Goal: Task Accomplishment & Management: Manage account settings

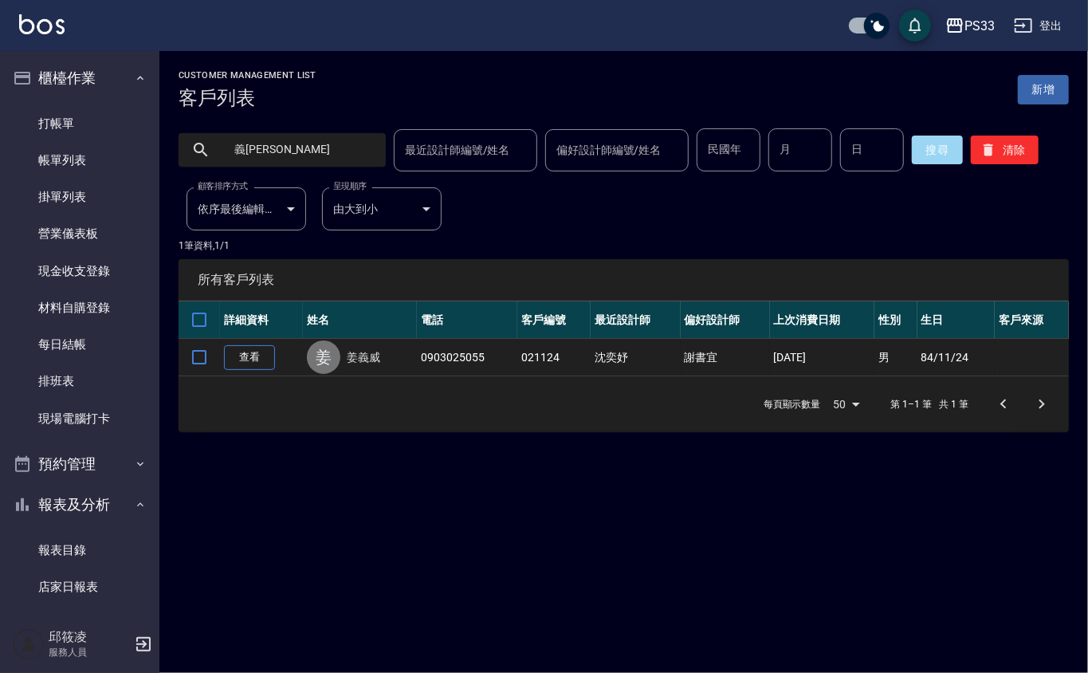
scroll to position [688, 0]
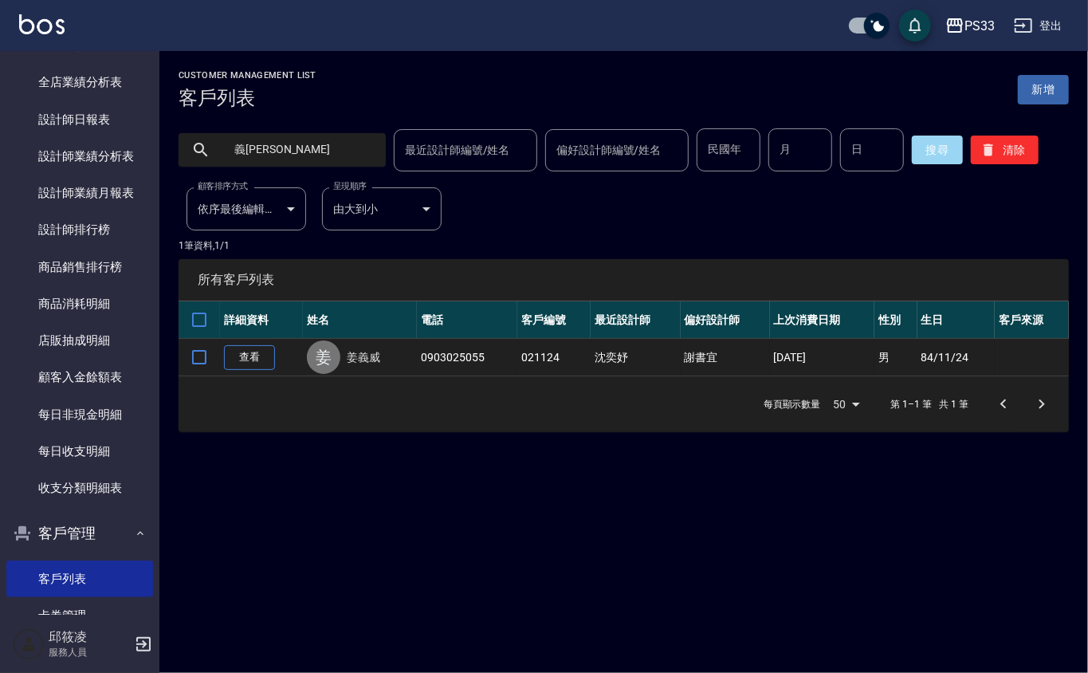
click at [276, 158] on input "義[PERSON_NAME]" at bounding box center [298, 149] width 150 height 43
type input "0989755507"
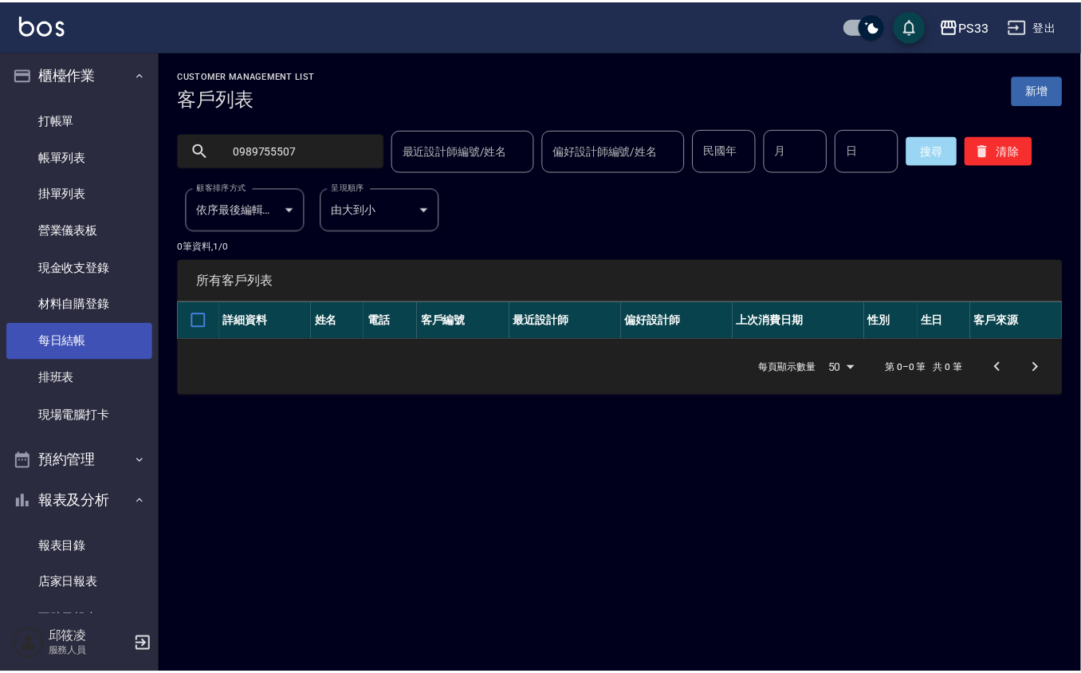
scroll to position [0, 0]
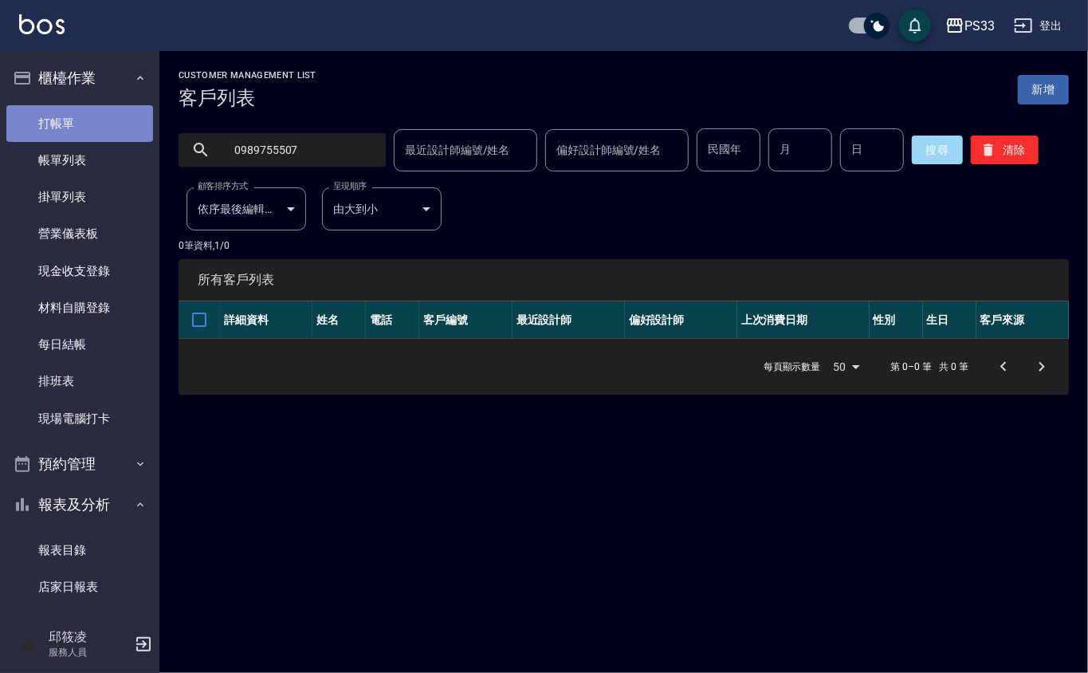
click at [102, 112] on link "打帳單" at bounding box center [79, 123] width 147 height 37
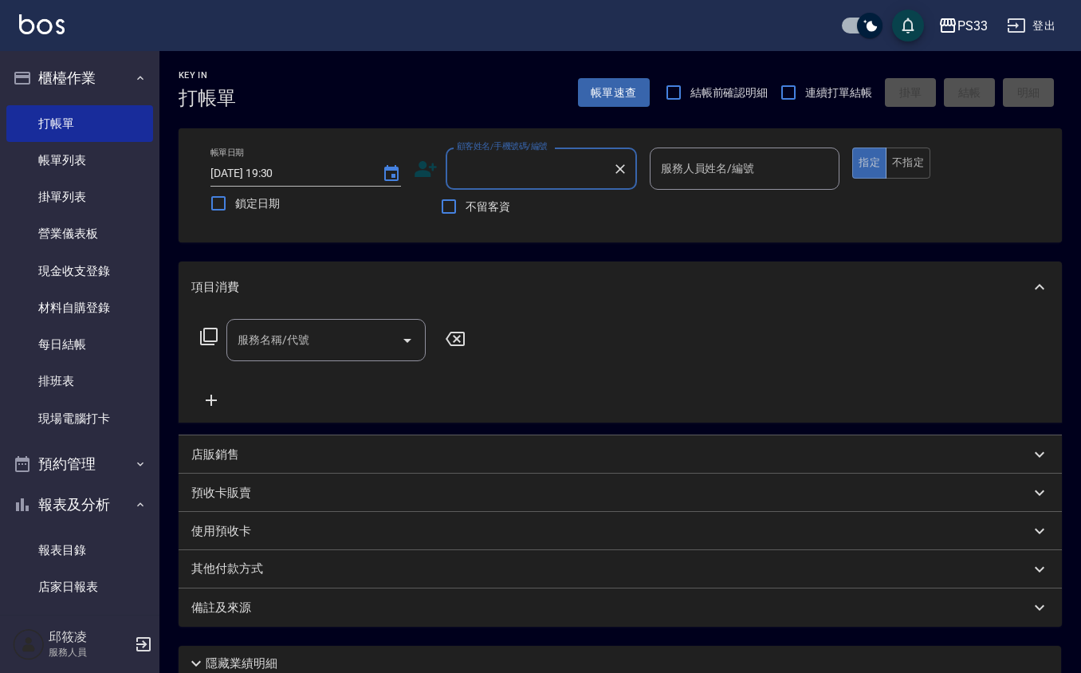
click at [431, 176] on icon at bounding box center [426, 169] width 24 height 24
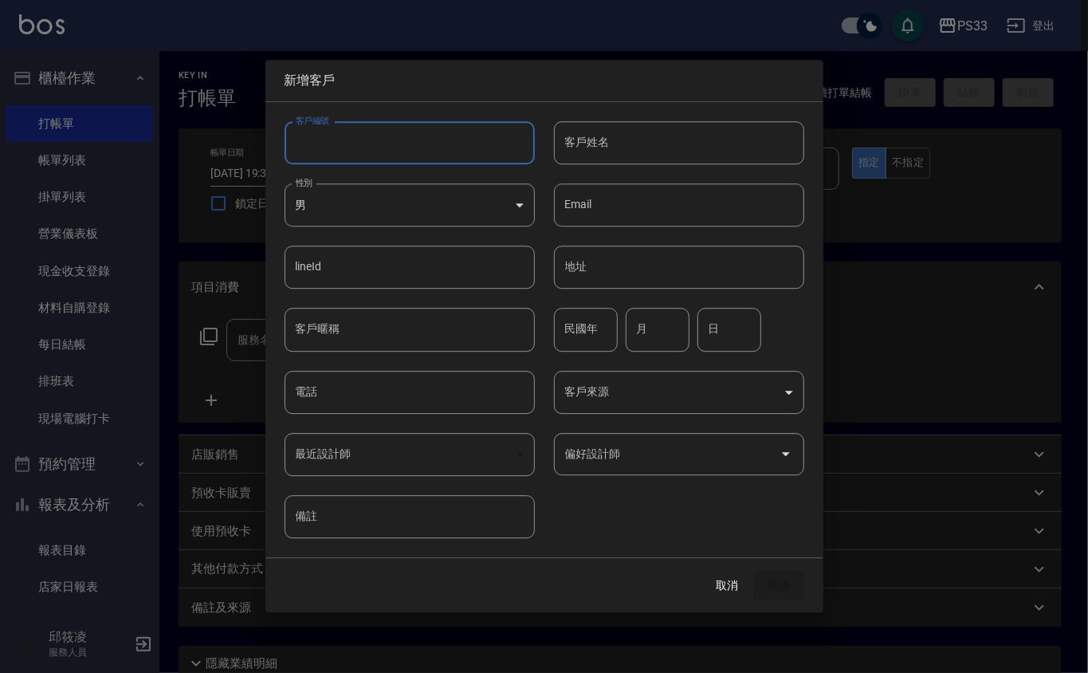
click at [430, 156] on input "客戶編號" at bounding box center [409, 142] width 250 height 43
type input "140615"
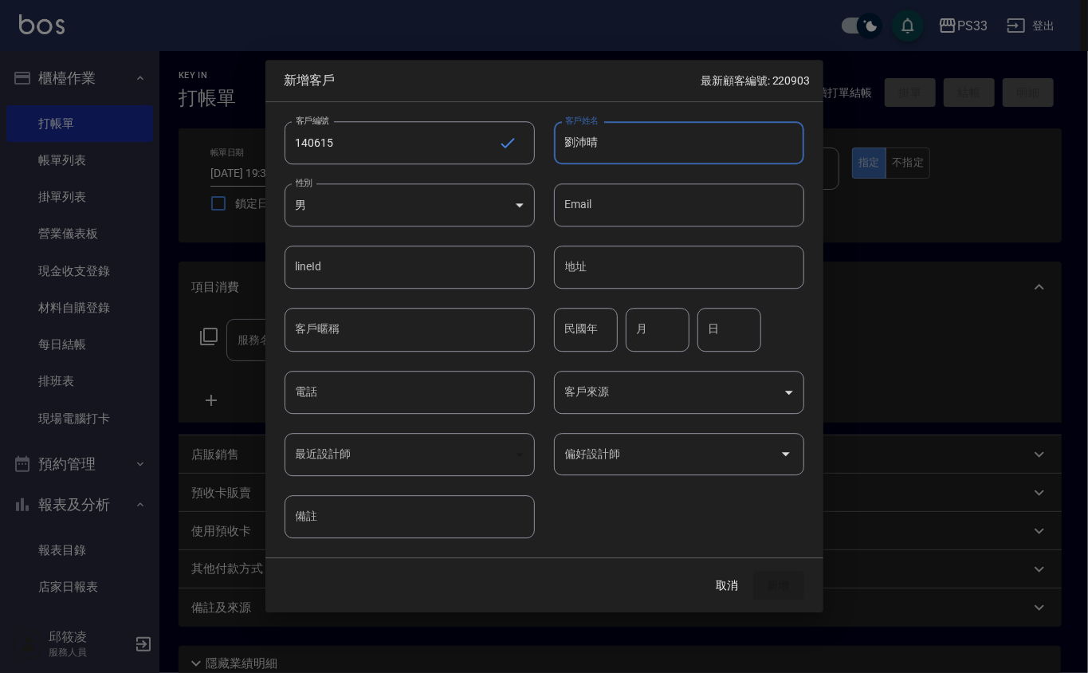
type input "劉沛晴"
type input "75"
type input "6"
type input "15"
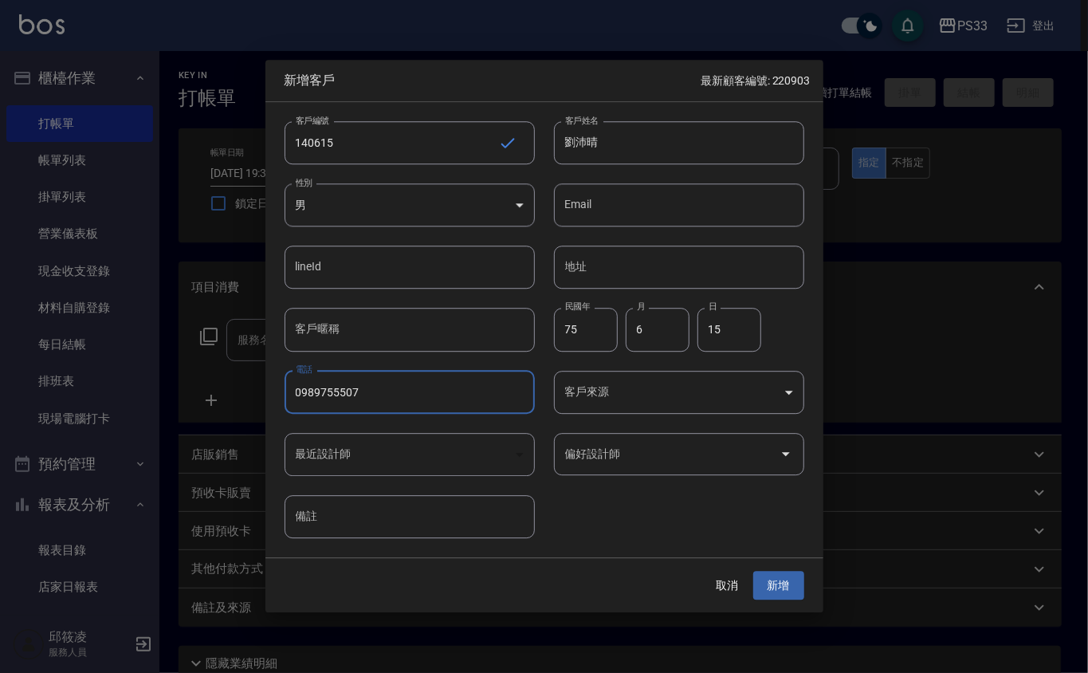
type input "0989755507"
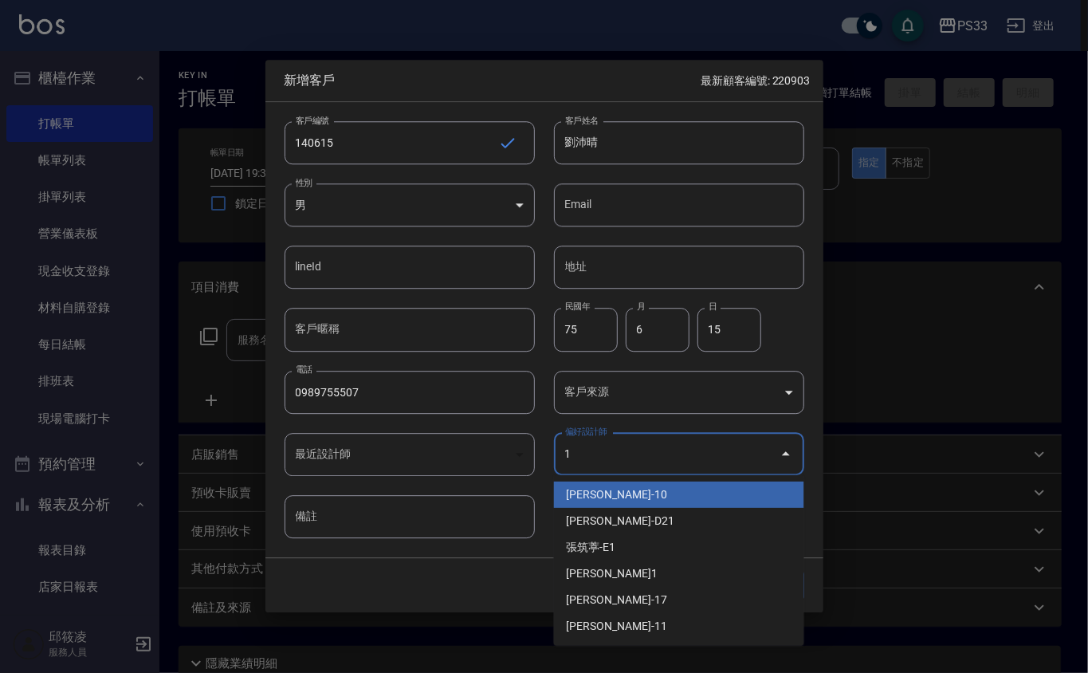
type input "邱潔汝"
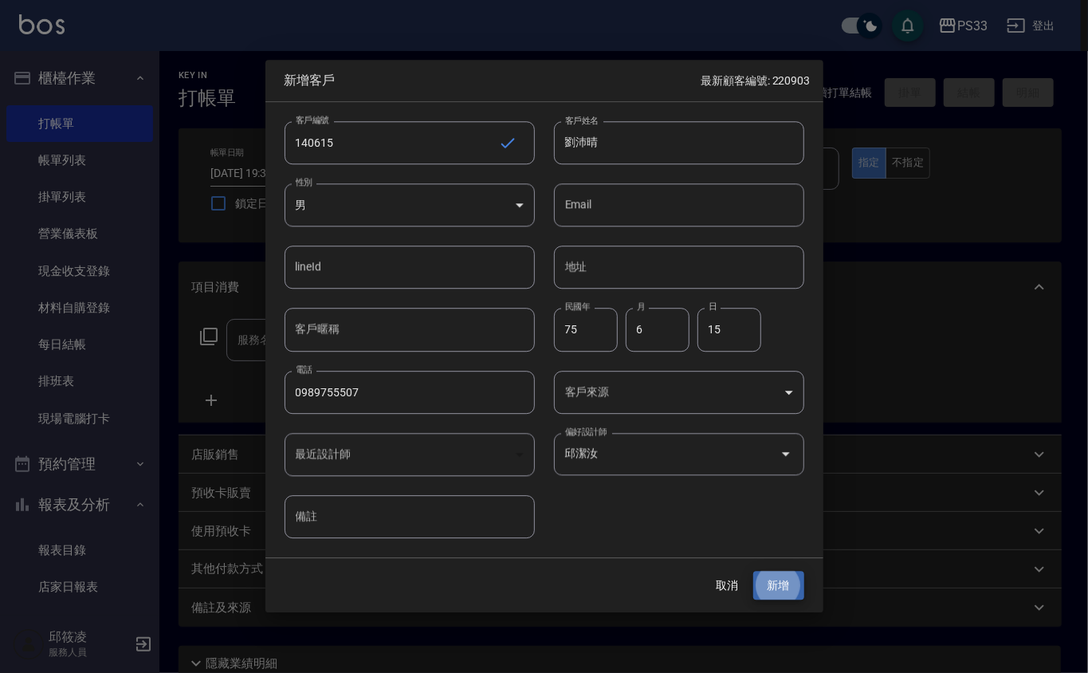
click at [753, 571] on button "新增" at bounding box center [778, 585] width 51 height 29
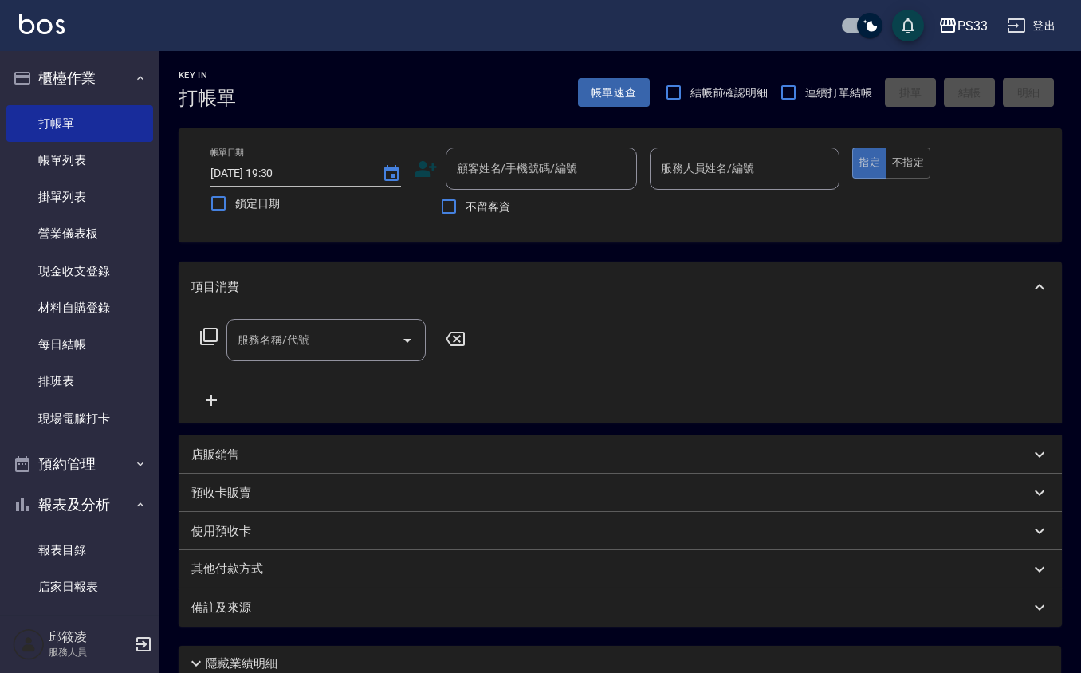
click at [432, 164] on icon at bounding box center [425, 169] width 22 height 16
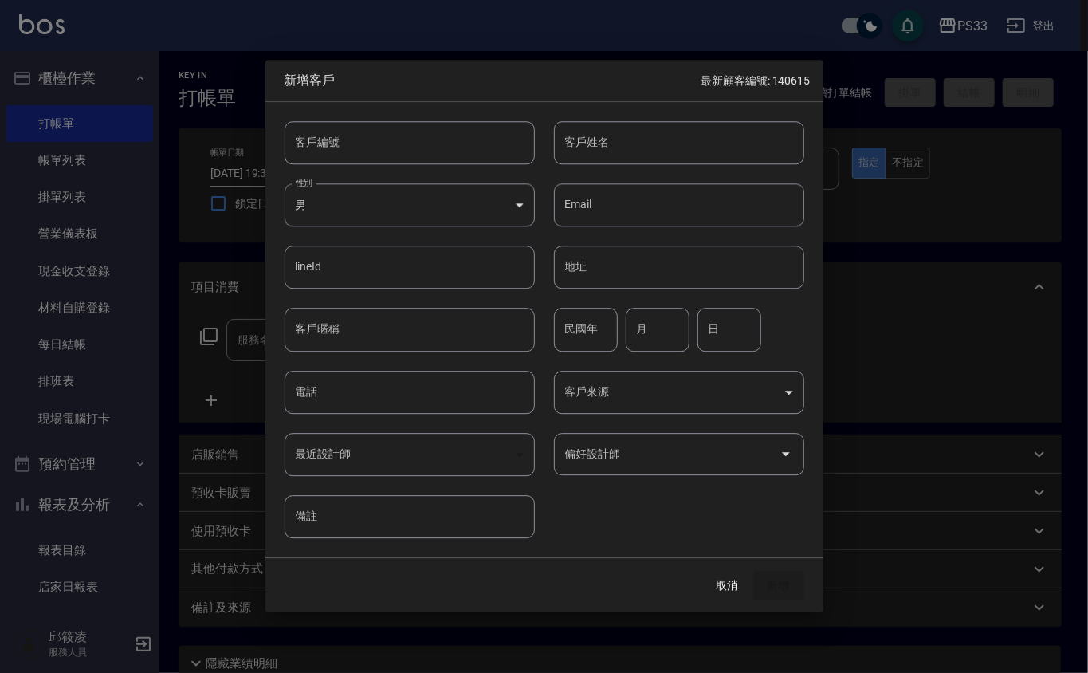
click at [453, 137] on input "客戶編號" at bounding box center [409, 142] width 250 height 43
type input "231114"
type input "[PERSON_NAME]"
type input "[DEMOGRAPHIC_DATA]"
type input "741"
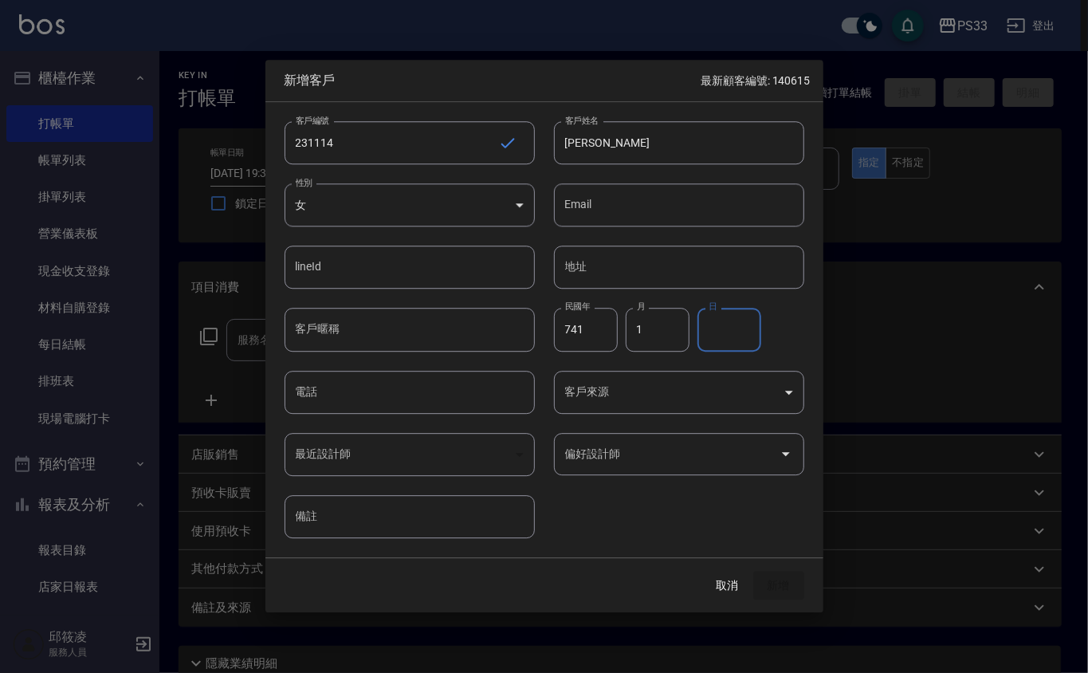
click at [665, 330] on input "1" at bounding box center [658, 329] width 64 height 43
type input "11"
drag, startPoint x: 1087, startPoint y: 359, endPoint x: 648, endPoint y: 517, distance: 466.8
click at [648, 517] on div "客戶編號 231114 ​ 客戶編號 客戶姓名 [PERSON_NAME]姓名 性別 女 [DEMOGRAPHIC_DATA] 性別 Email Email …" at bounding box center [534, 320] width 539 height 436
click at [728, 325] on input "日" at bounding box center [729, 329] width 64 height 43
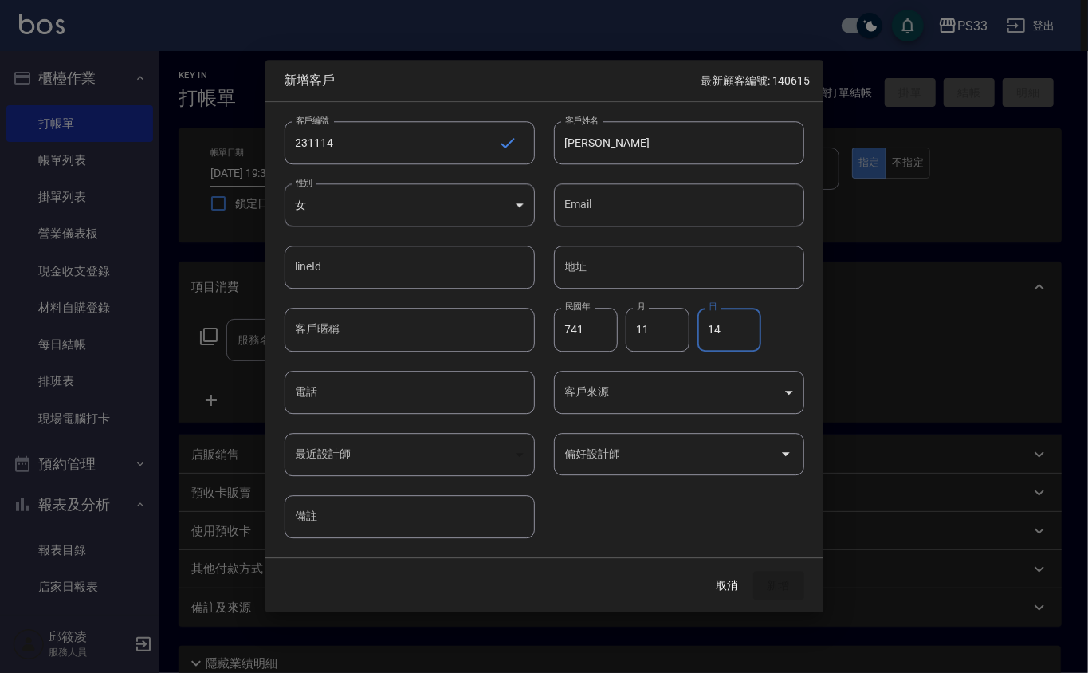
type input "14"
type input "0926610125"
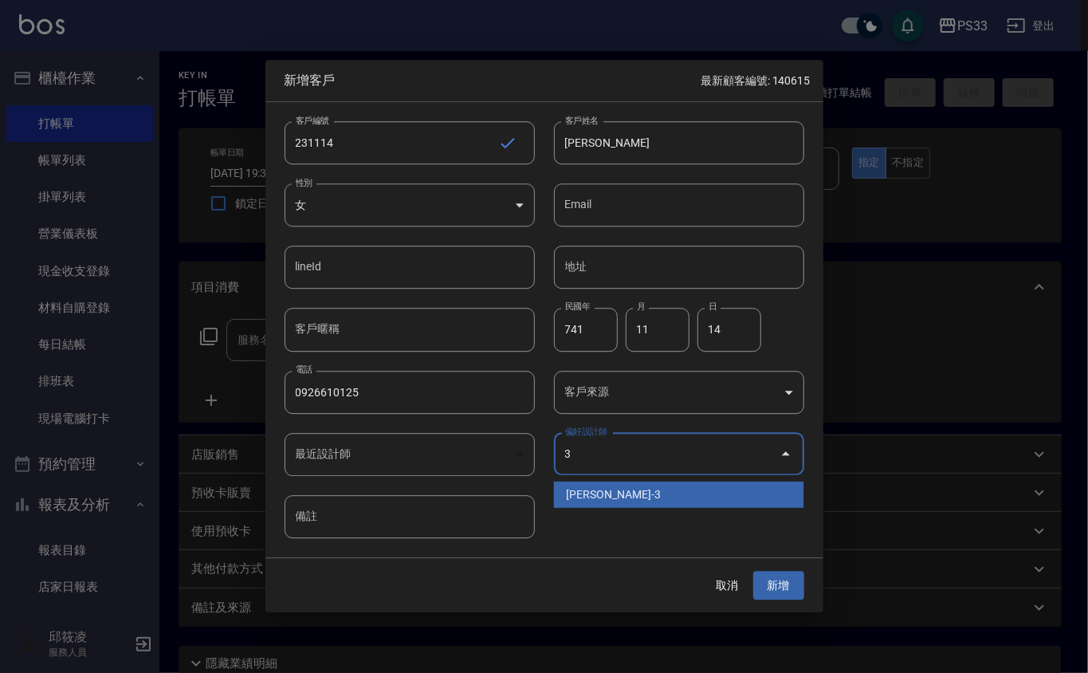
type input "[PERSON_NAME]"
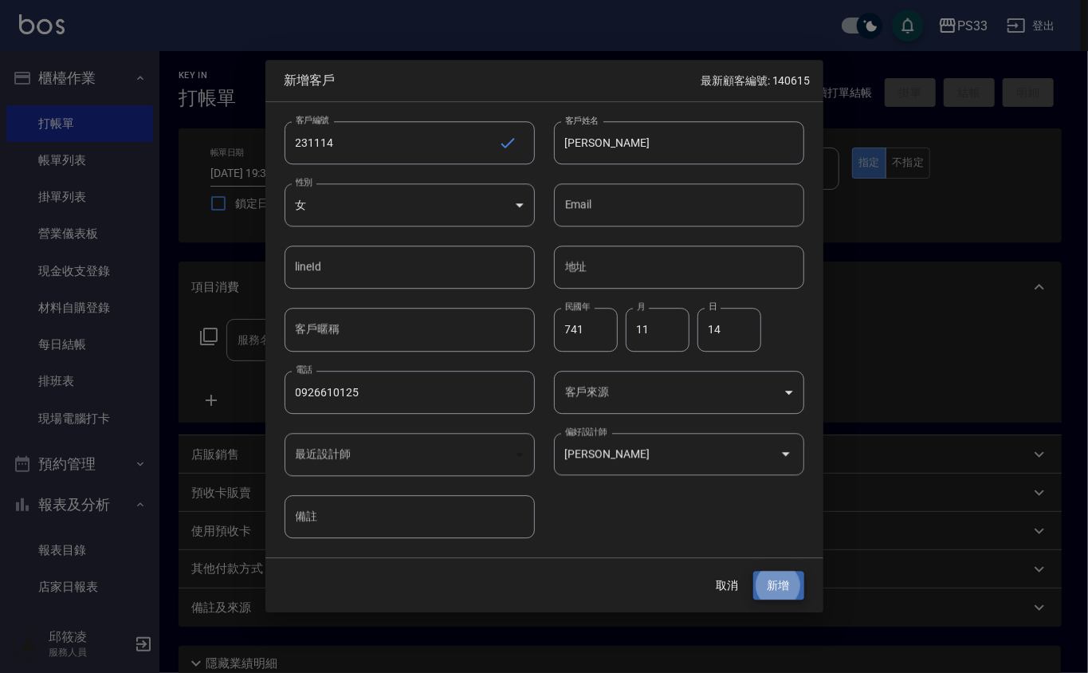
click at [753, 571] on button "新增" at bounding box center [778, 585] width 51 height 29
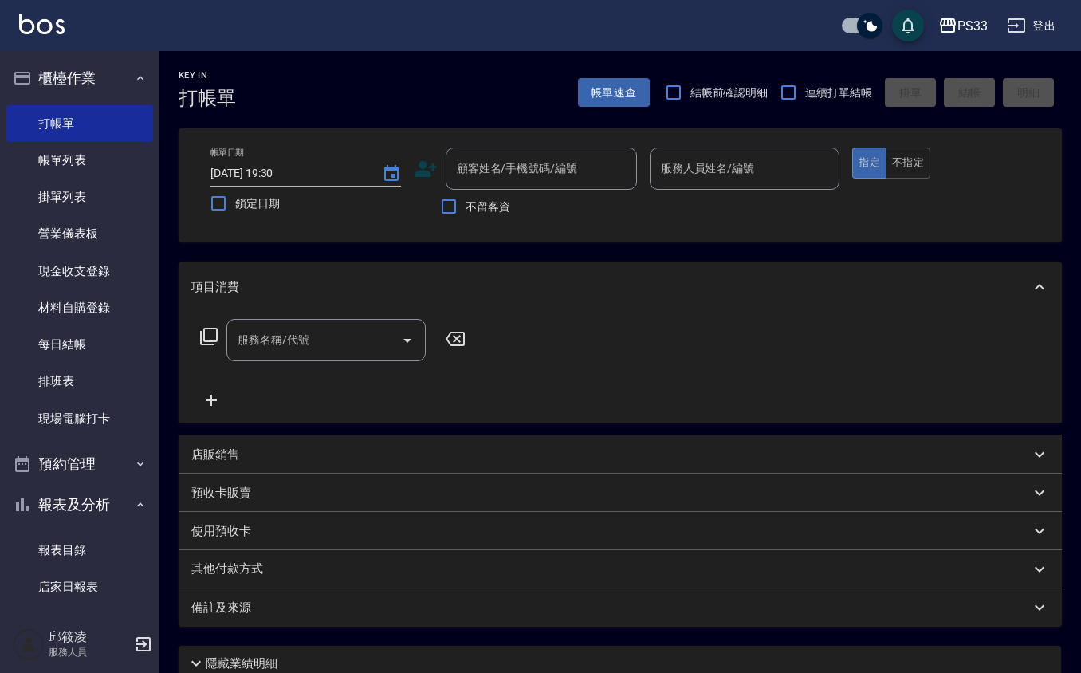
click at [416, 167] on icon at bounding box center [426, 169] width 24 height 24
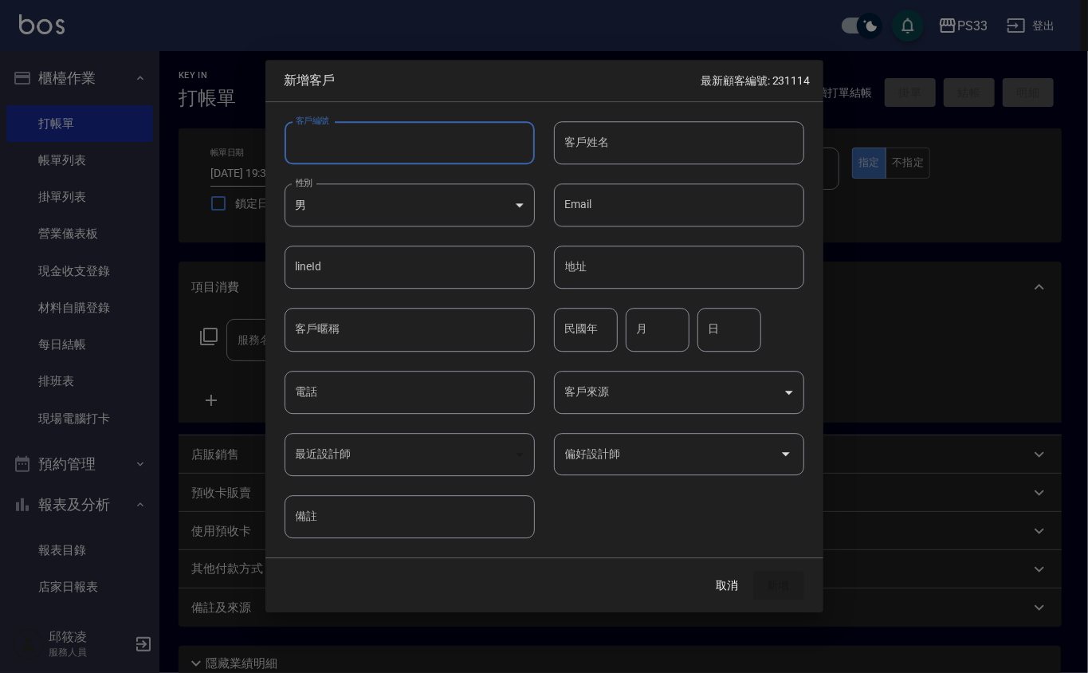
click at [422, 160] on input "客戶編號" at bounding box center [409, 142] width 250 height 43
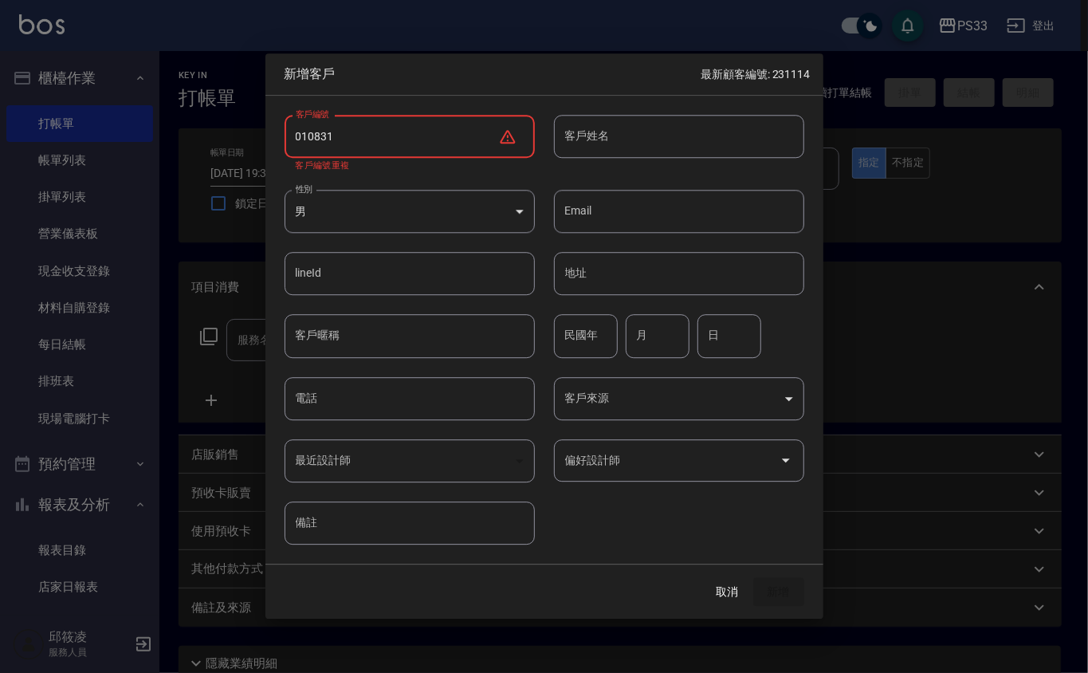
click at [306, 131] on input "010831" at bounding box center [391, 136] width 214 height 43
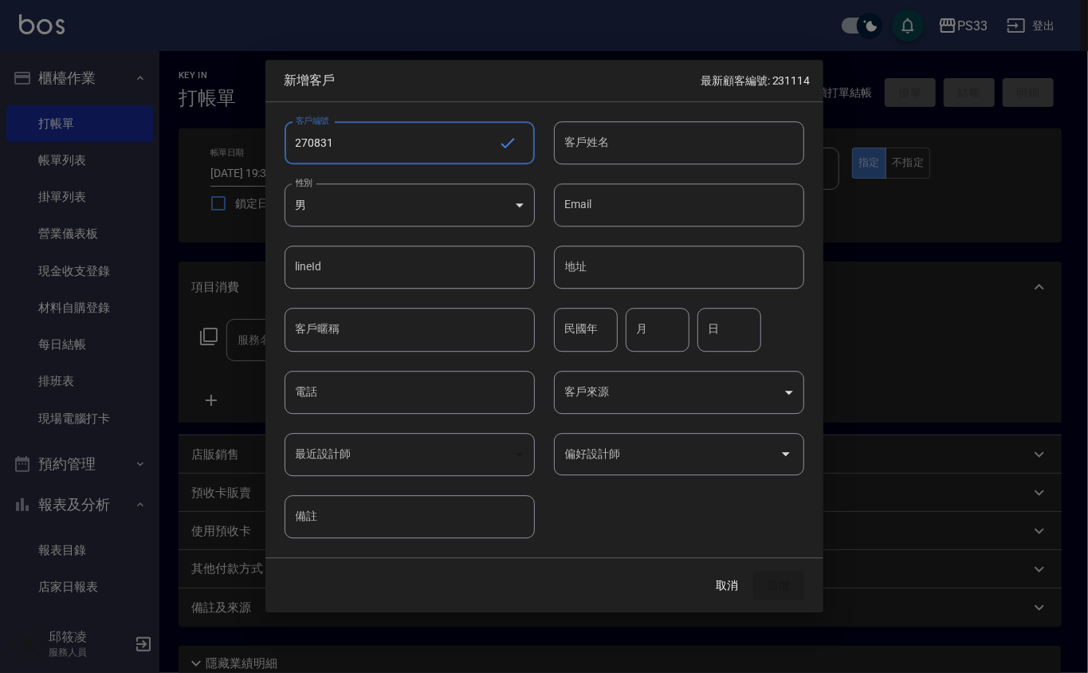
type input "270831"
click at [555, 150] on div "客戶姓名 客戶姓名" at bounding box center [669, 133] width 269 height 62
click at [555, 147] on input "客戶姓名" at bounding box center [679, 142] width 250 height 43
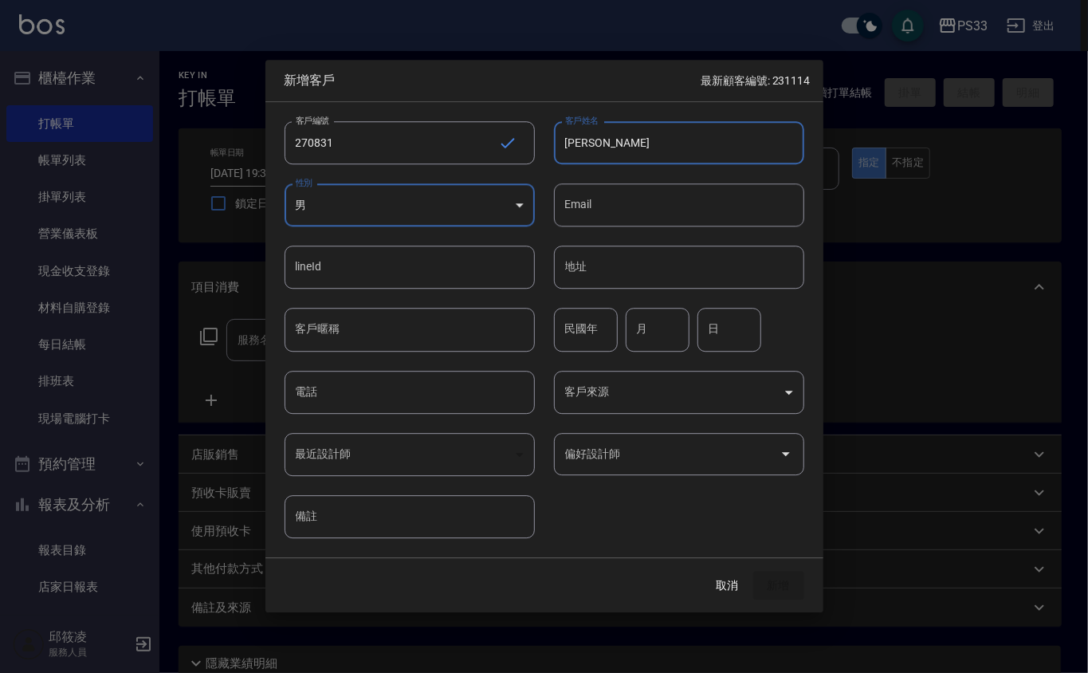
type input "[PERSON_NAME]"
click at [572, 339] on input "民國年" at bounding box center [586, 329] width 64 height 43
type input "72"
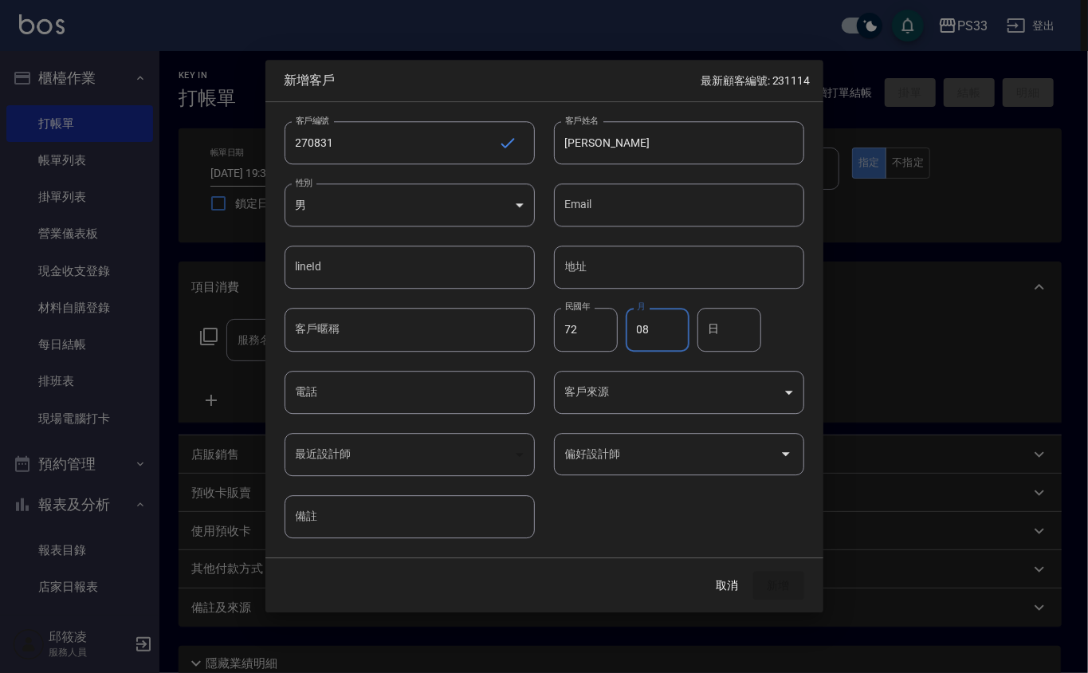
type input "08"
type input "31"
type input "0952659886"
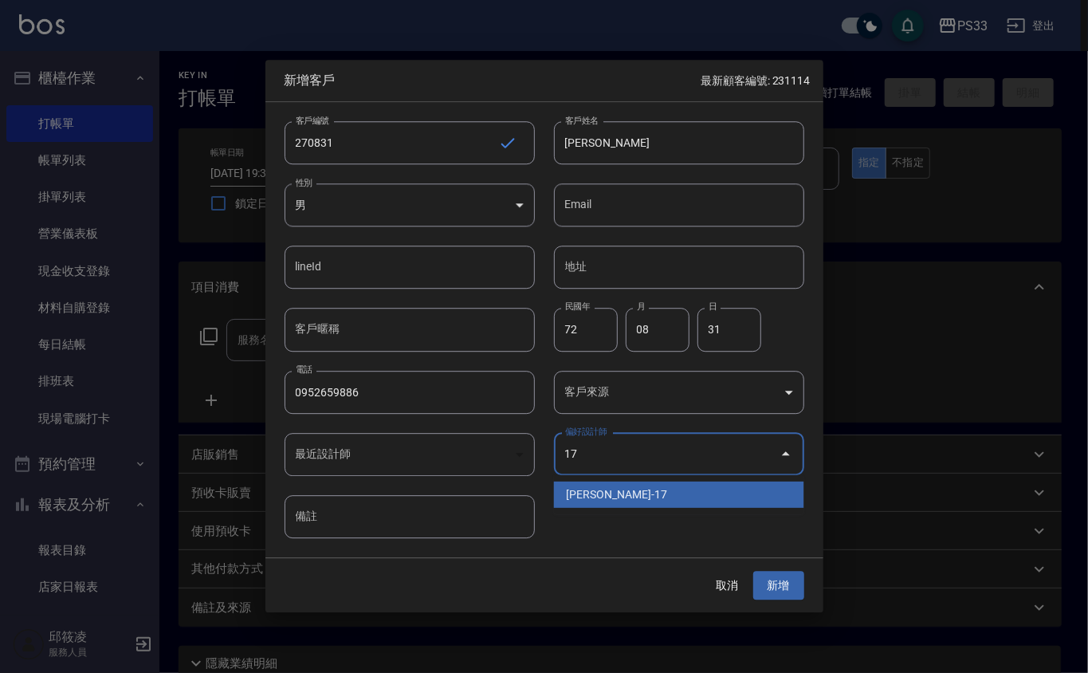
type input "張嘉珮"
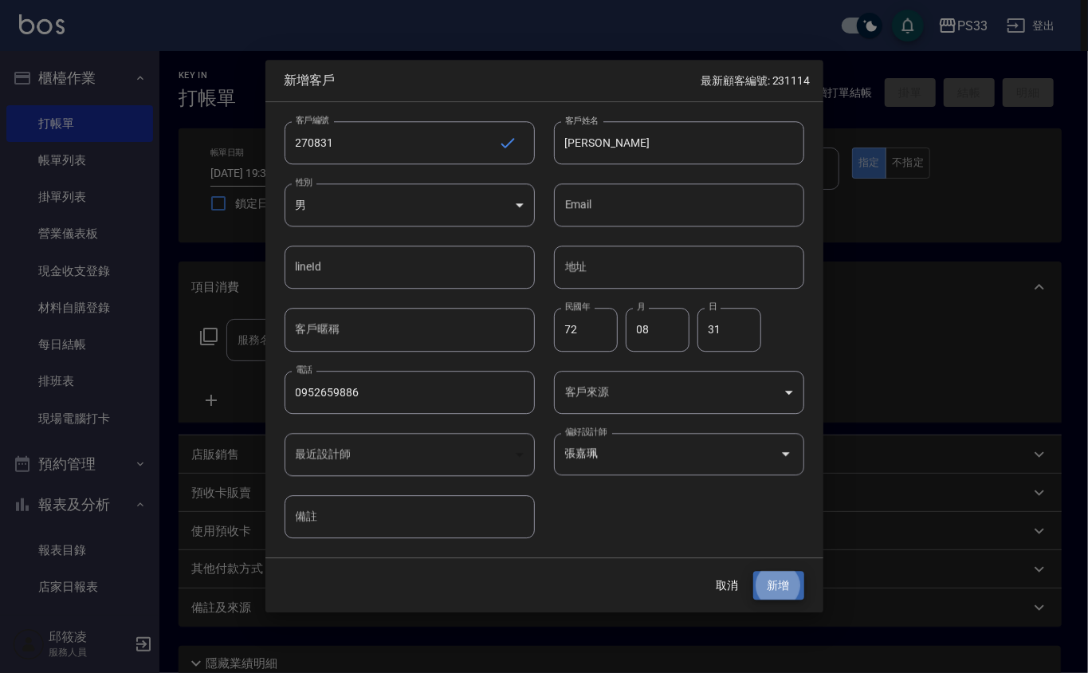
click at [753, 571] on button "新增" at bounding box center [778, 585] width 51 height 29
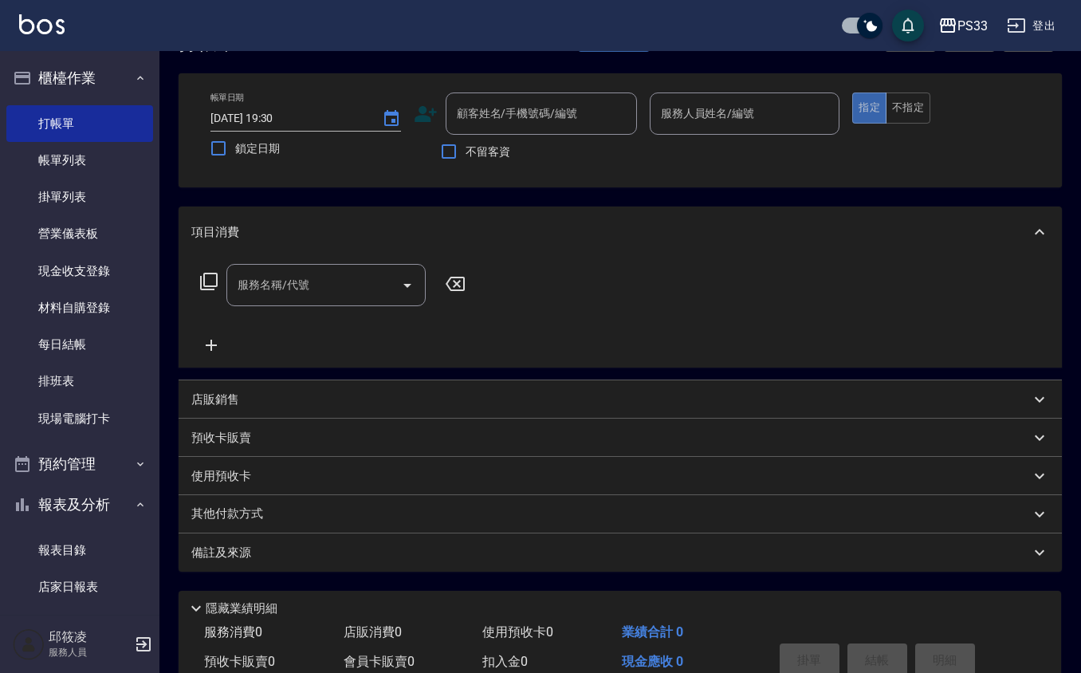
scroll to position [106, 0]
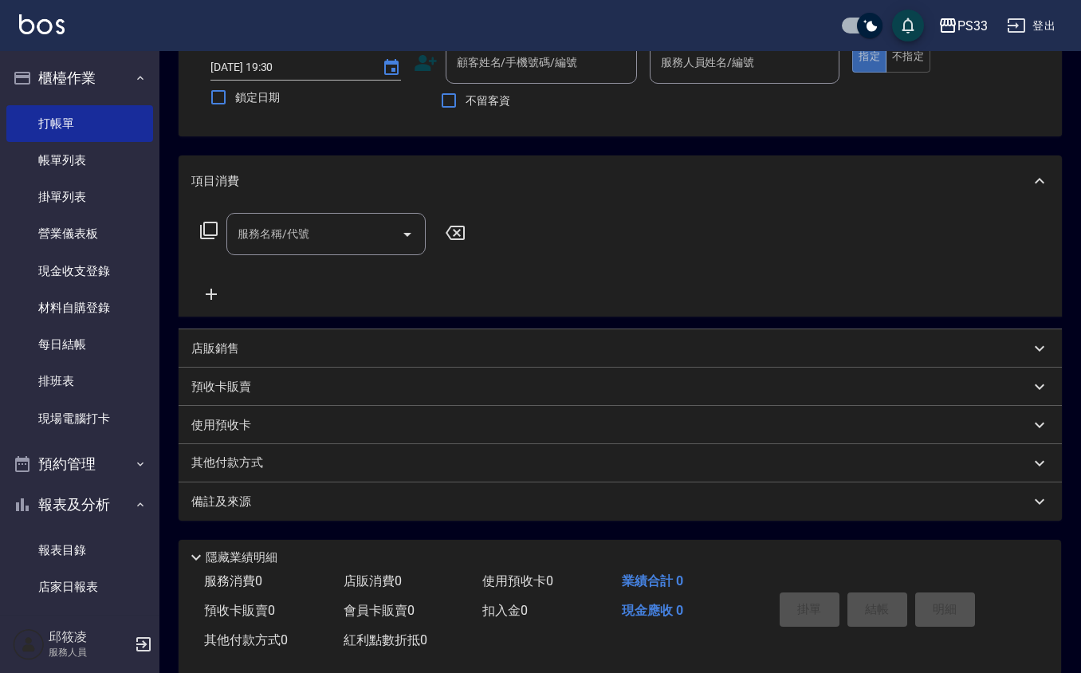
click at [422, 61] on icon at bounding box center [425, 63] width 22 height 16
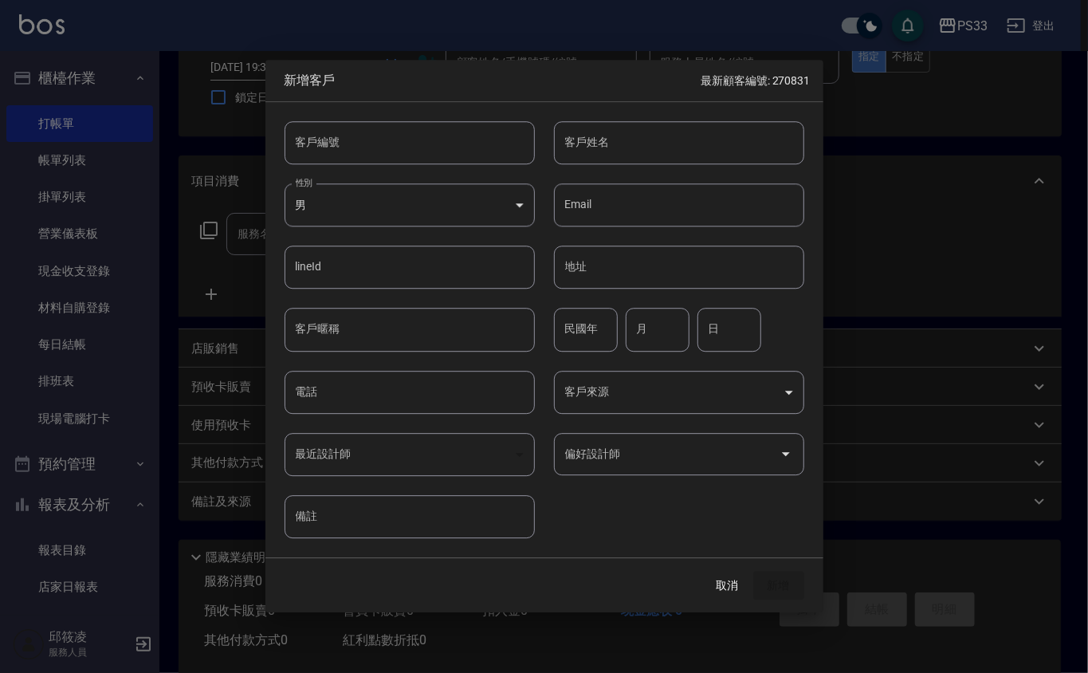
click at [398, 137] on input "客戶編號" at bounding box center [409, 142] width 250 height 43
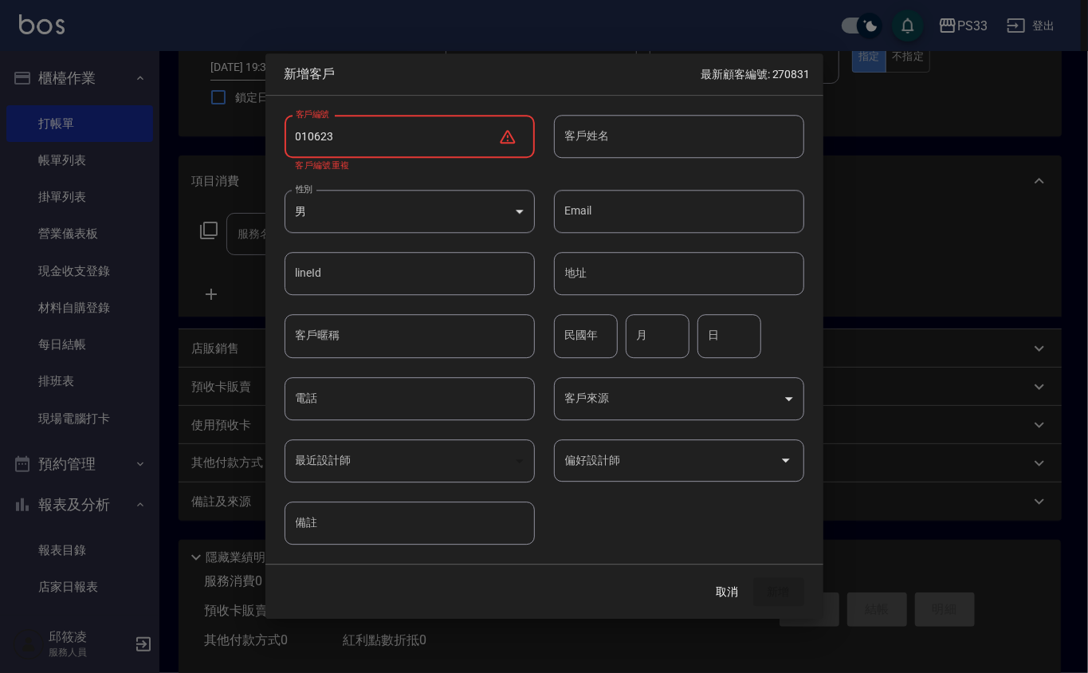
click at [308, 131] on input "010623" at bounding box center [391, 136] width 214 height 43
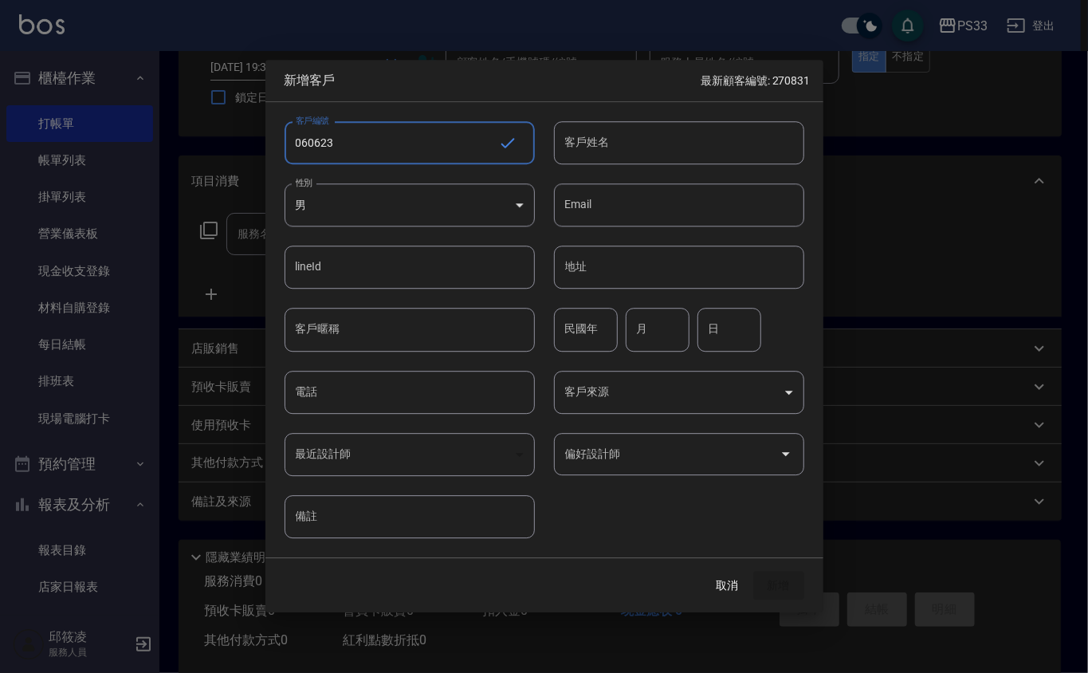
type input "060623"
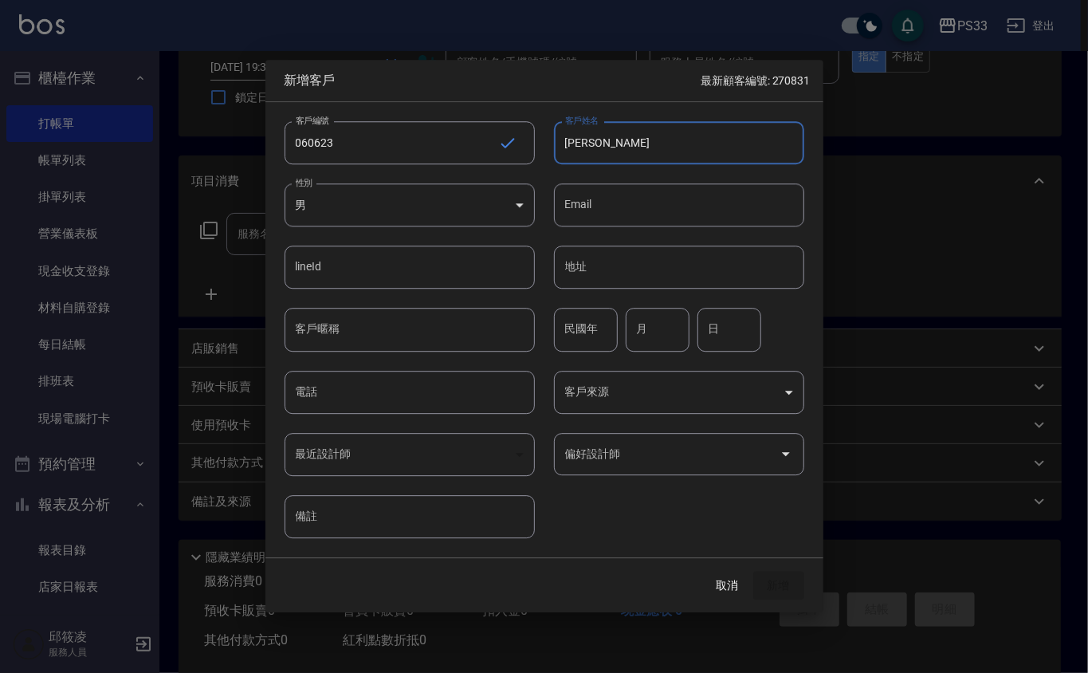
type input "[PERSON_NAME]"
type input "80"
type input "06"
type input "23"
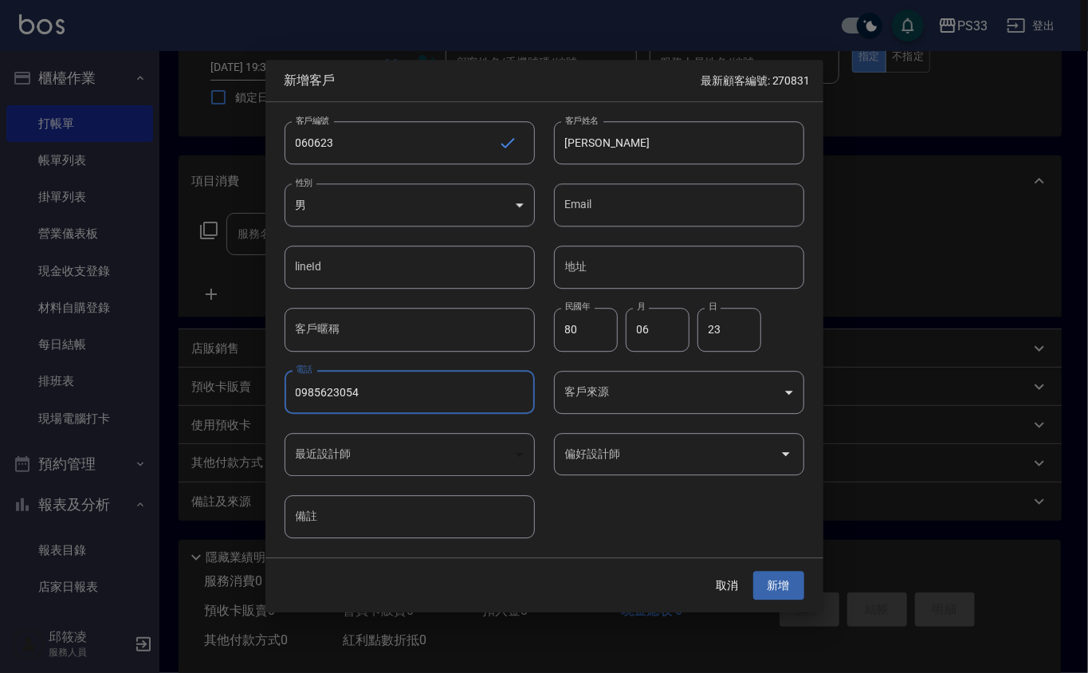
type input "0985623054"
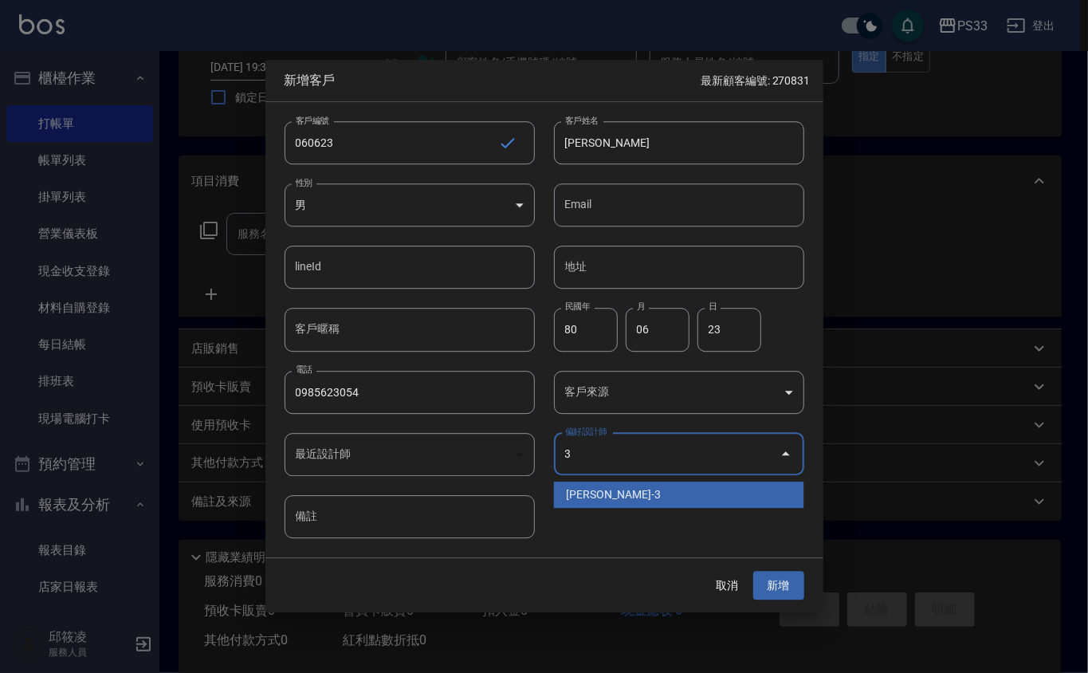
type input "[PERSON_NAME]"
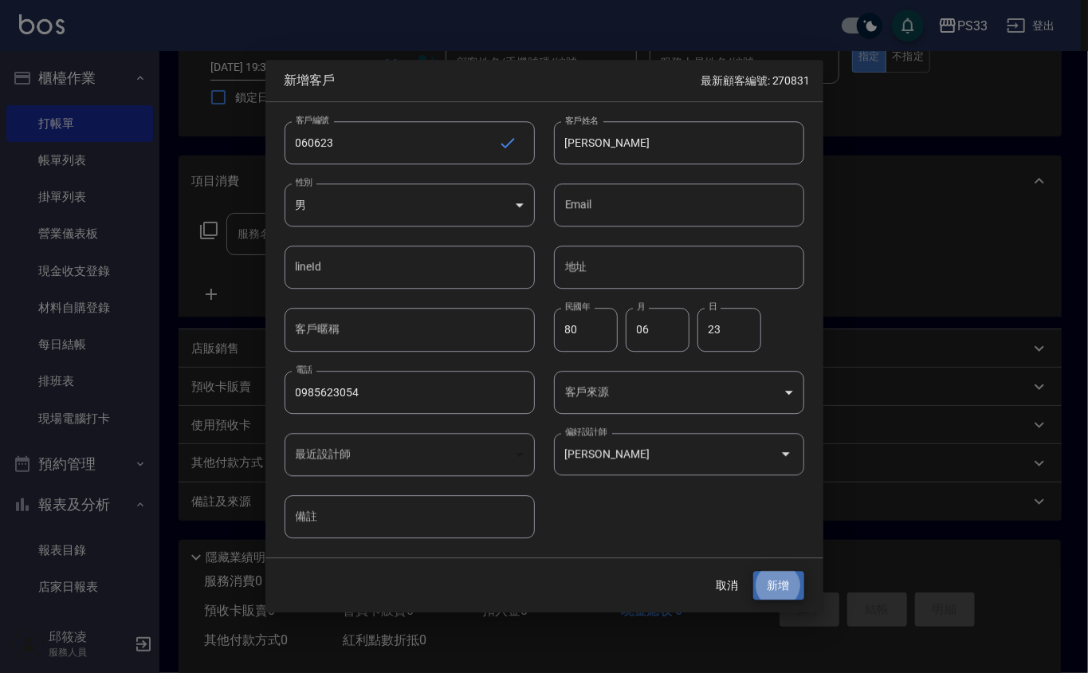
click at [753, 571] on button "新增" at bounding box center [778, 585] width 51 height 29
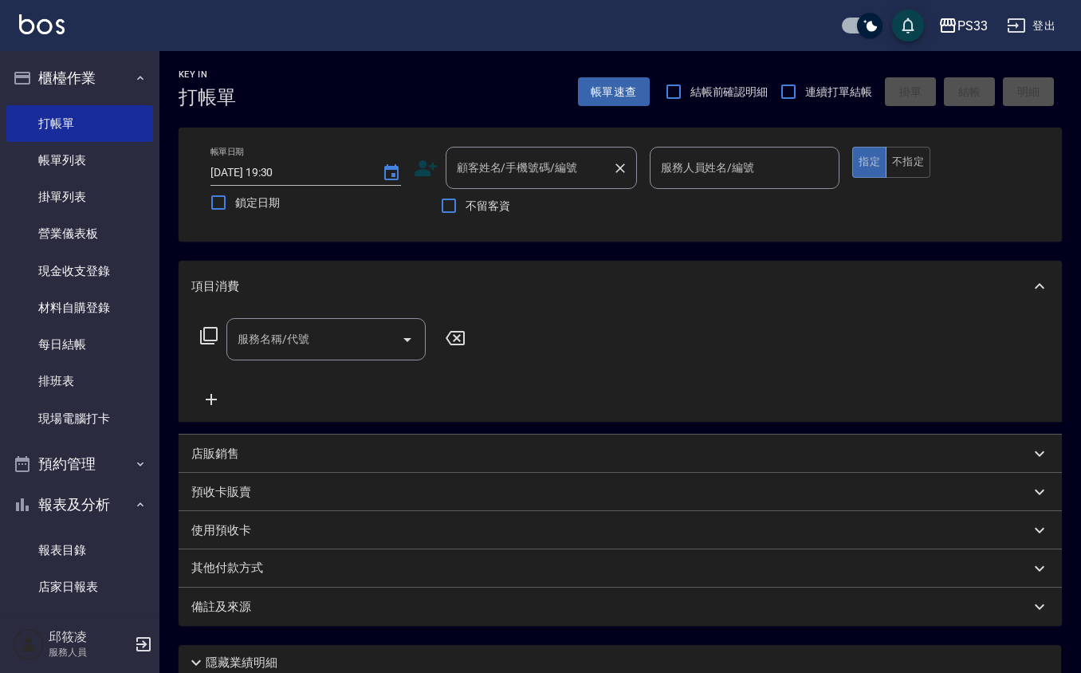
scroll to position [0, 0]
click at [419, 163] on icon at bounding box center [425, 169] width 22 height 16
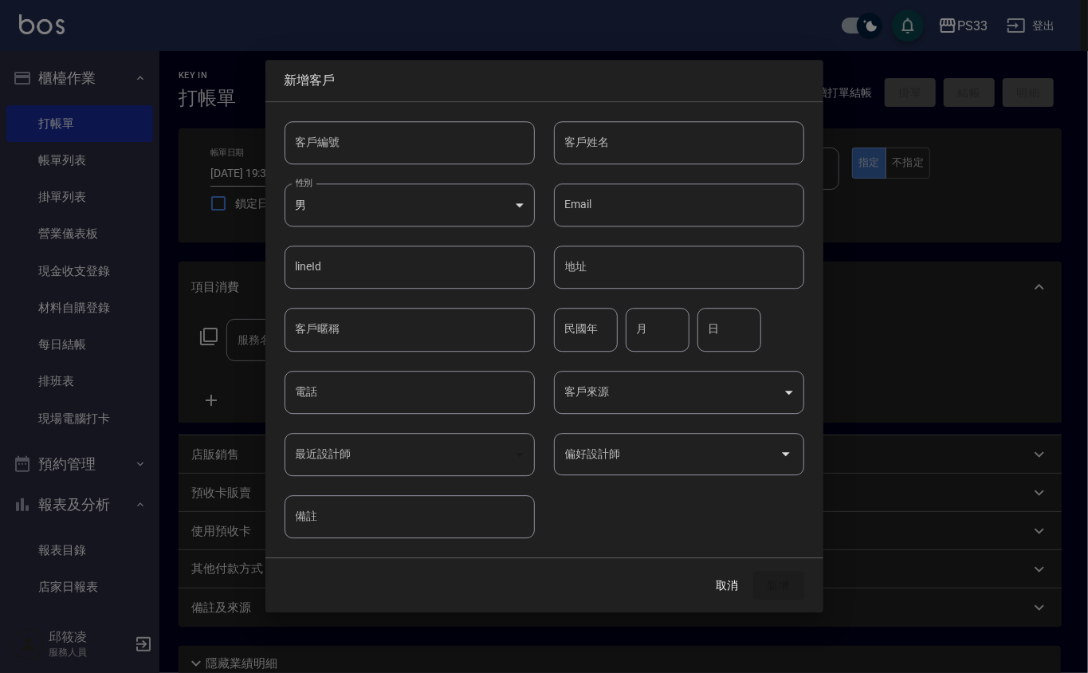
click at [422, 147] on input "客戶編號" at bounding box center [409, 142] width 250 height 43
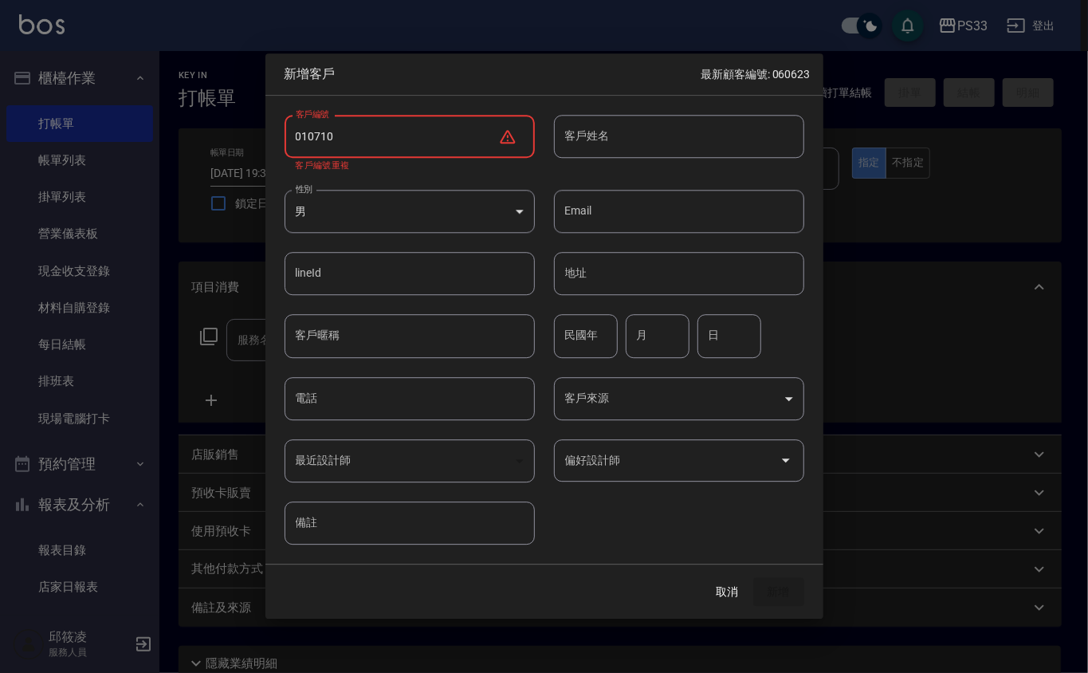
click at [307, 135] on input "010710" at bounding box center [391, 136] width 214 height 43
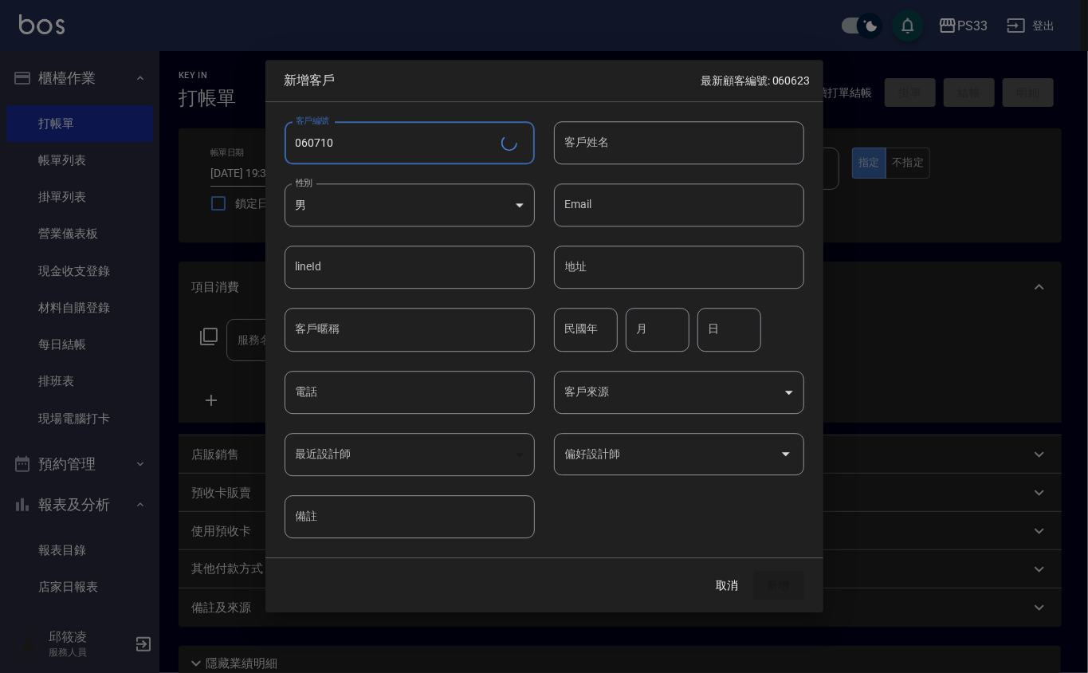
type input "060710"
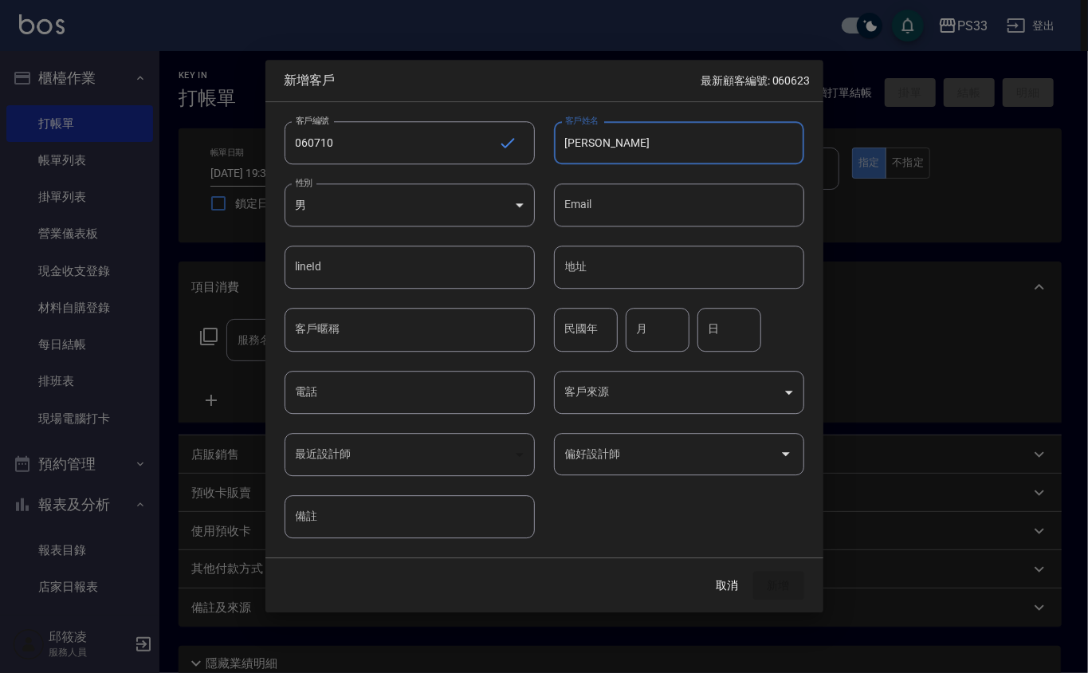
type input "[PERSON_NAME]"
type input "80"
type input "07"
type input "10"
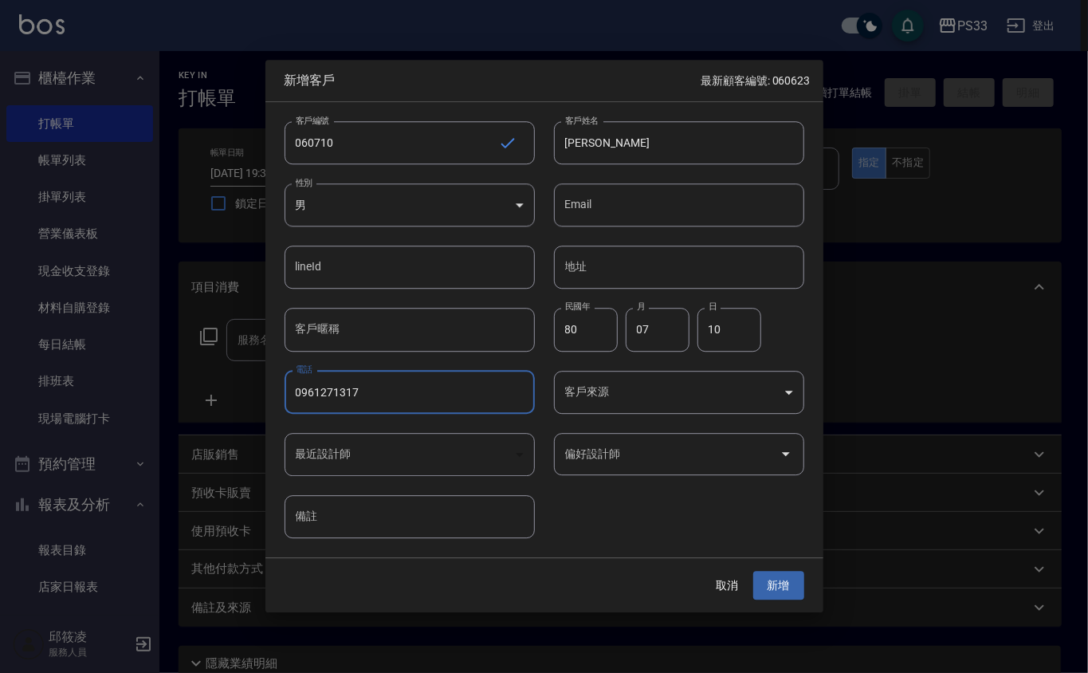
type input "0961271317"
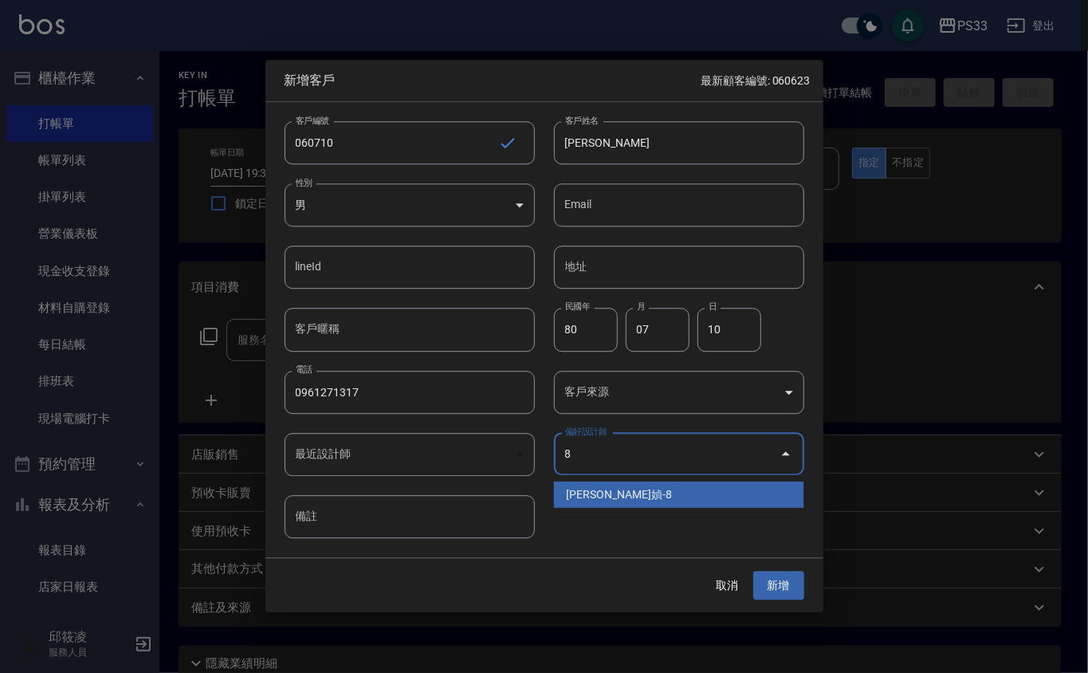
type input "[PERSON_NAME]媜"
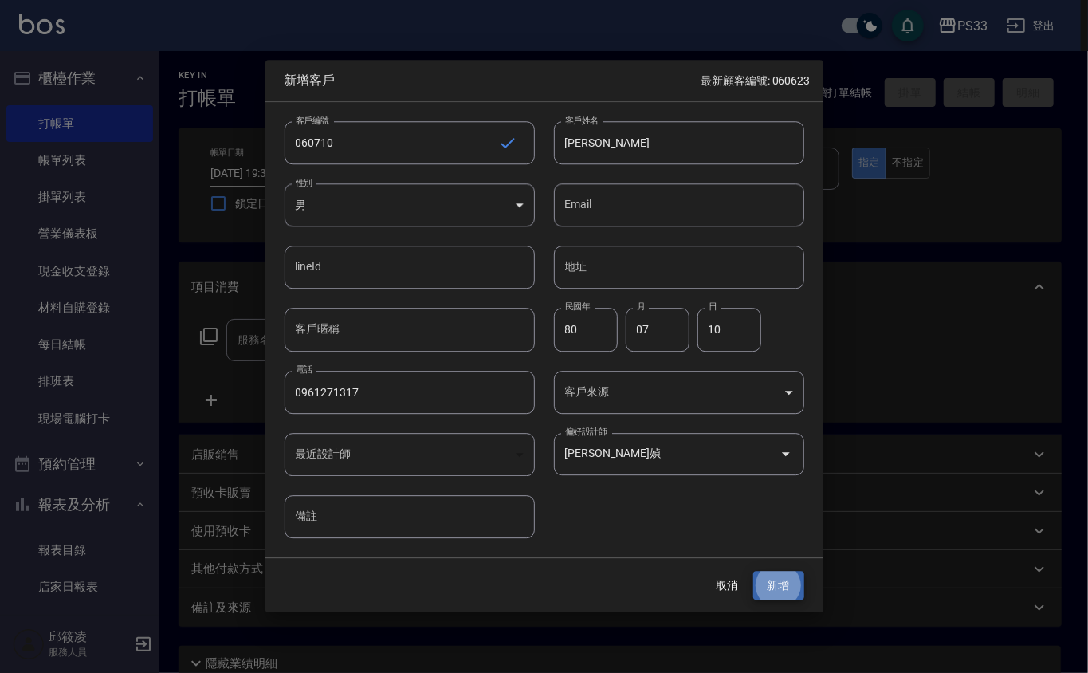
click at [753, 571] on button "新增" at bounding box center [778, 585] width 51 height 29
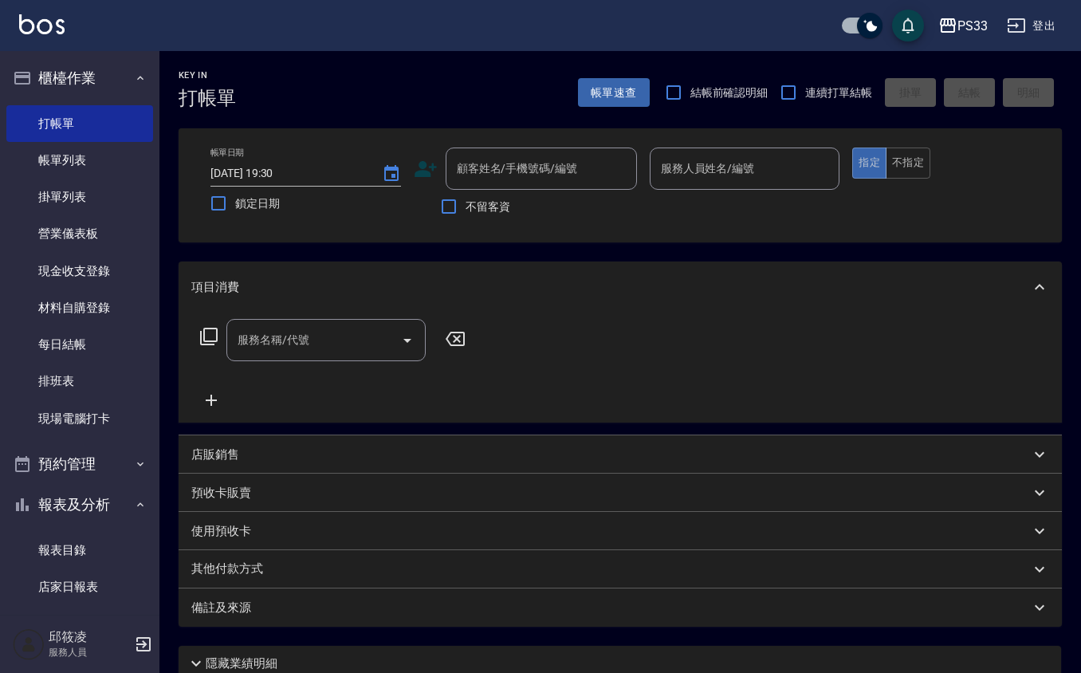
click at [416, 154] on div "顧客姓名/手機號碼/編號 顧客姓名/手機號碼/編號" at bounding box center [525, 168] width 223 height 42
click at [418, 166] on icon at bounding box center [425, 169] width 22 height 16
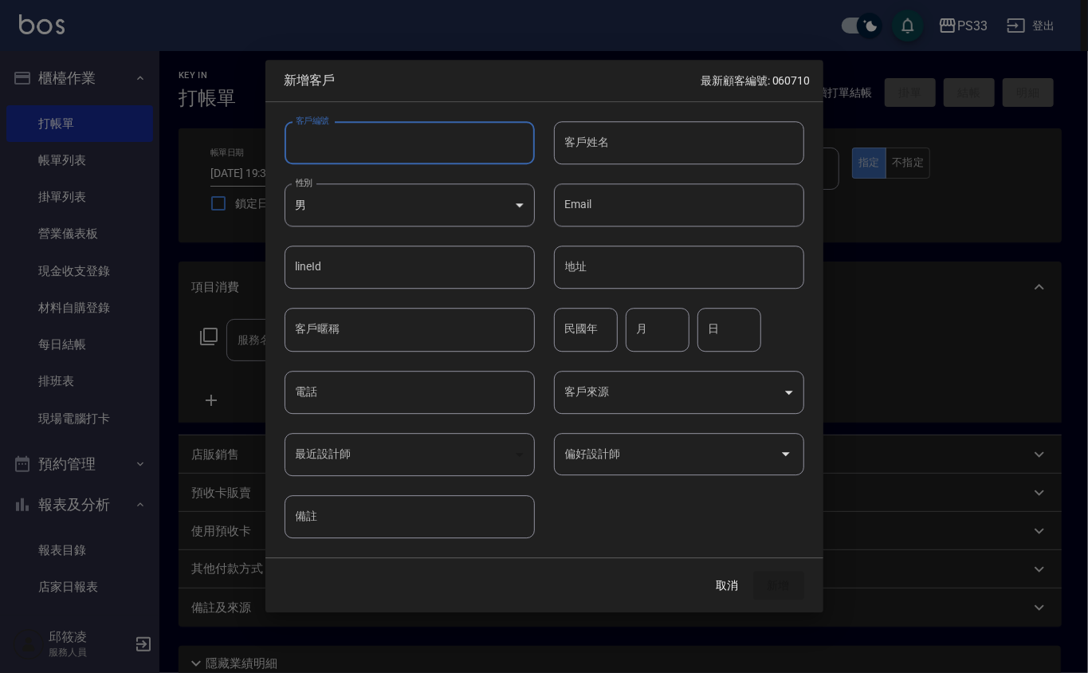
click at [422, 157] on input "客戶編號" at bounding box center [409, 142] width 250 height 43
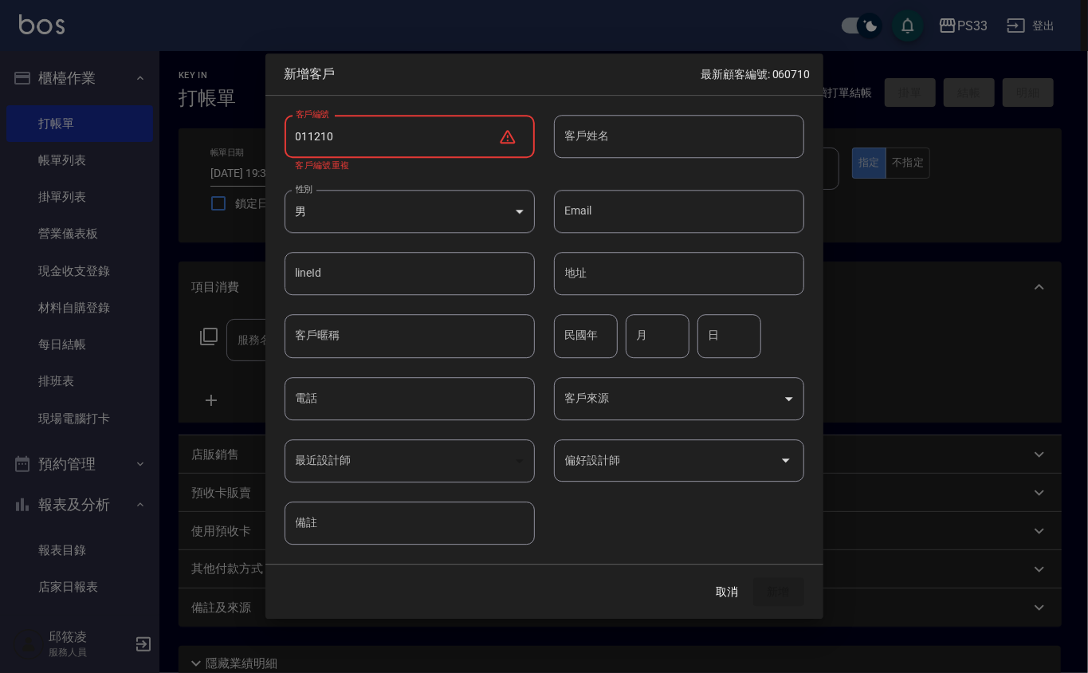
drag, startPoint x: 304, startPoint y: 131, endPoint x: 325, endPoint y: 121, distance: 23.5
click at [308, 128] on input "011210" at bounding box center [391, 136] width 214 height 43
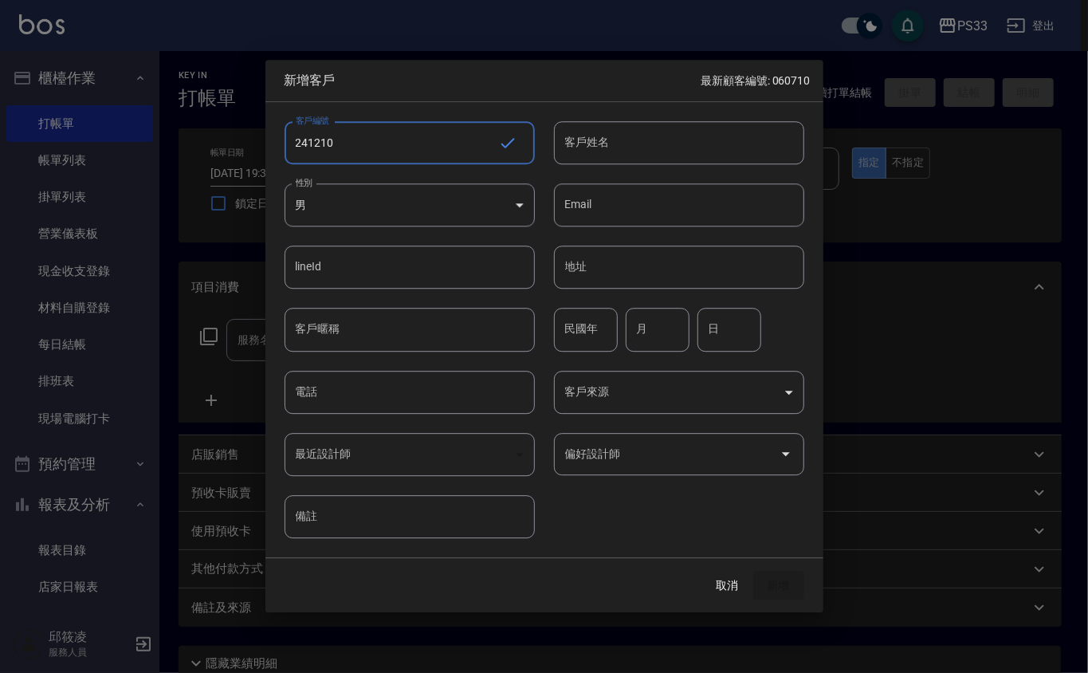
type input "241210"
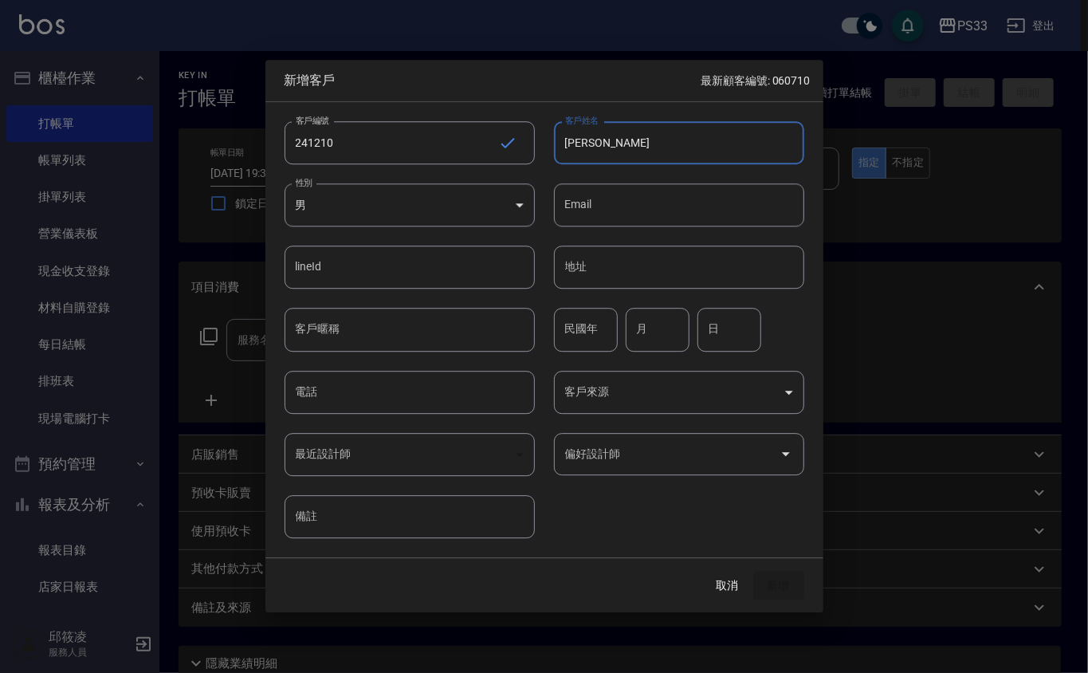
type input "[PERSON_NAME]"
type input "00"
type input "12"
type input "10"
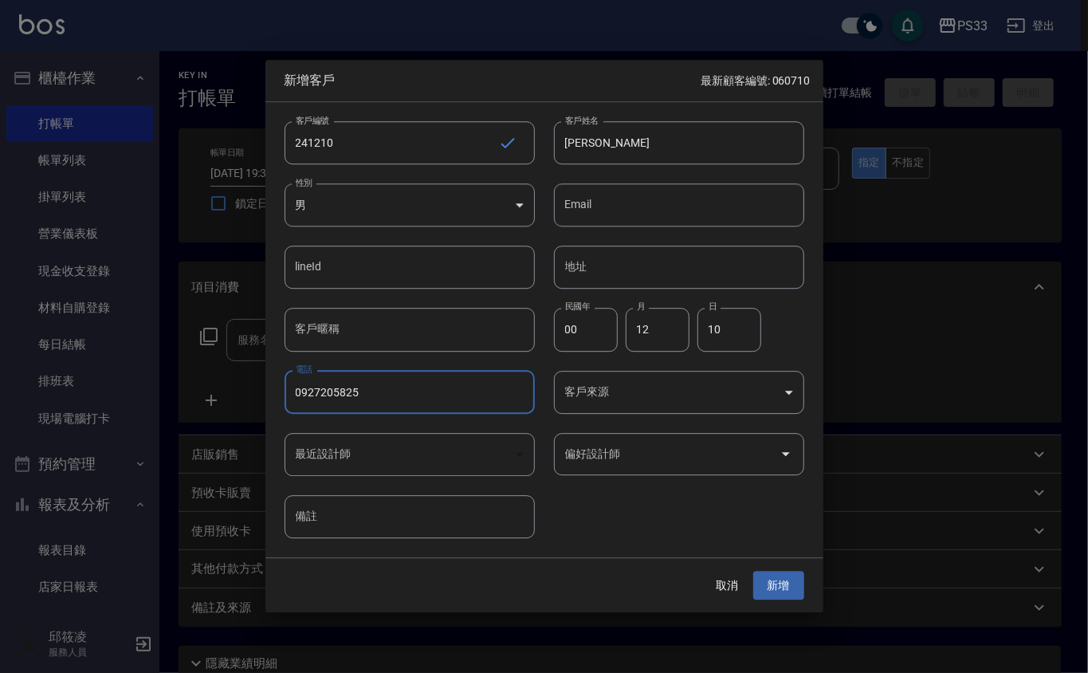
type input "0927205825"
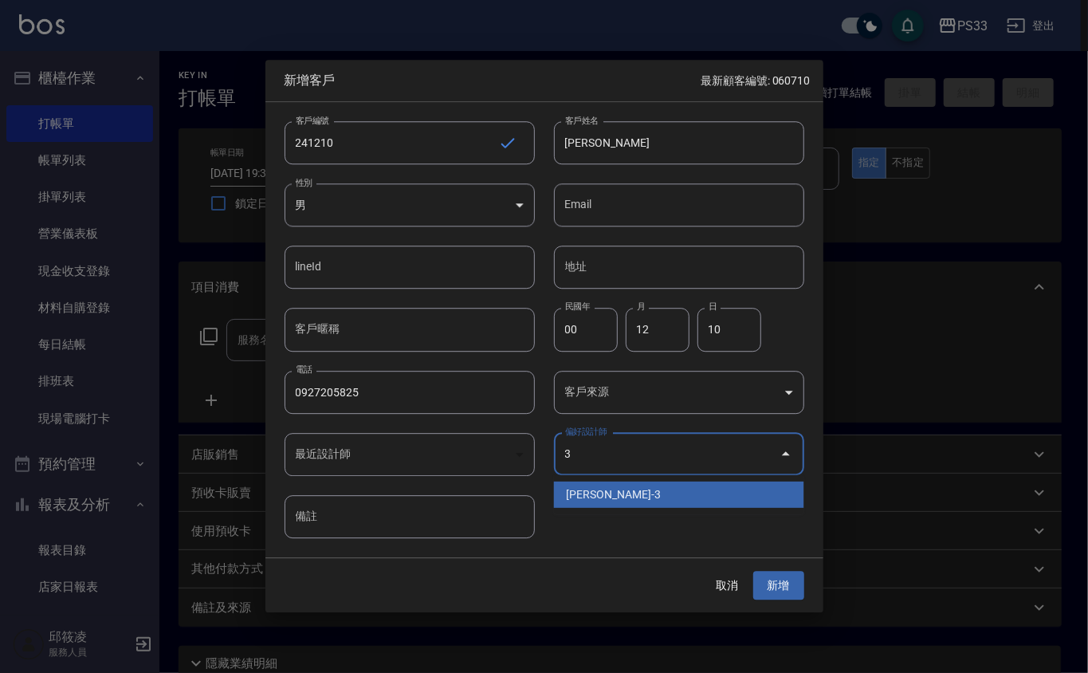
type input "[PERSON_NAME]"
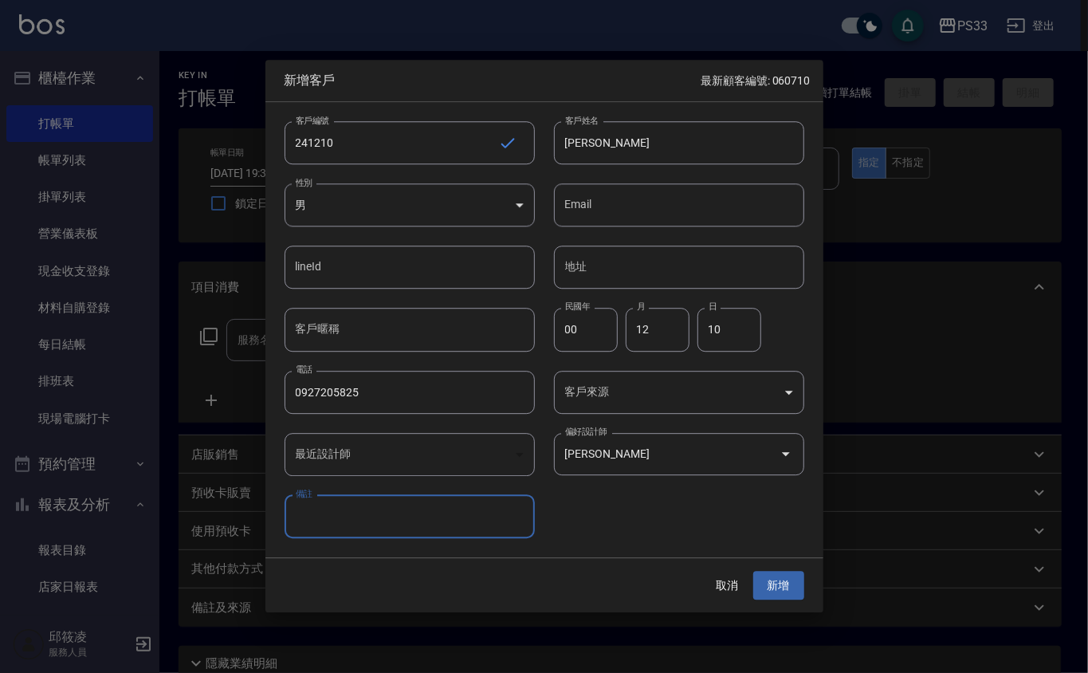
click at [753, 571] on button "新增" at bounding box center [778, 585] width 51 height 29
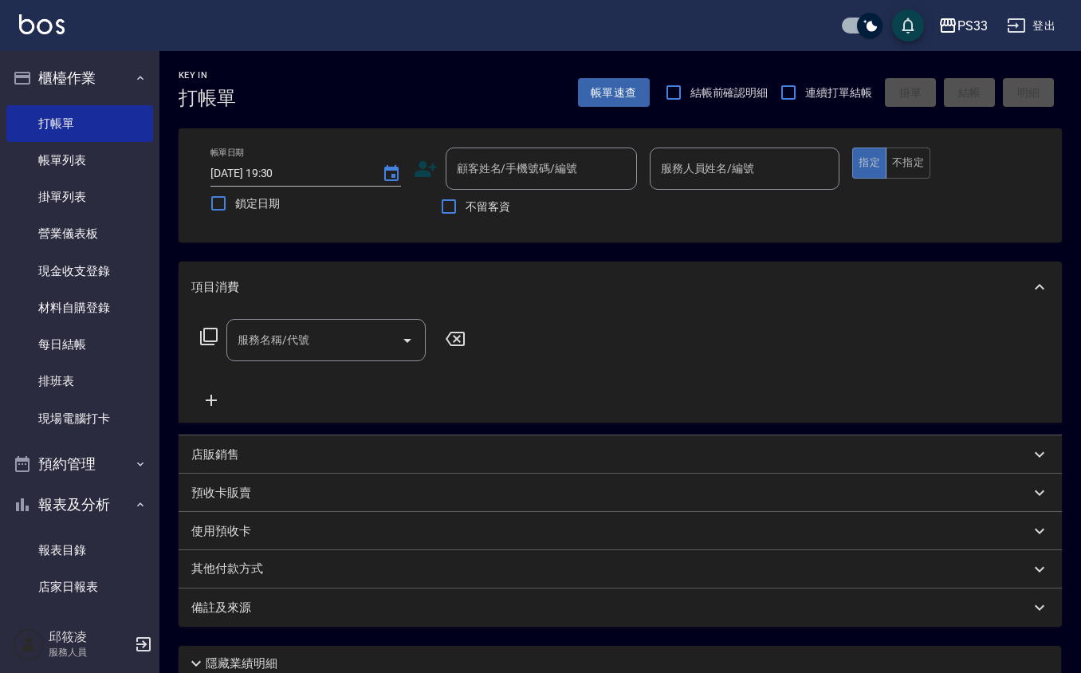
click at [422, 172] on icon at bounding box center [425, 169] width 22 height 16
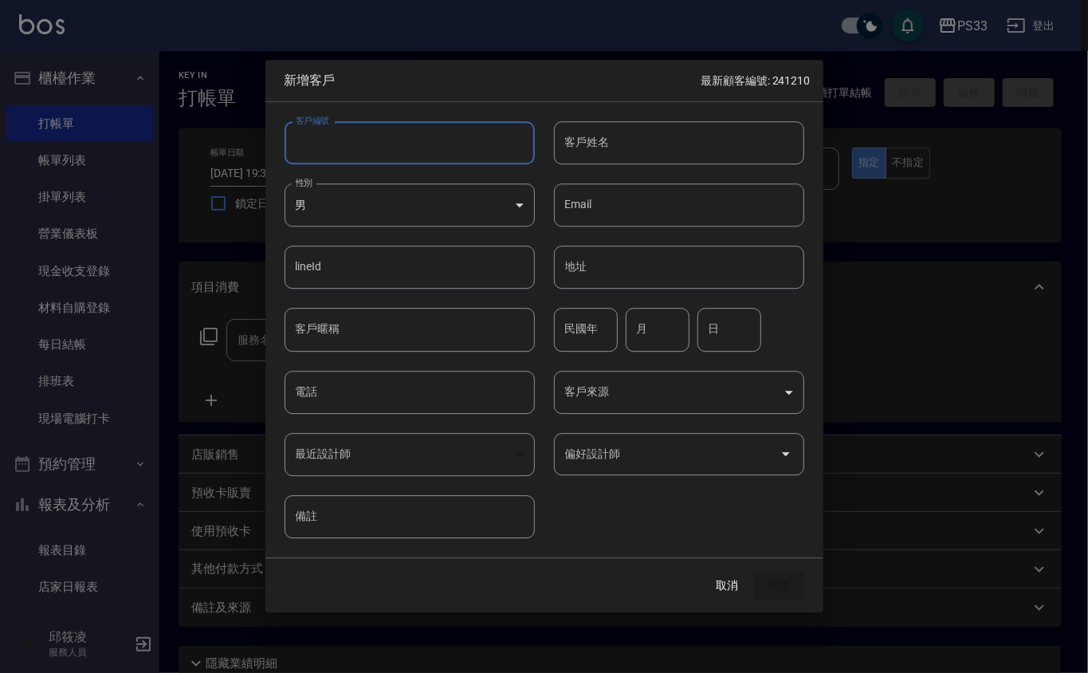
drag, startPoint x: 422, startPoint y: 172, endPoint x: 400, endPoint y: 137, distance: 41.1
click at [400, 137] on input "客戶編號" at bounding box center [409, 142] width 250 height 43
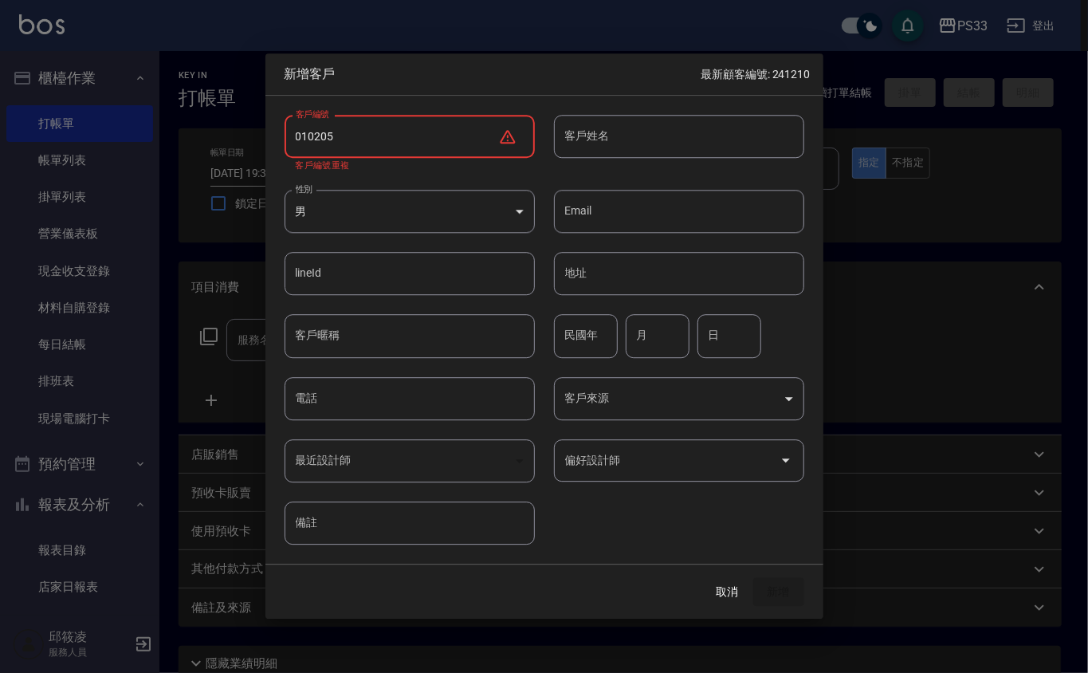
drag, startPoint x: 307, startPoint y: 135, endPoint x: 359, endPoint y: 124, distance: 52.8
click at [309, 135] on input "010205" at bounding box center [391, 136] width 214 height 43
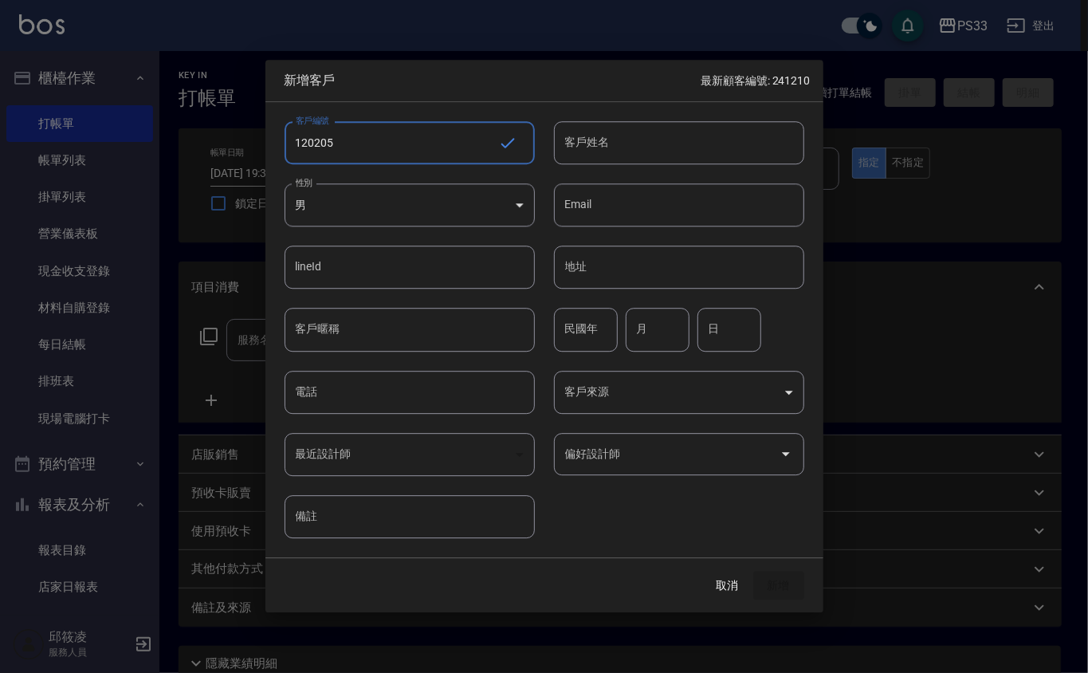
type input "120205"
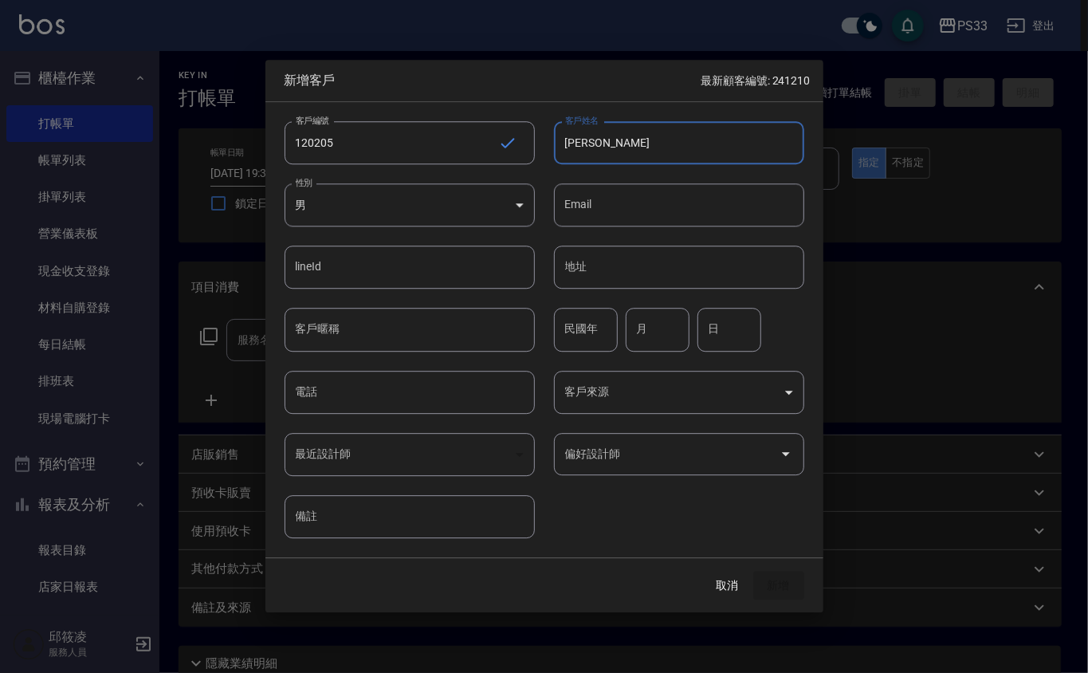
type input "[PERSON_NAME]"
type input "80"
type input "02"
type input "05"
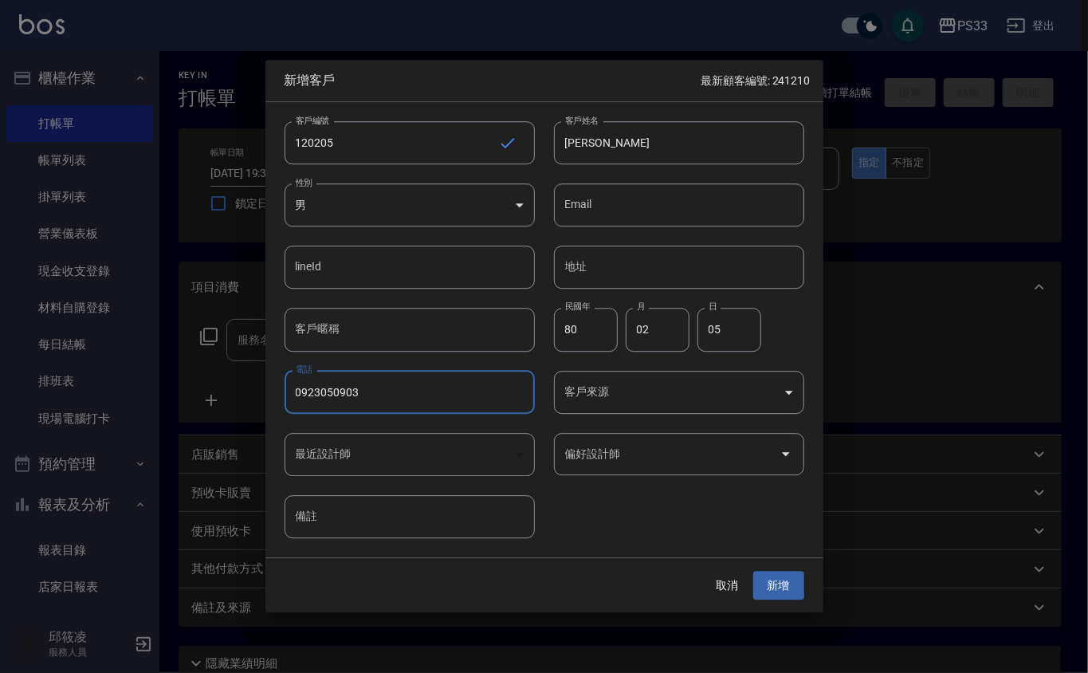
type input "0923050903"
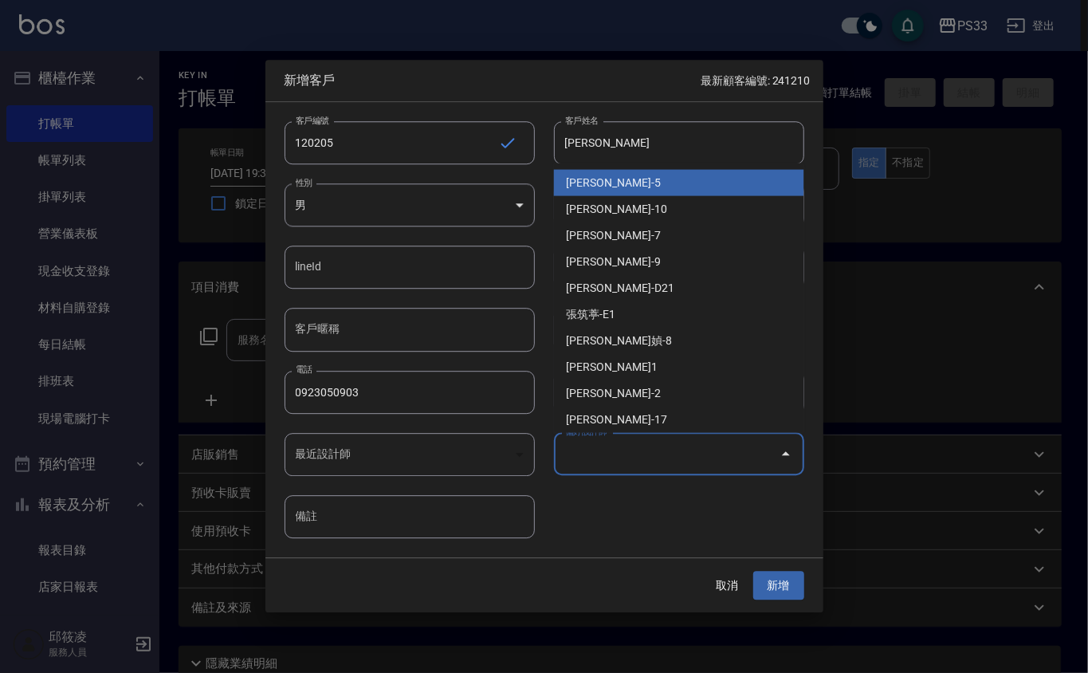
click at [657, 449] on input "偏好設計師" at bounding box center [667, 454] width 212 height 28
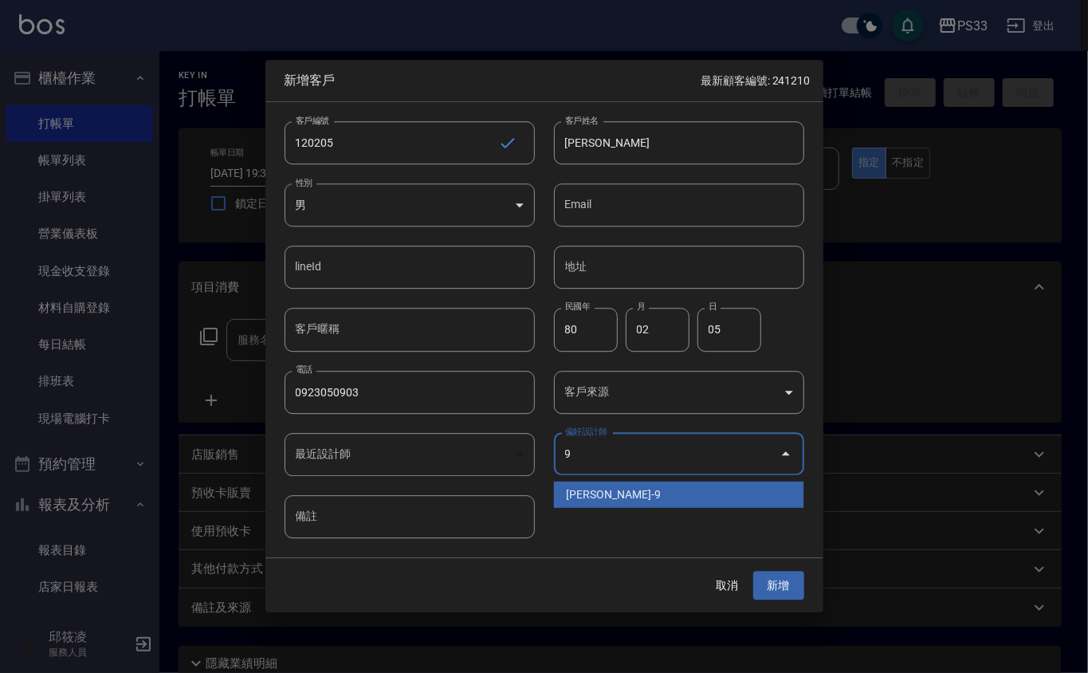
type input "許苡軒"
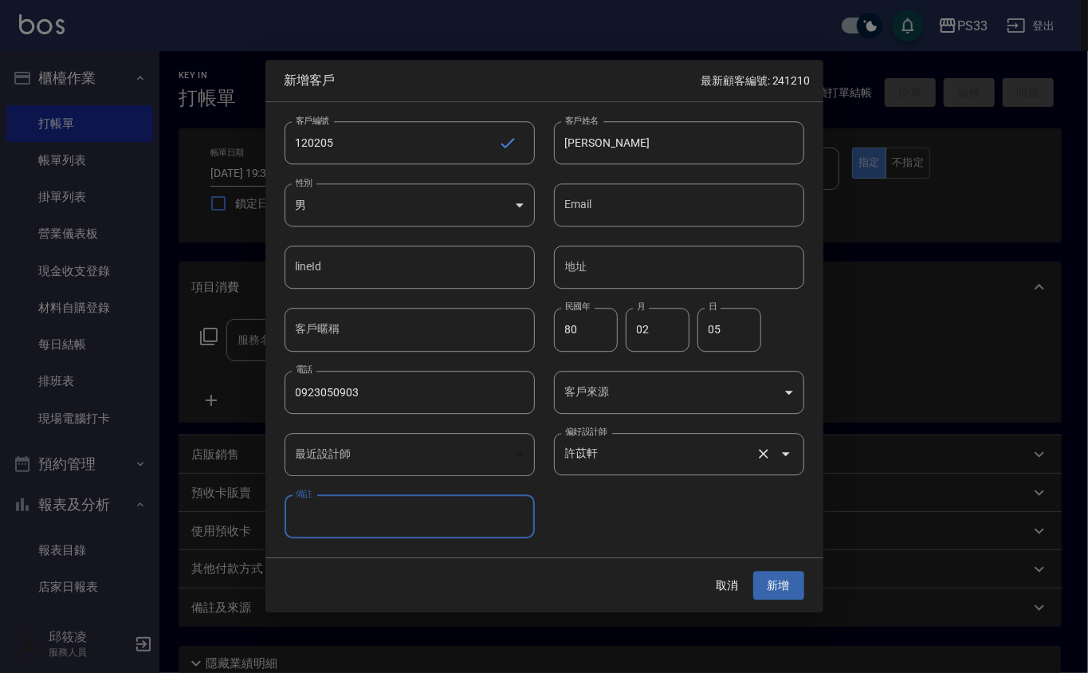
click at [753, 571] on button "新增" at bounding box center [778, 585] width 51 height 29
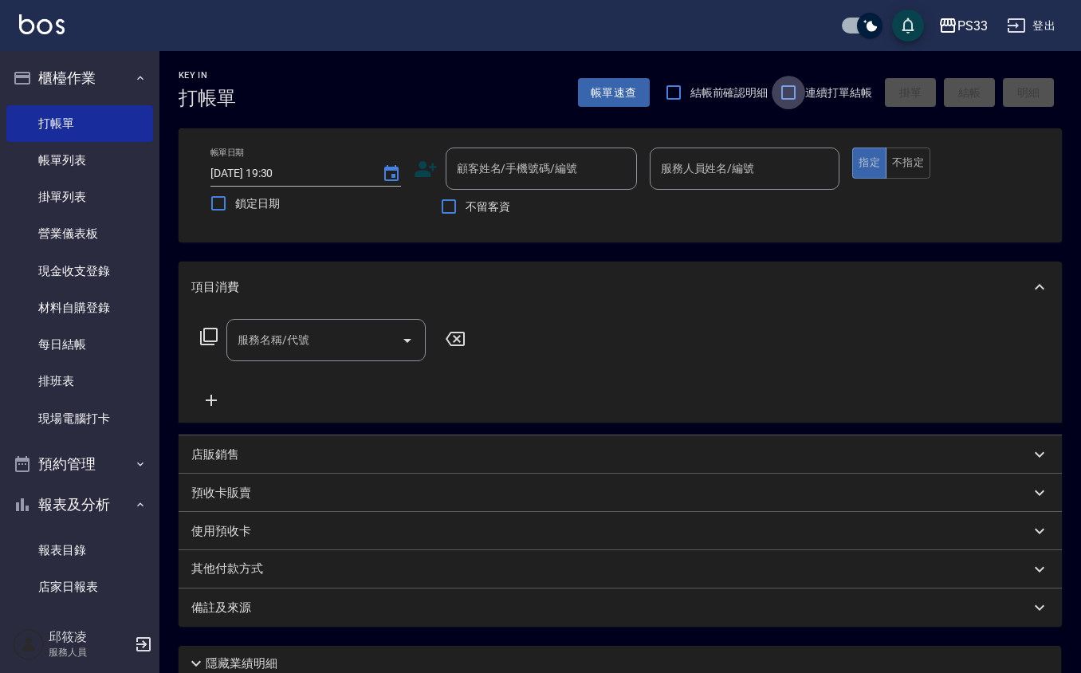
click at [795, 94] on input "連續打單結帳" at bounding box center [787, 92] width 33 height 33
checkbox input "true"
click at [555, 167] on input "顧客姓名/手機號碼/編號" at bounding box center [529, 169] width 153 height 28
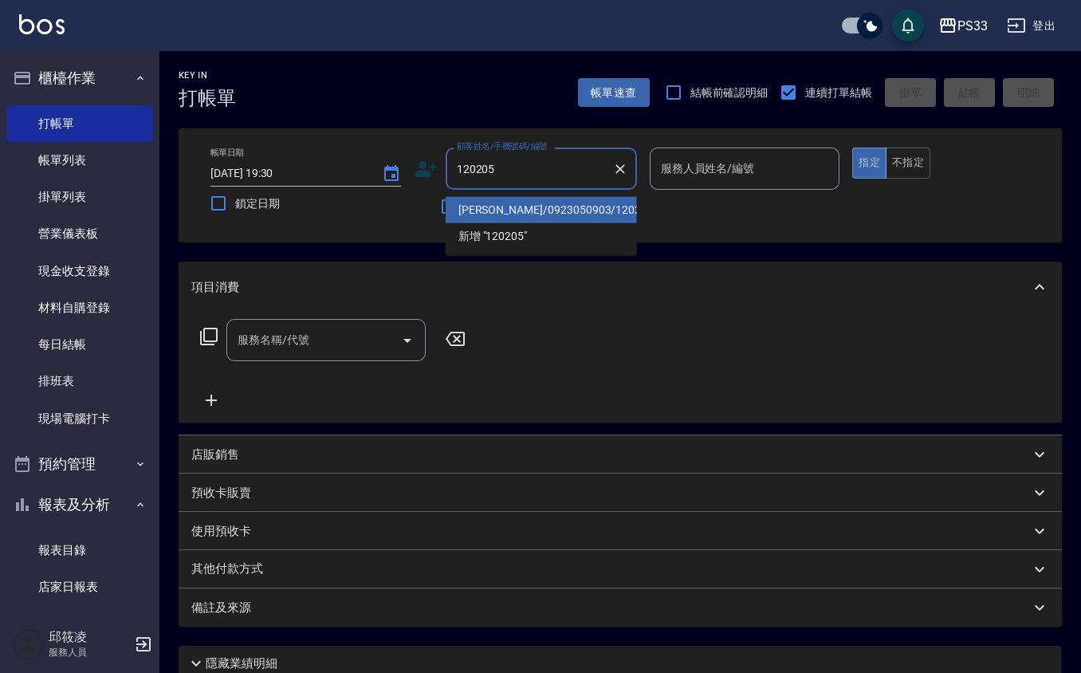
type input "[PERSON_NAME]/0923050903/120205"
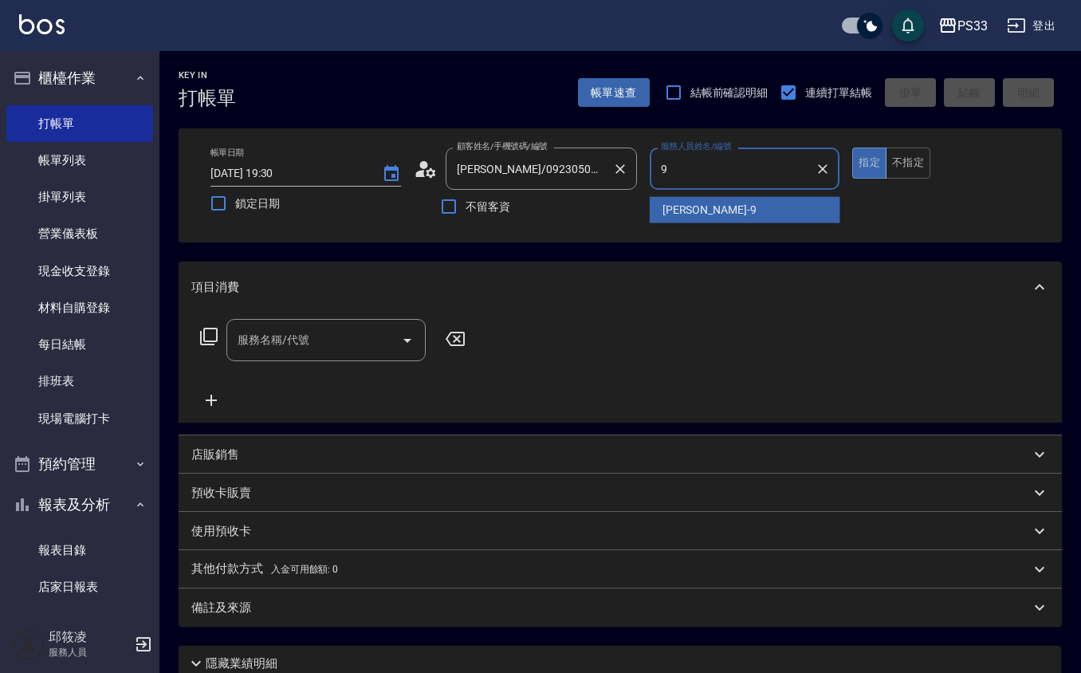
type input "苡軒-9"
type button "true"
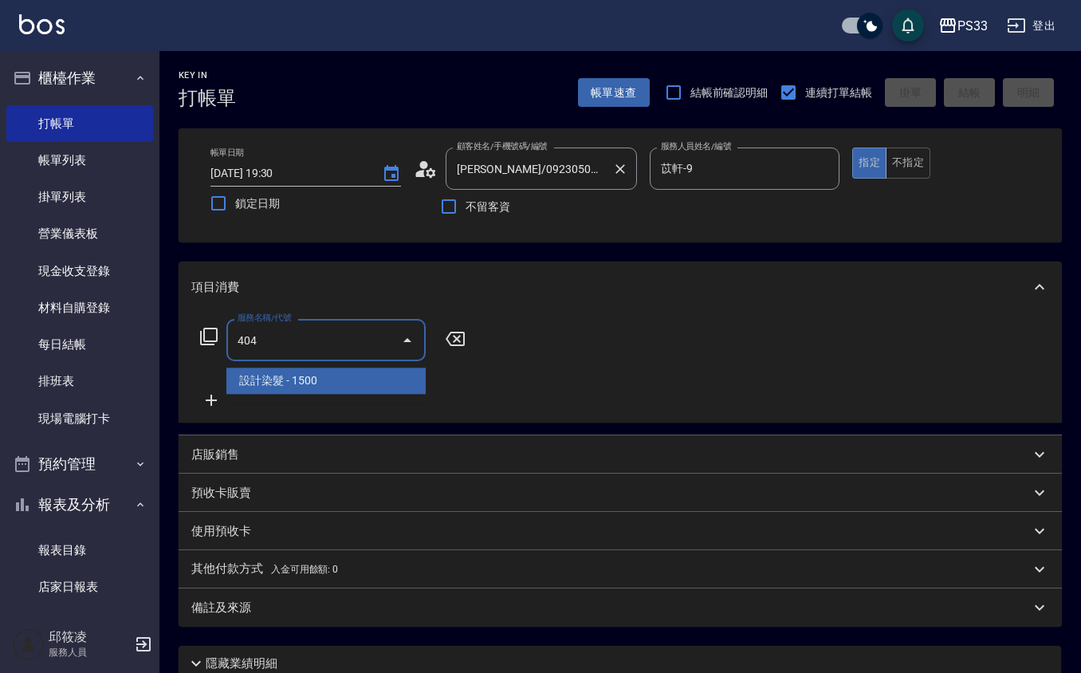
type input "設計染髮(404)"
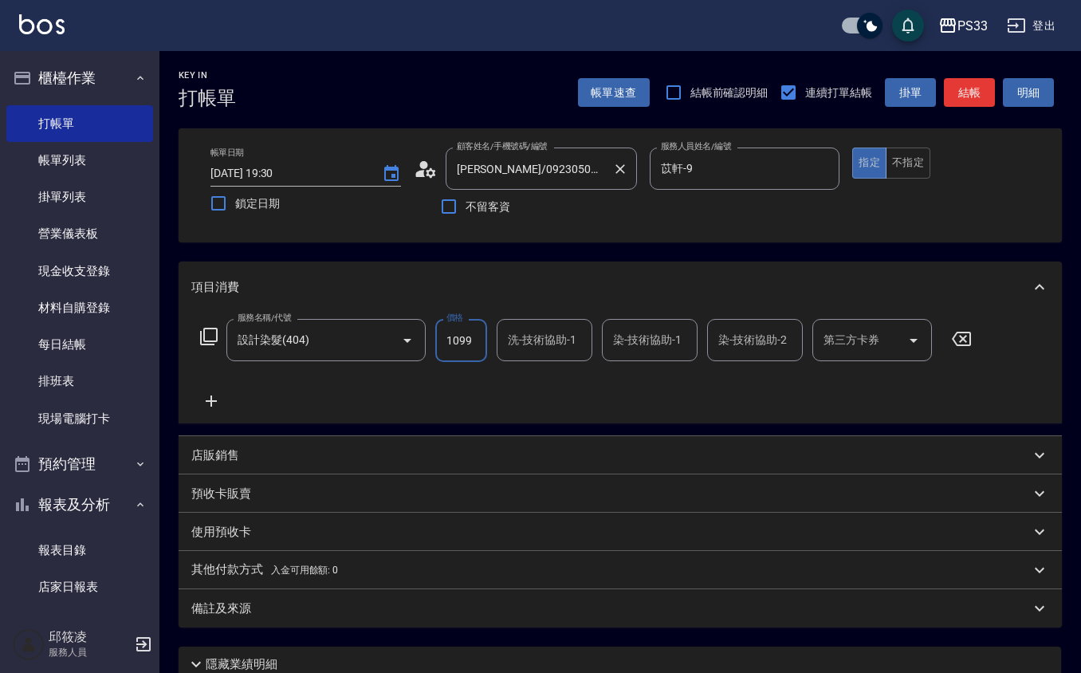
type input "1099"
type input "苡軒-9"
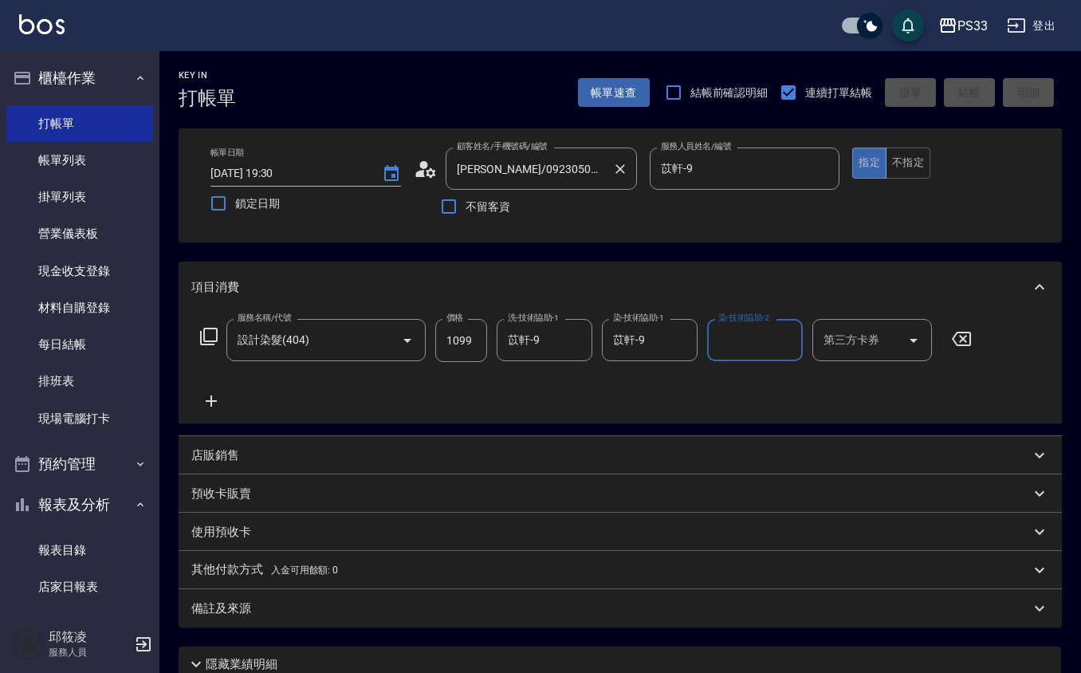
type input "[DATE] 19:52"
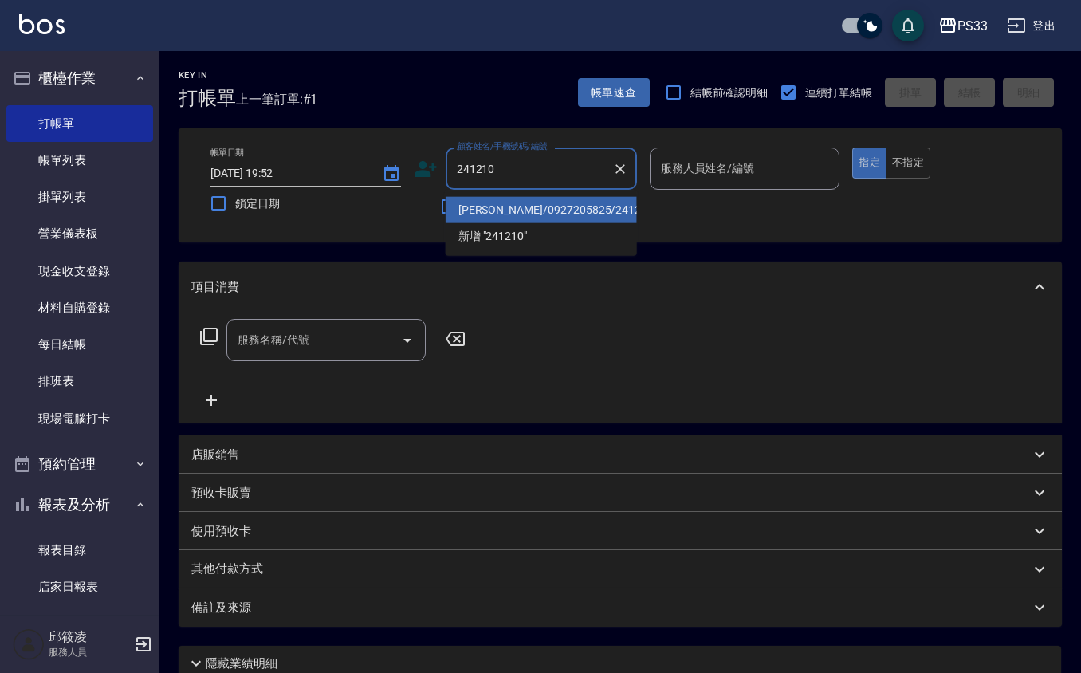
type input "[PERSON_NAME]/0927205825/241210"
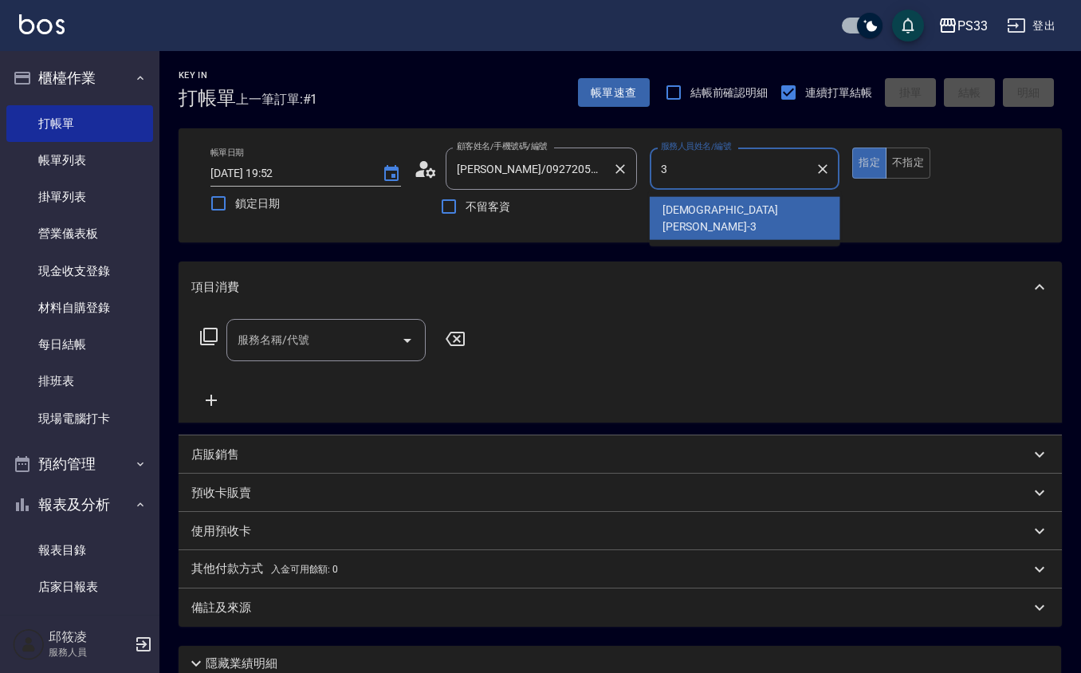
type input "[PERSON_NAME]-3"
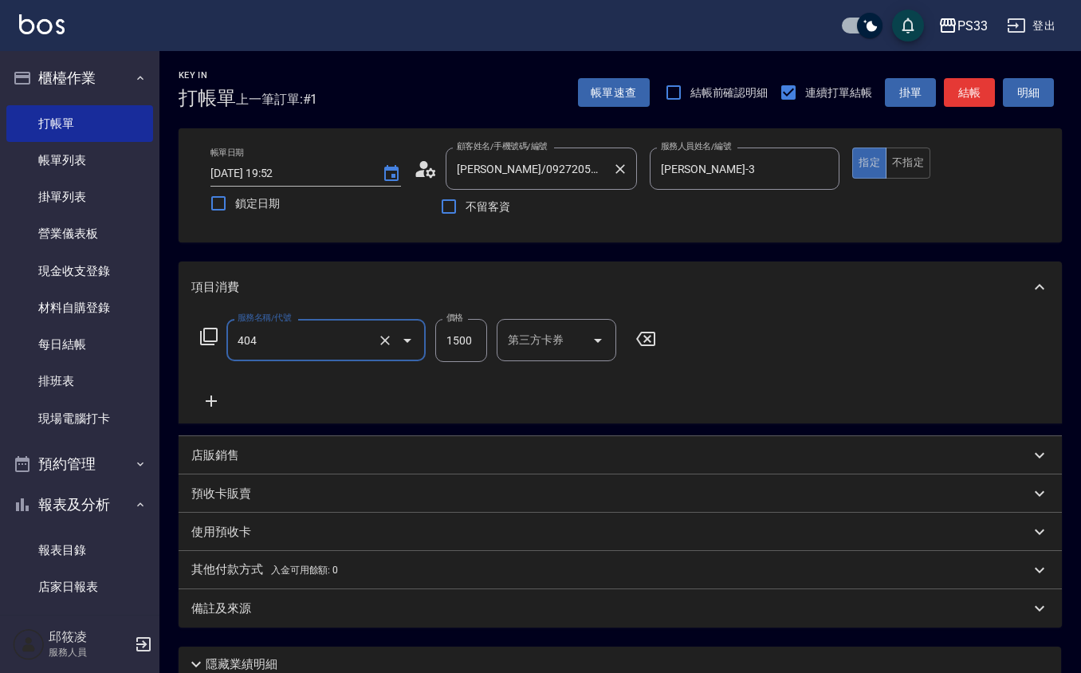
type input "設計染髮(404)"
type input "1299"
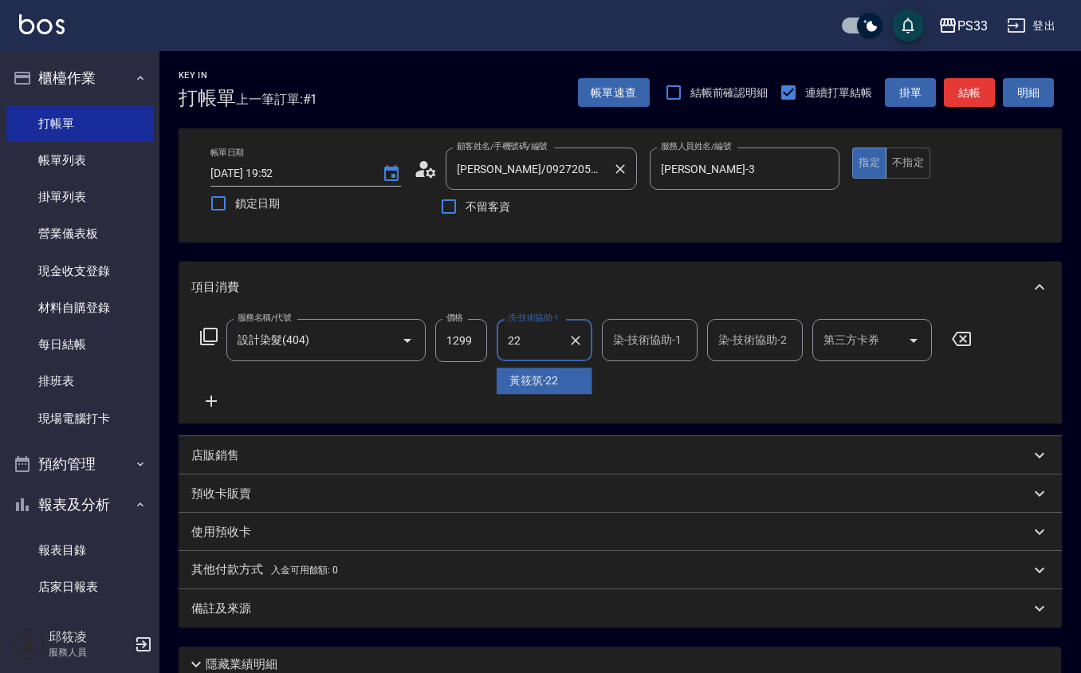
type input "[PERSON_NAME]-22"
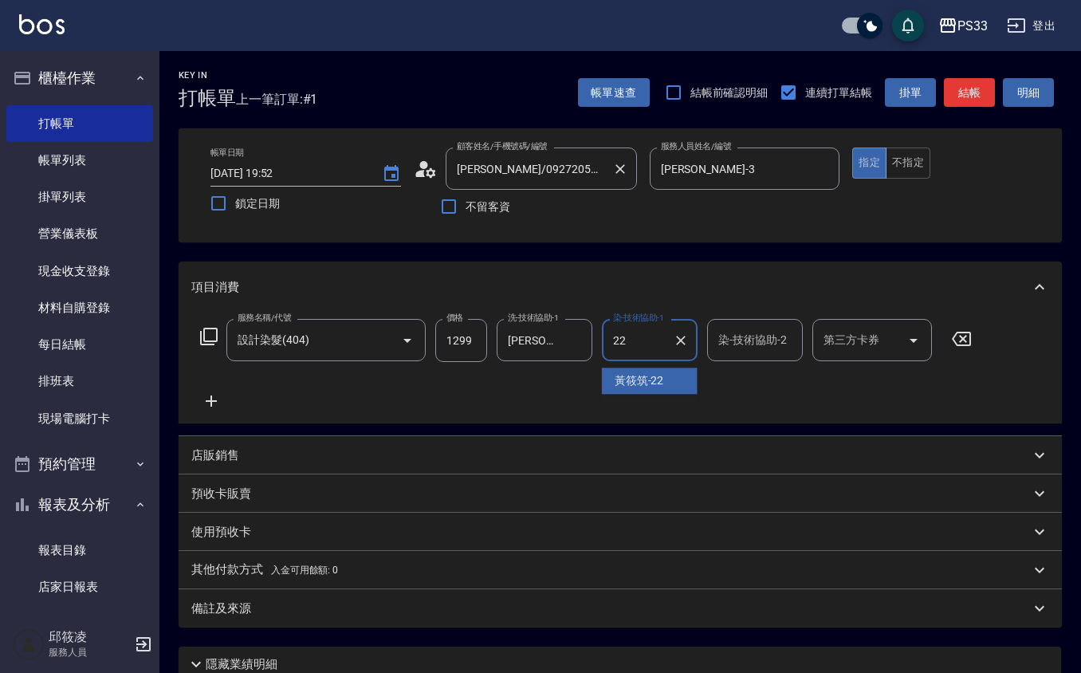
type input "[PERSON_NAME]-22"
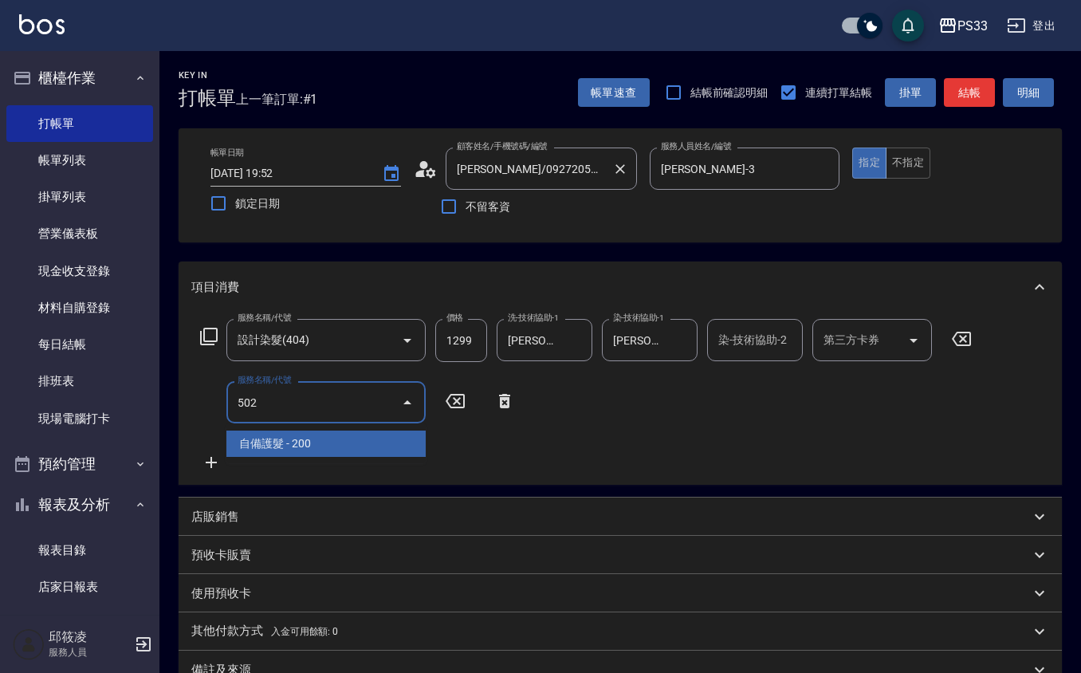
type input "自備護髮(502)"
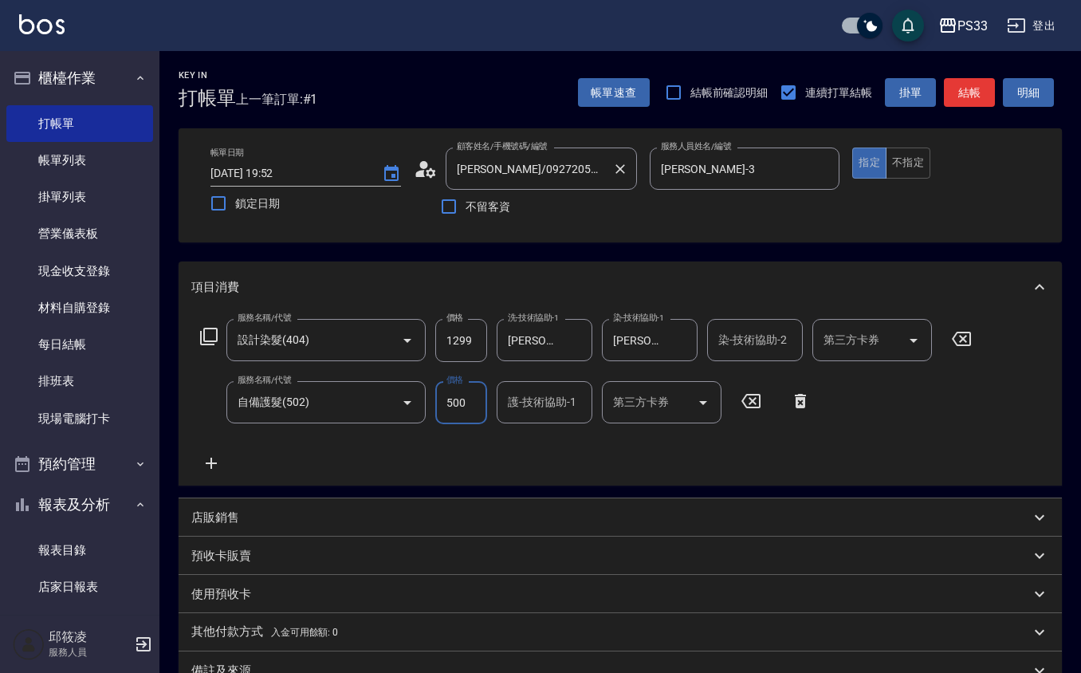
type input "500"
type input "[PERSON_NAME]-22"
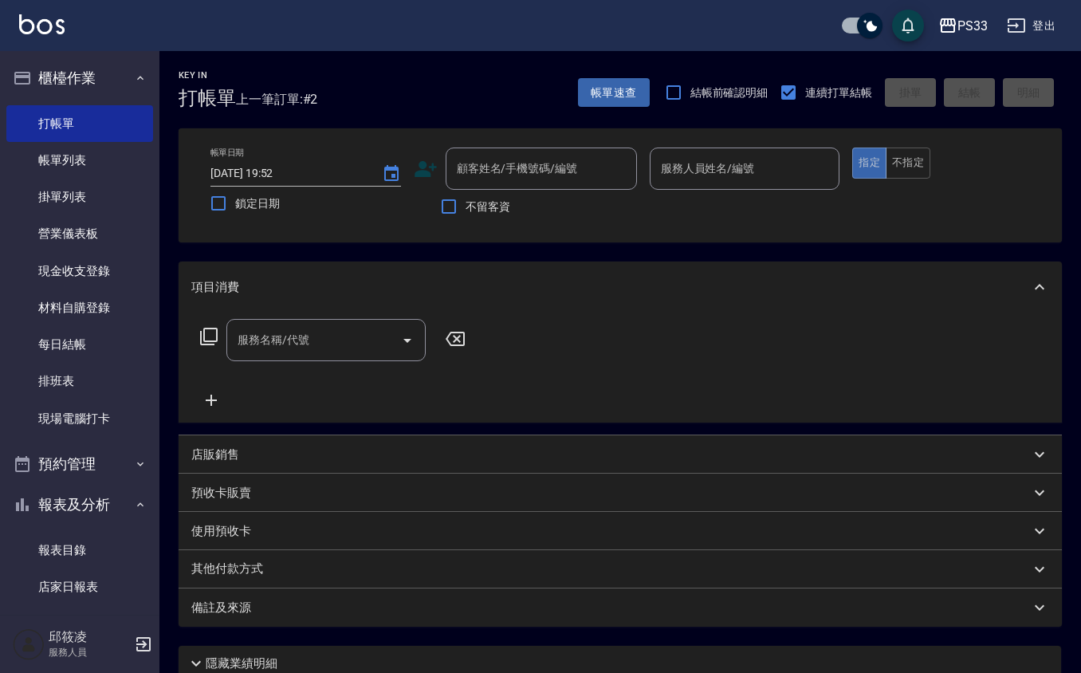
click at [426, 174] on icon at bounding box center [425, 169] width 22 height 16
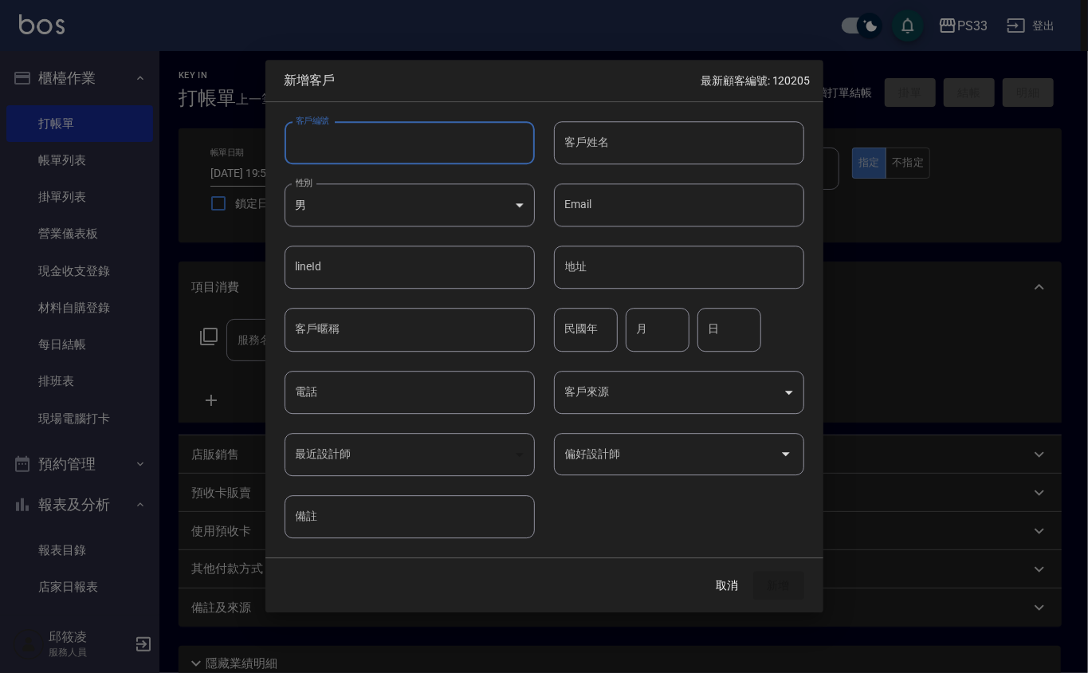
click at [422, 160] on input "客戶編號" at bounding box center [409, 142] width 250 height 43
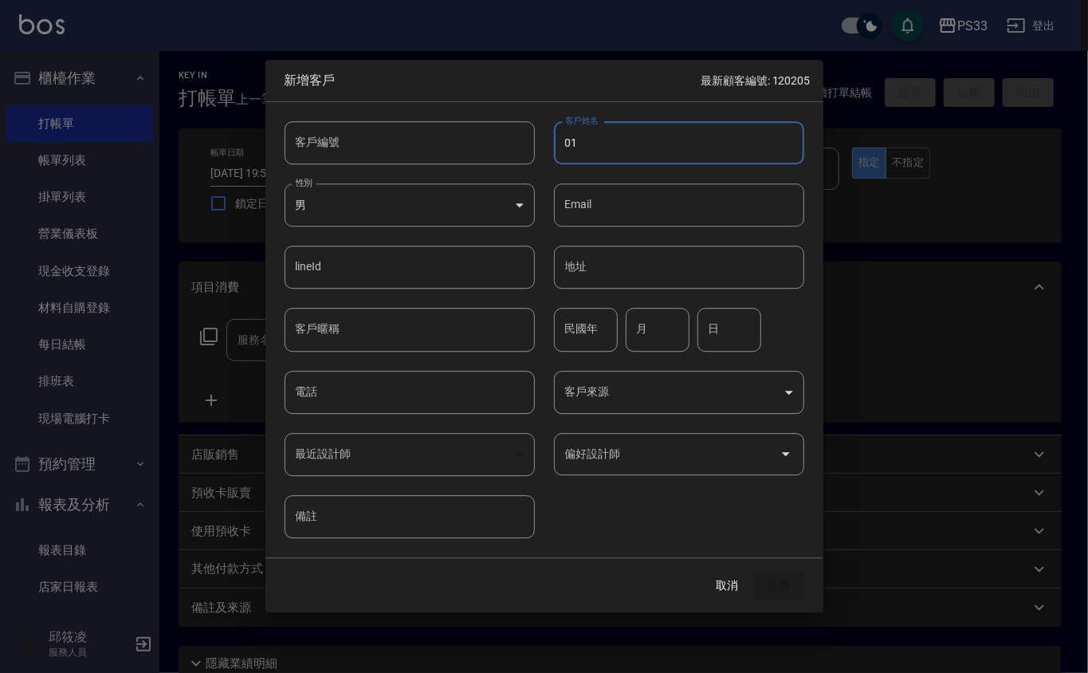
type input "010"
click at [578, 154] on input "010" at bounding box center [679, 142] width 250 height 43
click at [311, 131] on input "客戶編號" at bounding box center [409, 142] width 250 height 43
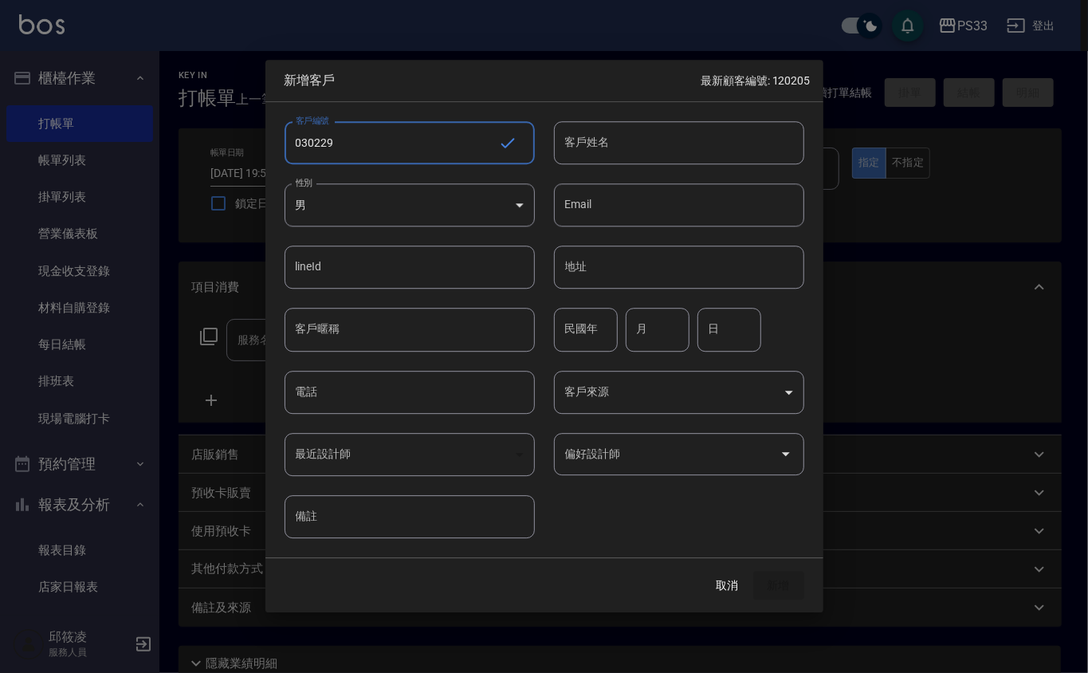
type input "030229"
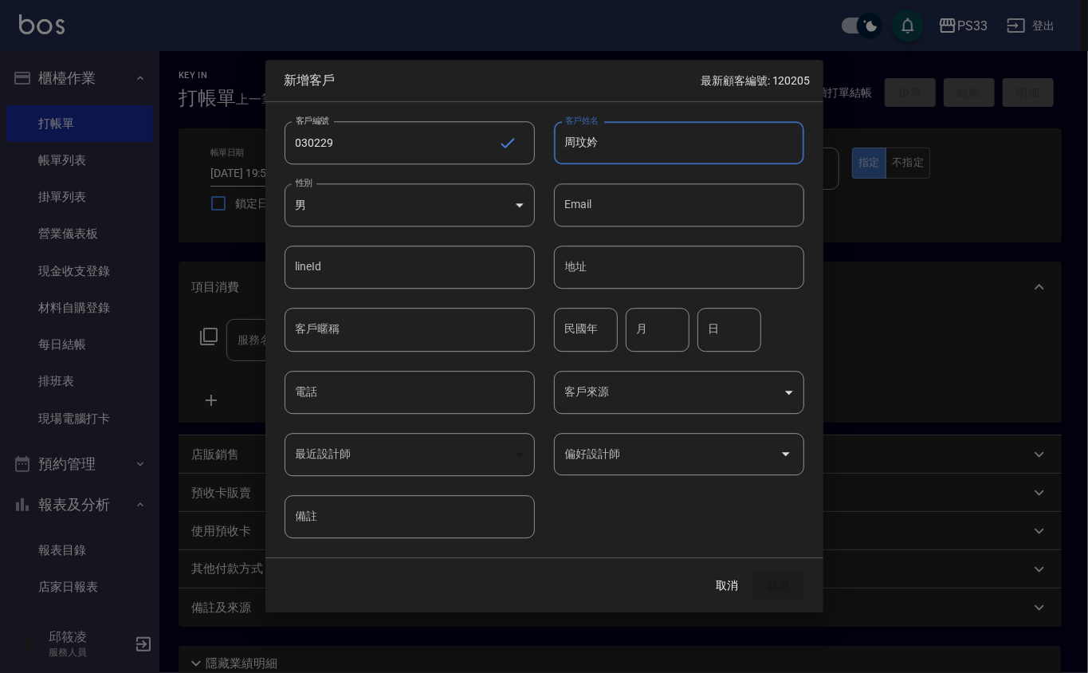
type input "周玟妗"
type input "85"
type input "2"
type input "29"
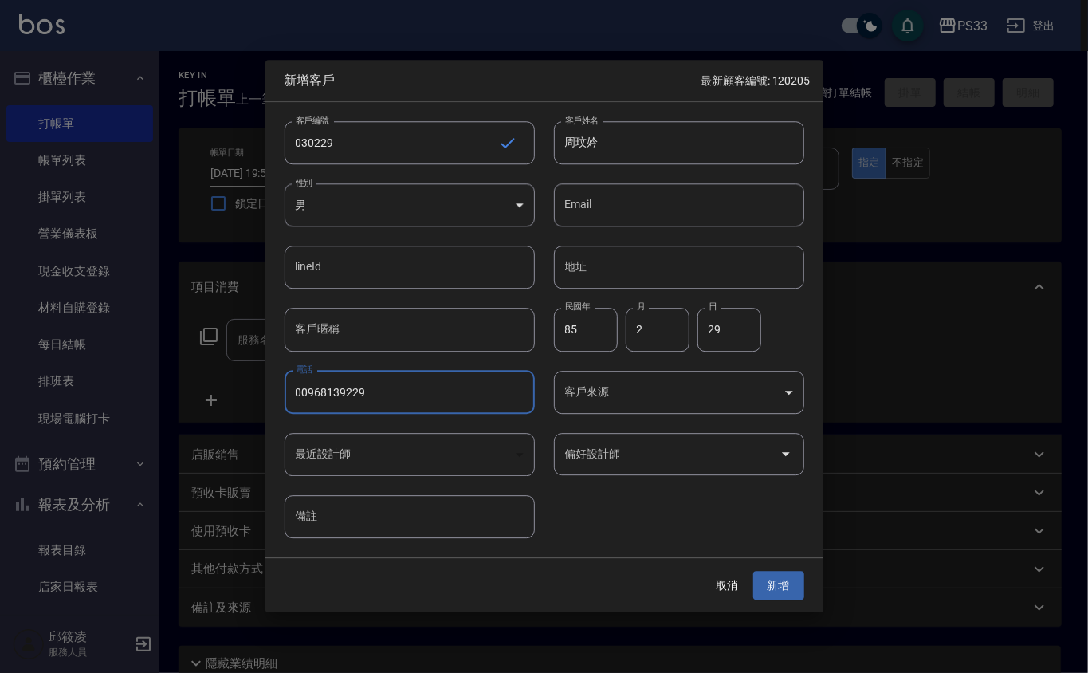
type input "00968139229"
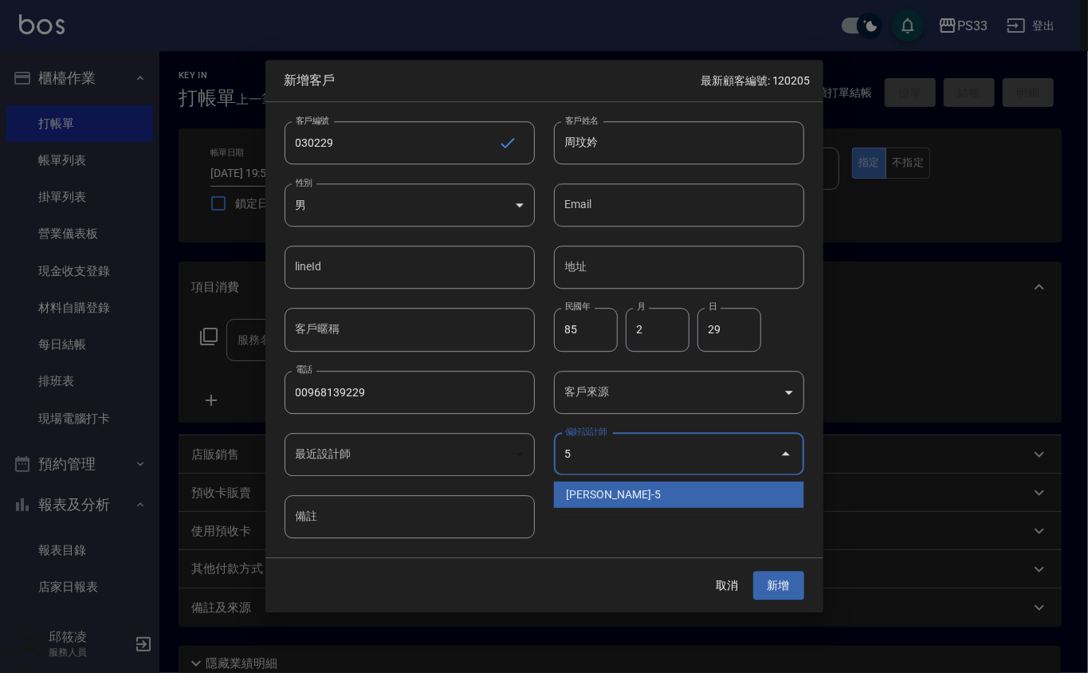
type input "謝書宜"
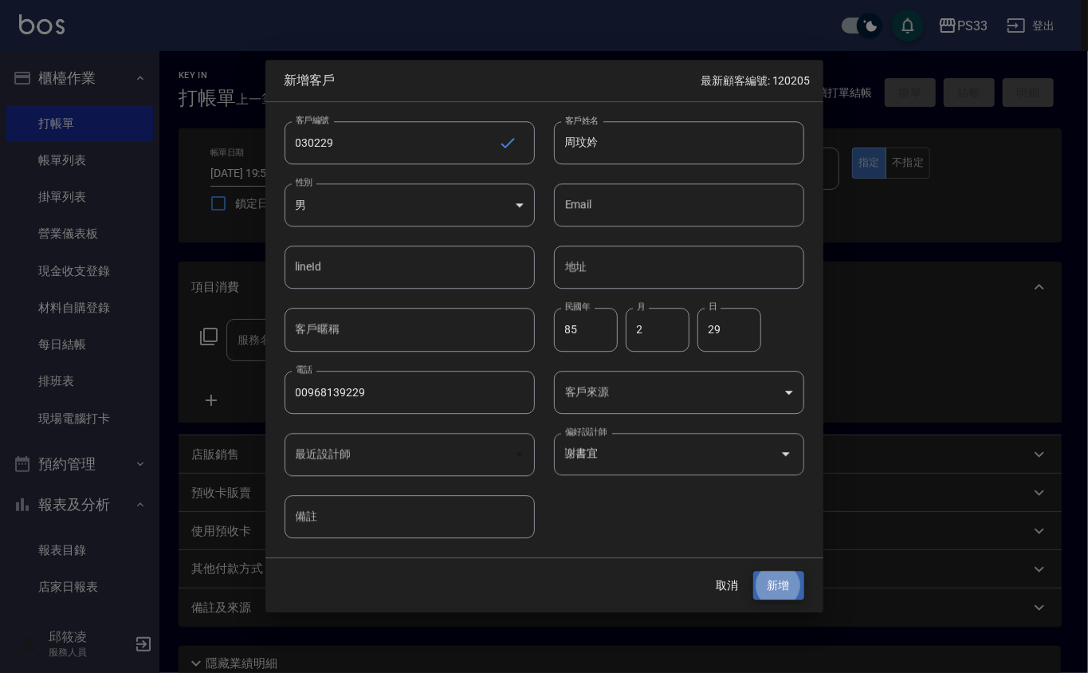
click at [753, 571] on button "新增" at bounding box center [778, 585] width 51 height 29
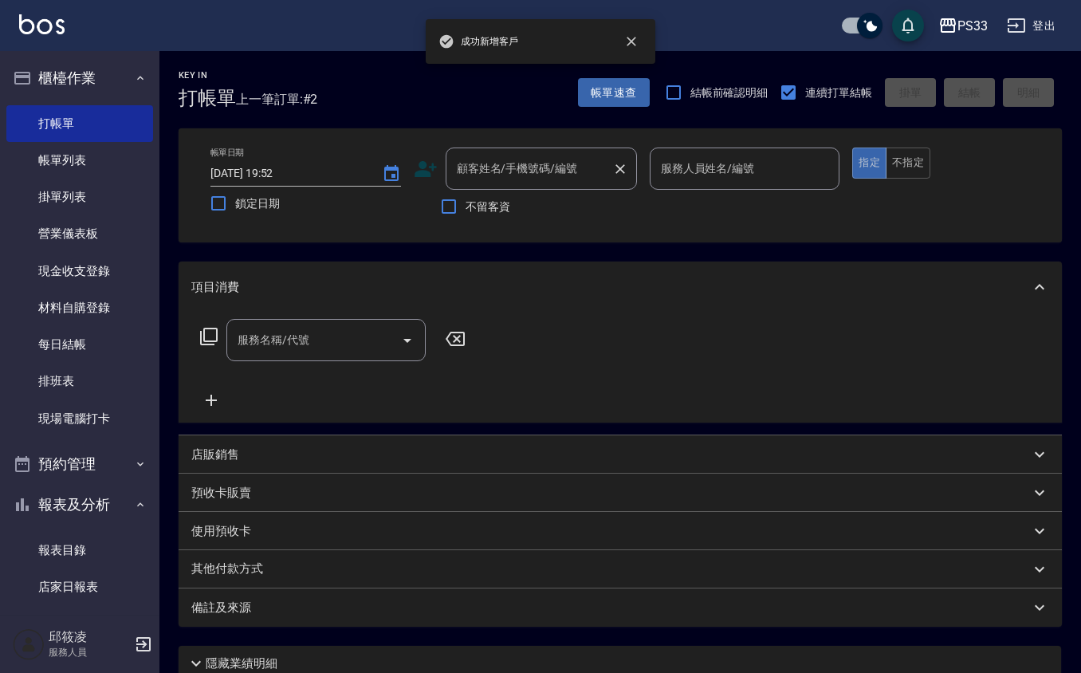
click at [447, 172] on div "顧客姓名/手機號碼/編號" at bounding box center [540, 168] width 191 height 42
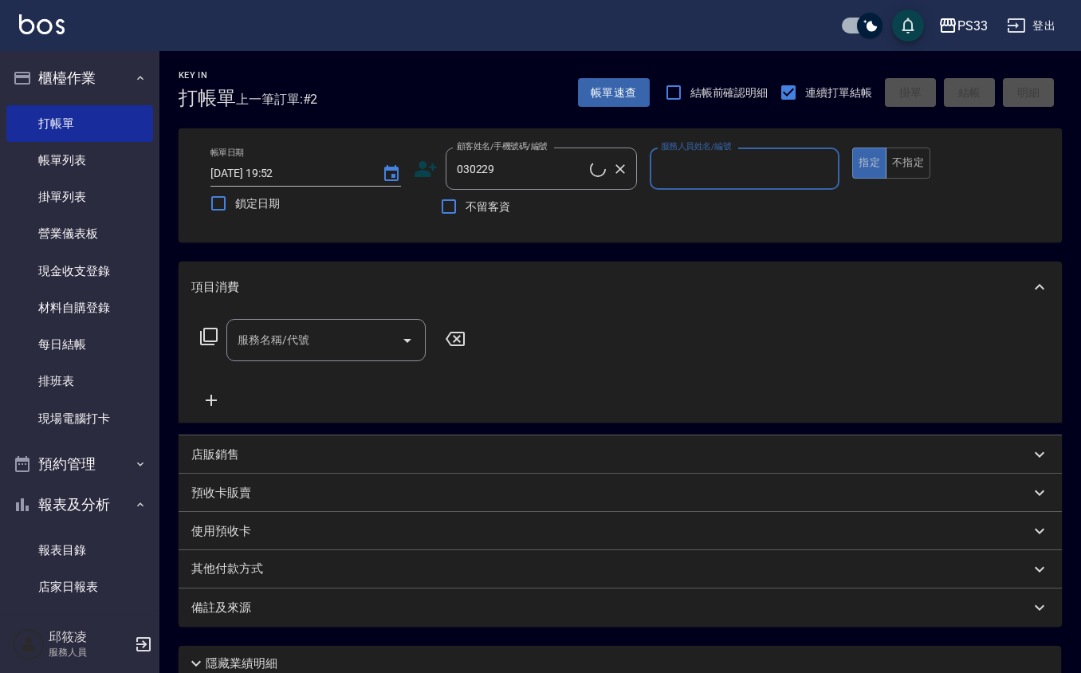
type input "周玟妗/00968139229/030229"
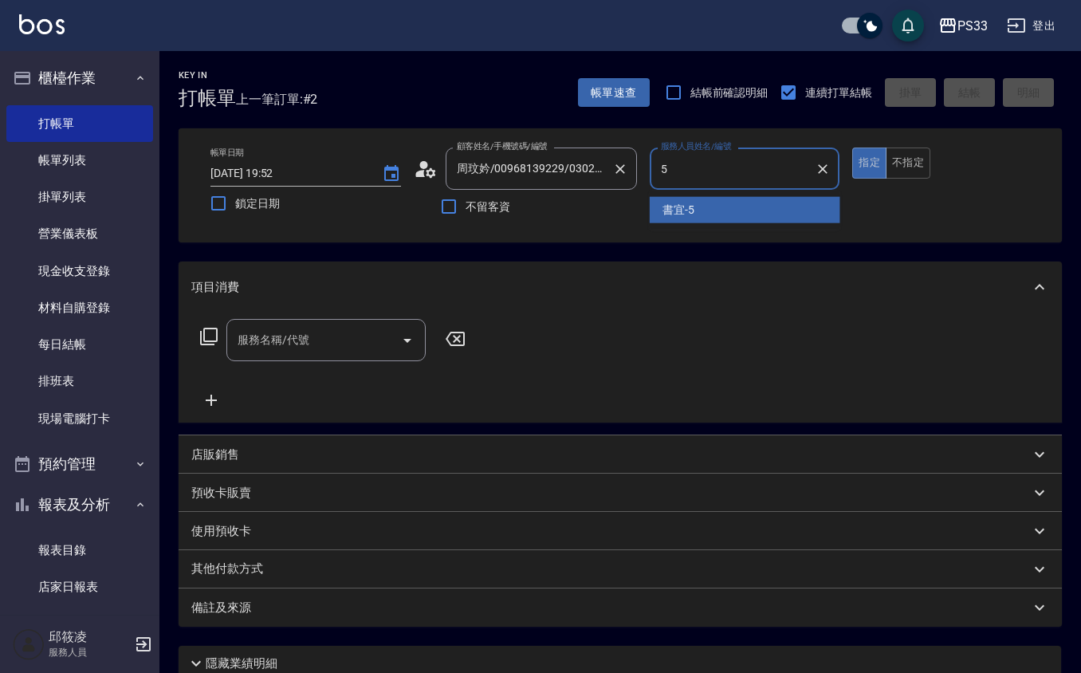
type input "書宜-5"
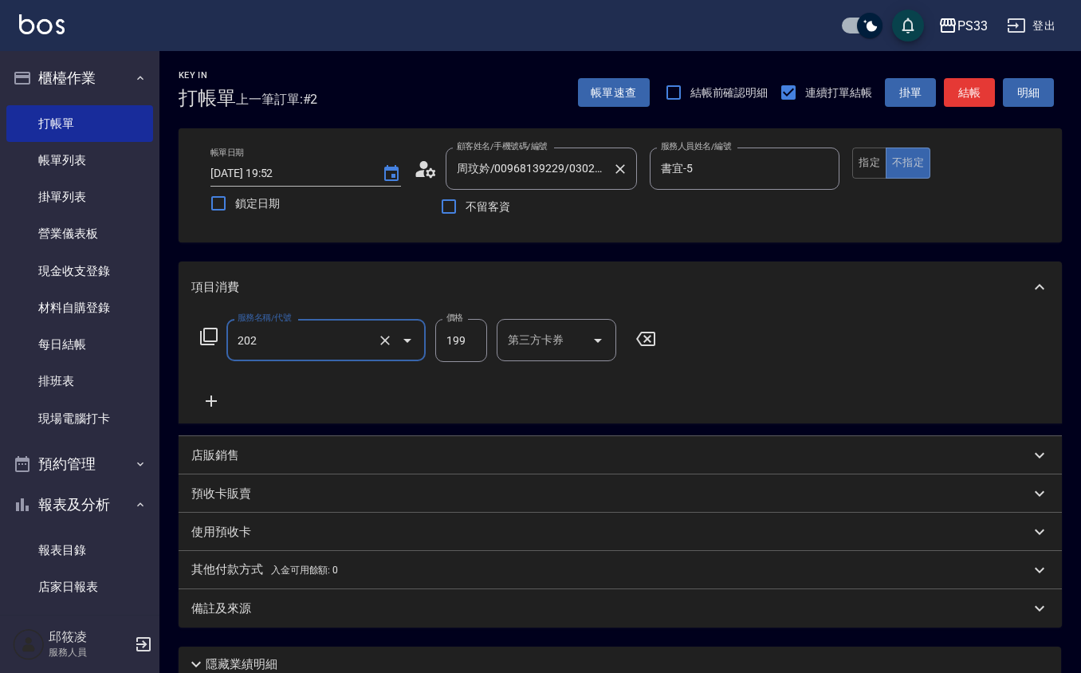
type input "不指定單剪(202)"
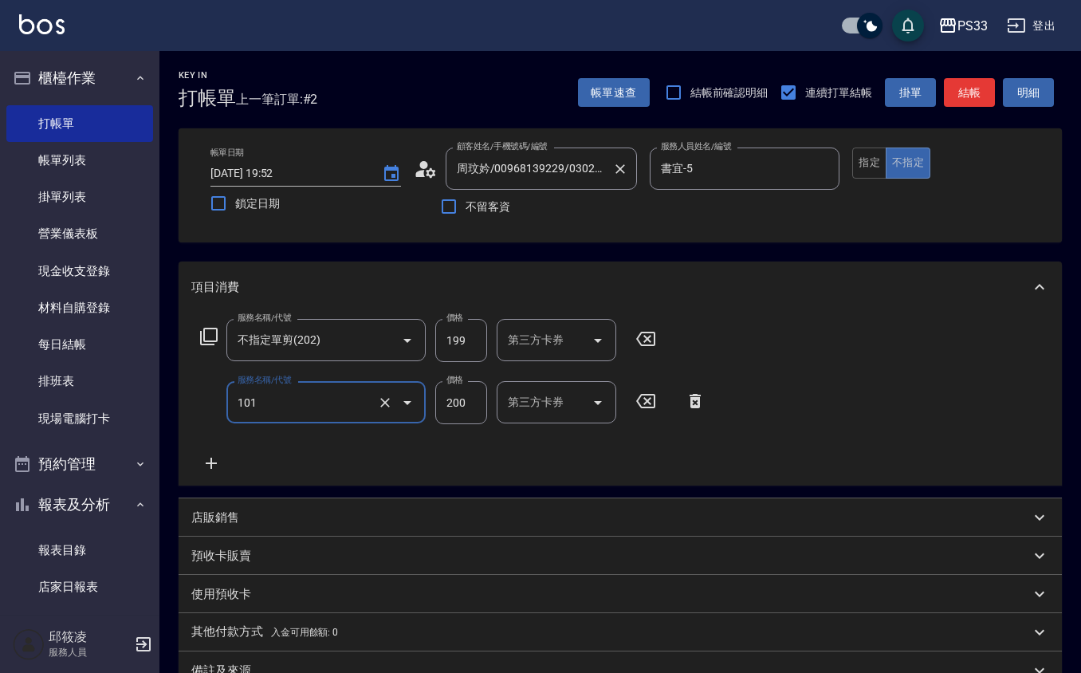
type input "洗髮(101)"
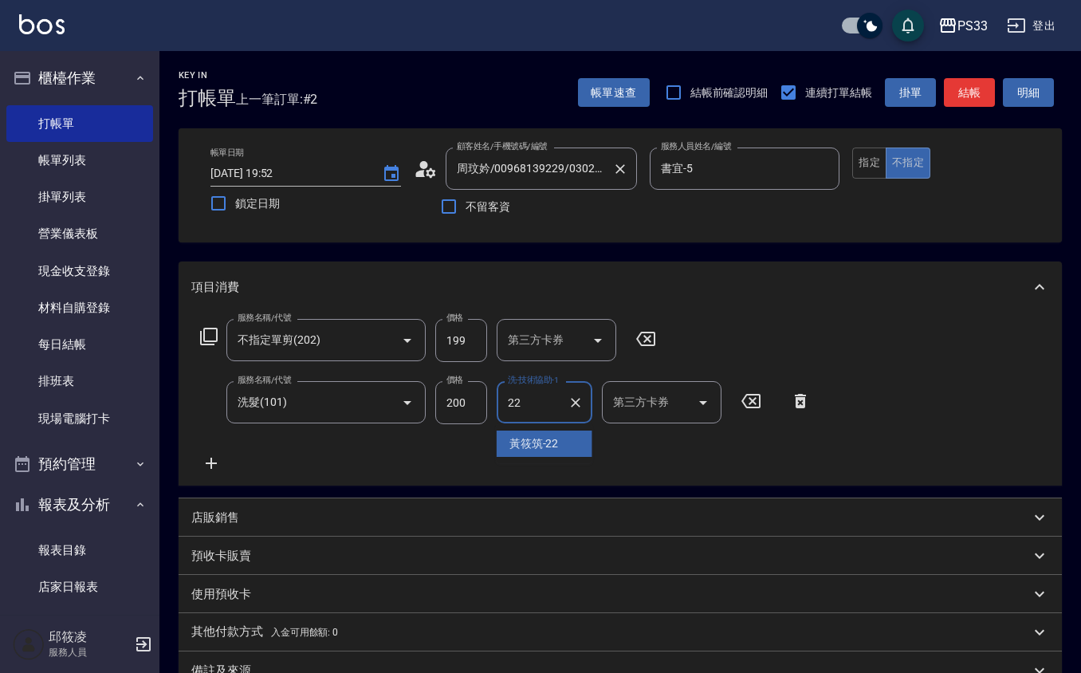
type input "[PERSON_NAME]-22"
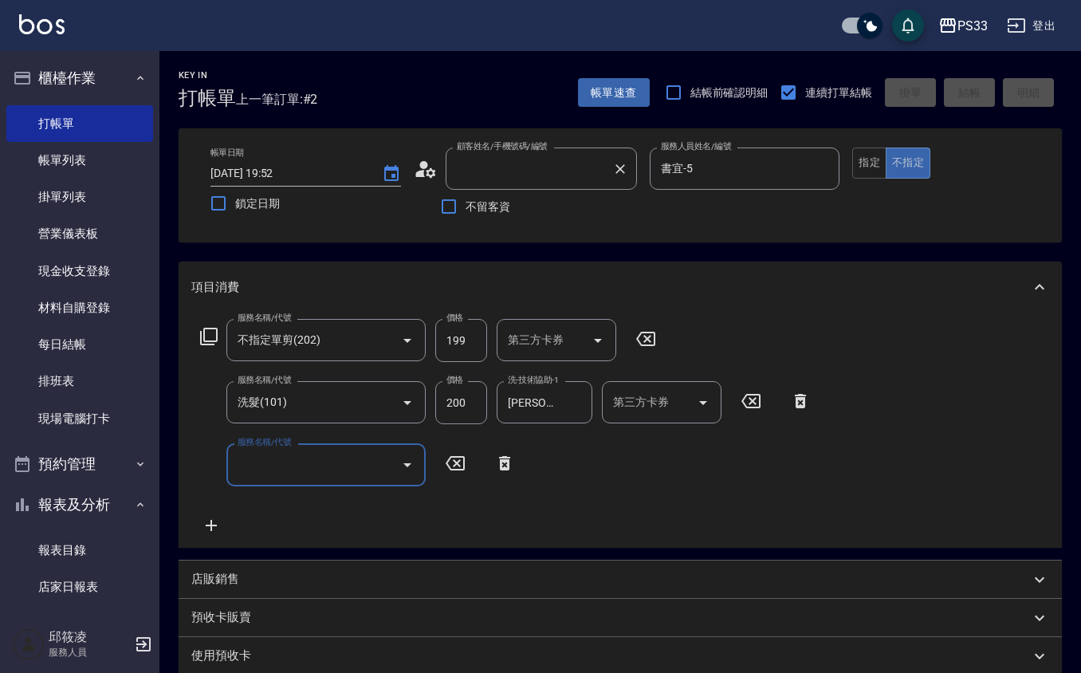
type input "[DATE] 19:54"
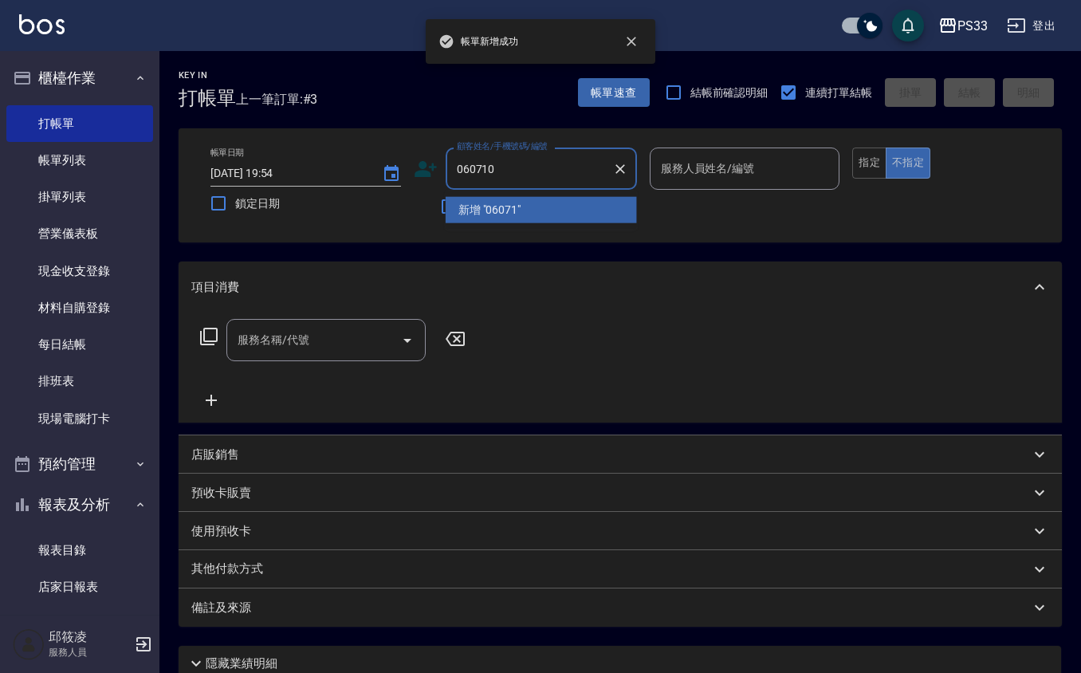
type input "060710"
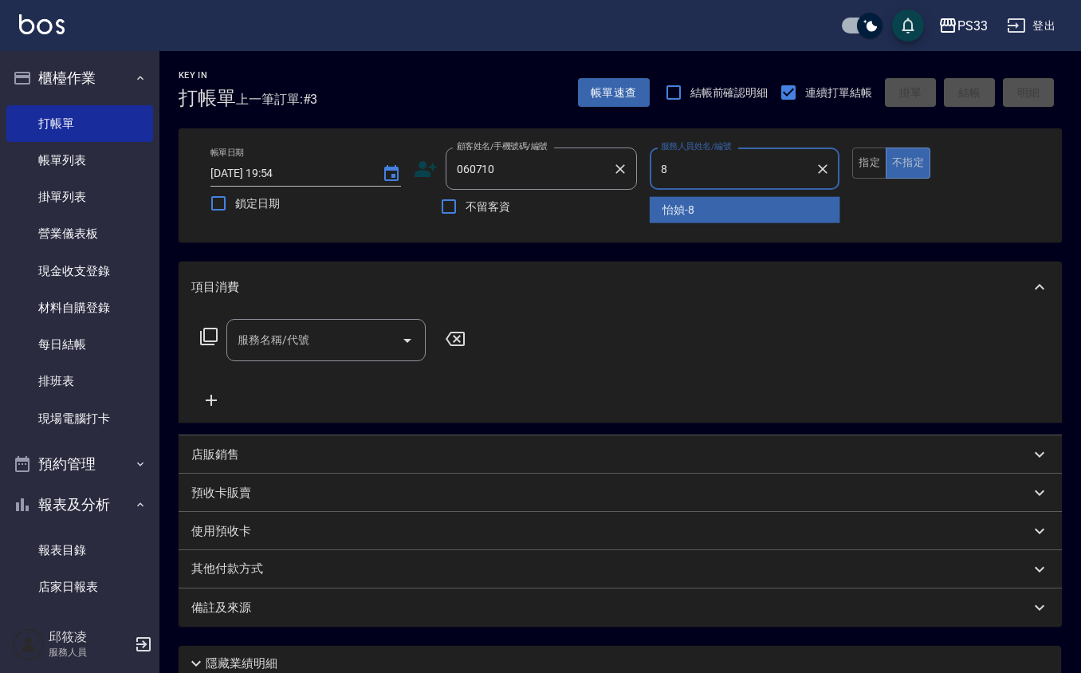
type input "怡媜-8"
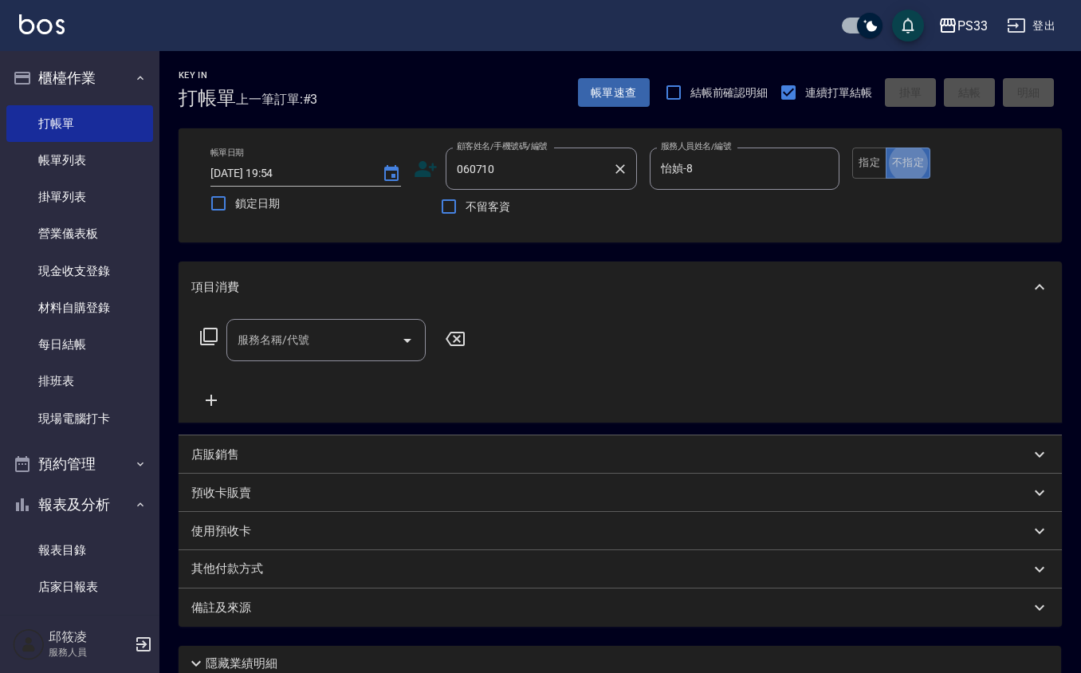
type button "false"
type input "[PERSON_NAME]伊/0961271317/060710"
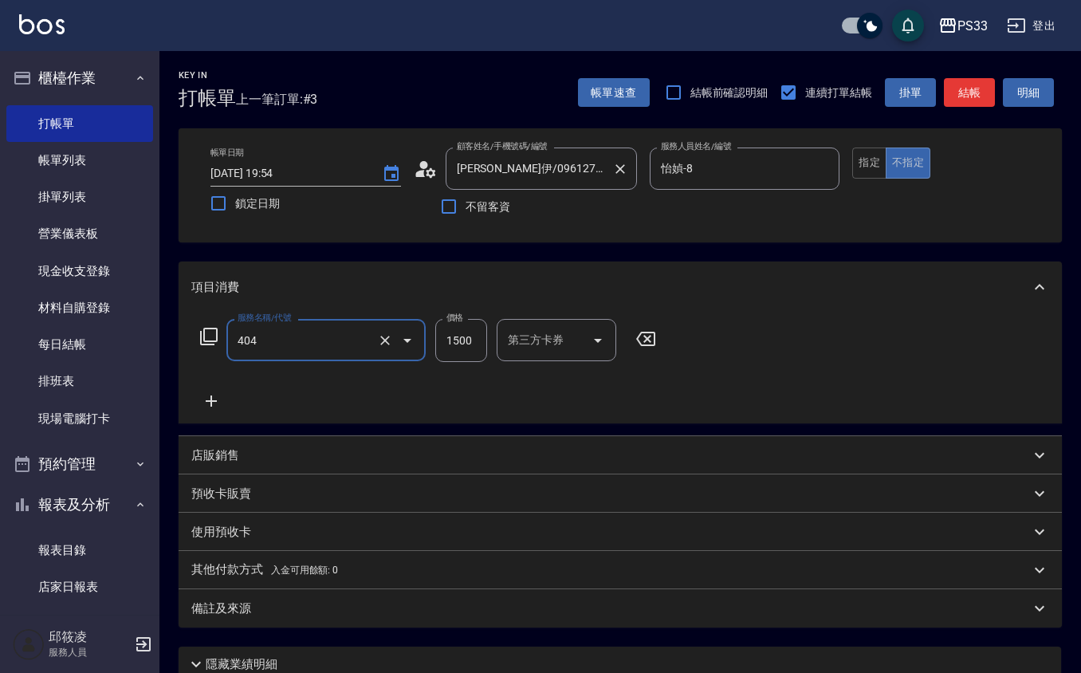
type input "設計染髮(404)"
type input "1099"
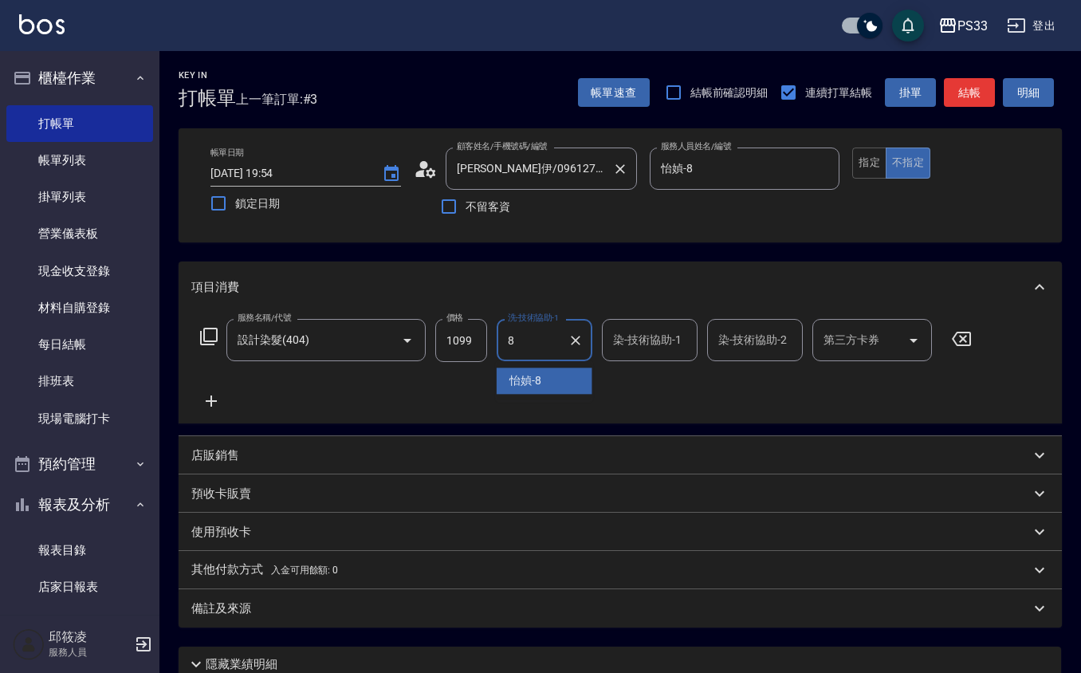
type input "怡媜-8"
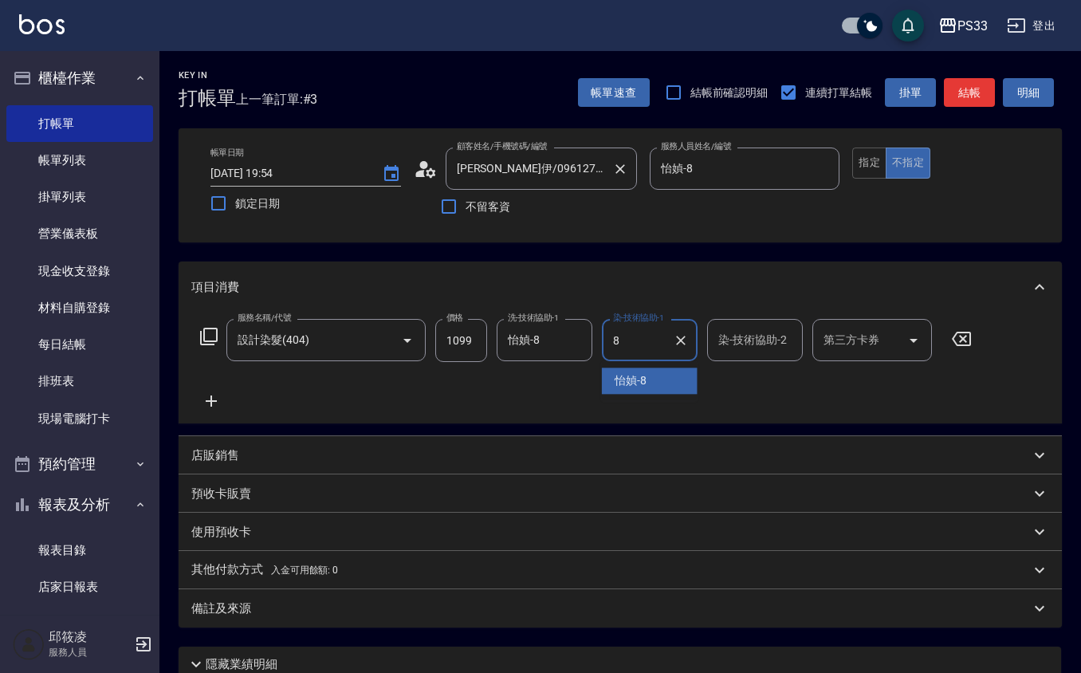
type input "怡媜-8"
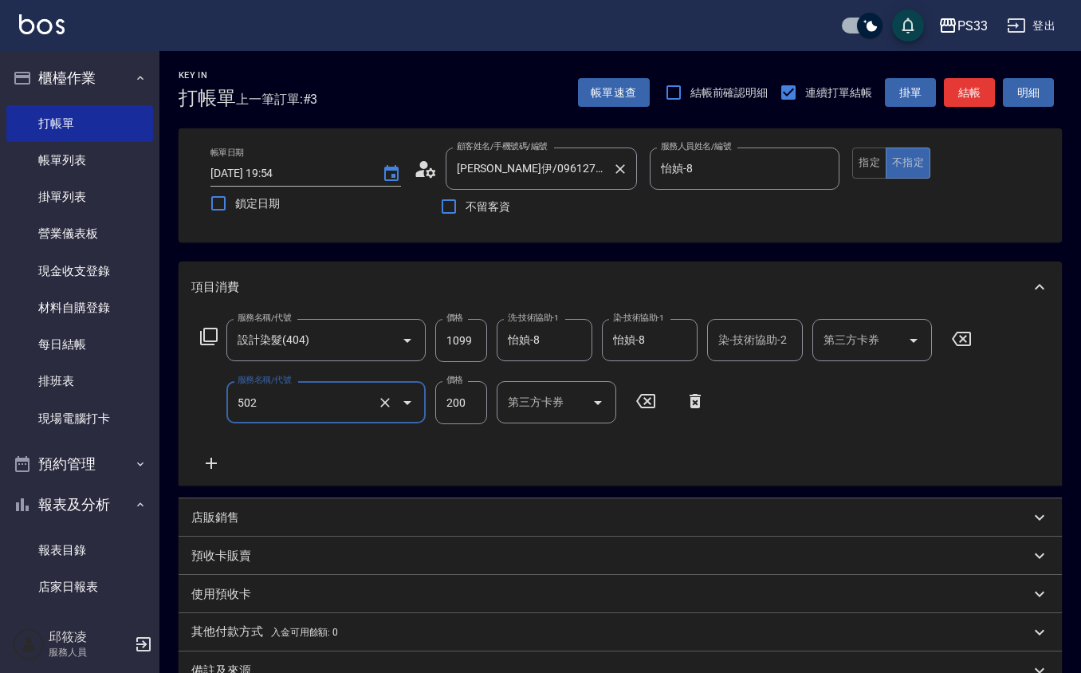
type input "自備護髮(502)"
type input "500"
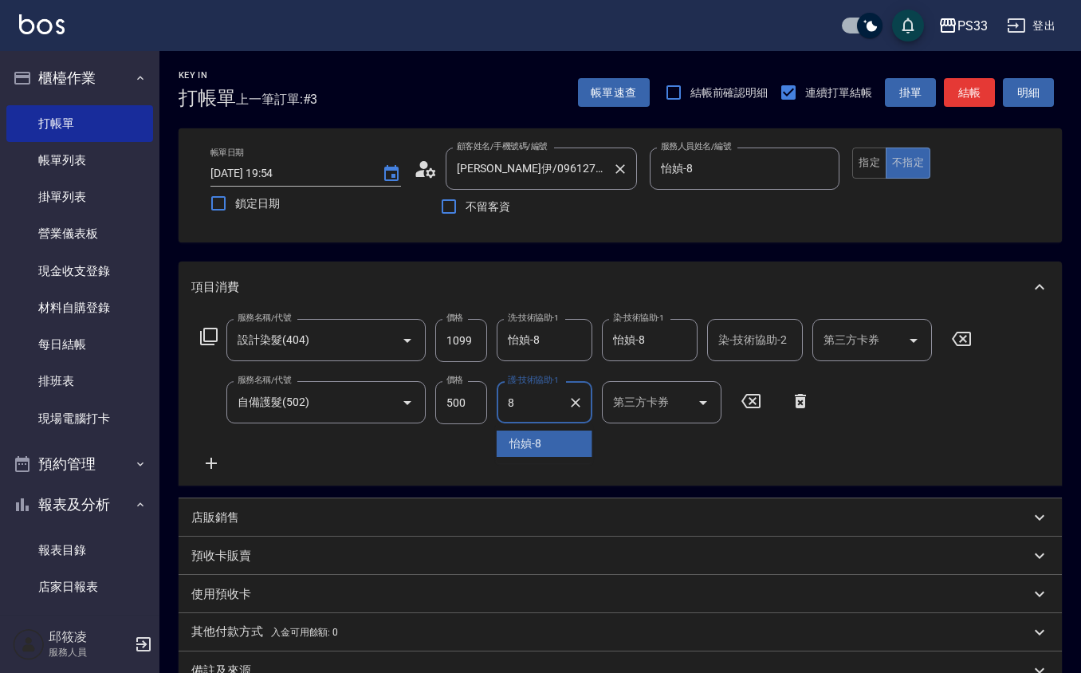
type input "怡媜-8"
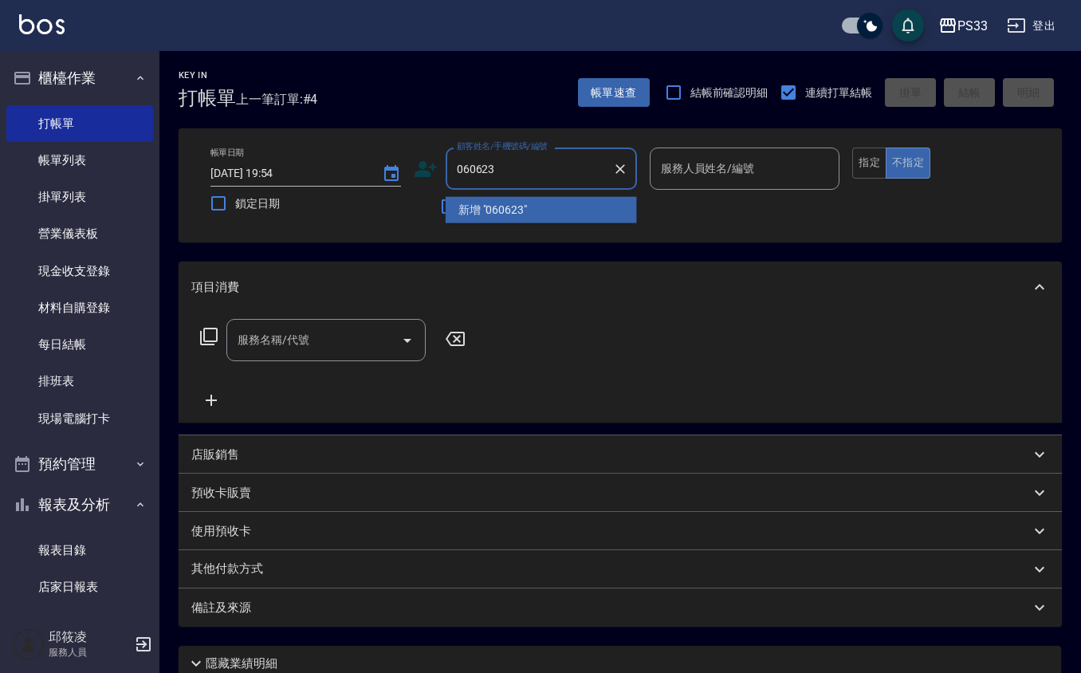
type input "060623"
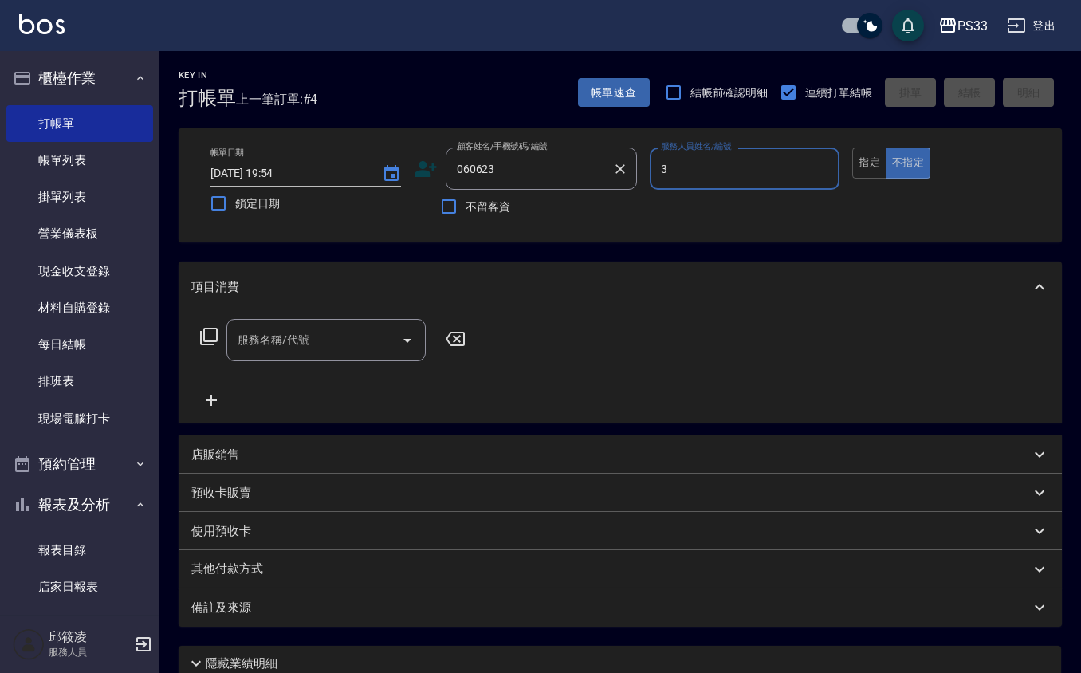
type input "[PERSON_NAME]-3"
type input "[PERSON_NAME]/0985623054/060623"
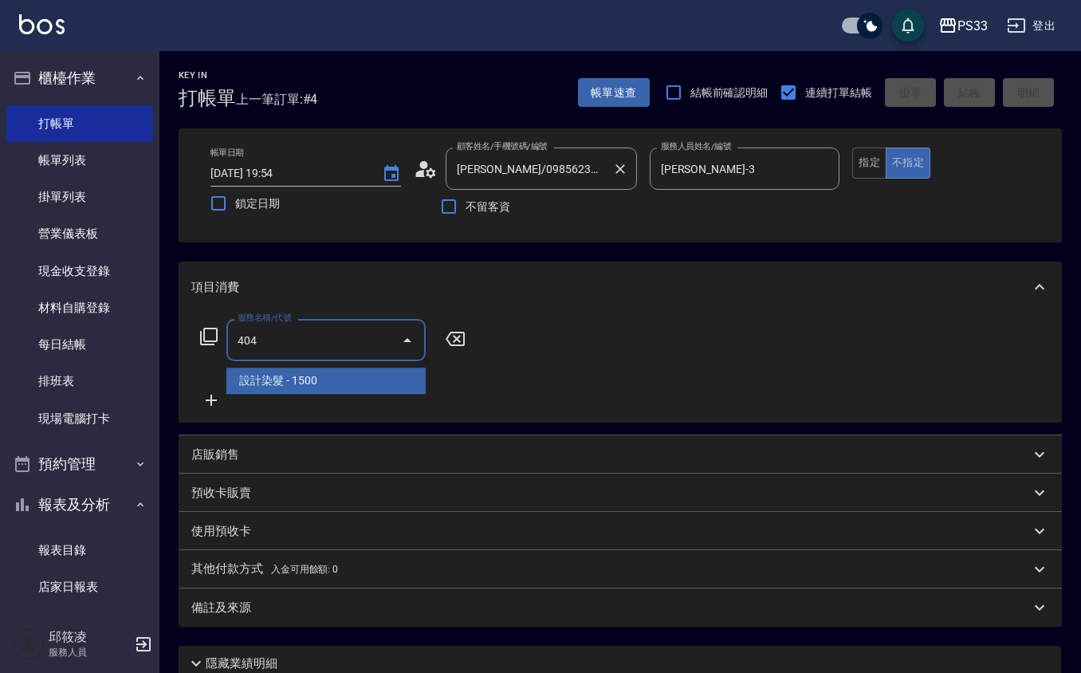
type input "設計染髮(404)"
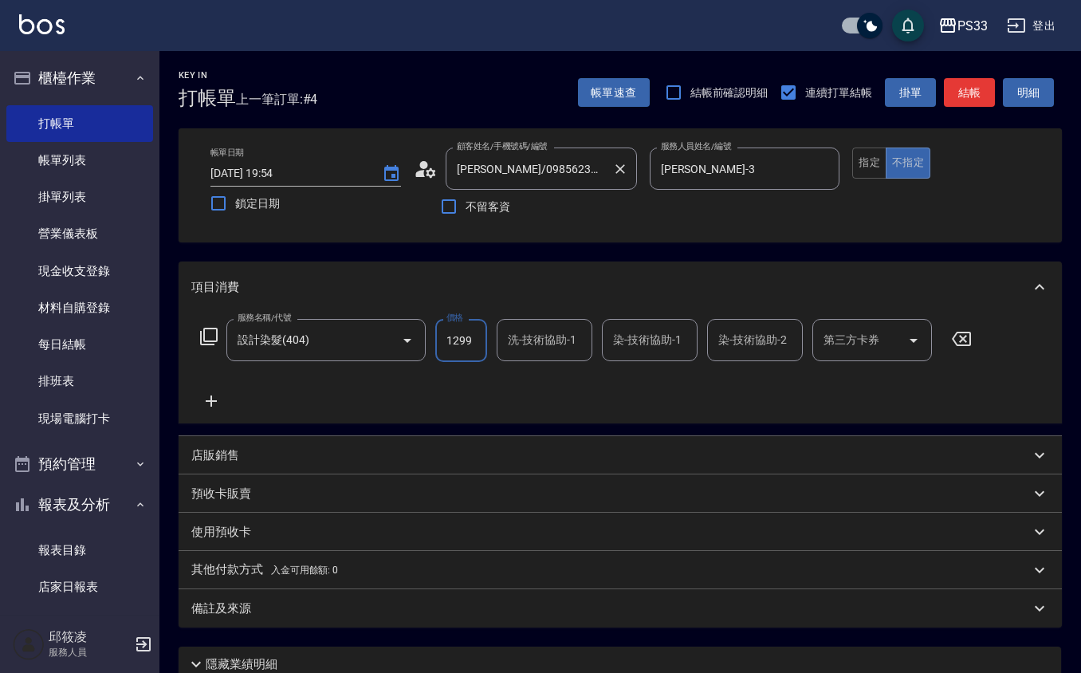
type input "1299"
type input "mini-2"
type input "22"
click at [676, 339] on icon "Clear" at bounding box center [681, 340] width 16 height 16
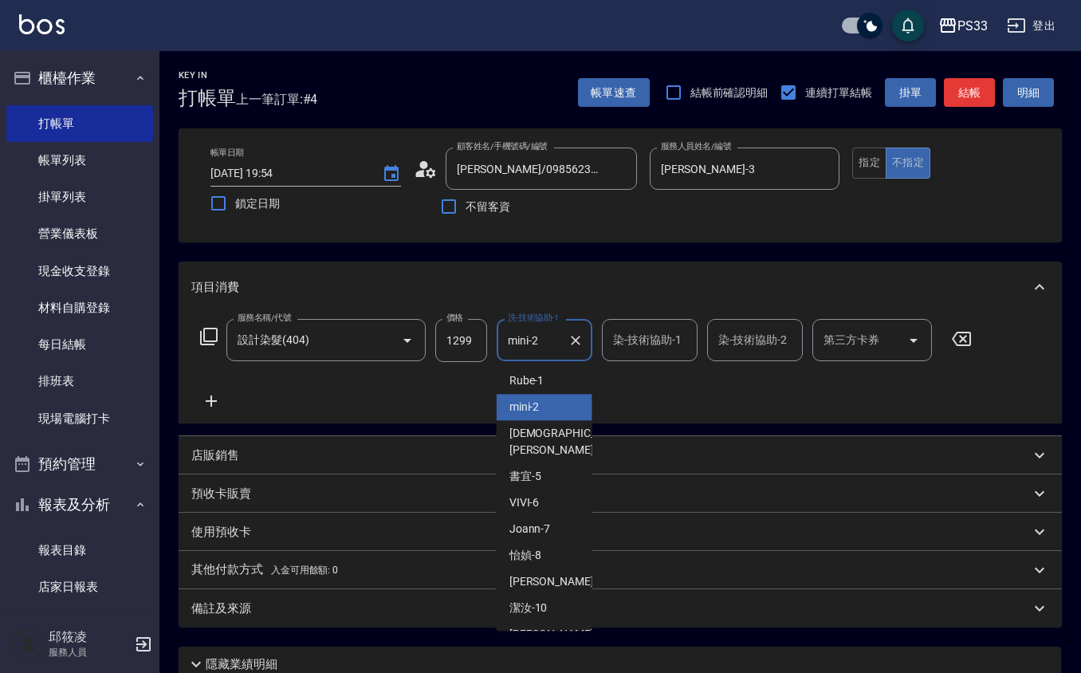
click at [537, 333] on input "mini-2" at bounding box center [532, 340] width 57 height 28
click at [537, 332] on input "mini-2" at bounding box center [532, 340] width 57 height 28
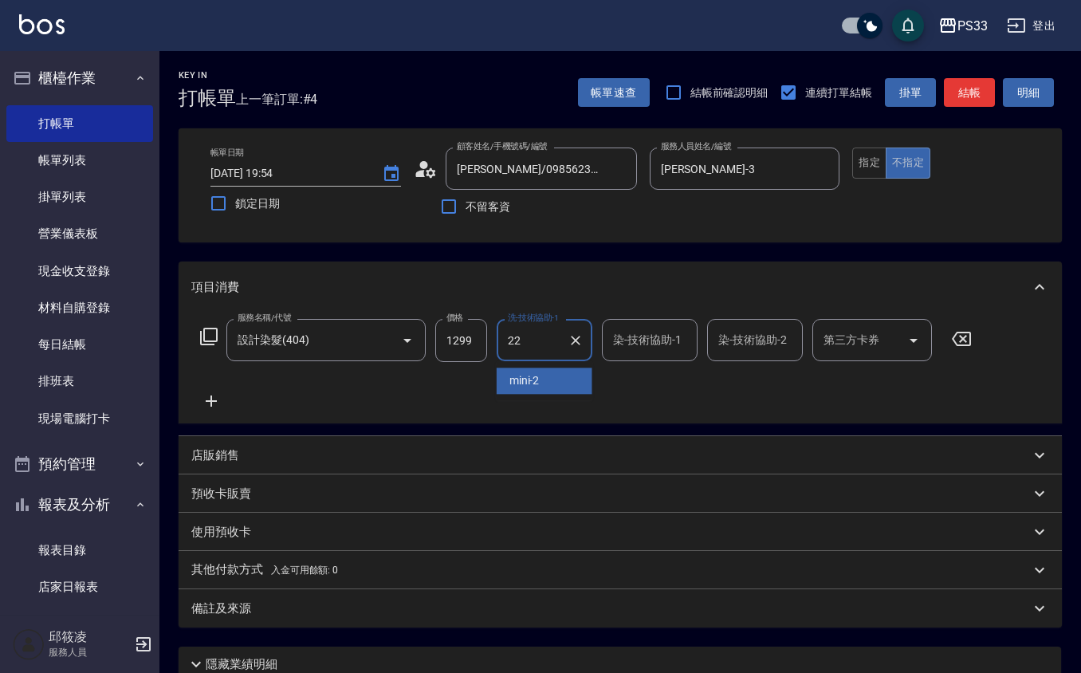
type input "[PERSON_NAME]-22"
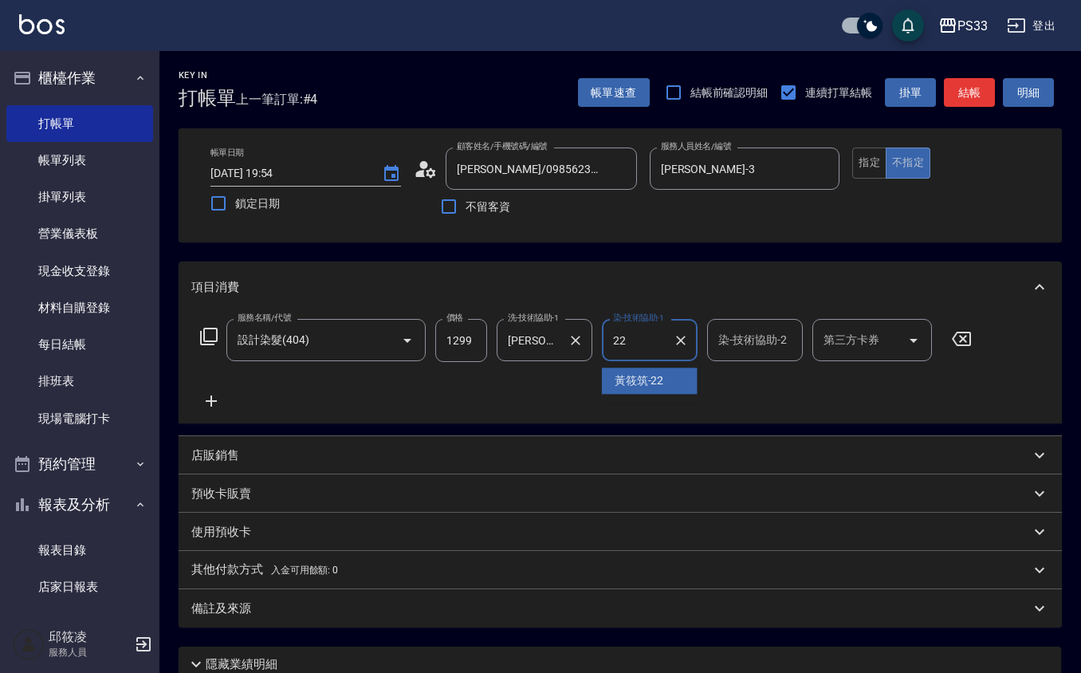
type input "[PERSON_NAME]-22"
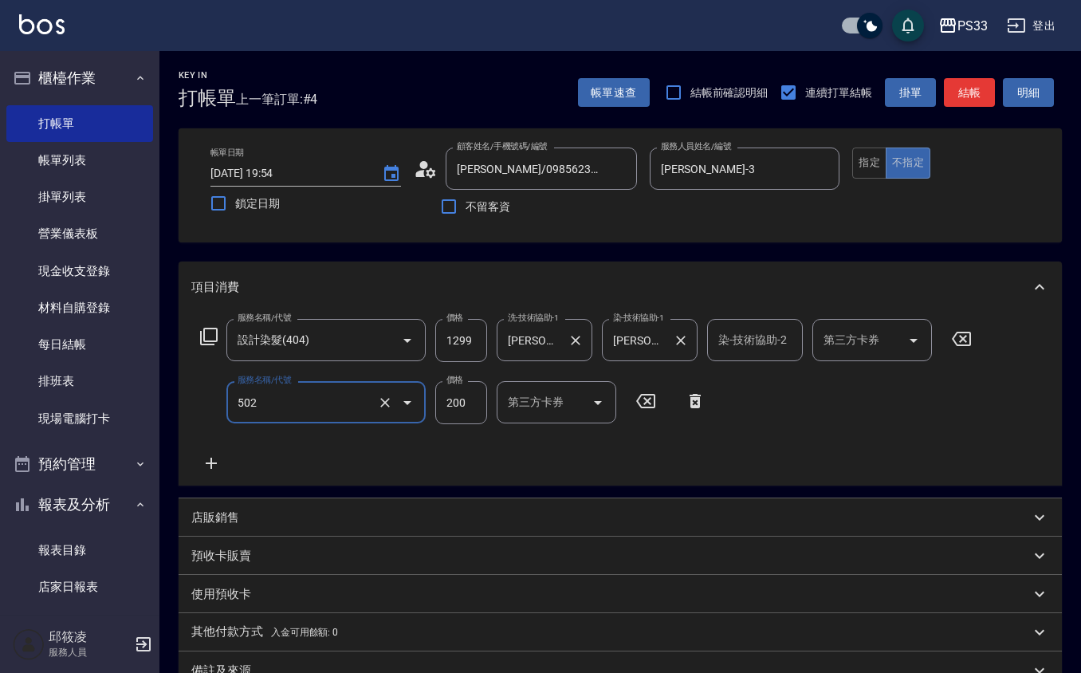
type input "自備護髮(502)"
type input "1200"
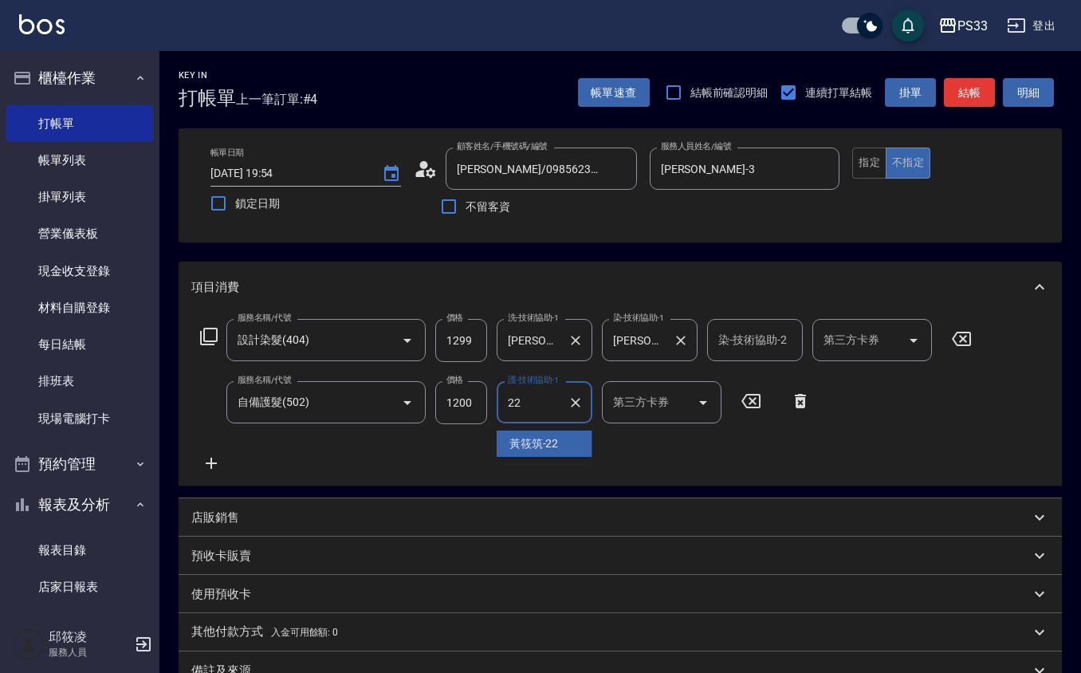
type input "[PERSON_NAME]-22"
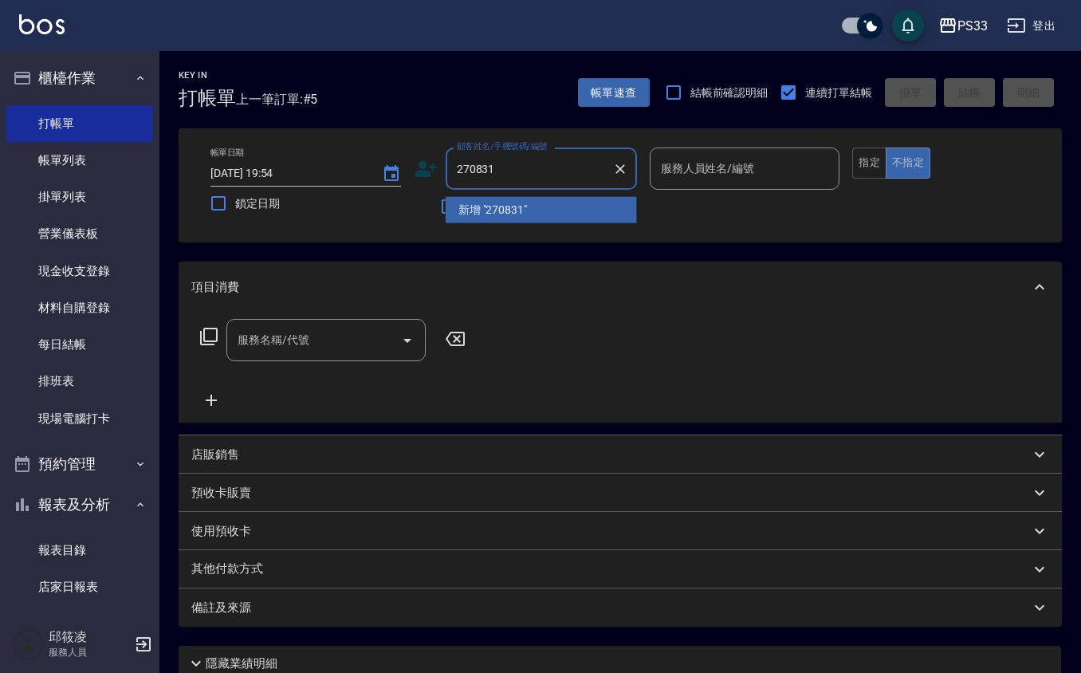
type input "270831"
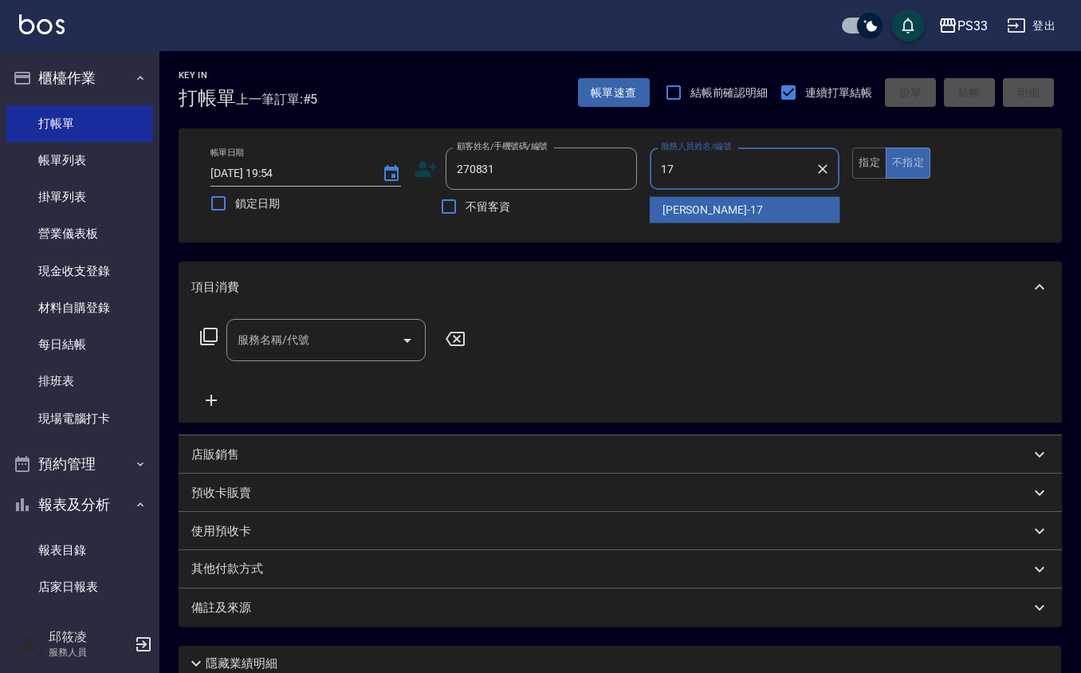
type input "[PERSON_NAME]-17"
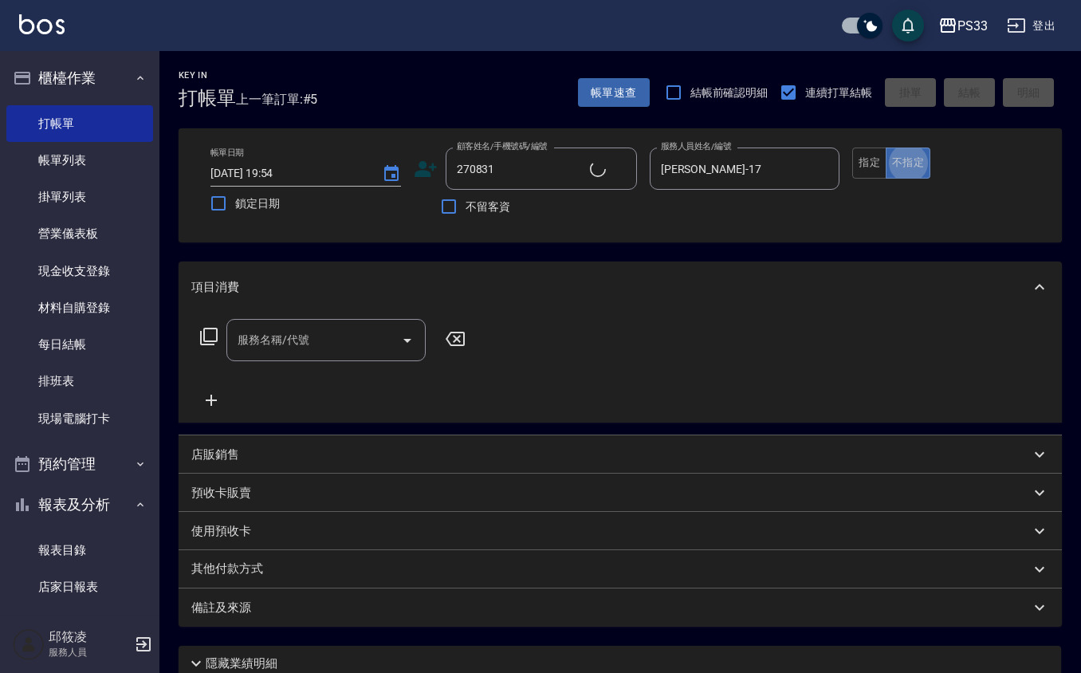
type input "[PERSON_NAME]/0952659886/270831"
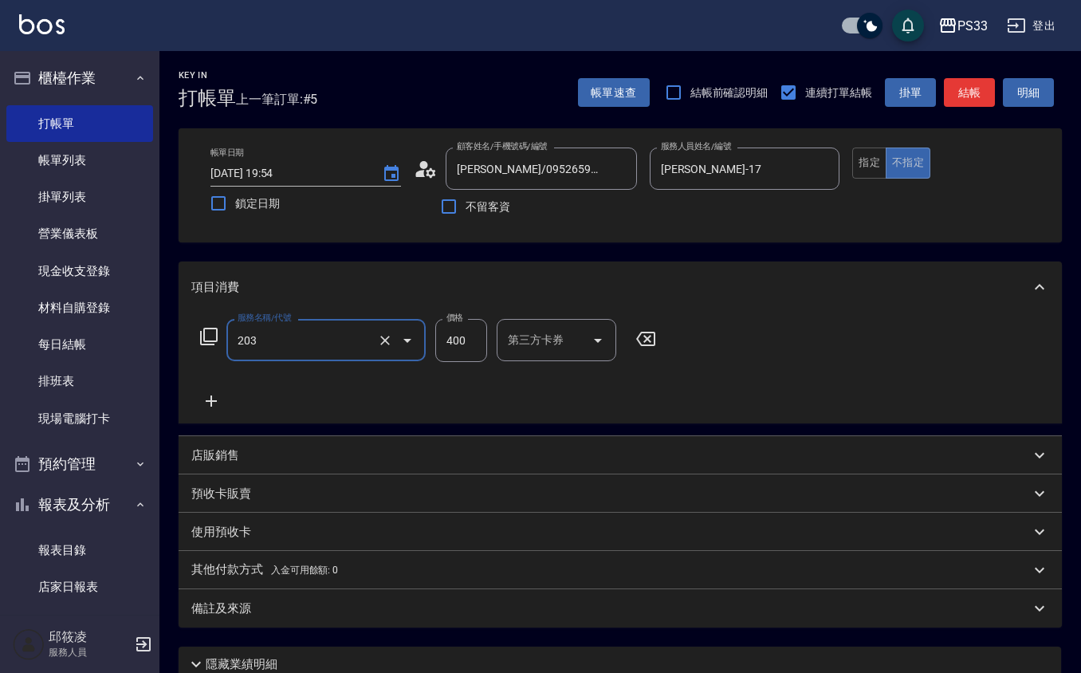
type input "指定單剪(203)"
type input "200"
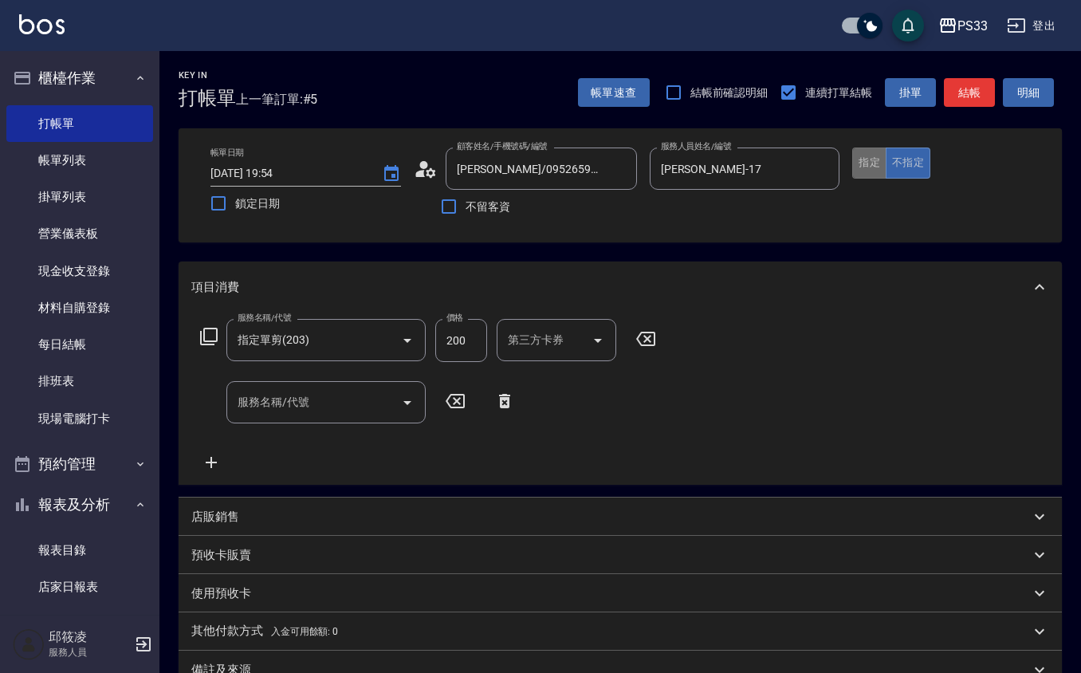
click at [861, 170] on button "指定" at bounding box center [869, 162] width 34 height 31
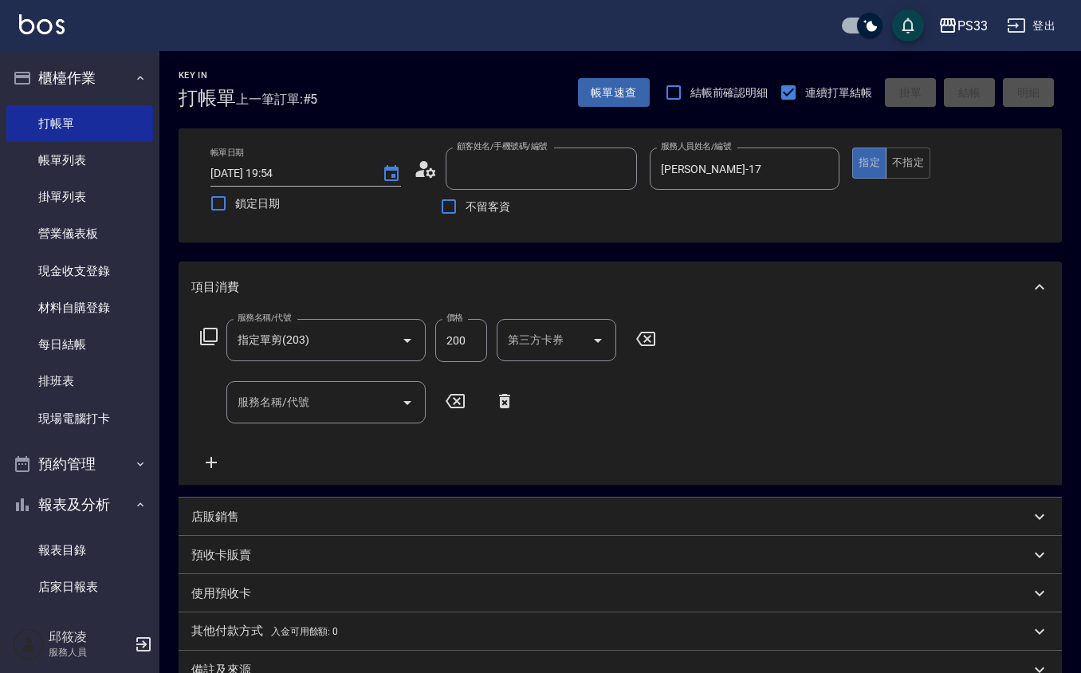
type input "[DATE] 19:55"
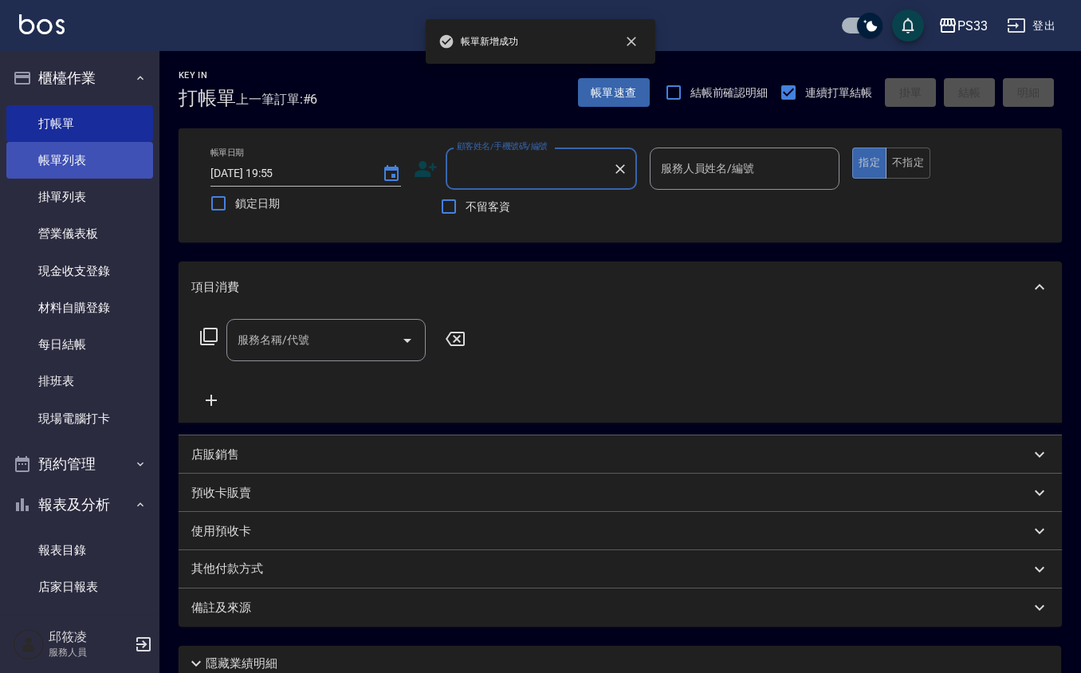
click at [87, 163] on link "帳單列表" at bounding box center [79, 160] width 147 height 37
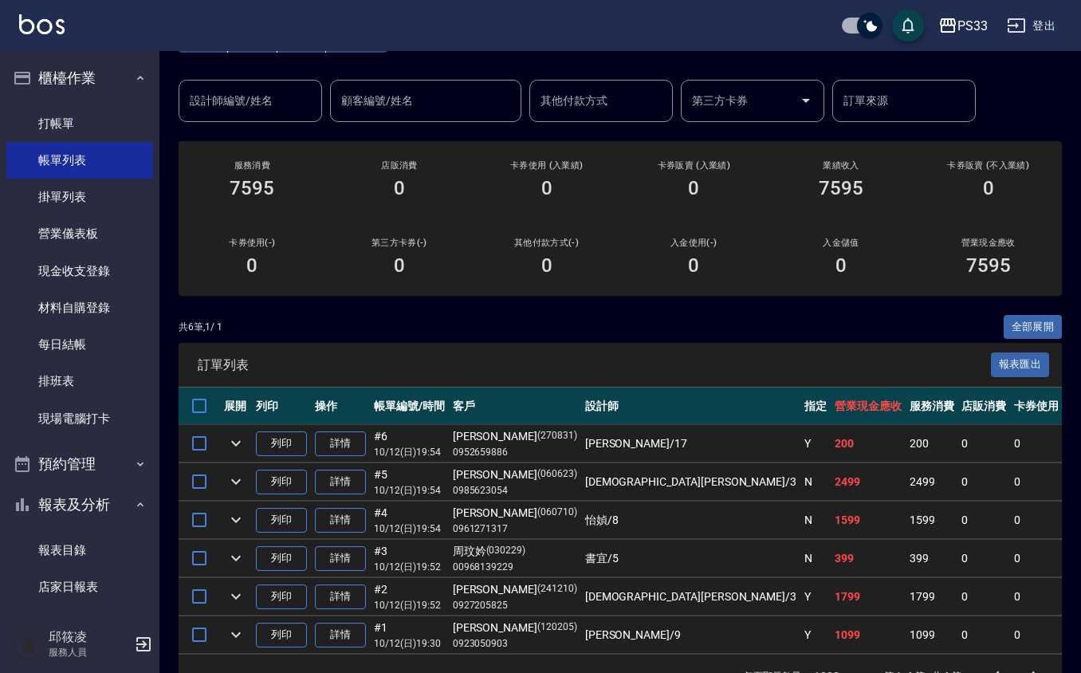
scroll to position [106, 0]
click at [326, 516] on link "詳情" at bounding box center [340, 519] width 51 height 25
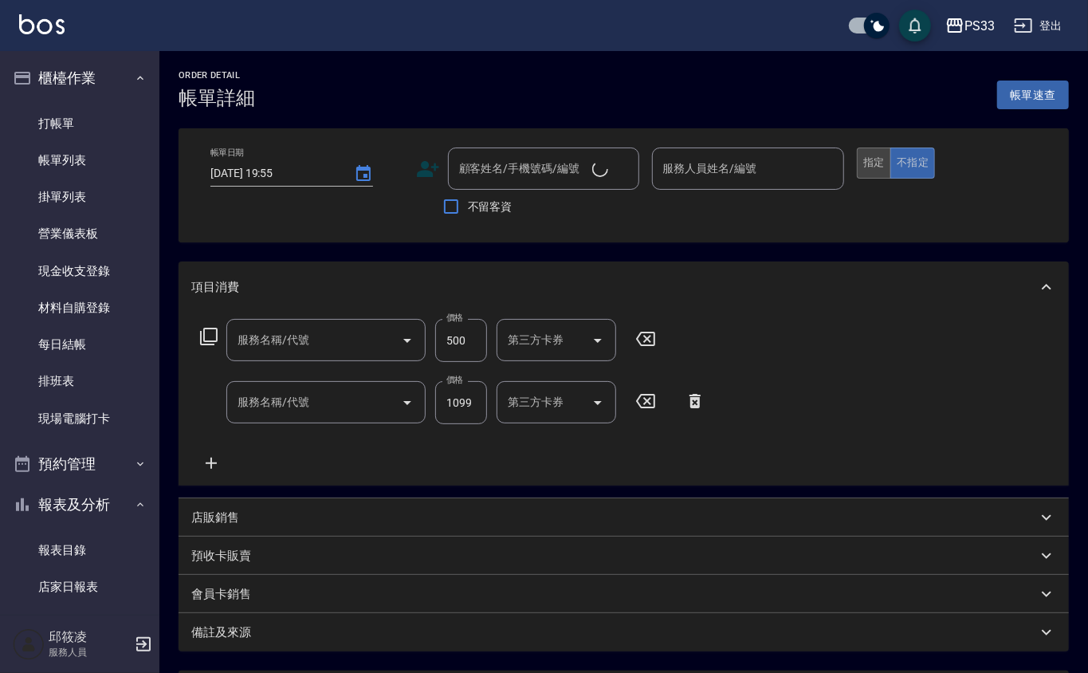
type input "[DATE] 19:54"
type input "怡媜-8"
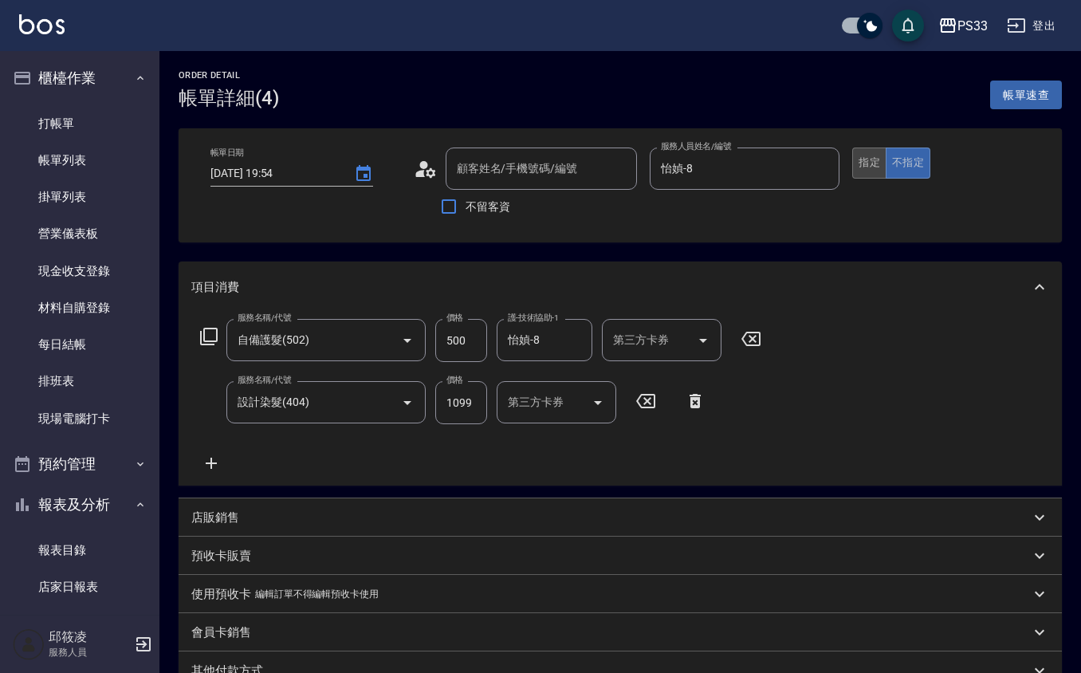
type input "自備護髮(502)"
type input "設計染髮(404)"
type input "[PERSON_NAME]伊/0961271317/060710"
click at [865, 154] on button "指定" at bounding box center [869, 162] width 34 height 31
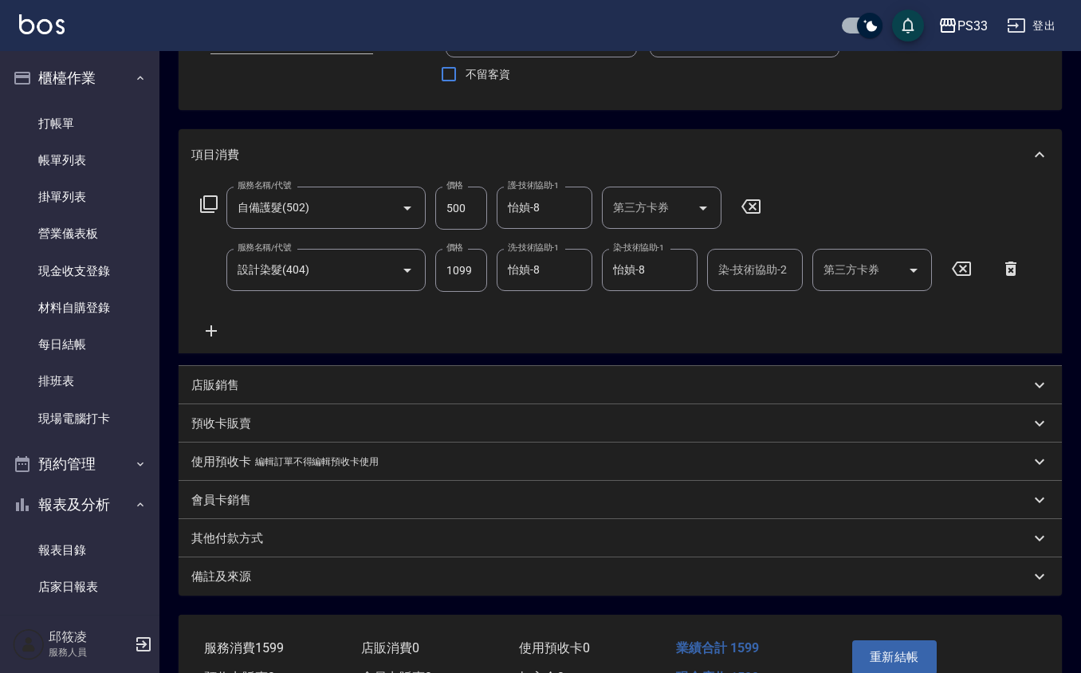
scroll to position [224, 0]
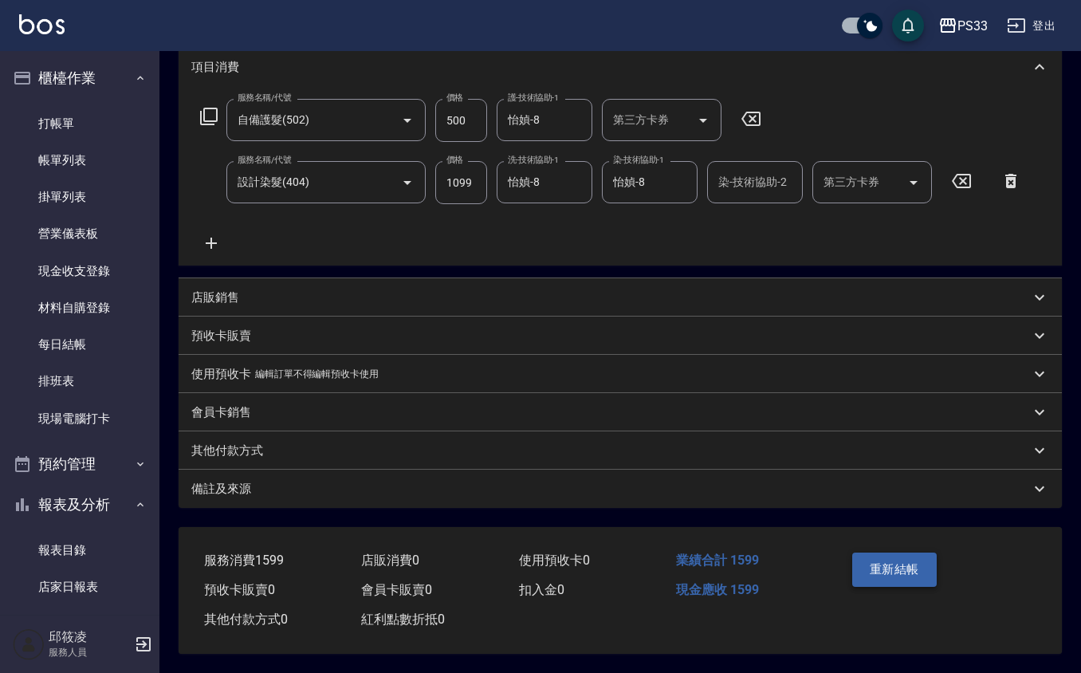
click at [935, 569] on button "重新結帳" at bounding box center [894, 568] width 84 height 33
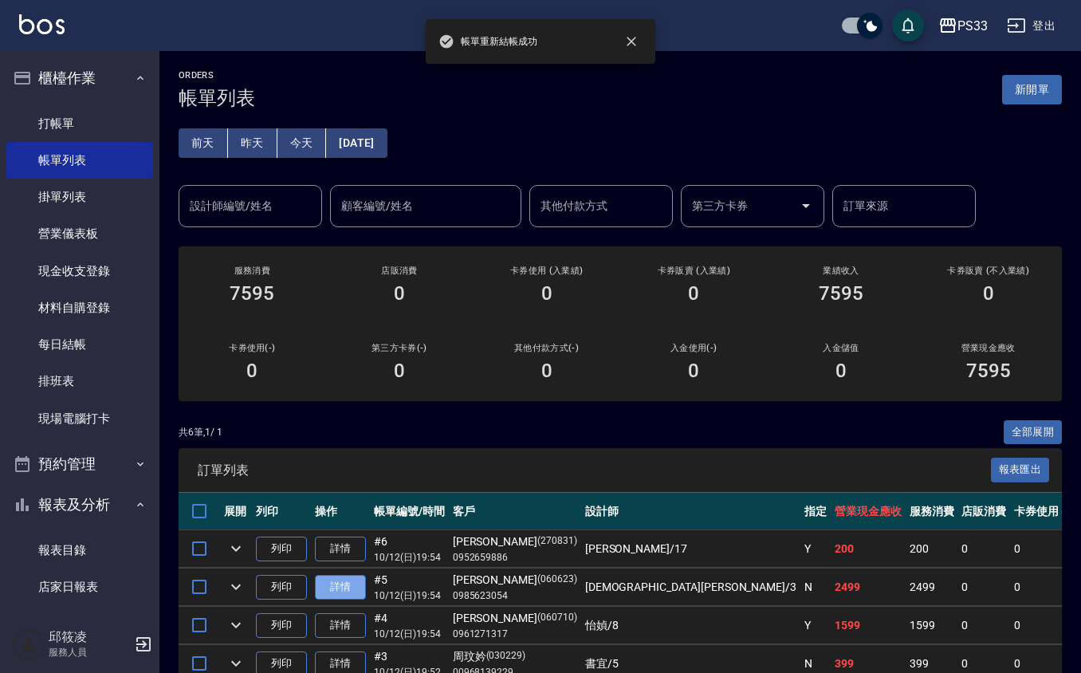
click at [324, 584] on link "詳情" at bounding box center [340, 587] width 51 height 25
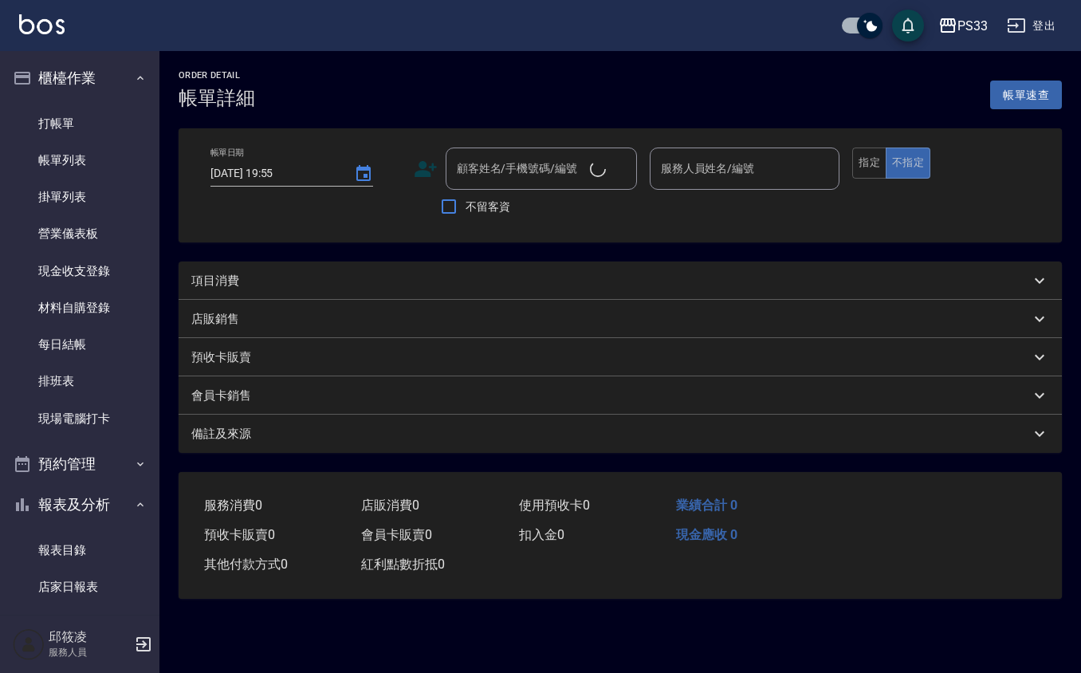
type input "[DATE] 19:54"
type input "[PERSON_NAME]-3"
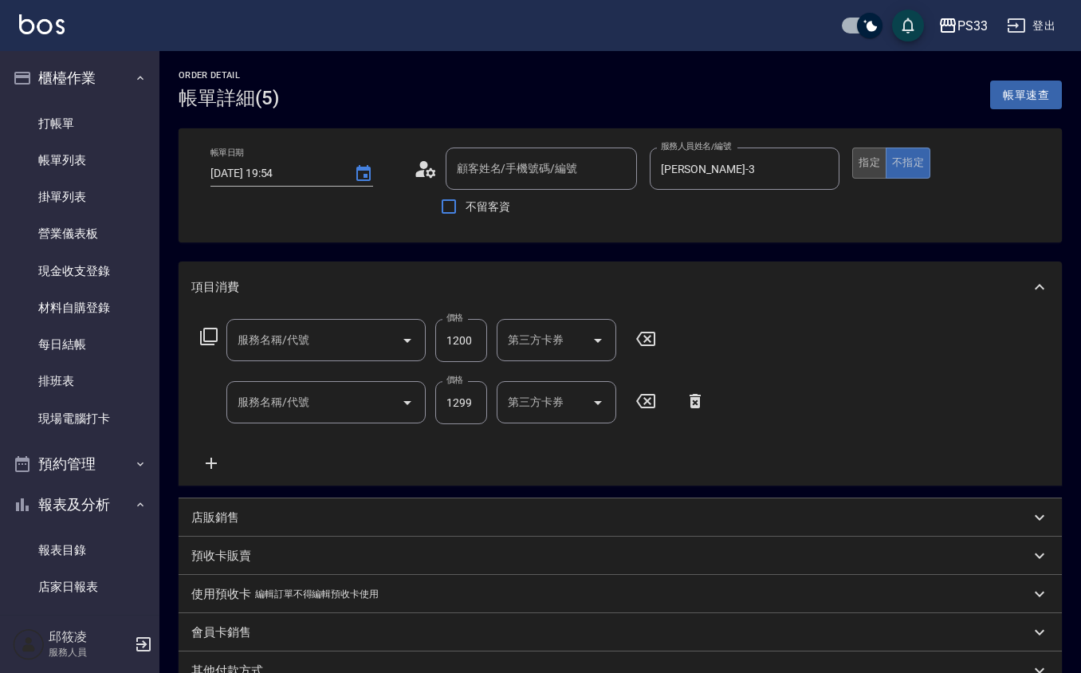
type input "[PERSON_NAME]/0985623054/060623"
type input "自備護髮(502)"
type input "設計染髮(404)"
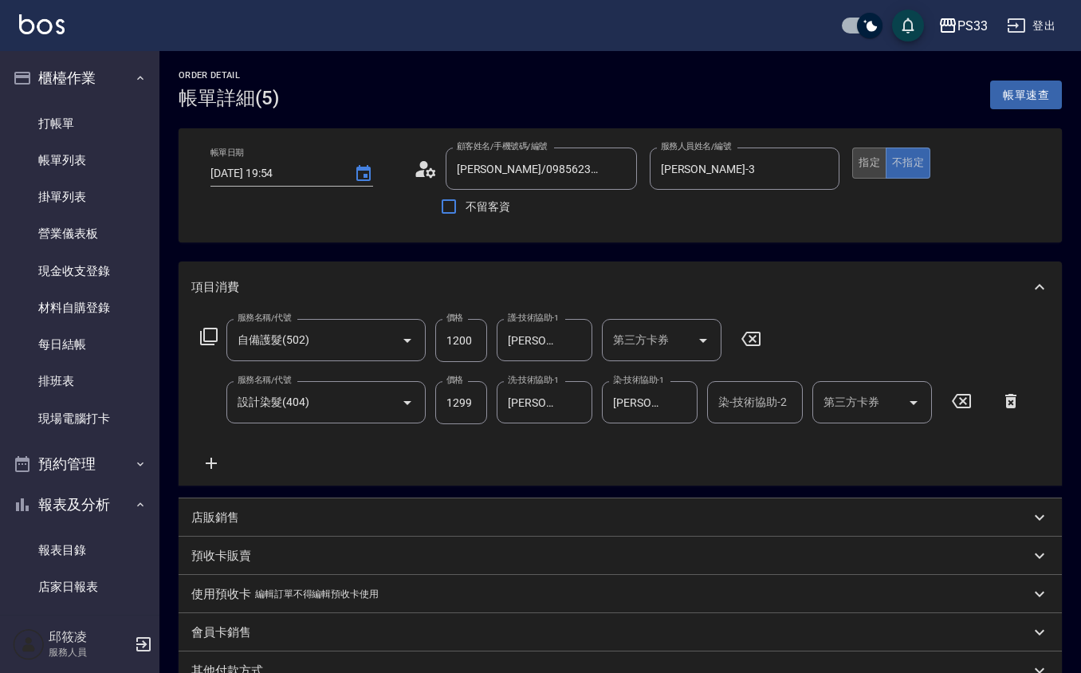
click at [871, 159] on button "指定" at bounding box center [869, 162] width 34 height 31
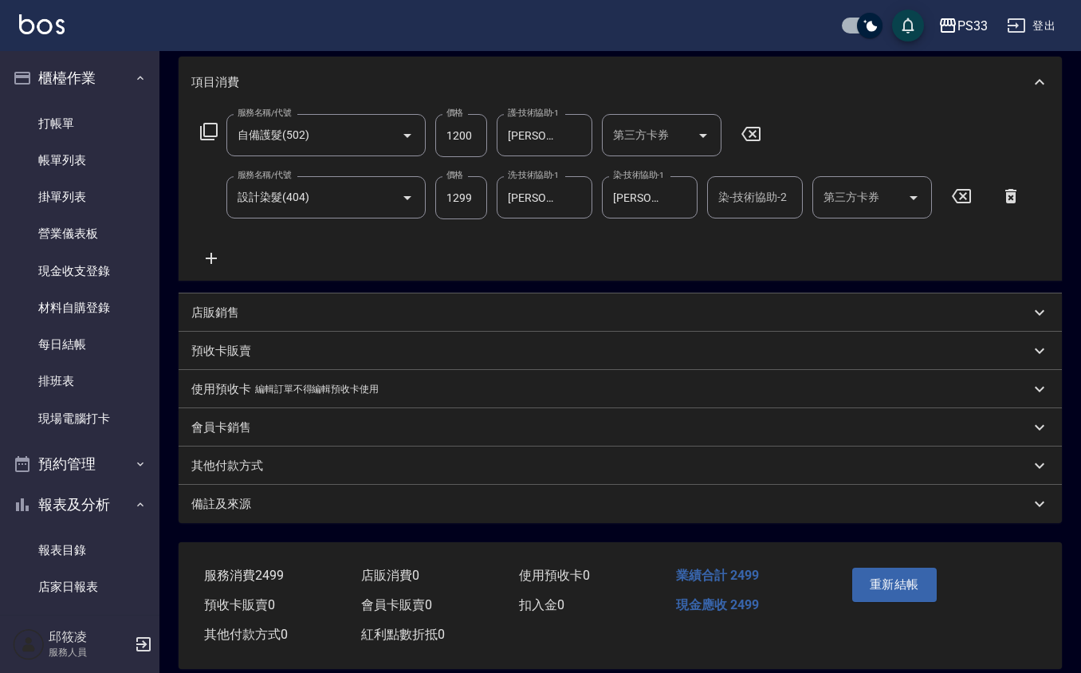
scroll to position [224, 0]
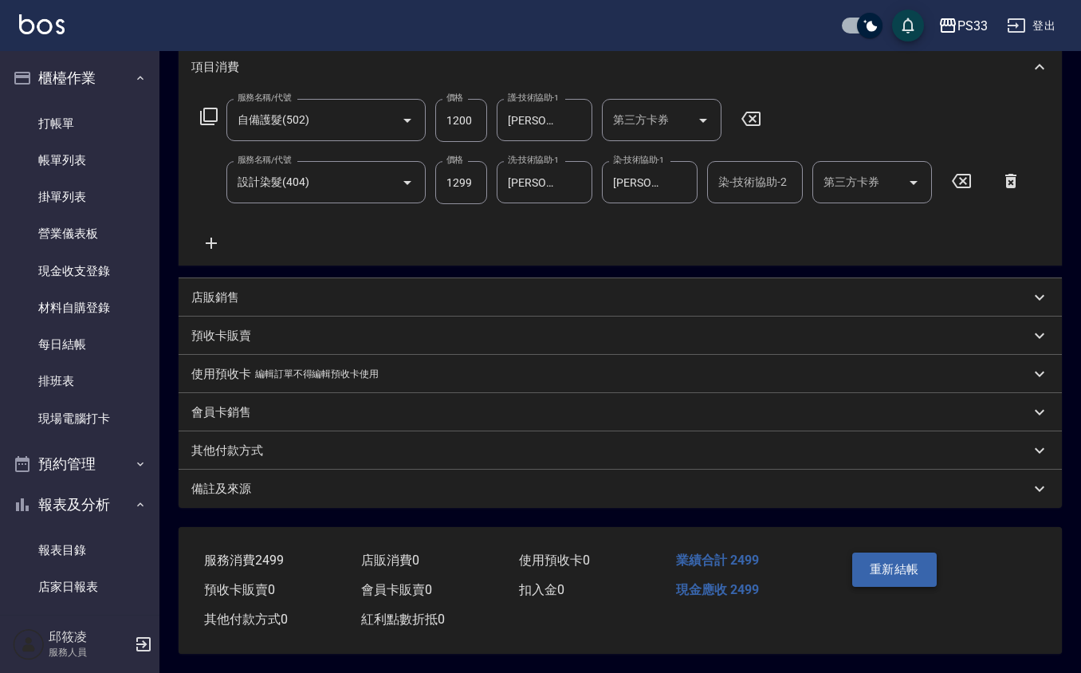
click at [894, 572] on button "重新結帳" at bounding box center [894, 568] width 84 height 33
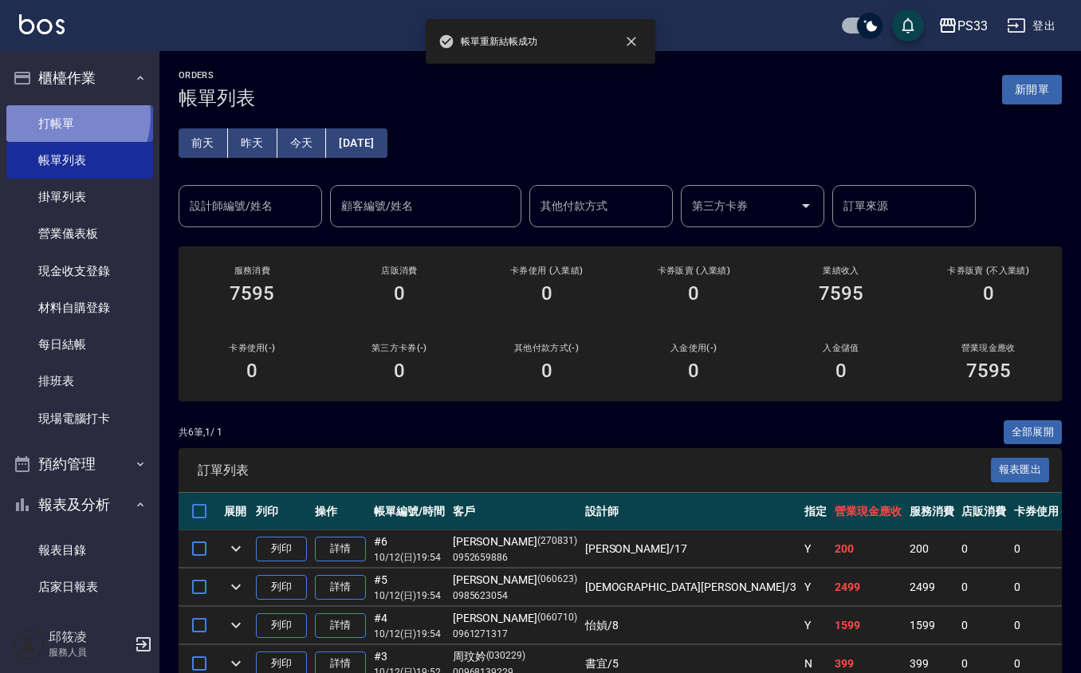
click at [58, 116] on link "打帳單" at bounding box center [79, 123] width 147 height 37
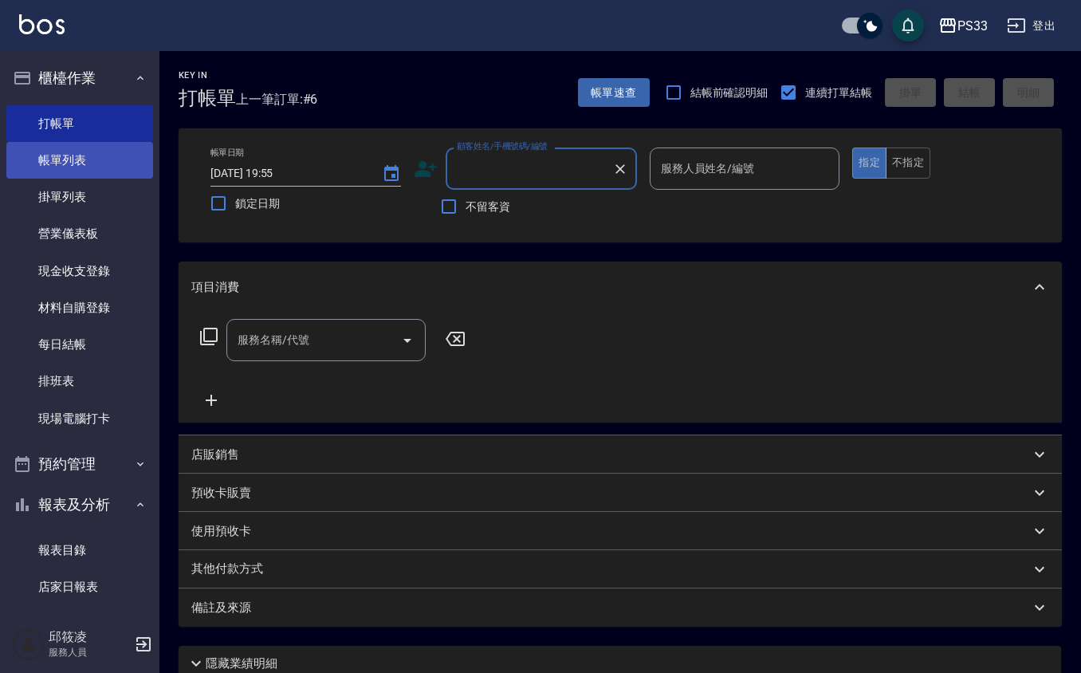
click at [58, 163] on link "帳單列表" at bounding box center [79, 160] width 147 height 37
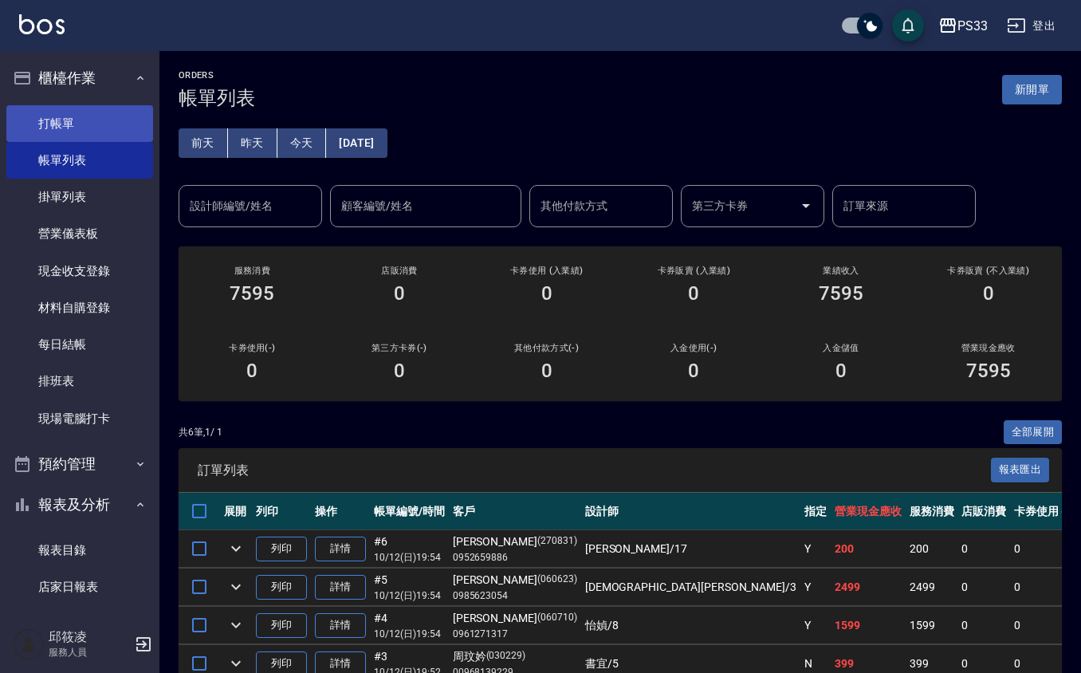
click at [103, 108] on link "打帳單" at bounding box center [79, 123] width 147 height 37
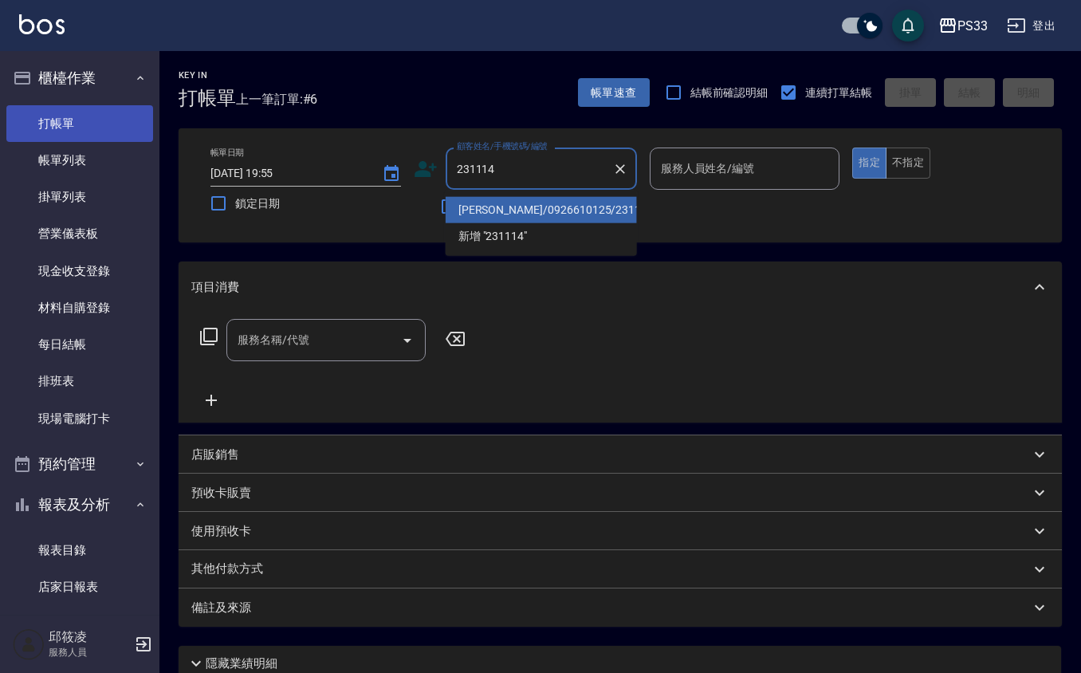
type input "[PERSON_NAME]/0926610125/231114"
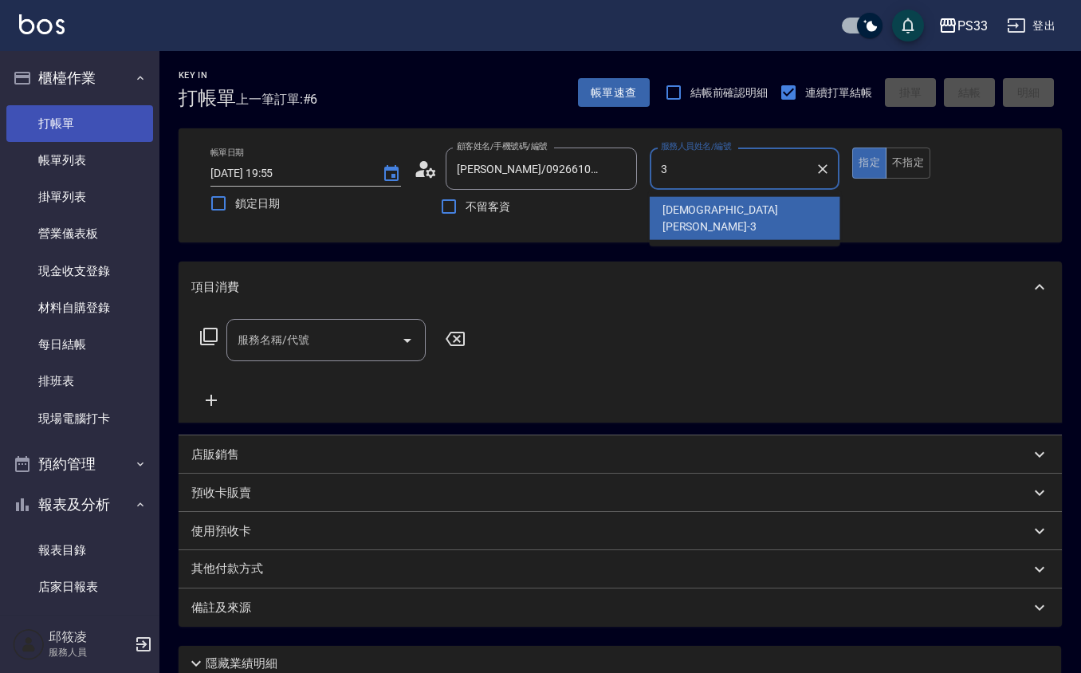
type input "[PERSON_NAME]-3"
type button "true"
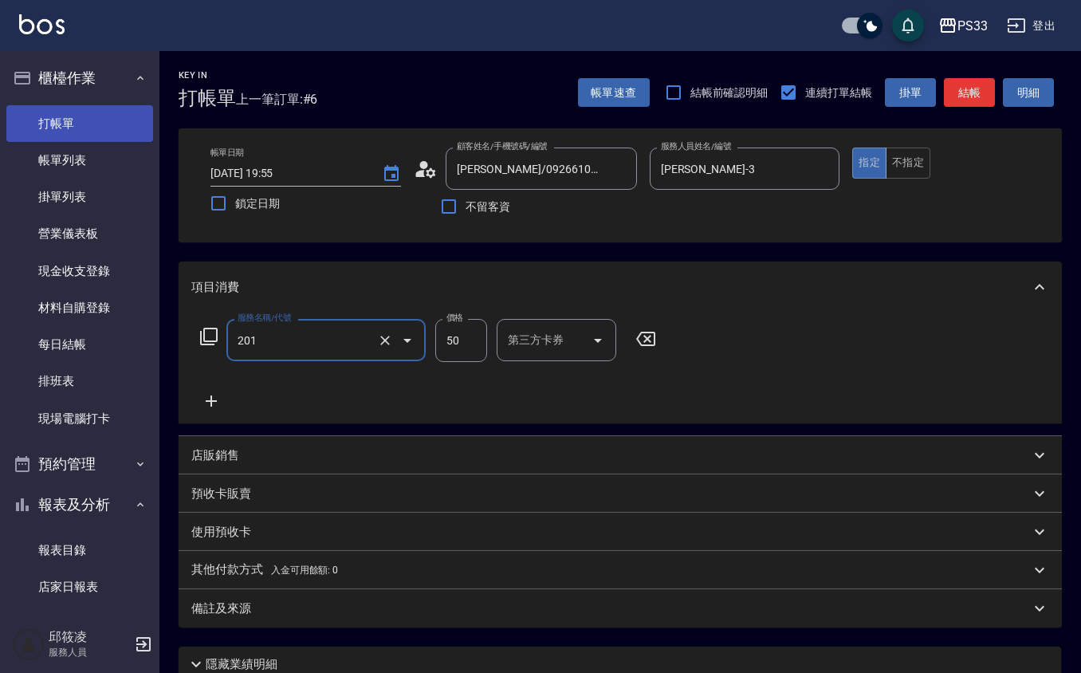
type input "剪瀏海(201)"
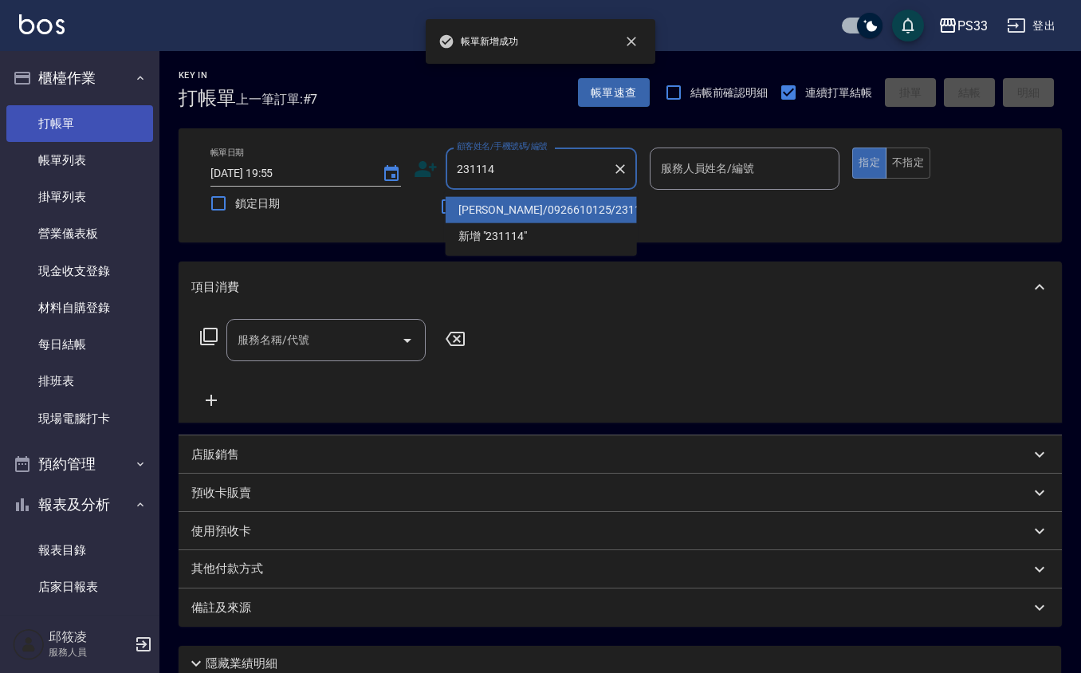
type input "[PERSON_NAME]/0926610125/231114"
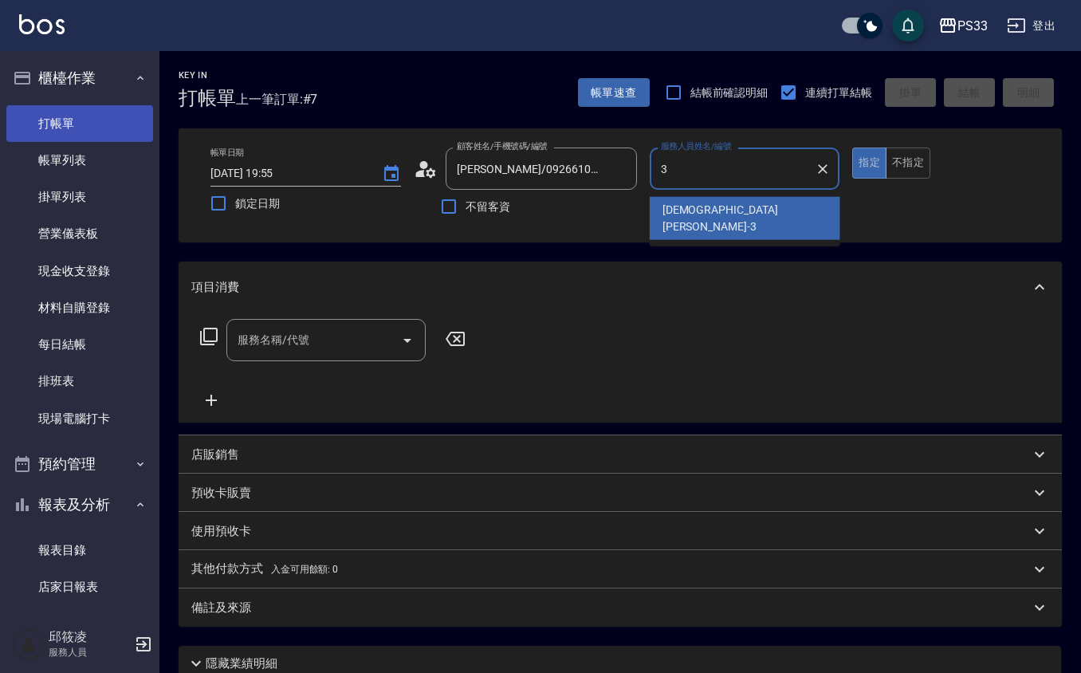
type input "[PERSON_NAME]-3"
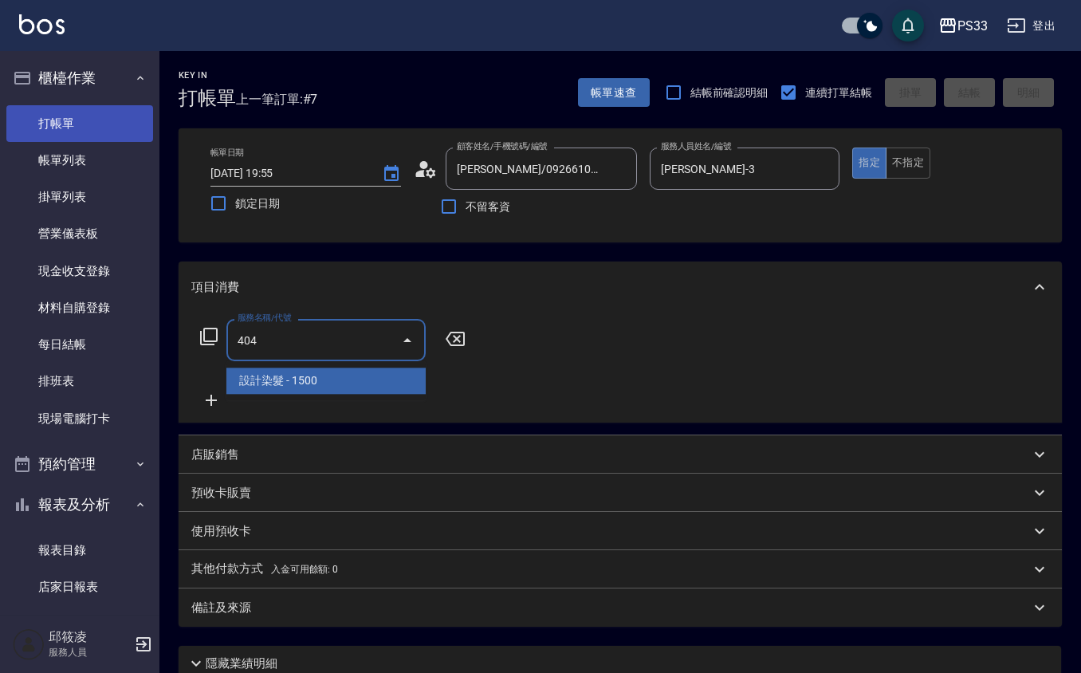
type input "設計染髮(404)"
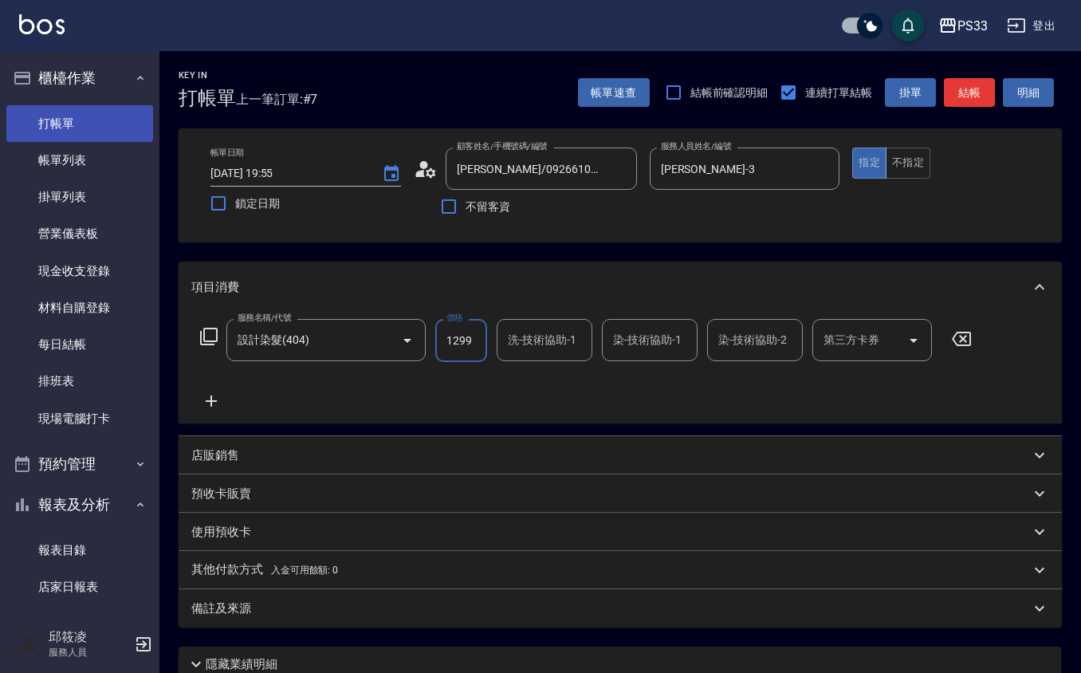
type input "1299"
type input "[PERSON_NAME]-3"
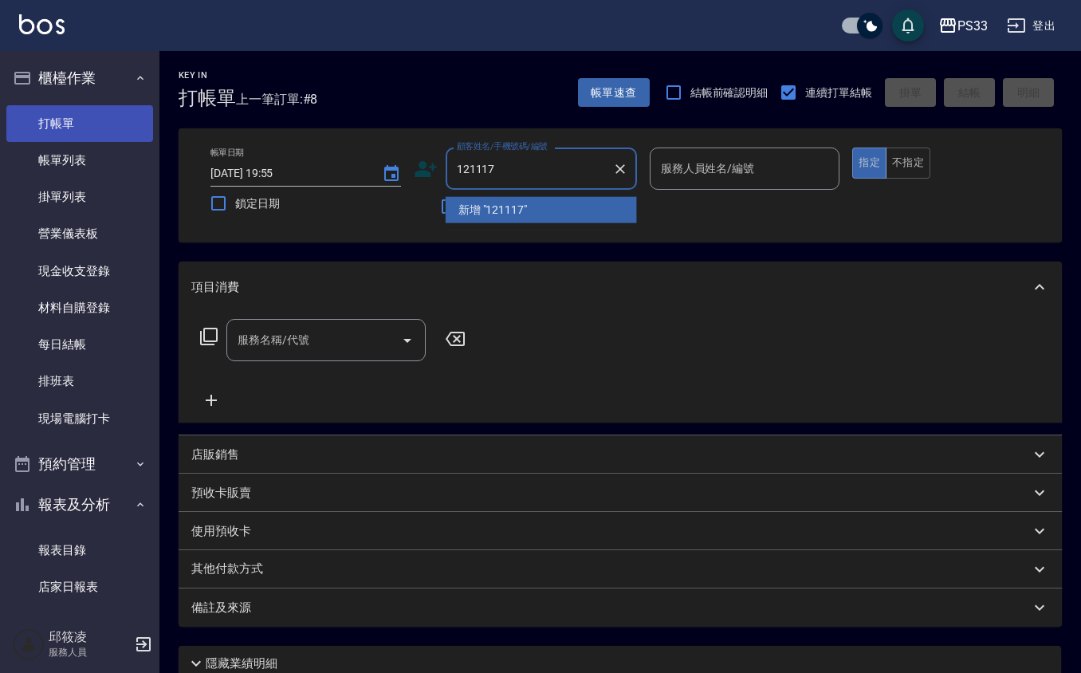
type input "121117"
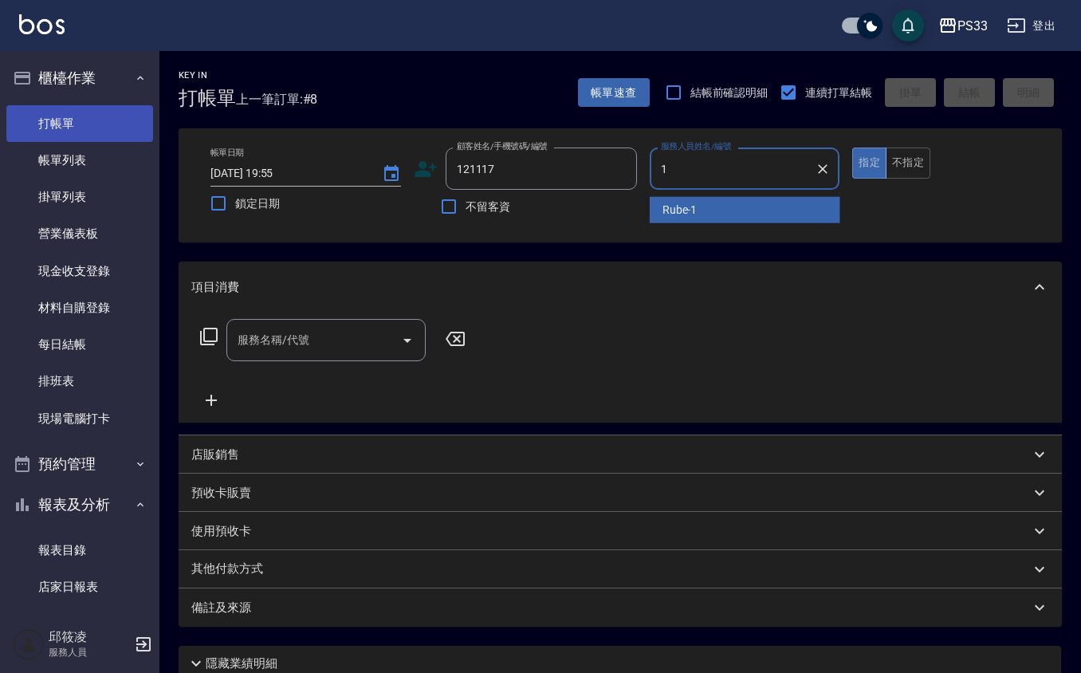
type input "Rube-1"
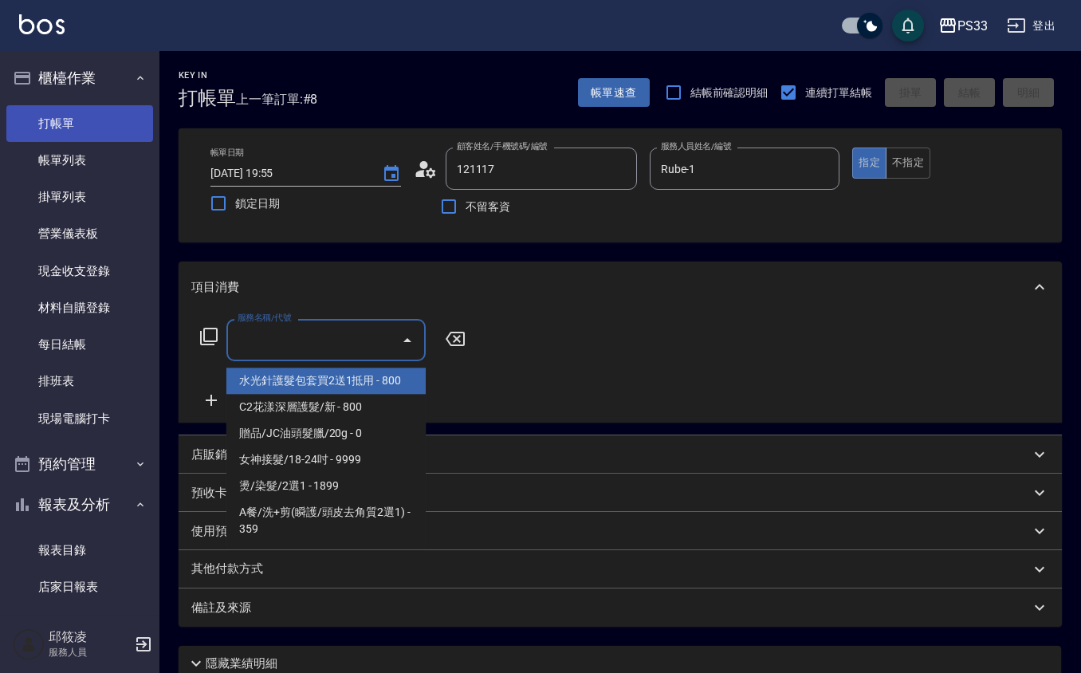
type input "[PERSON_NAME]/0907624854/121117"
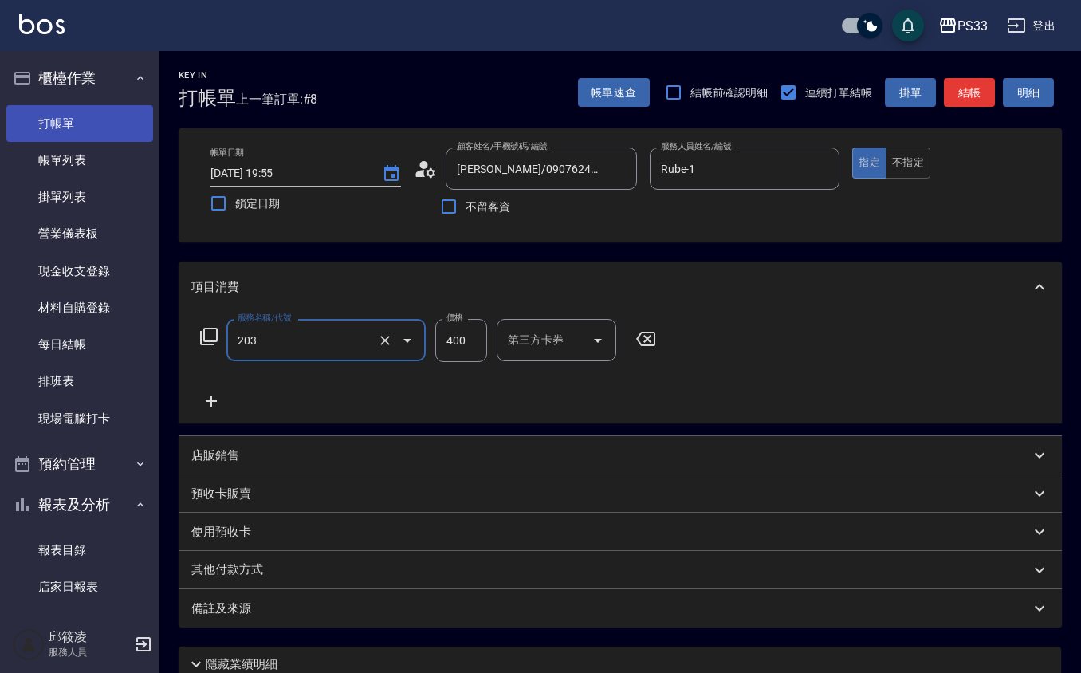
type input "指定單剪(203)"
type input "200"
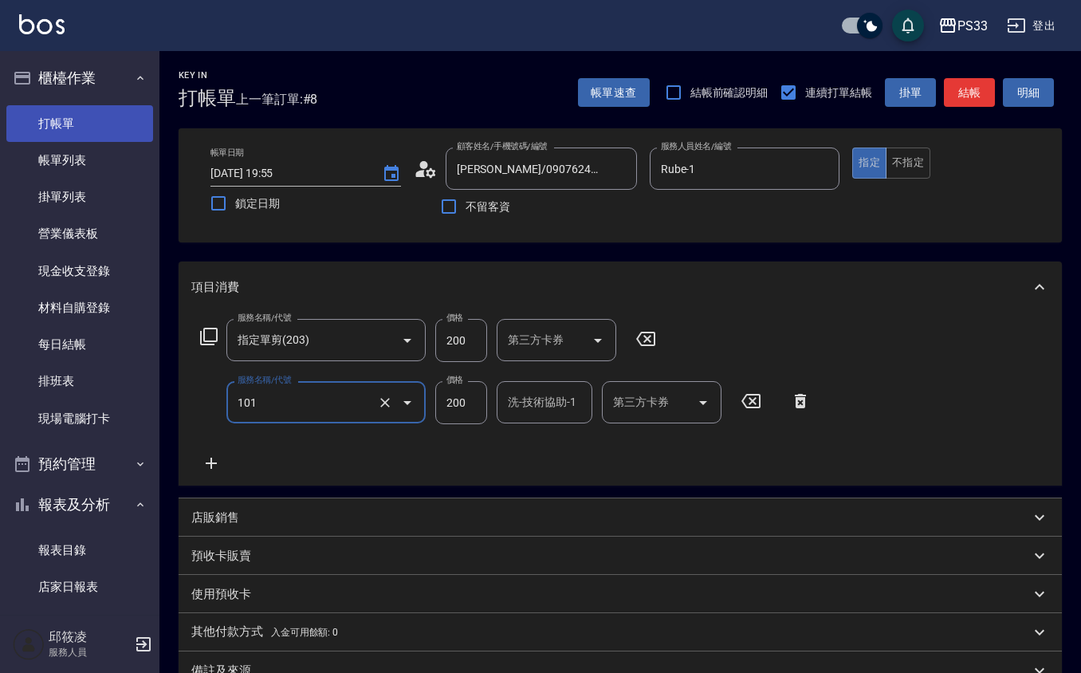
type input "洗髮(101)"
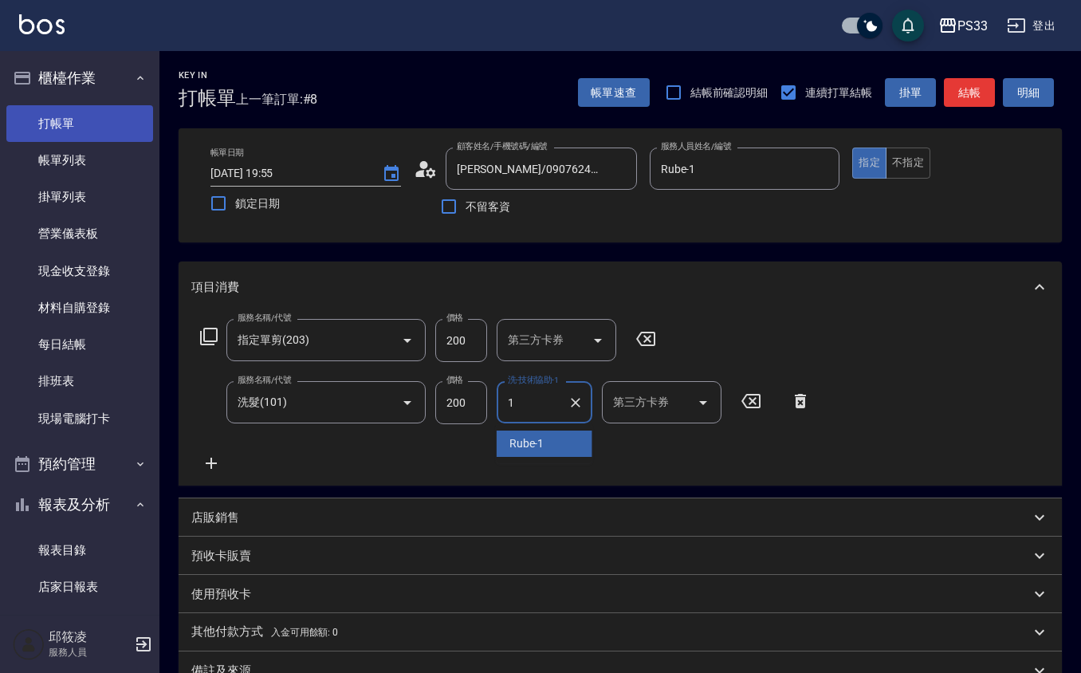
type input "Rube-1"
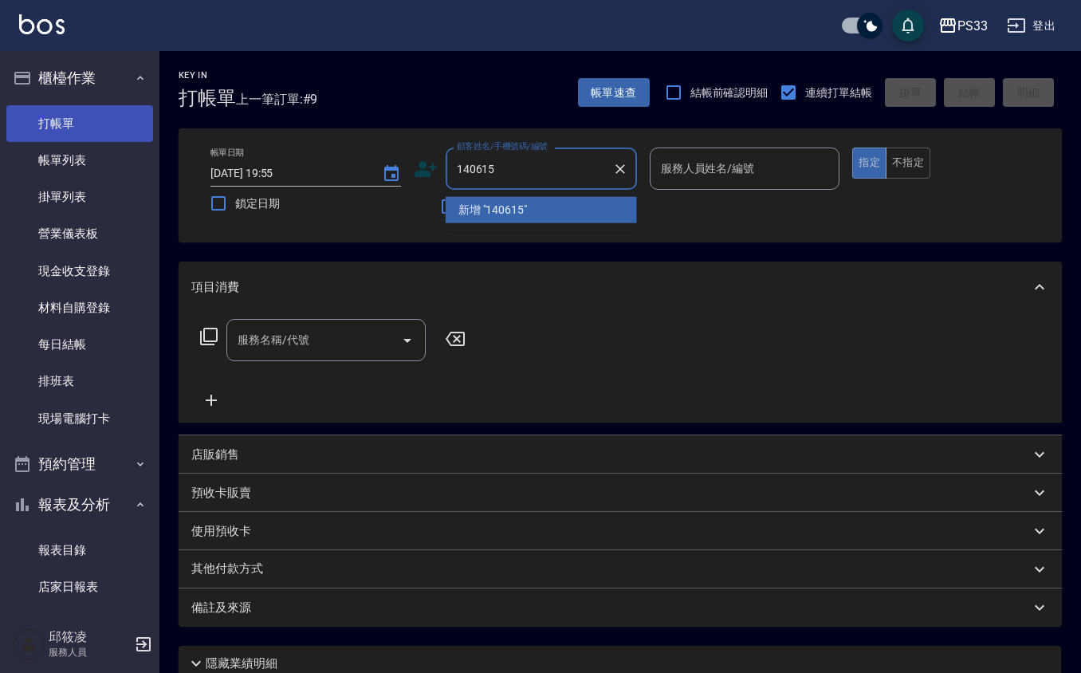
type input "140615"
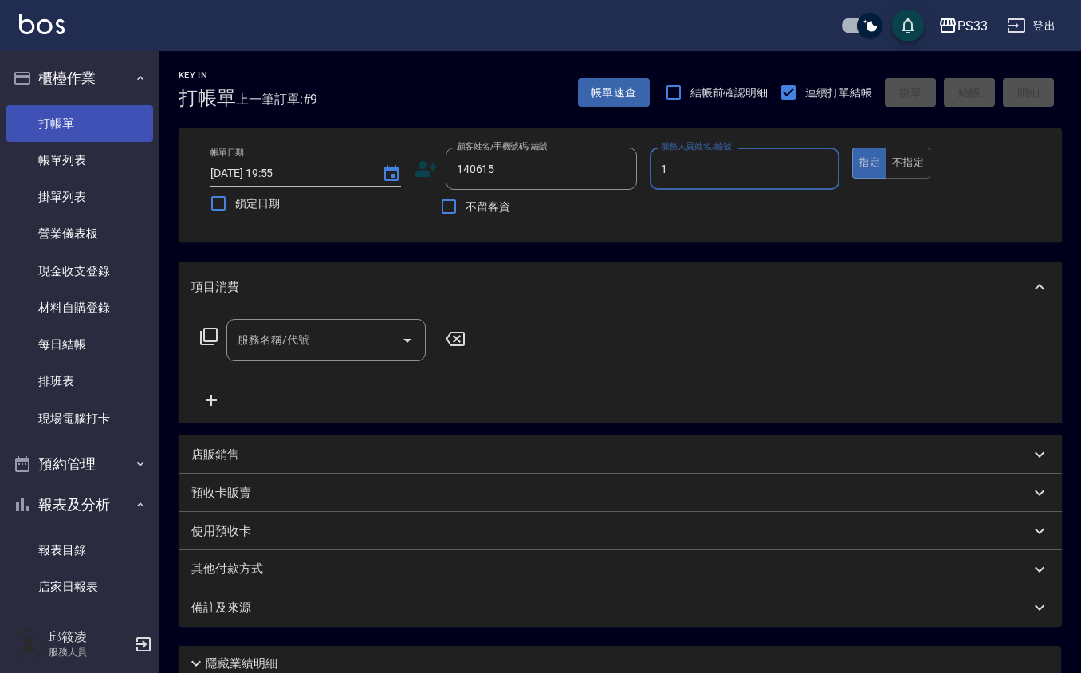
type input "Rube-1"
type input "[PERSON_NAME]/0989755507/140615"
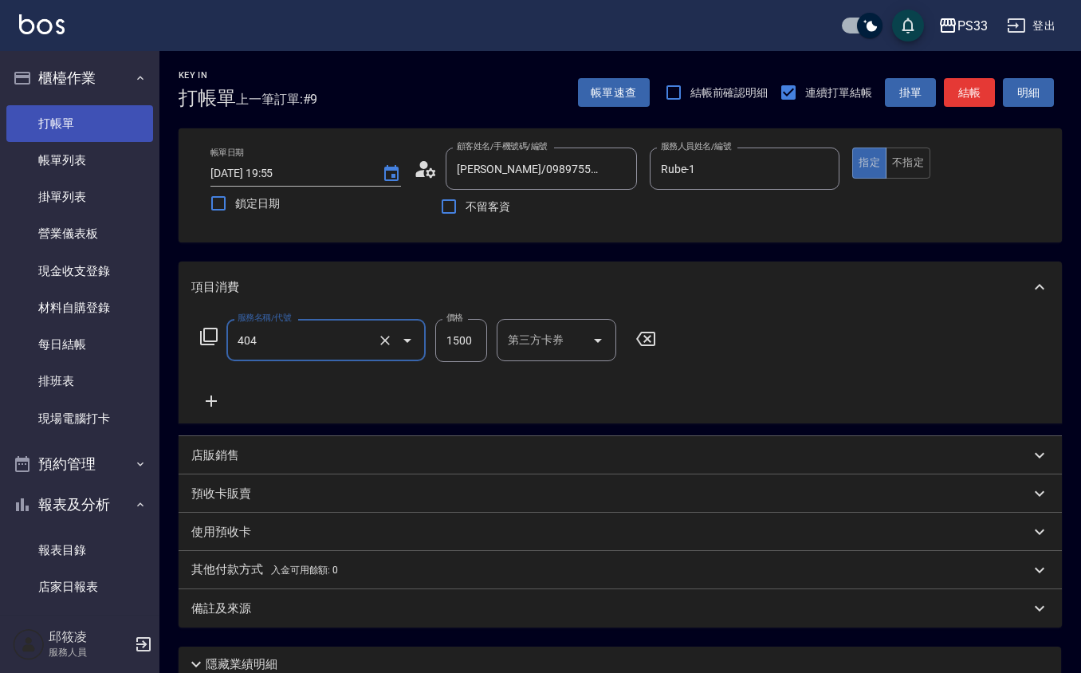
type input "設計染髮(404)"
type input "2500"
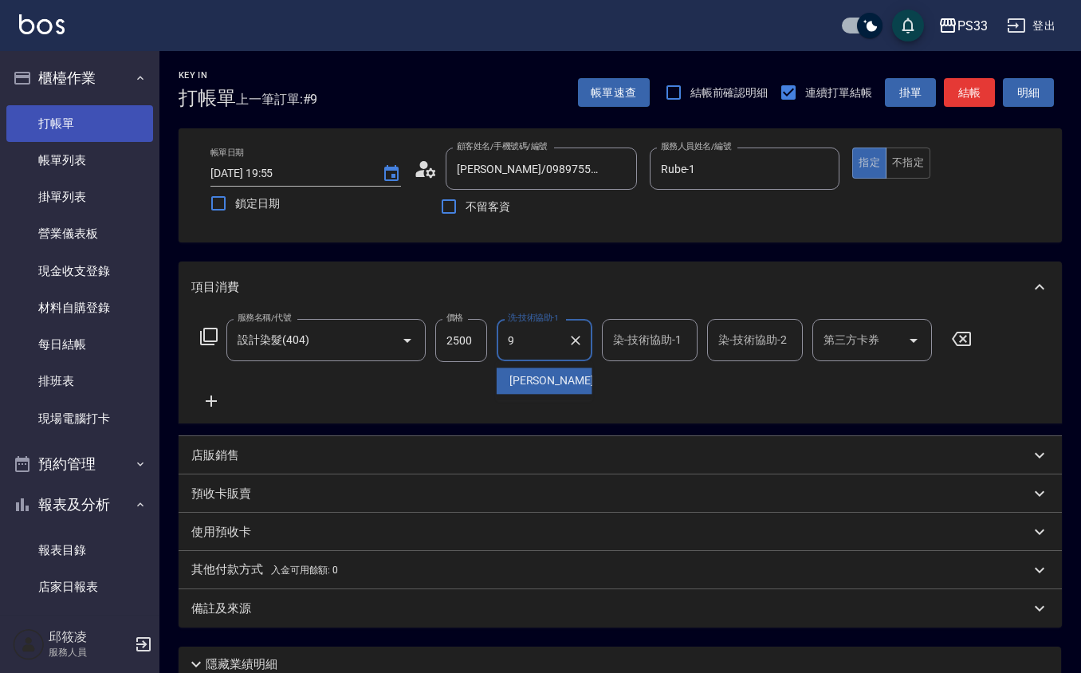
type input "苡軒-9"
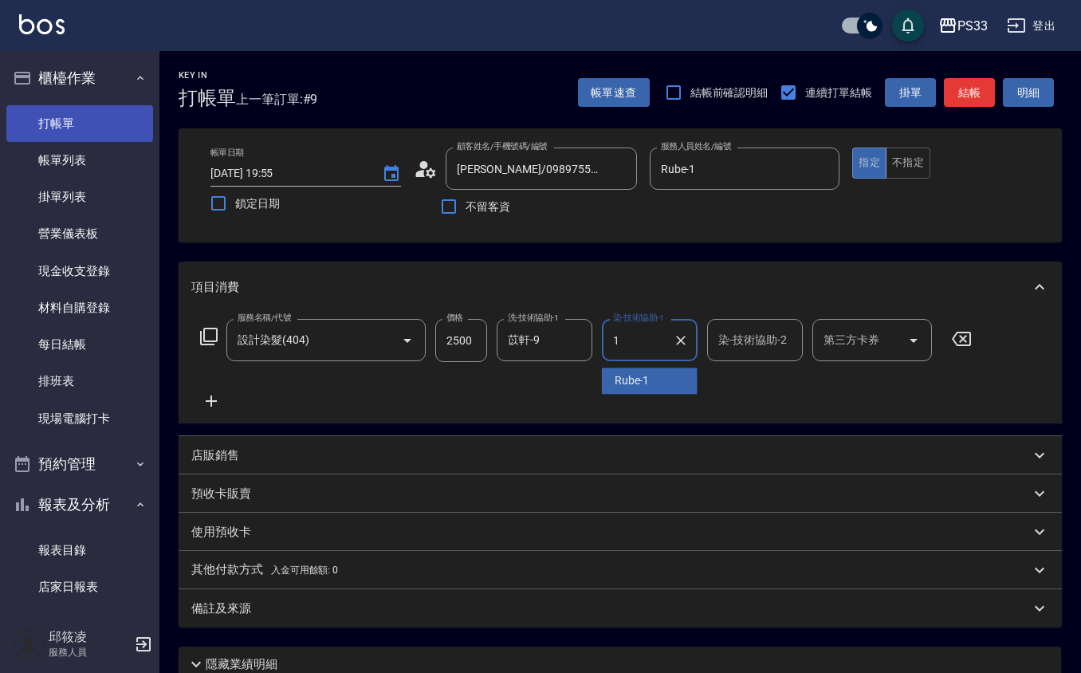
type input "Rube-1"
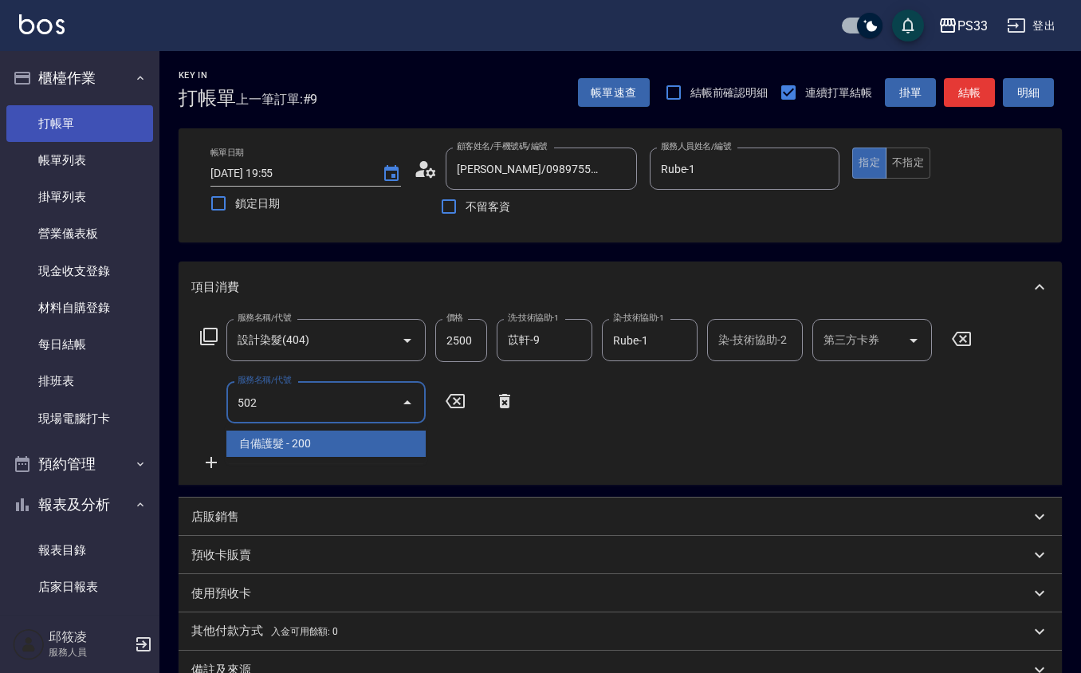
type input "自備護髮(502)"
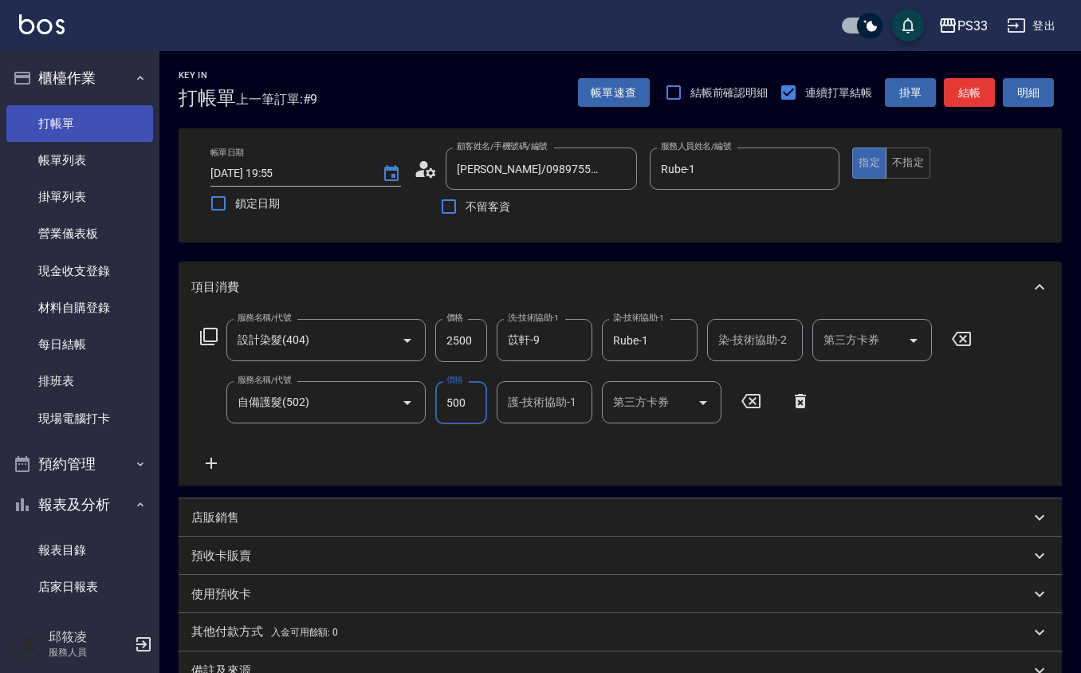
type input "500"
type input "Rube-1"
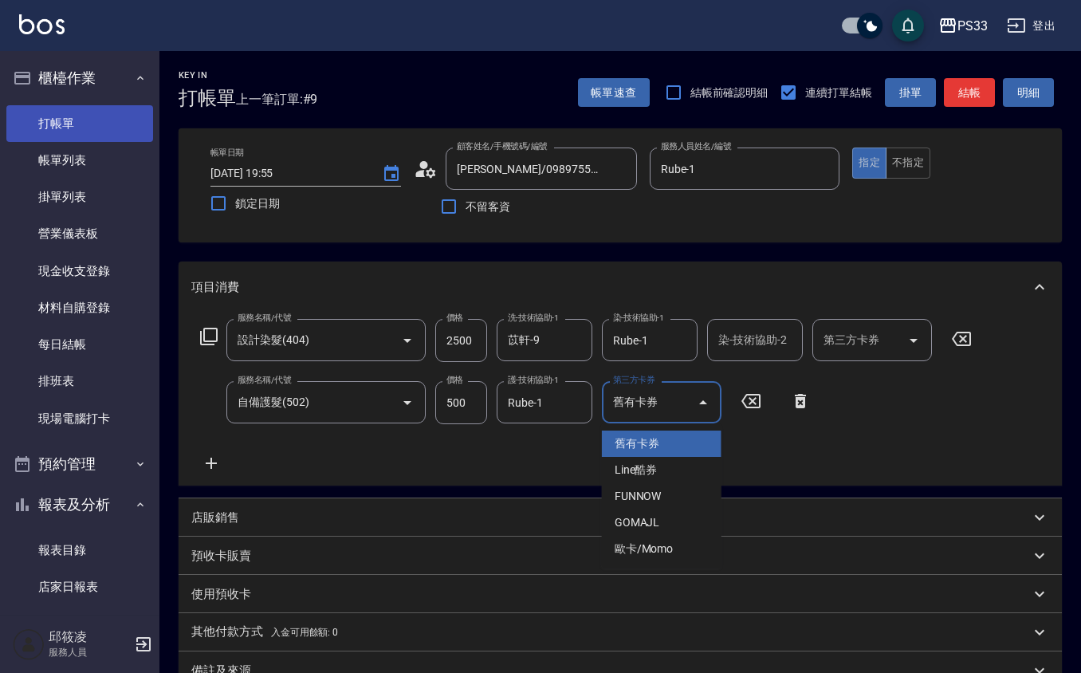
type input "舊有卡券"
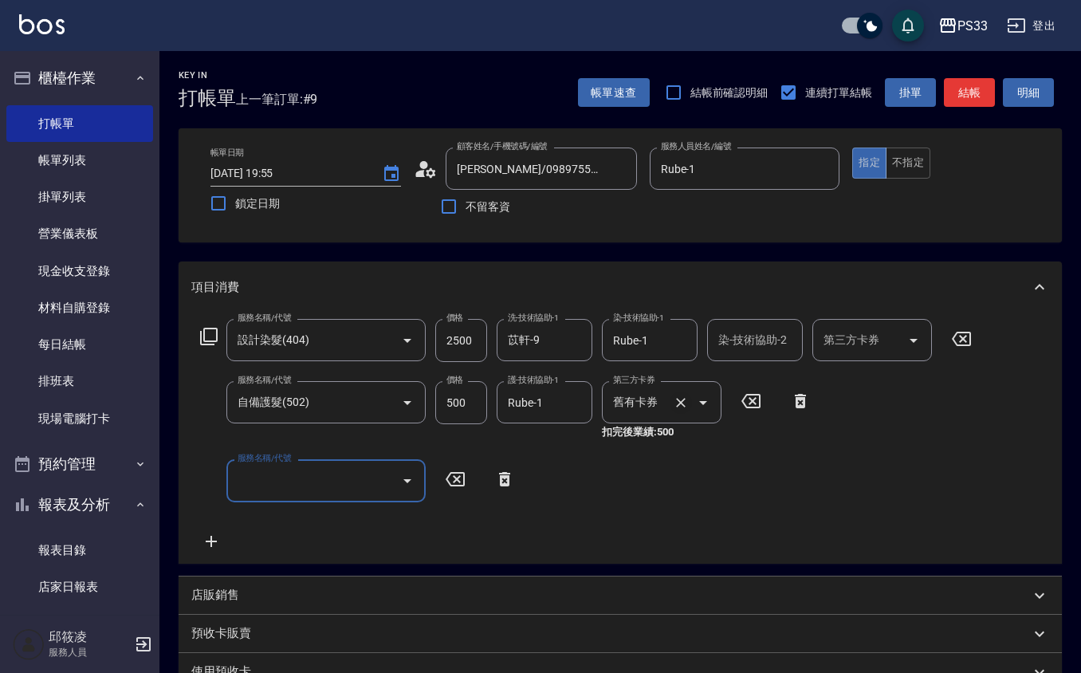
click at [681, 402] on icon "Clear" at bounding box center [681, 403] width 10 height 10
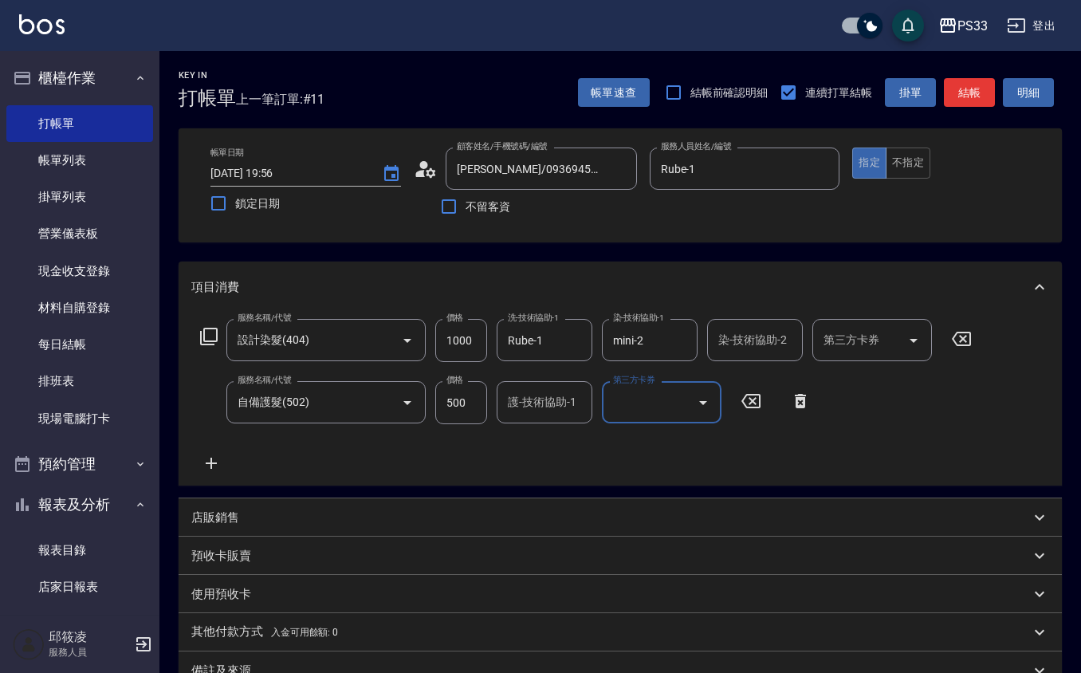
click at [528, 410] on input "護-技術協助-1" at bounding box center [544, 402] width 81 height 28
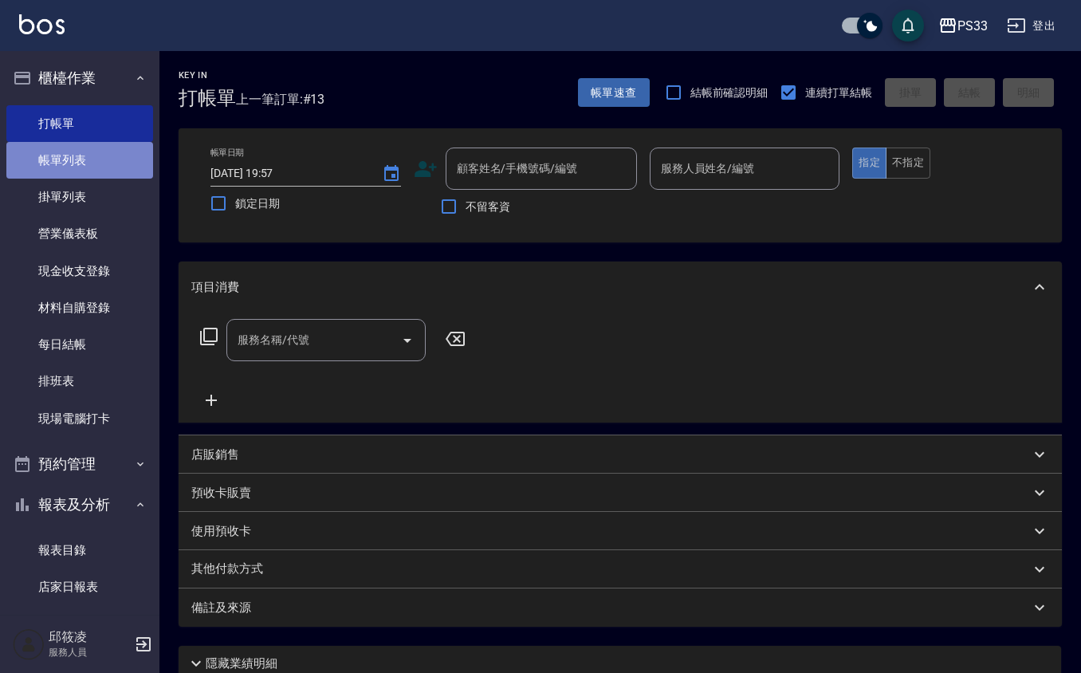
click at [92, 157] on link "帳單列表" at bounding box center [79, 160] width 147 height 37
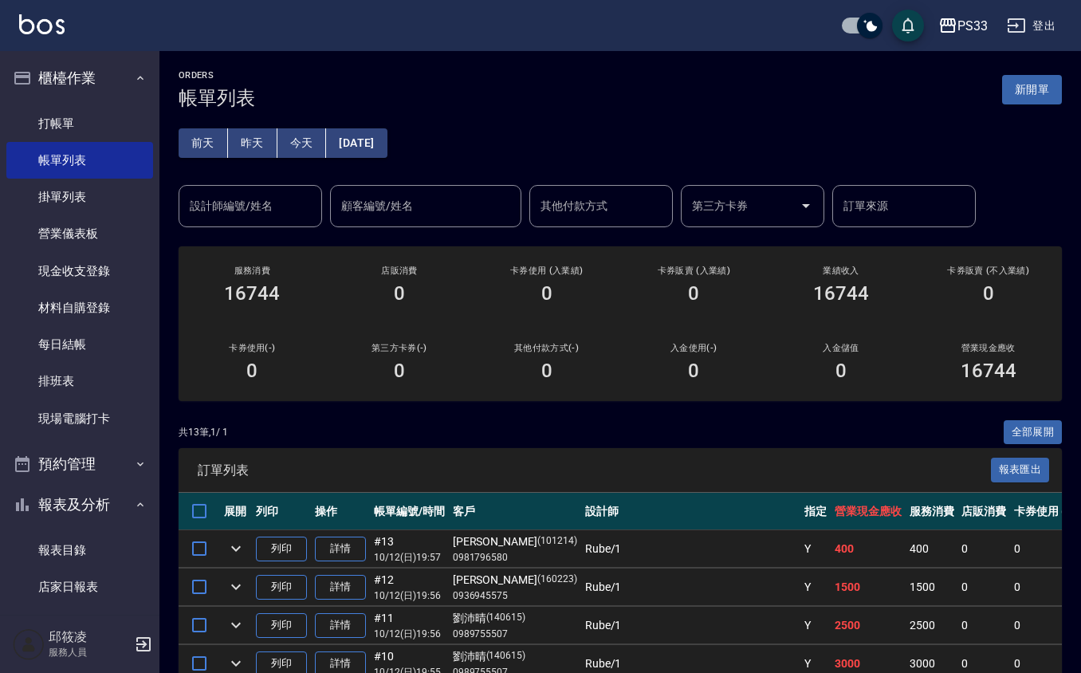
click at [269, 223] on div "設計師編號/姓名" at bounding box center [249, 206] width 143 height 42
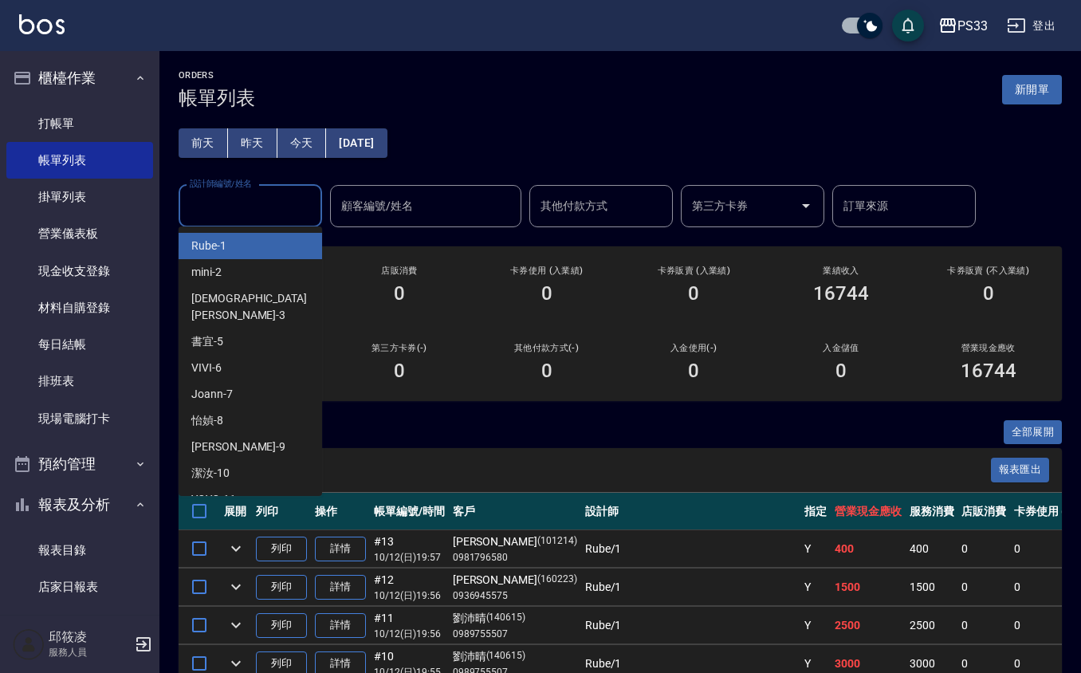
click at [255, 244] on div "Rube -1" at bounding box center [249, 246] width 143 height 26
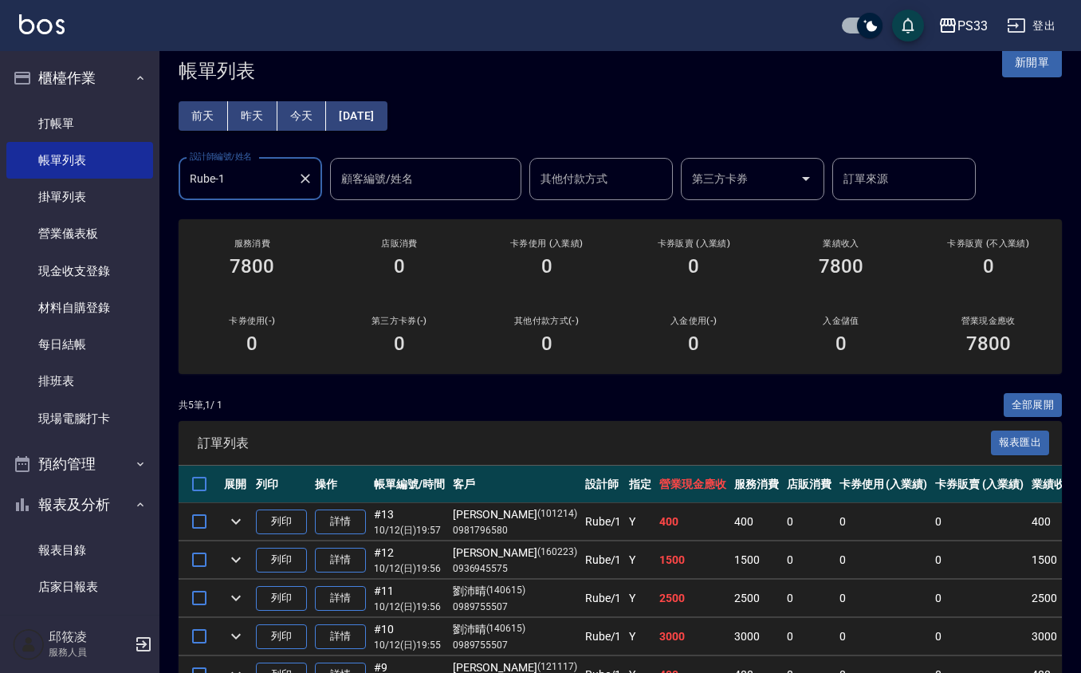
scroll to position [106, 0]
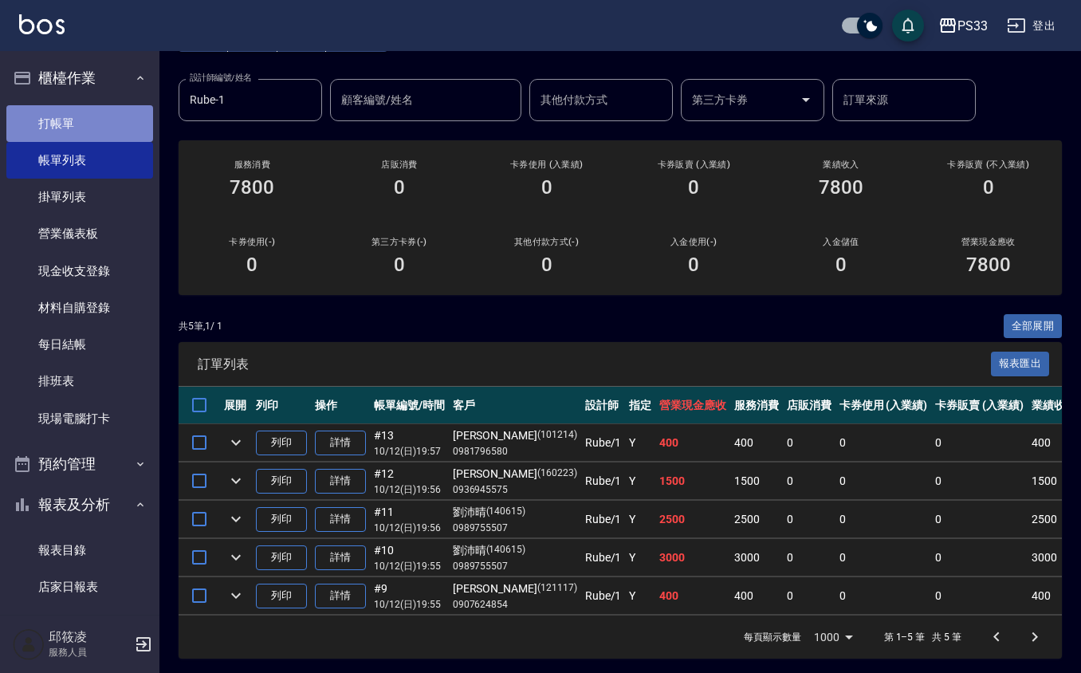
click at [83, 126] on link "打帳單" at bounding box center [79, 123] width 147 height 37
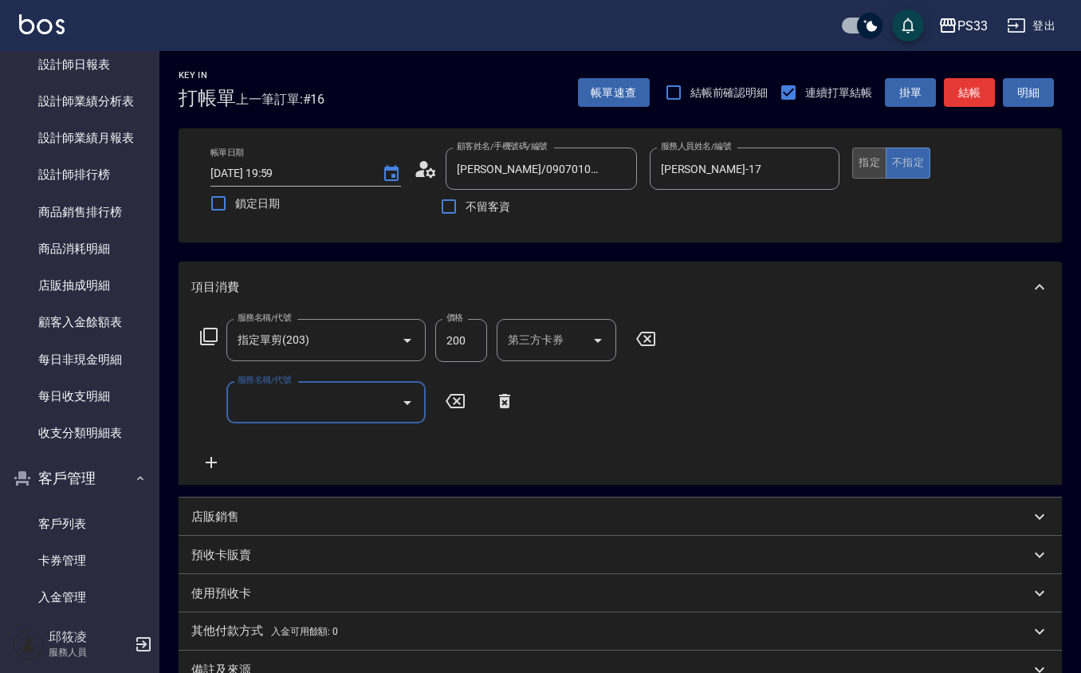
click at [875, 173] on button "指定" at bounding box center [869, 162] width 34 height 31
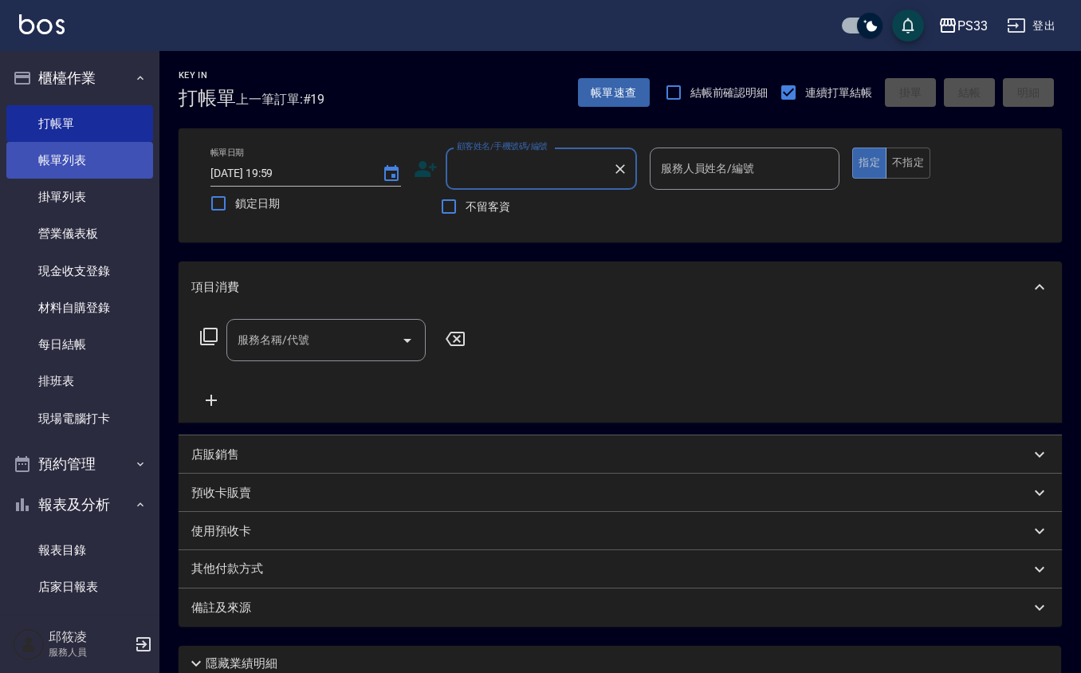
click at [89, 171] on link "帳單列表" at bounding box center [79, 160] width 147 height 37
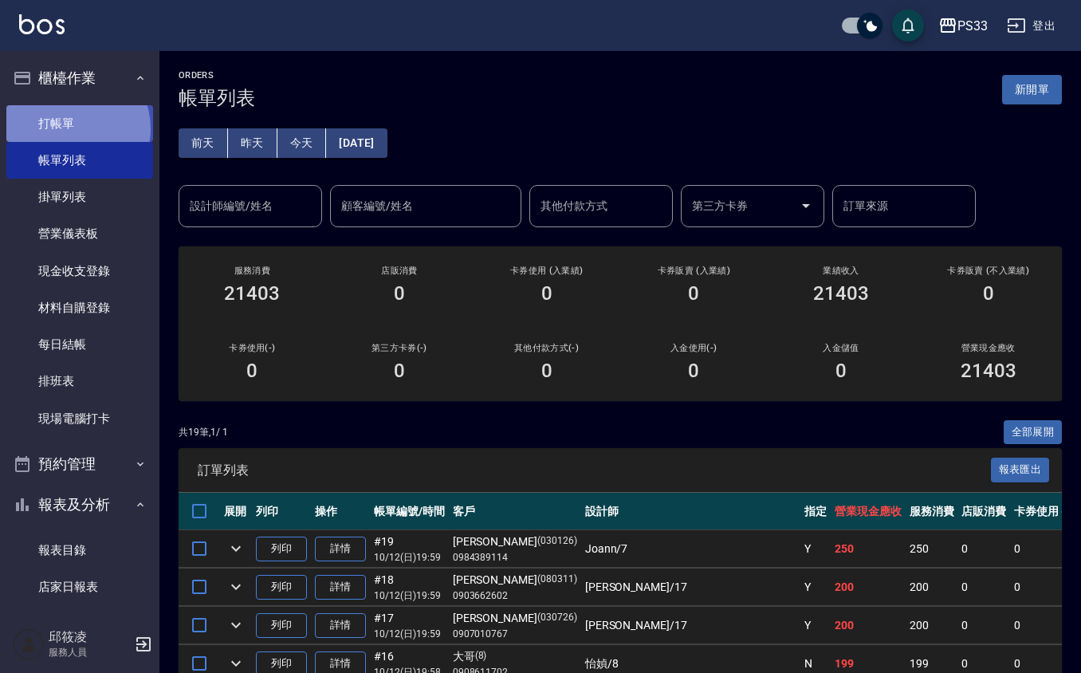
click at [69, 128] on link "打帳單" at bounding box center [79, 123] width 147 height 37
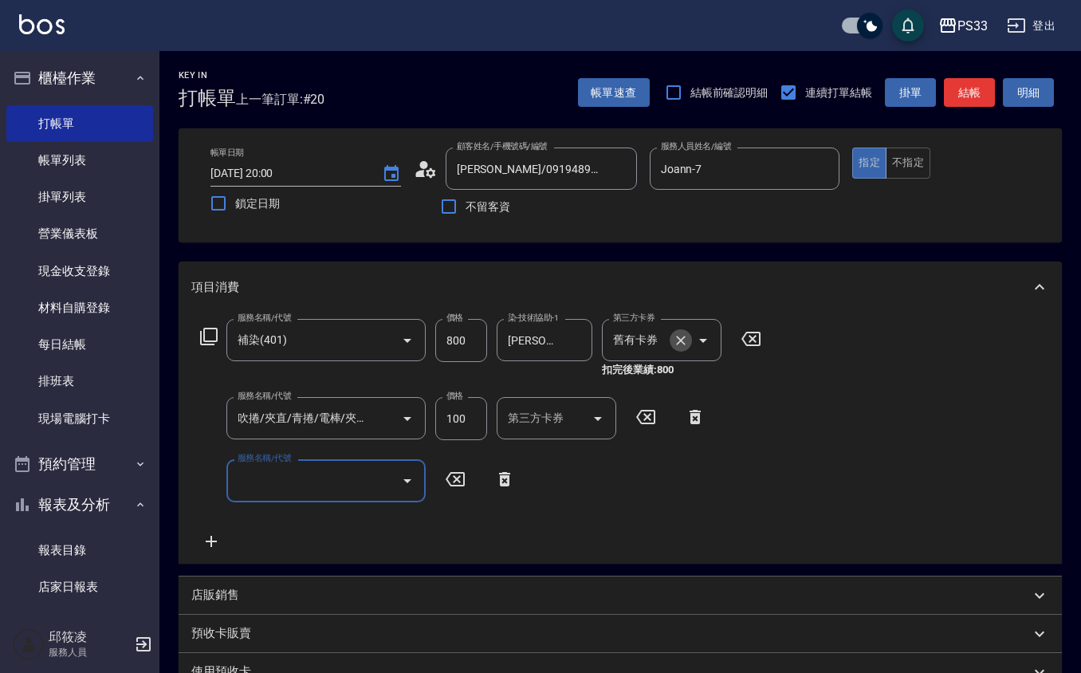
click at [673, 336] on icon "Clear" at bounding box center [681, 340] width 16 height 16
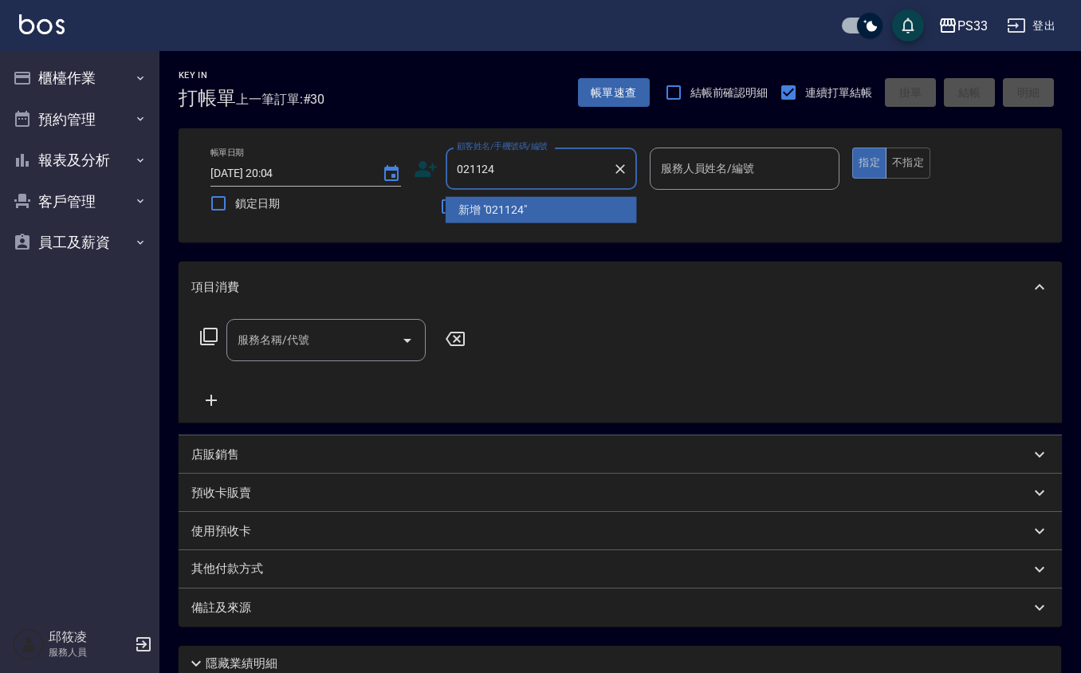
type input "021124"
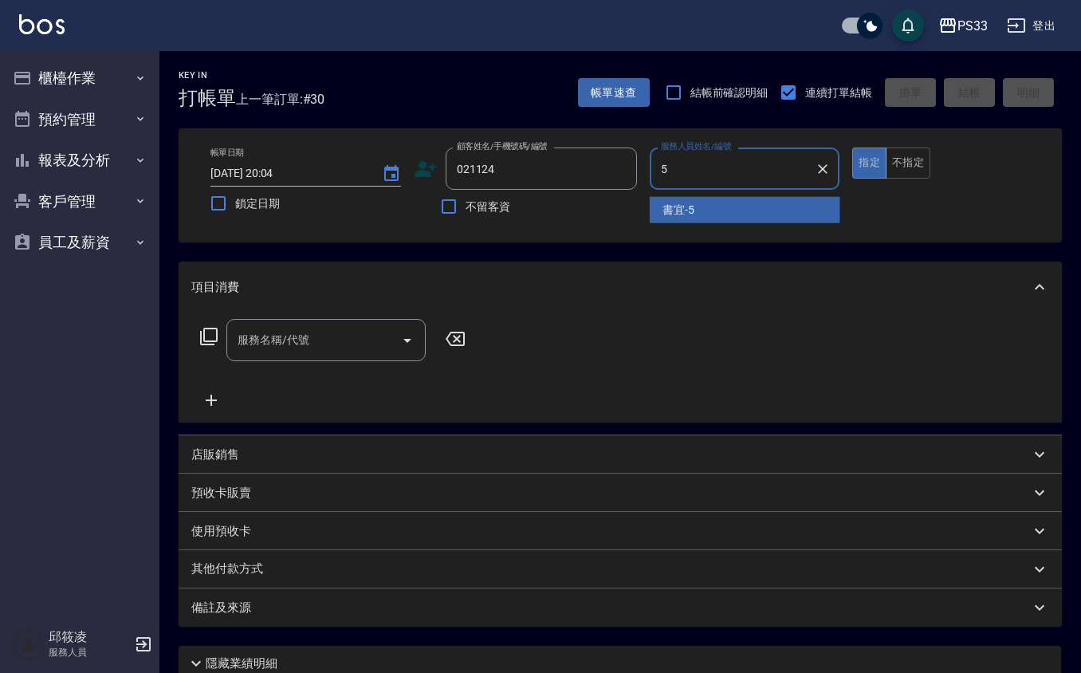
type input "書宜-5"
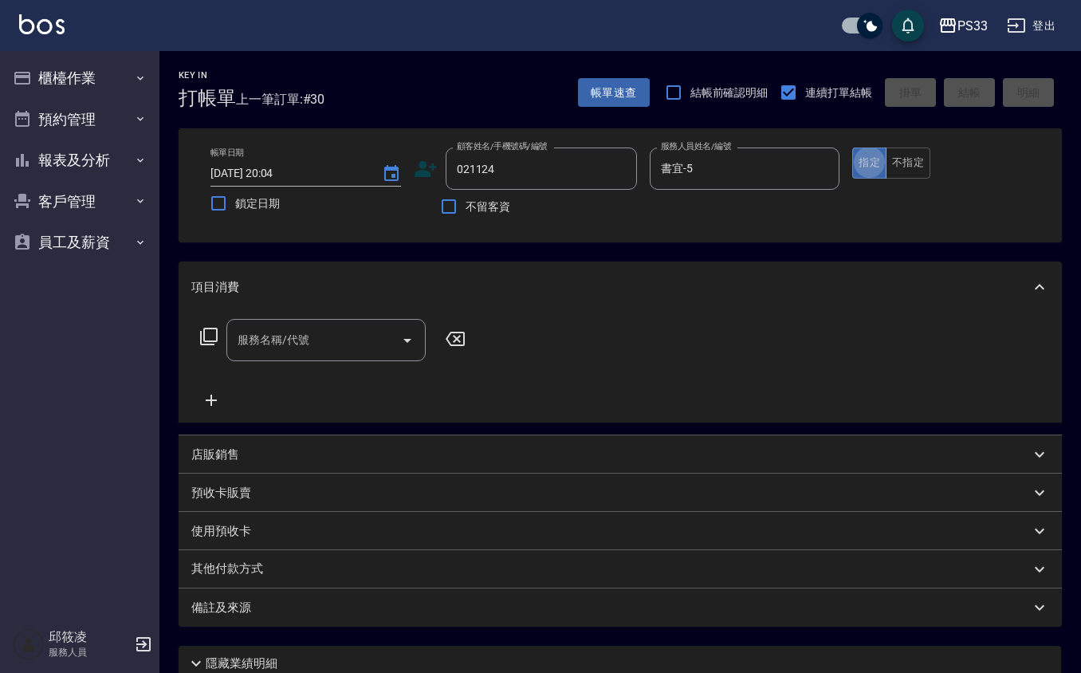
type button "true"
type input "姜義威/0903025055/021124"
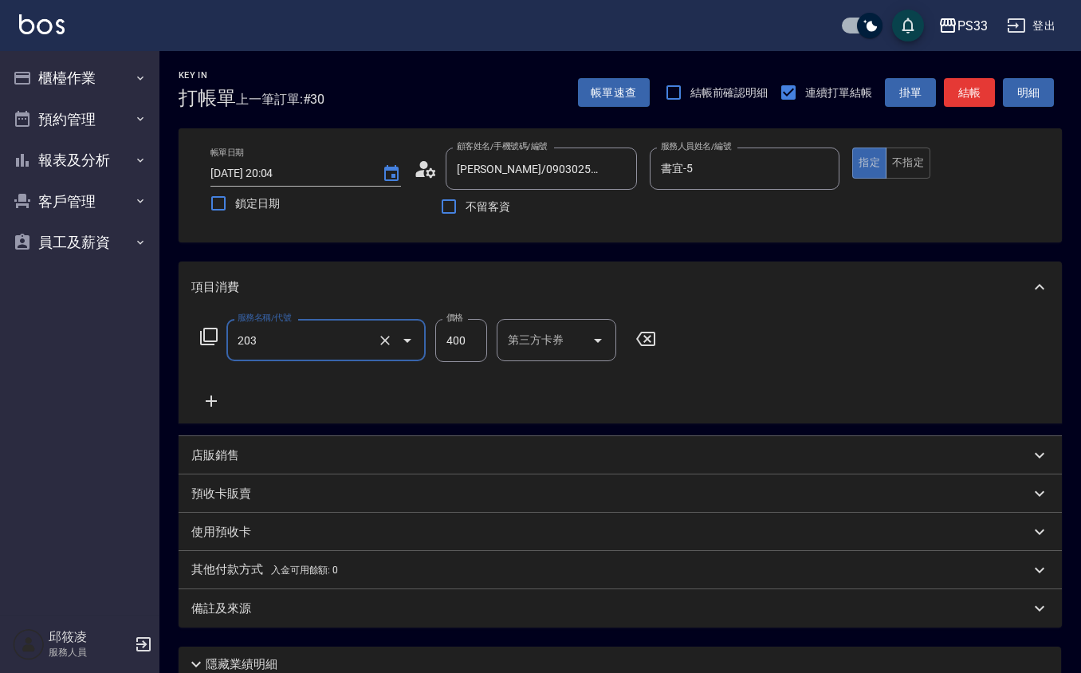
type input "指定單剪(203)"
type input "250"
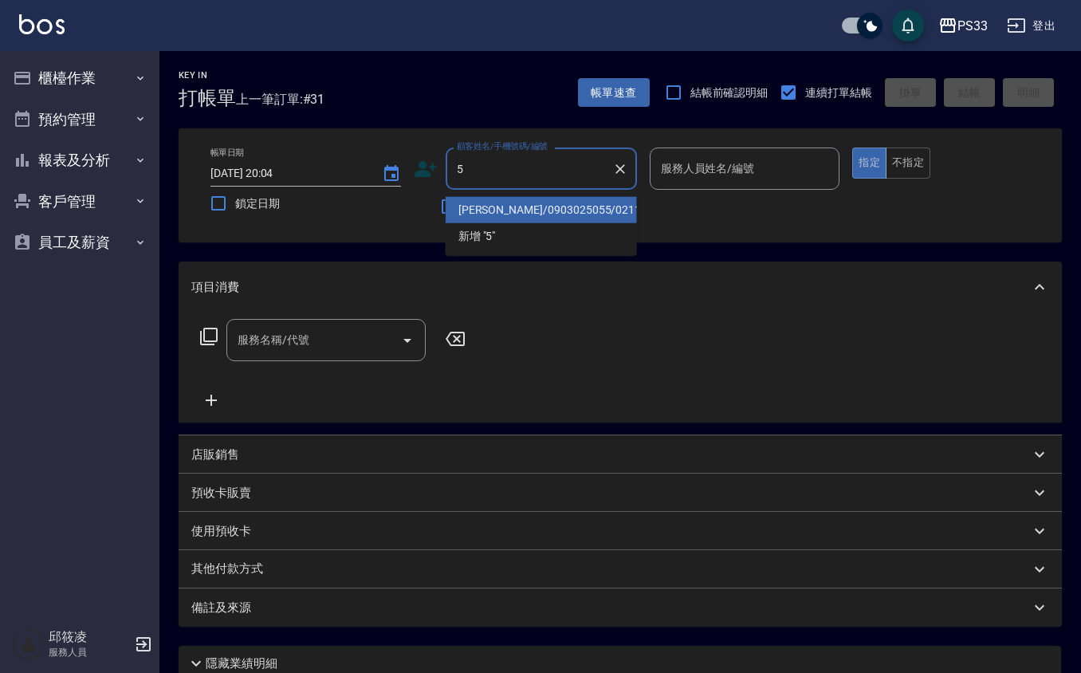
type input "姜義威/0903025055/021124"
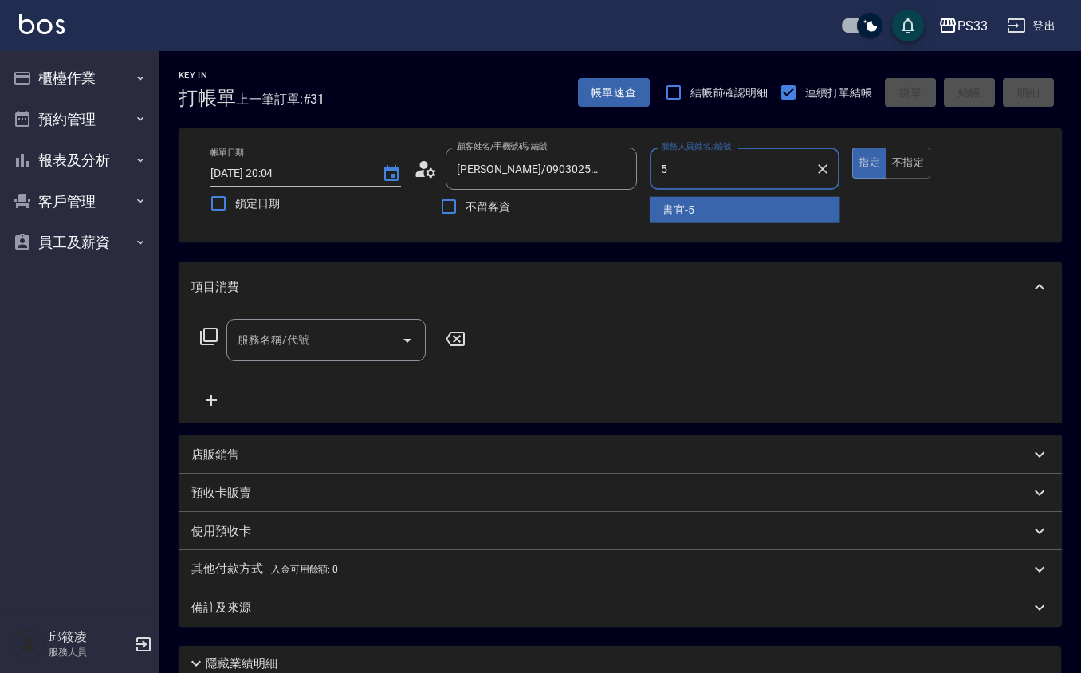
type input "書宜-5"
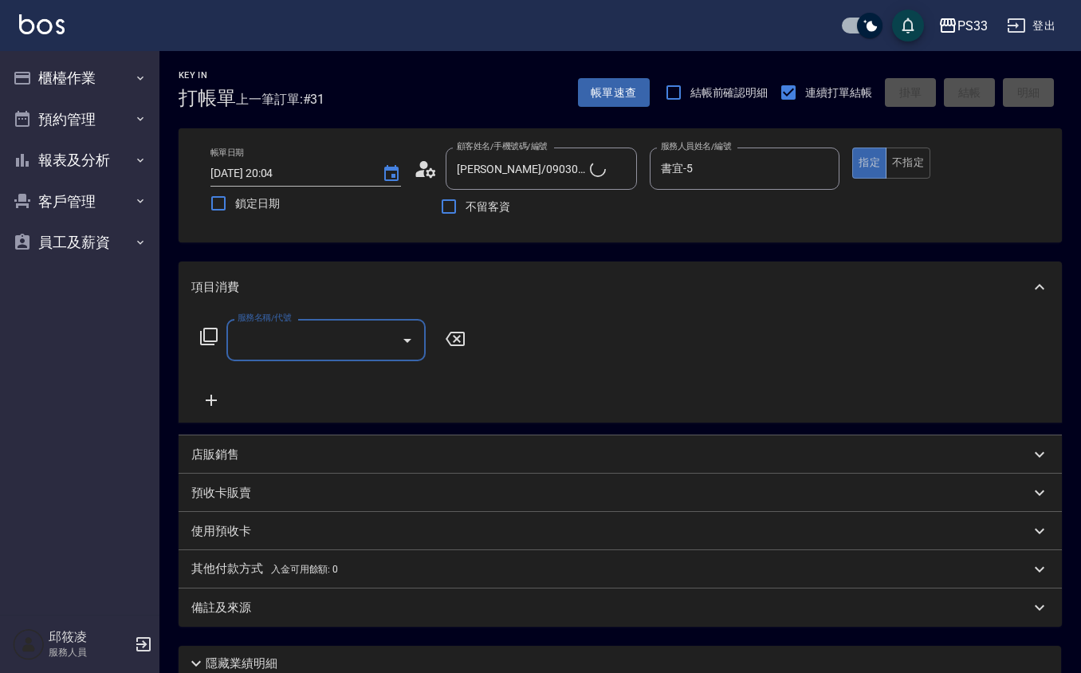
type input "書宜/0989724214/5"
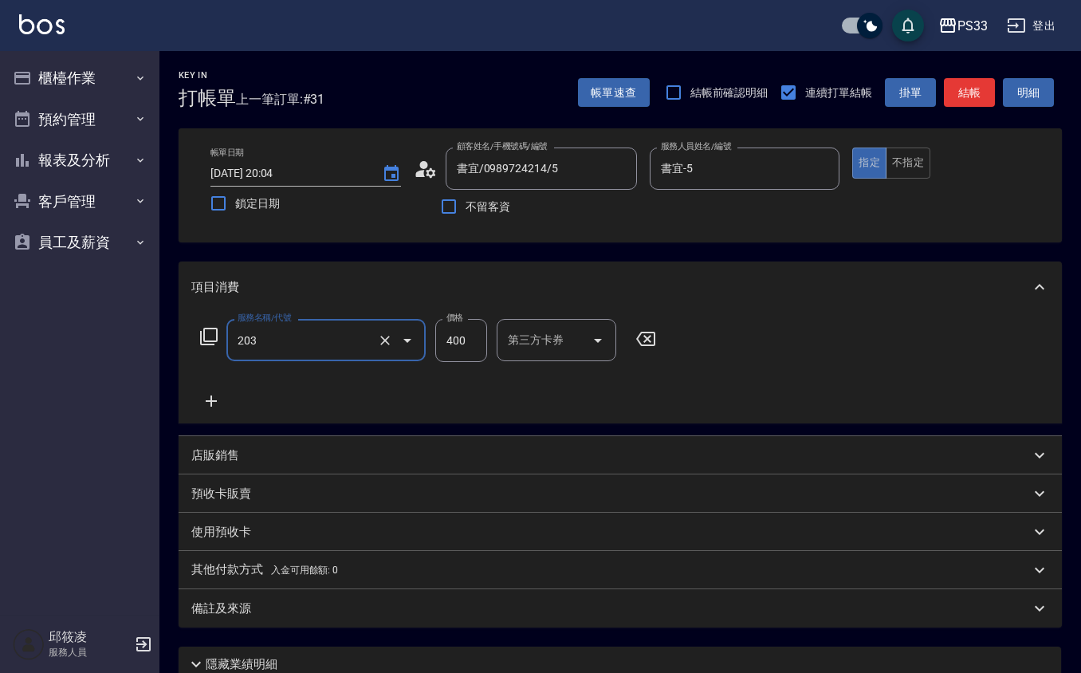
type input "指定單剪(203)"
type input "300"
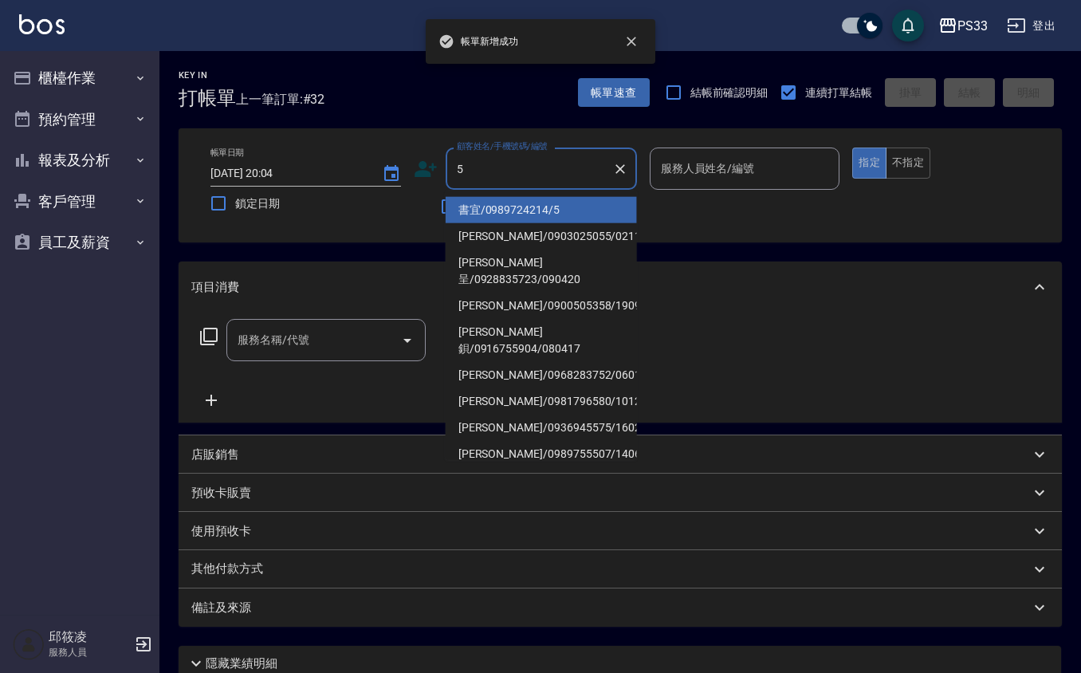
type input "書宜/0989724214/5"
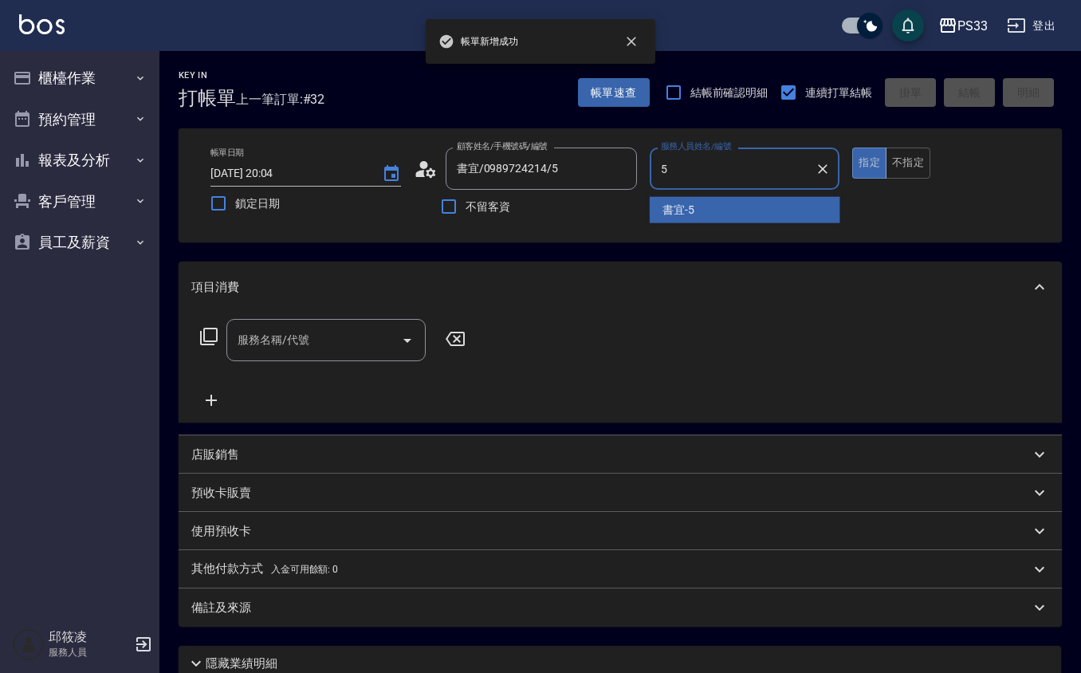
type input "書宜-5"
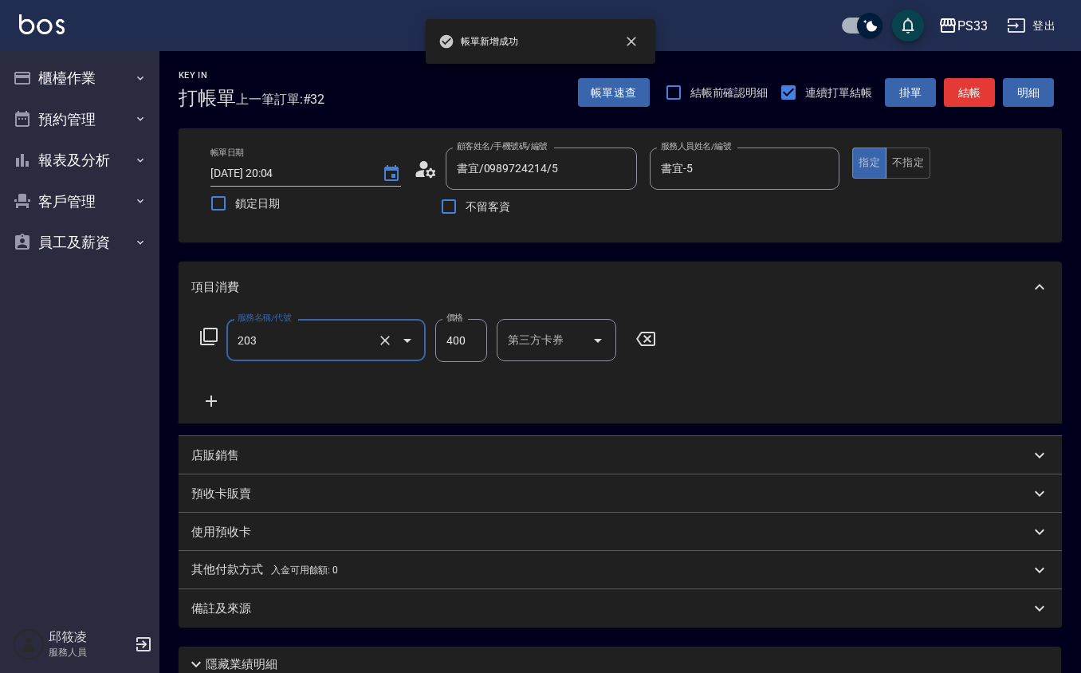
type input "指定單剪(203)"
type input "300"
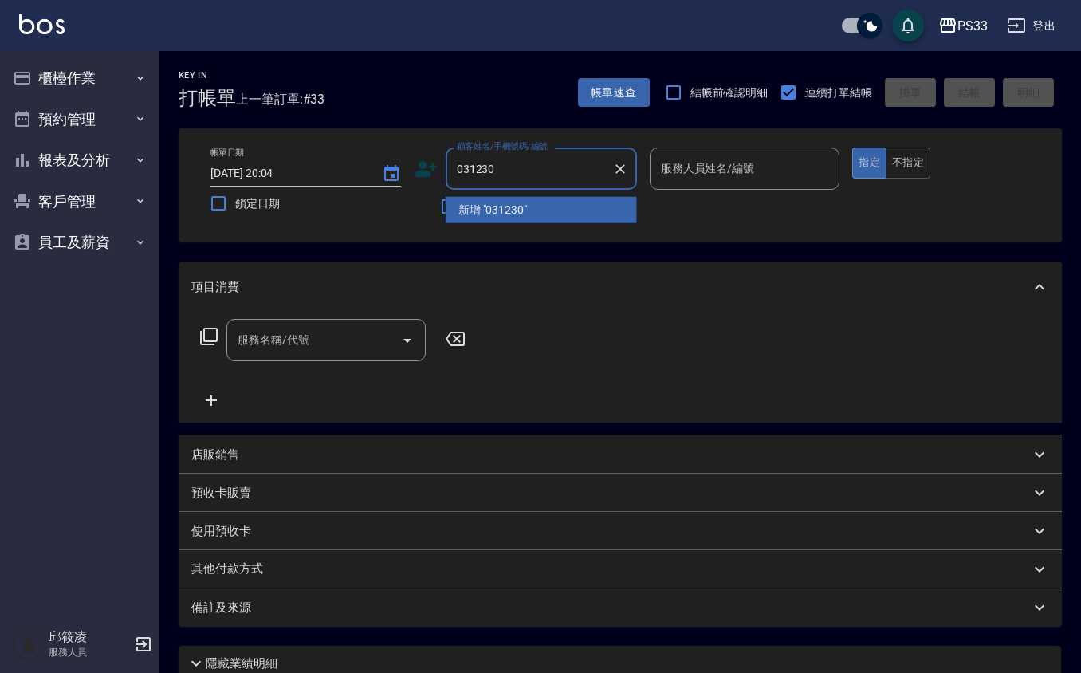
type input "031230"
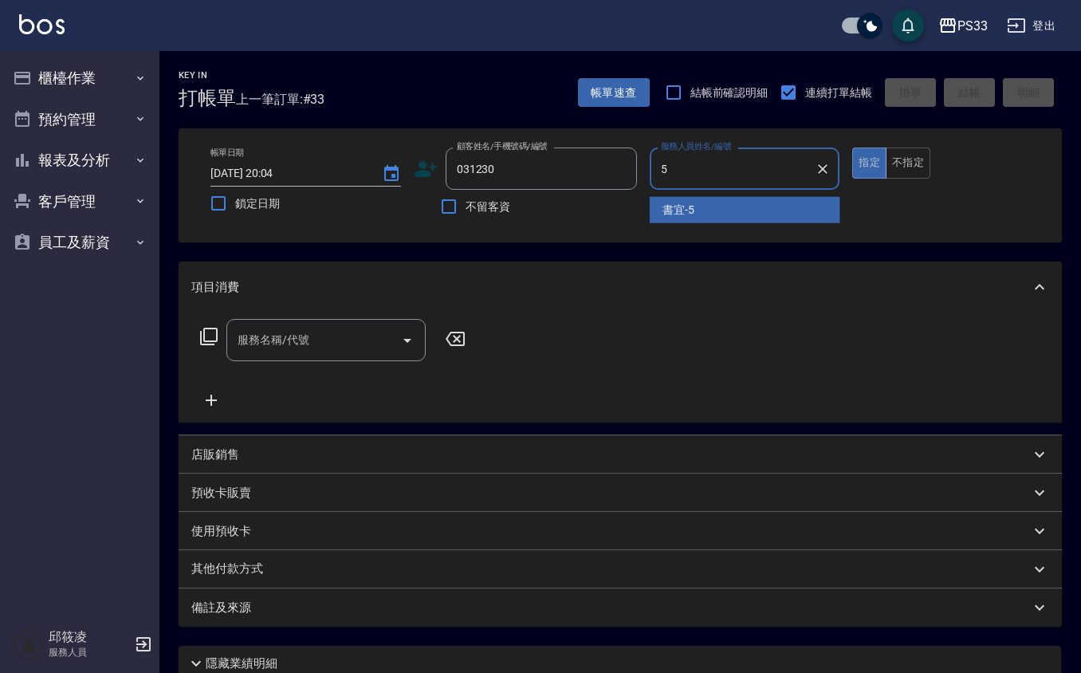
type input "書宜-5"
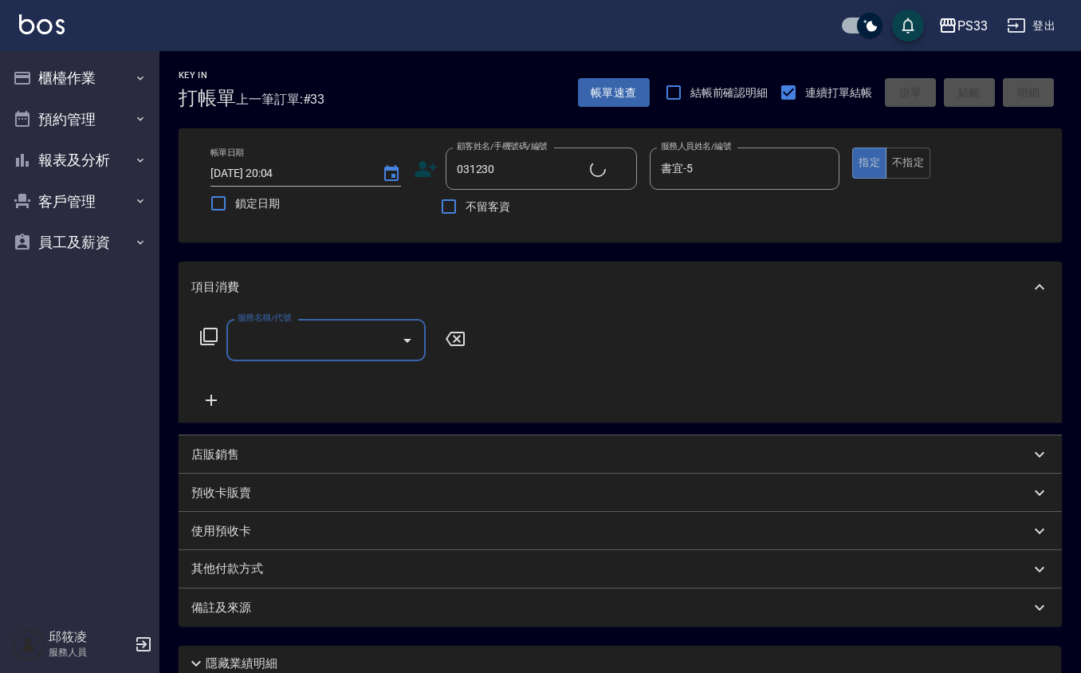
type input "張裕安/0906022433/031230"
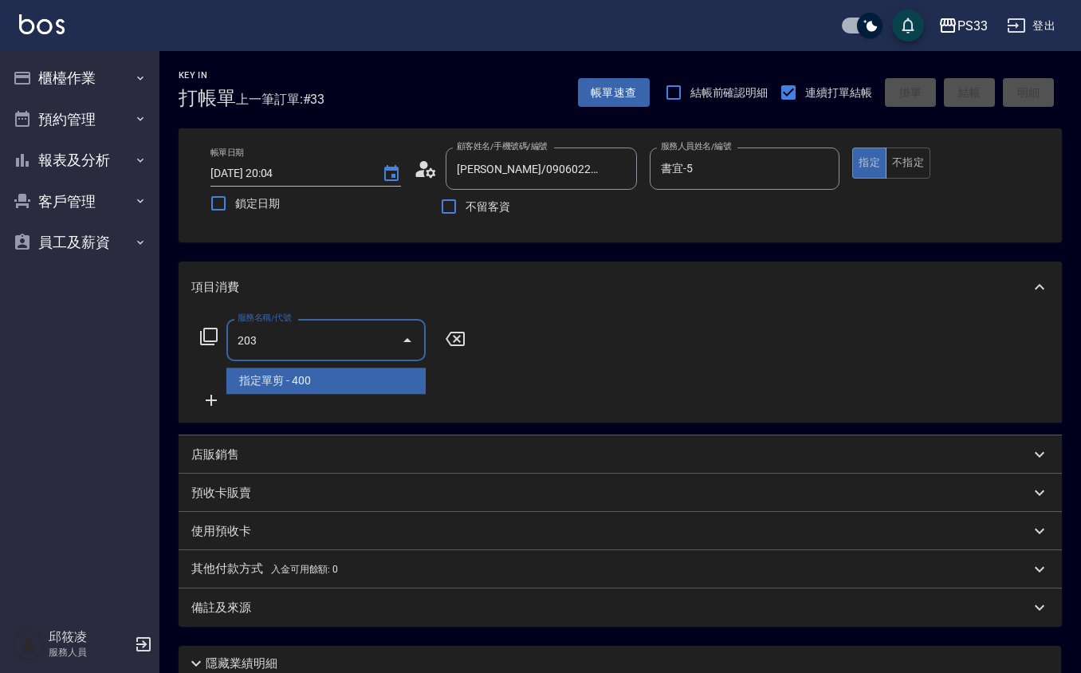
type input "指定單剪(203)"
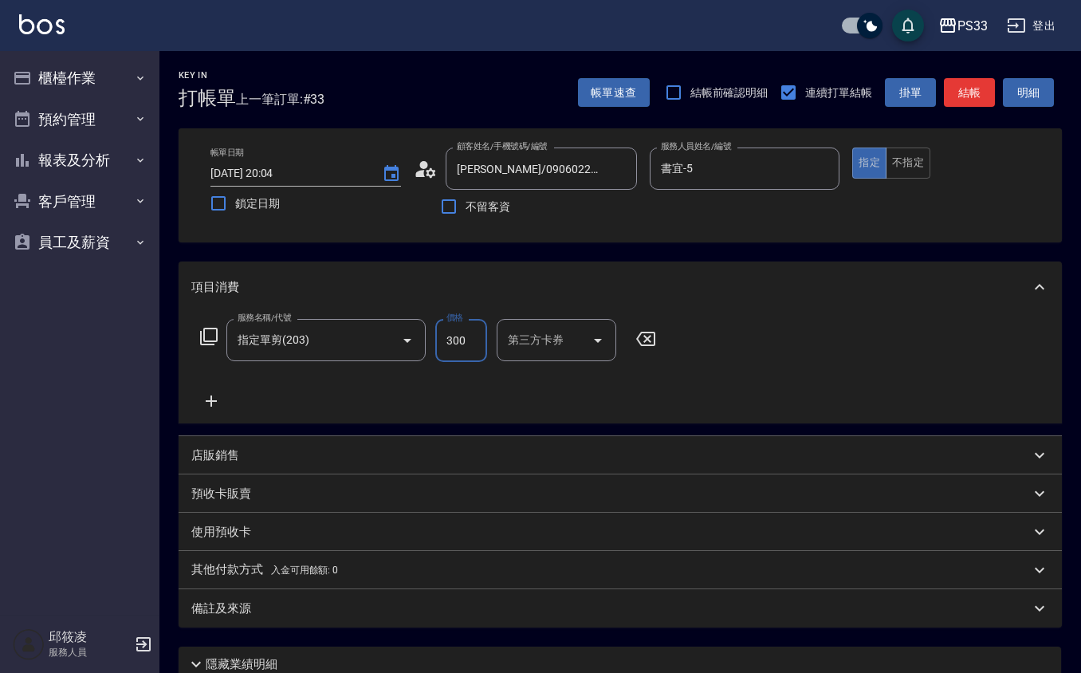
type input "300"
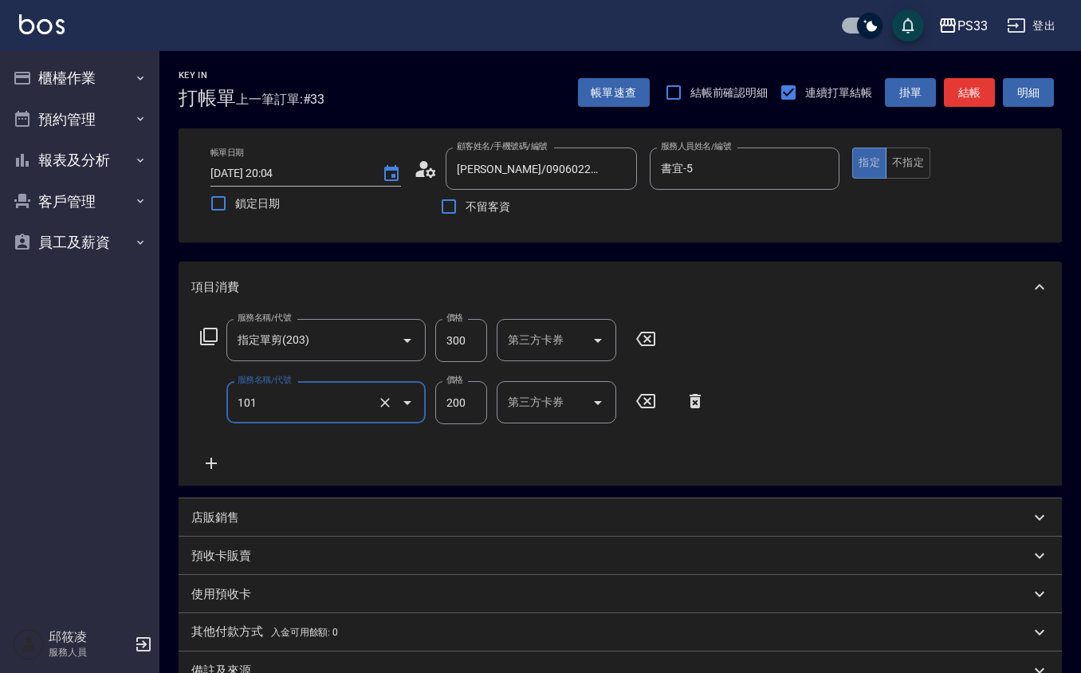
type input "洗髮(101)"
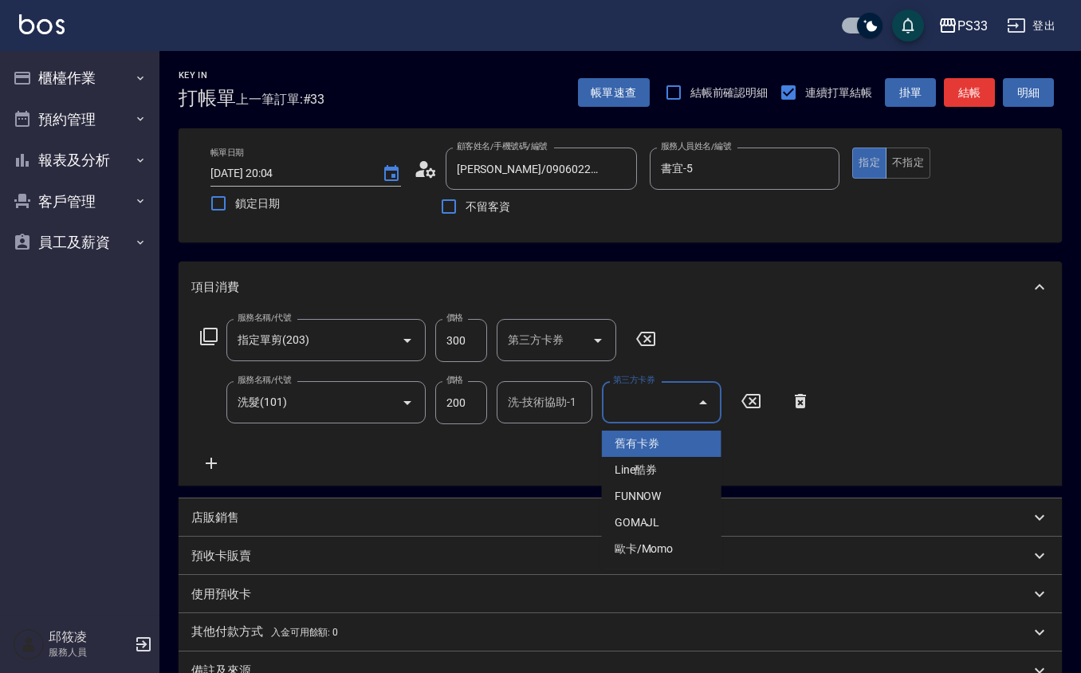
click at [512, 394] on input "洗-技術協助-1" at bounding box center [544, 402] width 81 height 28
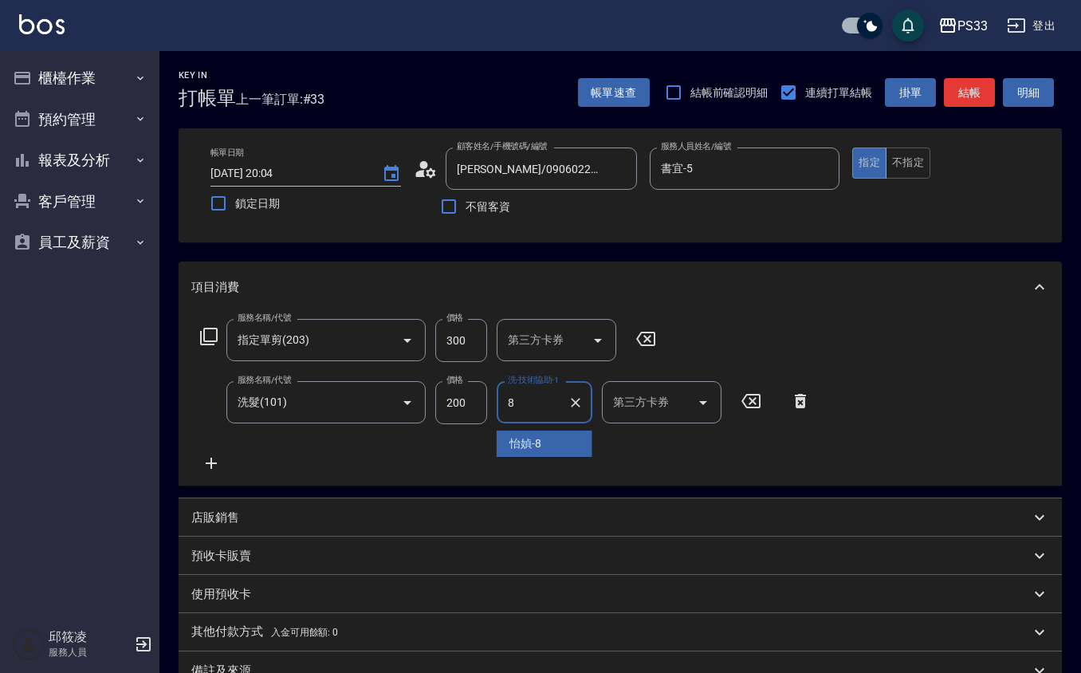
type input "怡媜-8"
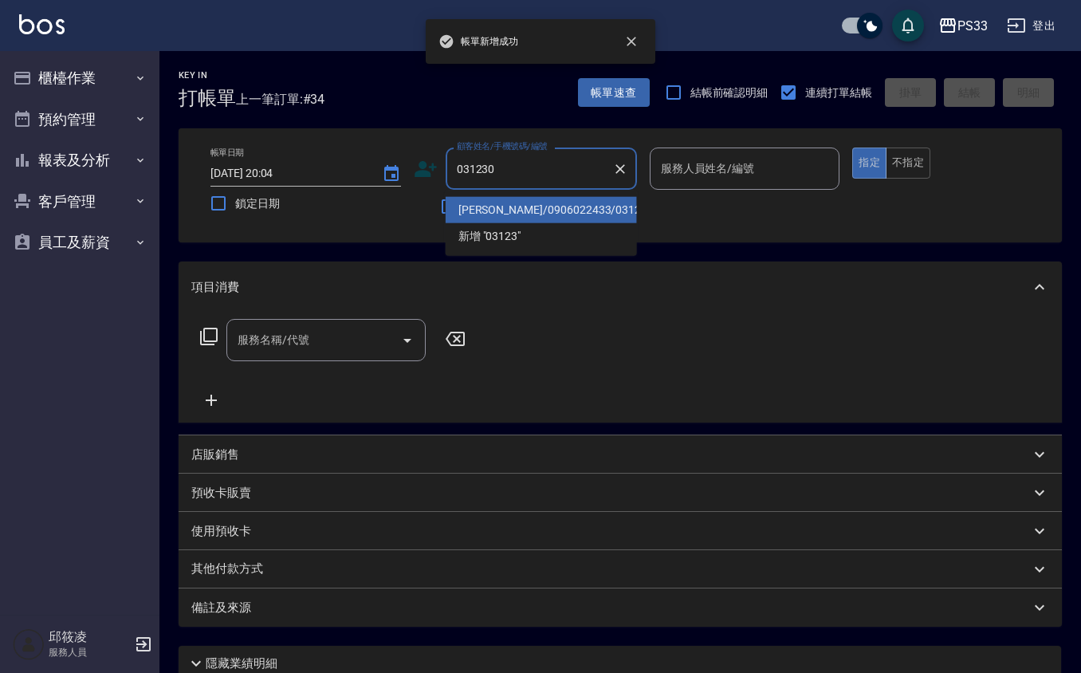
type input "張裕安/0906022433/031230"
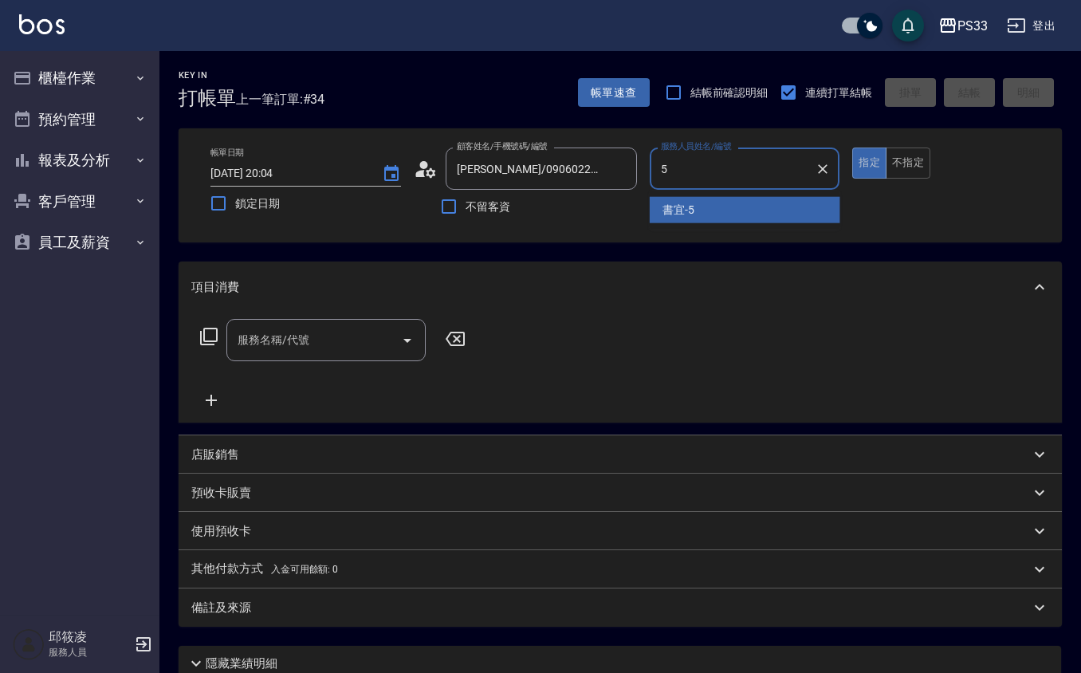
type input "書宜-5"
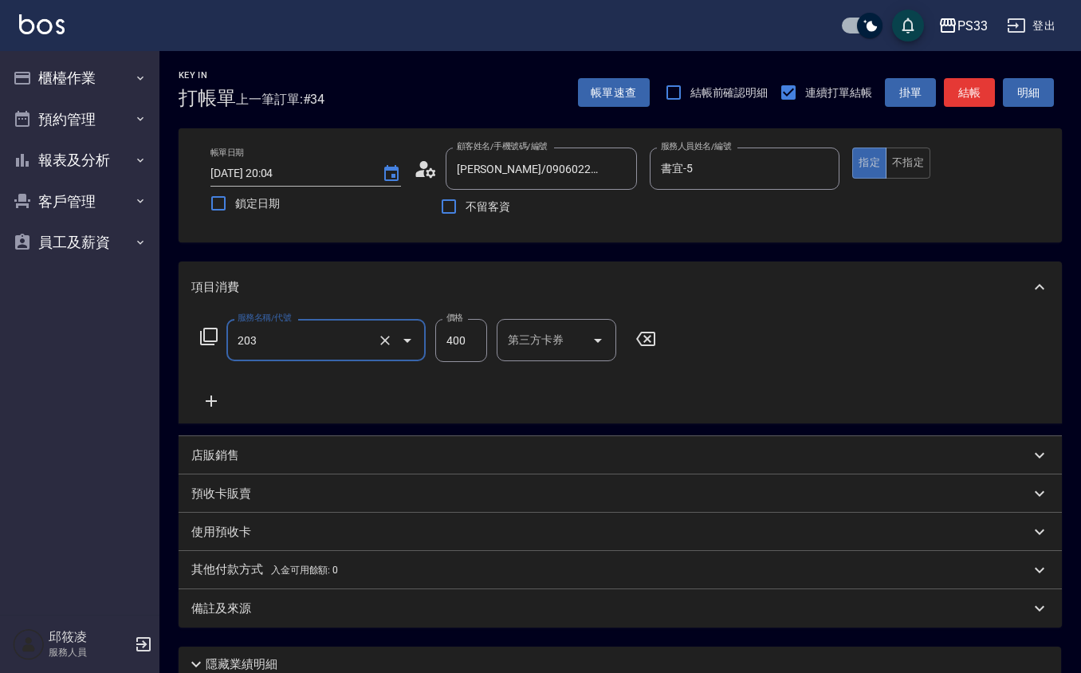
type input "指定單剪(203)"
type input "300"
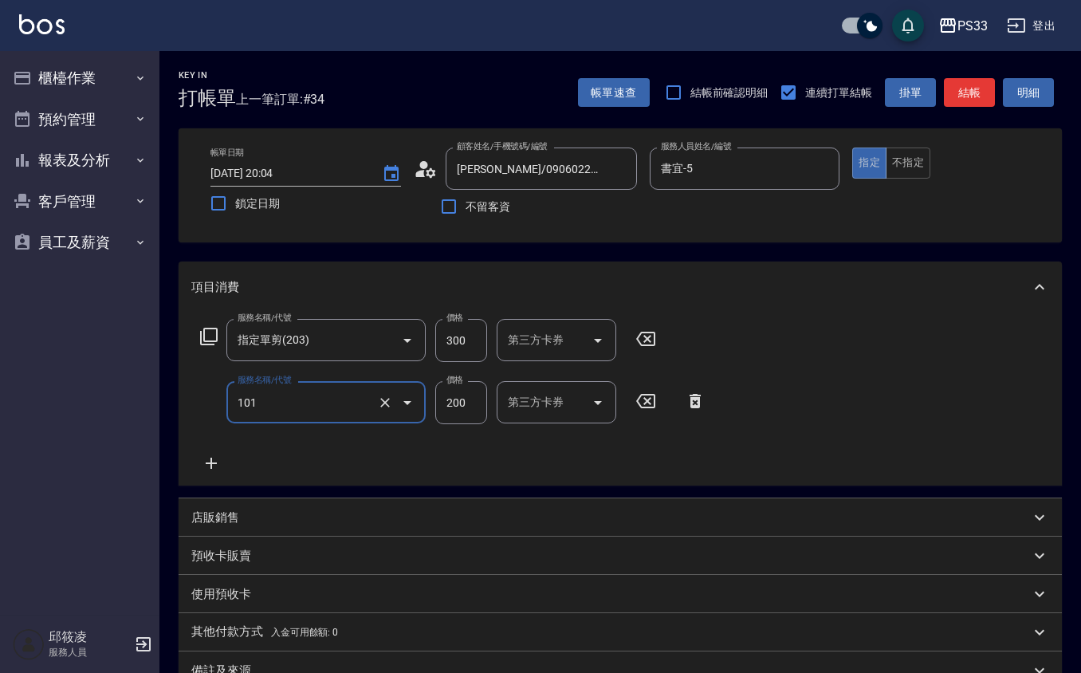
type input "洗髮(101)"
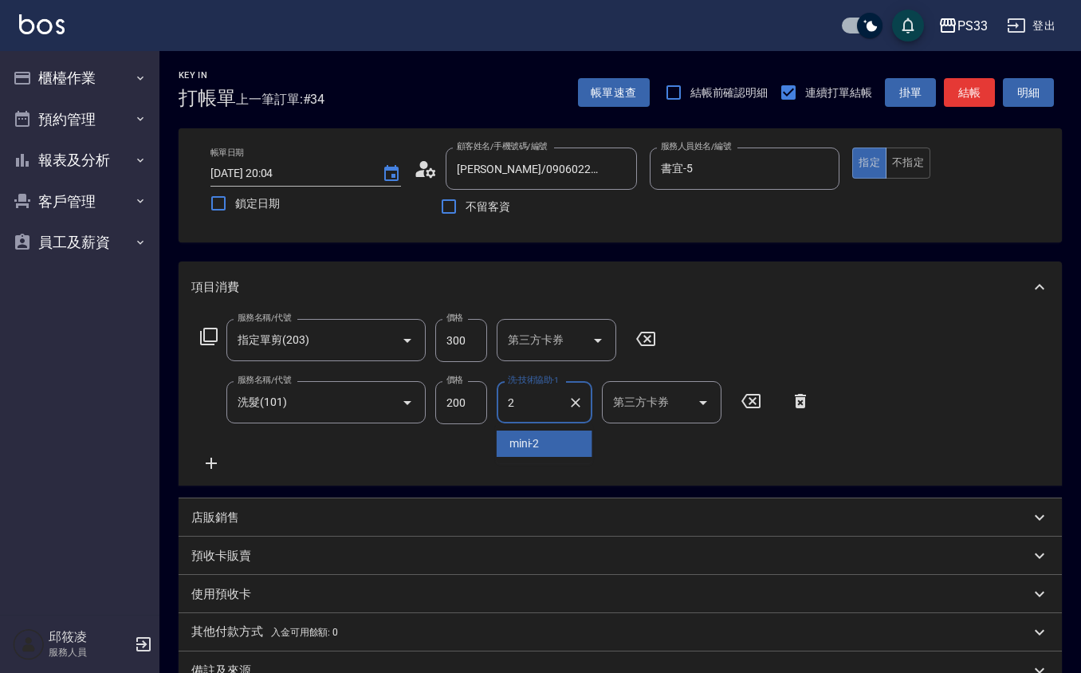
type input "mini-2"
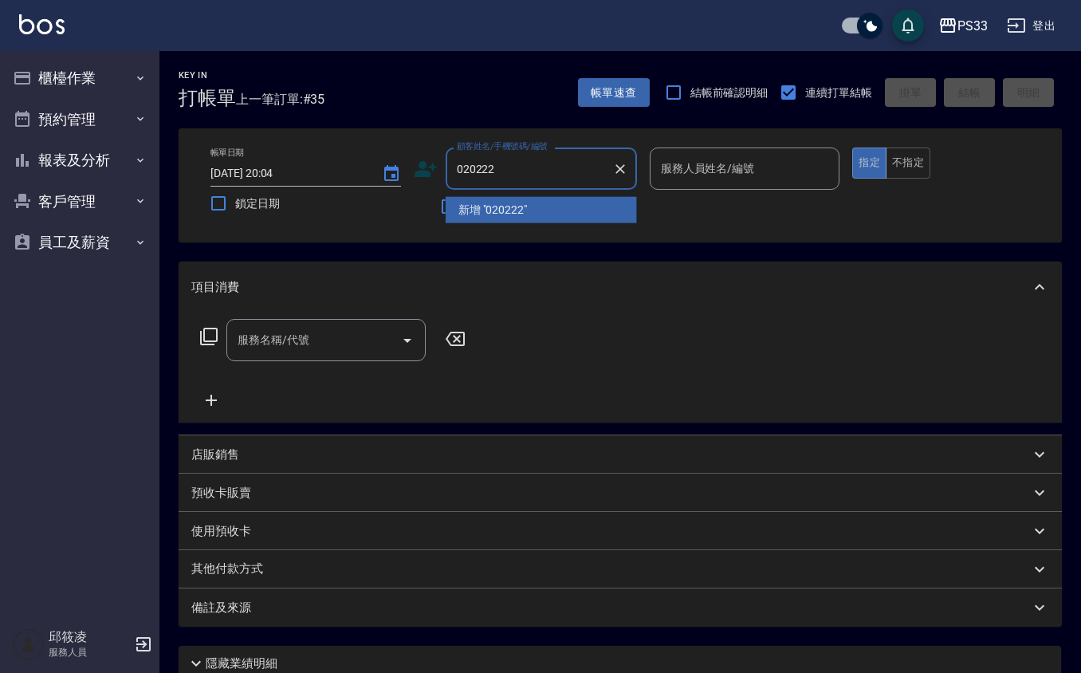
type input "020222"
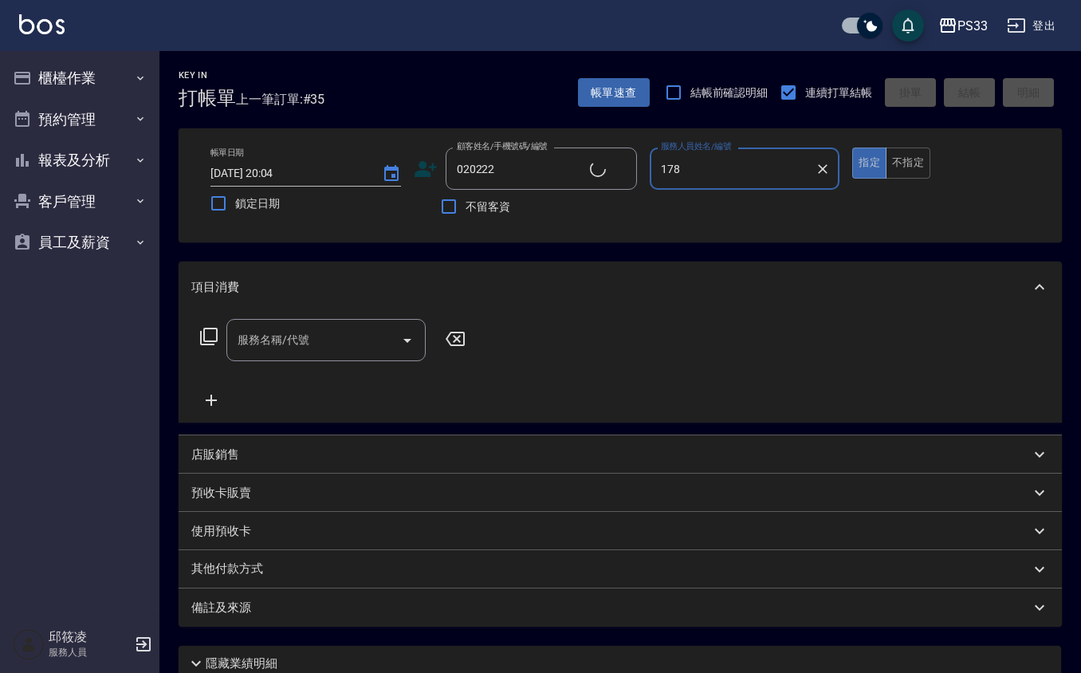
type input "178"
click at [852, 147] on button "指定" at bounding box center [869, 162] width 34 height 31
type input "蔡慧縈/0913052820/020222"
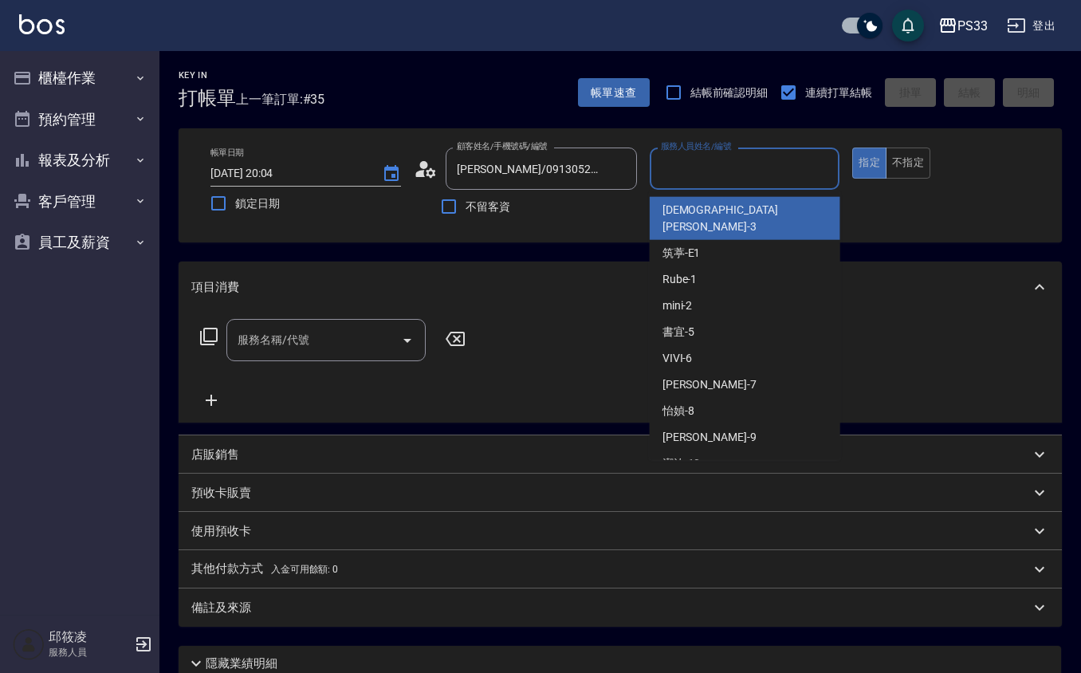
click at [709, 157] on div "服務人員姓名/編號 服務人員姓名/編號" at bounding box center [744, 168] width 190 height 42
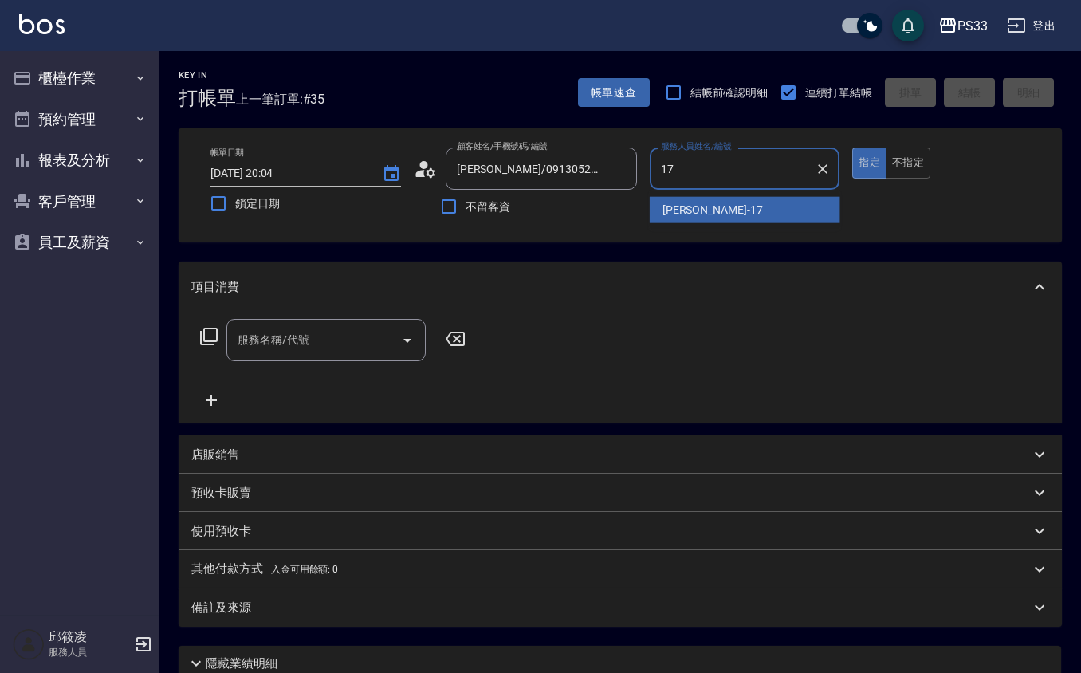
type input "[PERSON_NAME]-17"
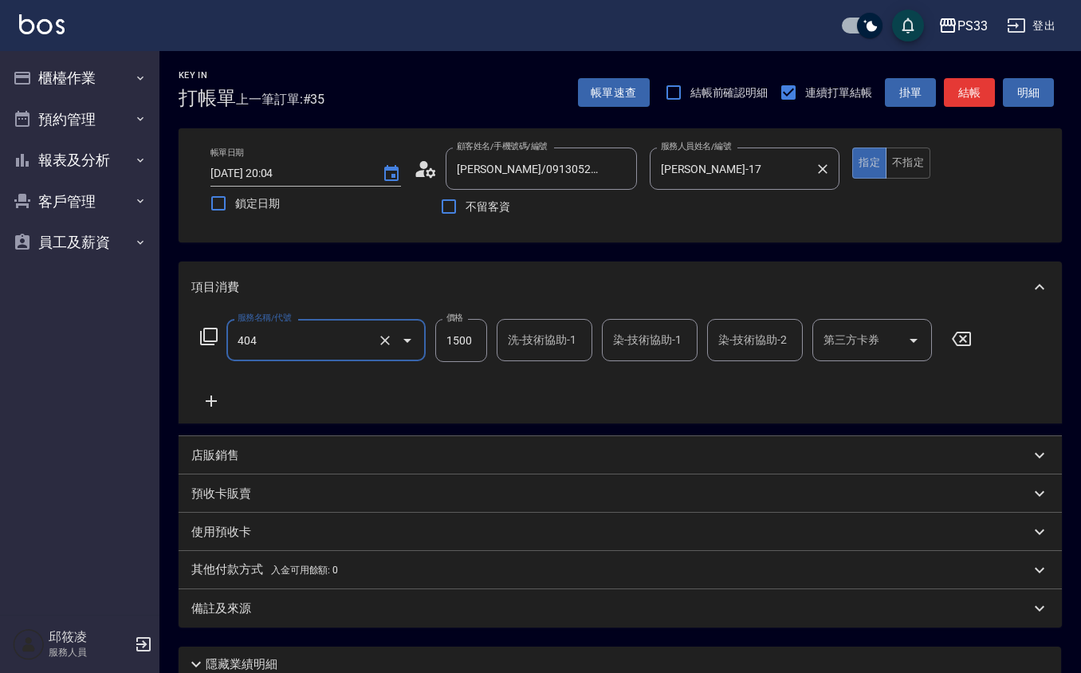
type input "設計染髮(404)"
type input "1500"
type input "[PERSON_NAME]-17"
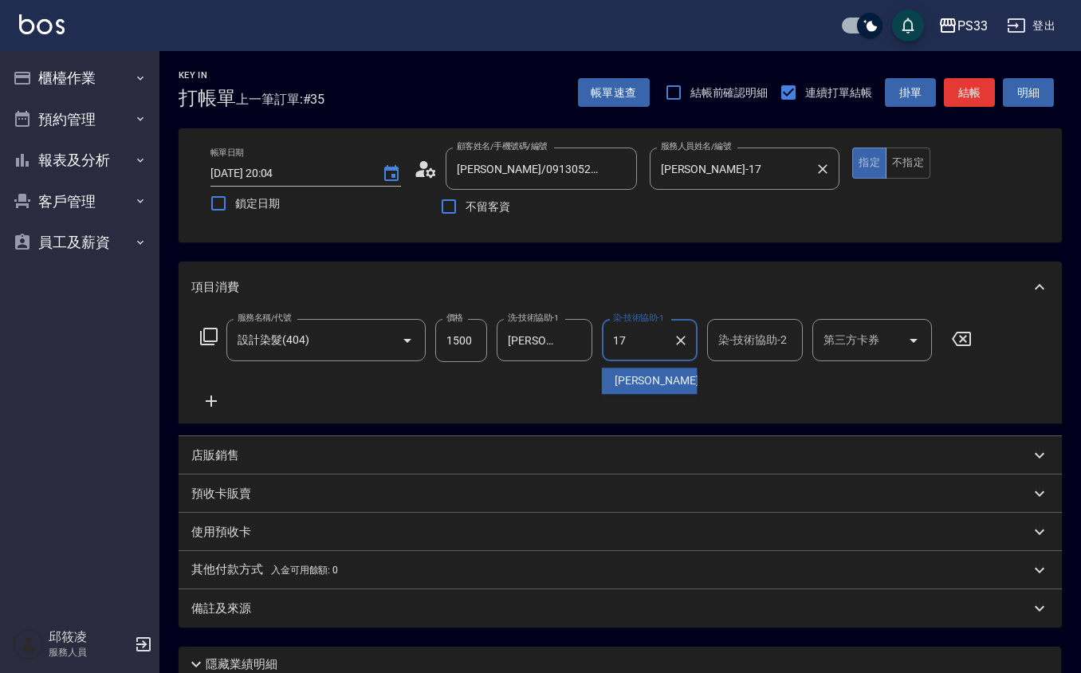
type input "[PERSON_NAME]-17"
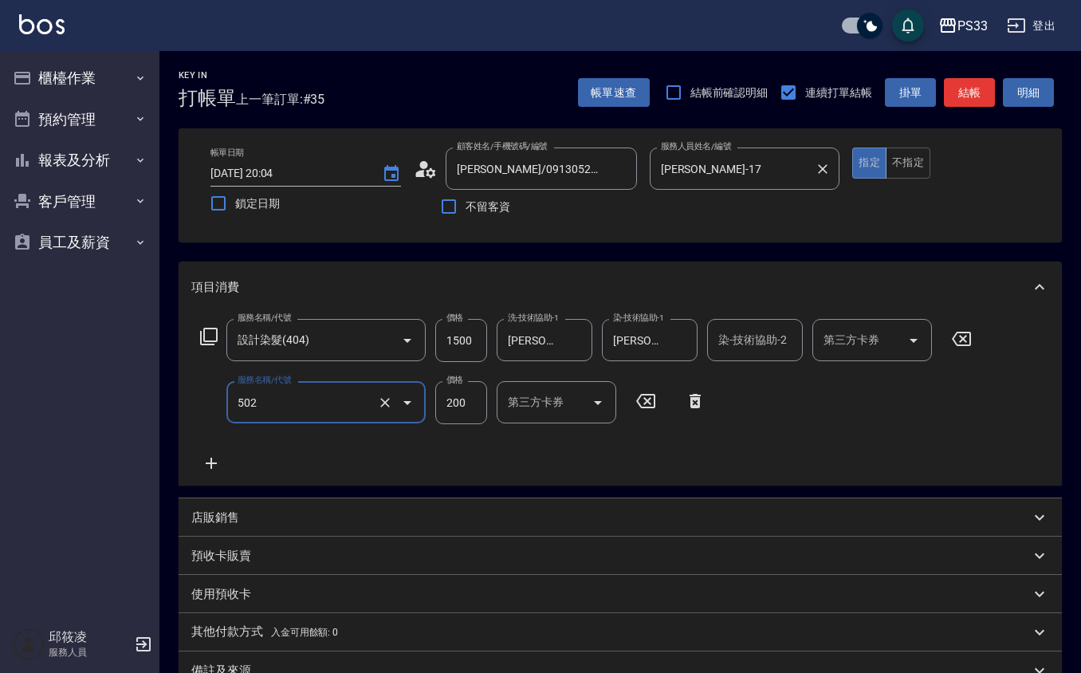
type input "自備護髮(502)"
type input "500"
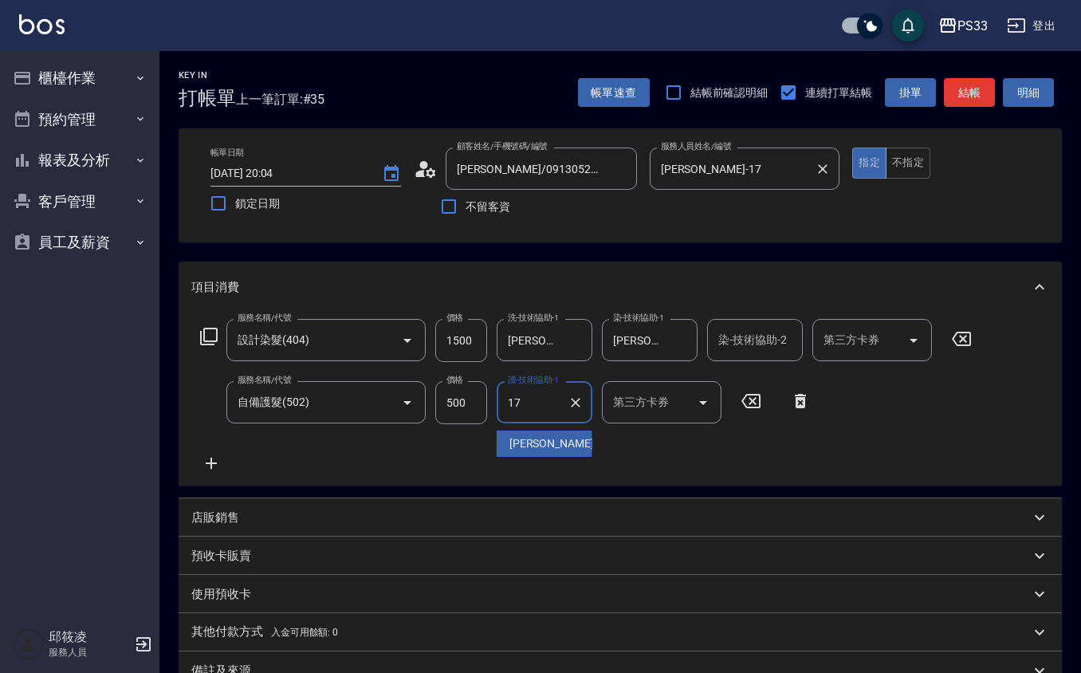
type input "[PERSON_NAME]-17"
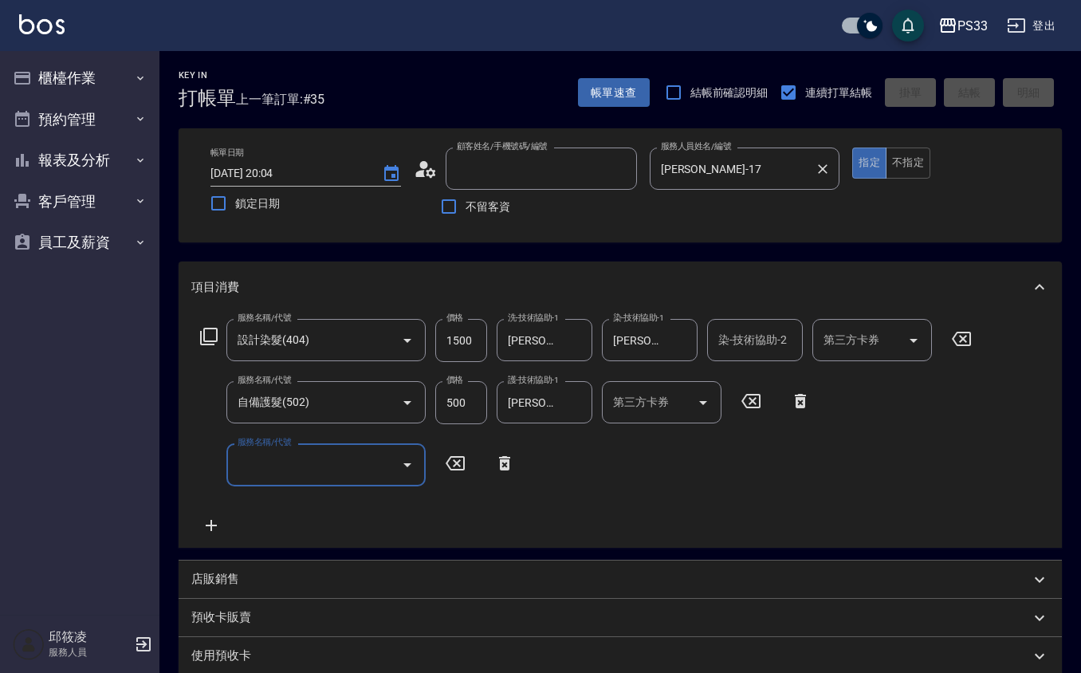
type input "2025/10/12 20:05"
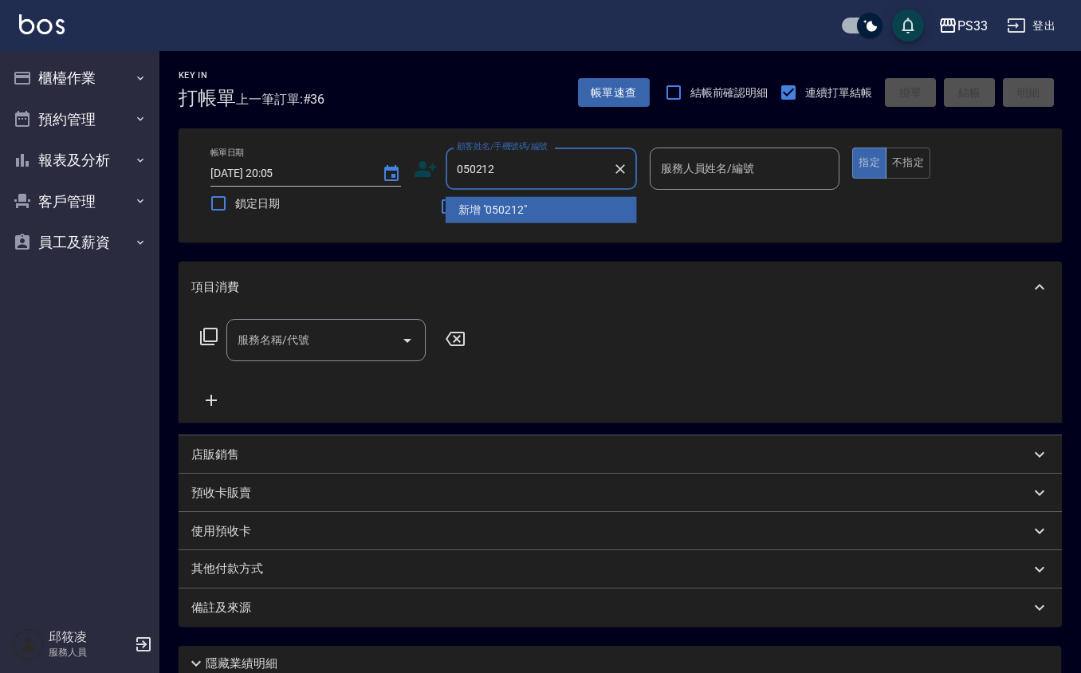
type input "050212"
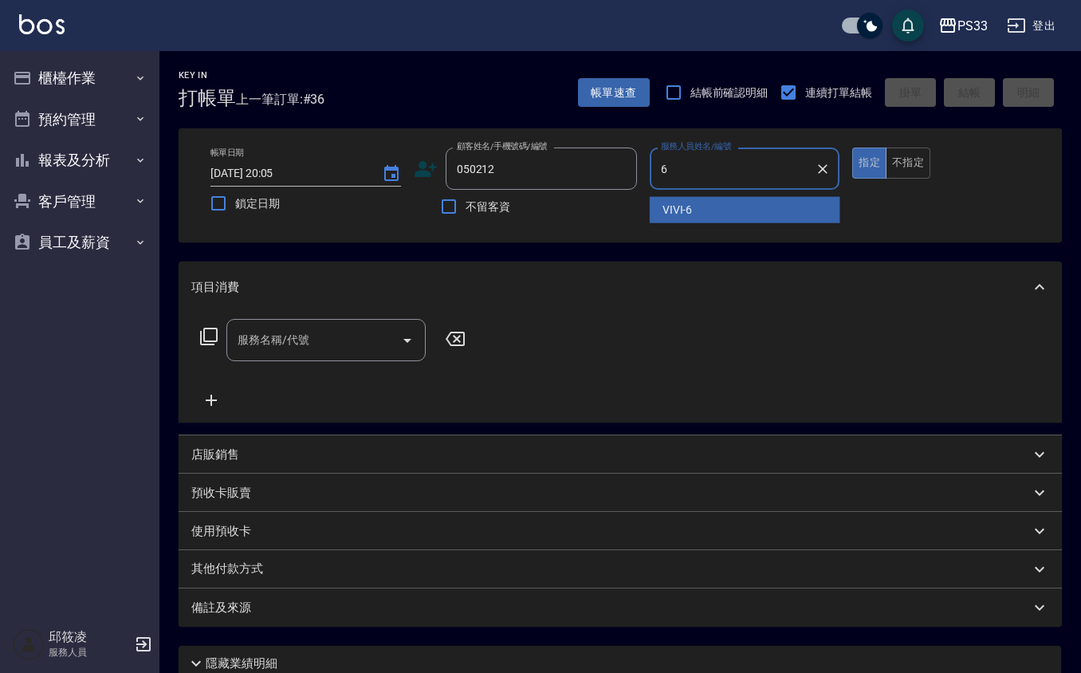
type input "VIVI-6"
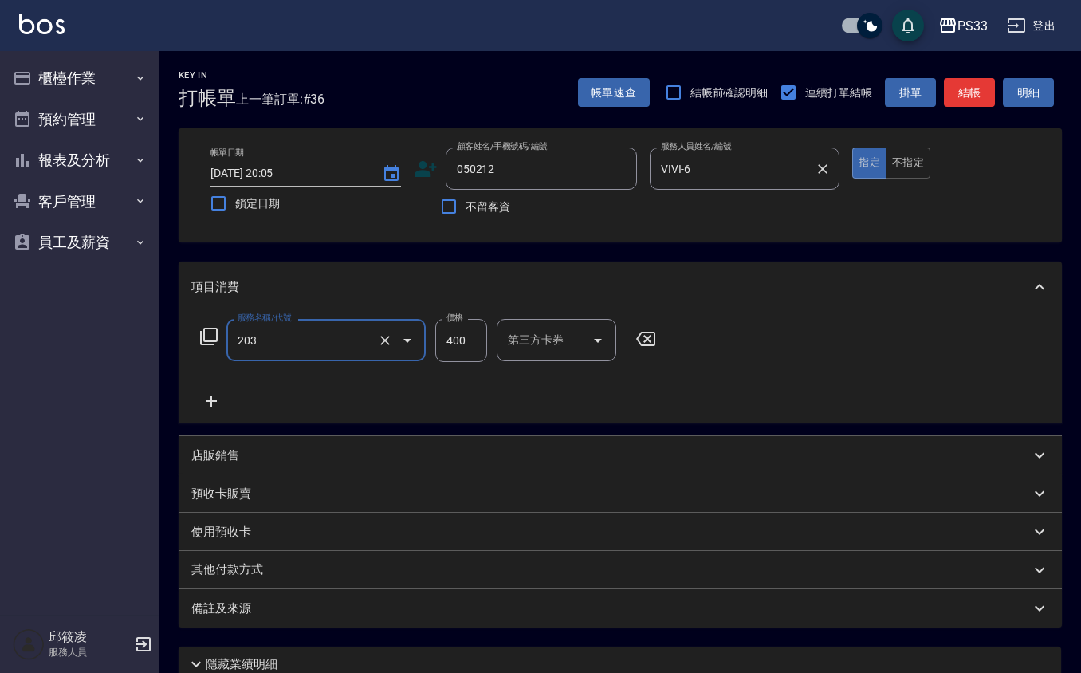
type input "指定單剪(203)"
type input "300"
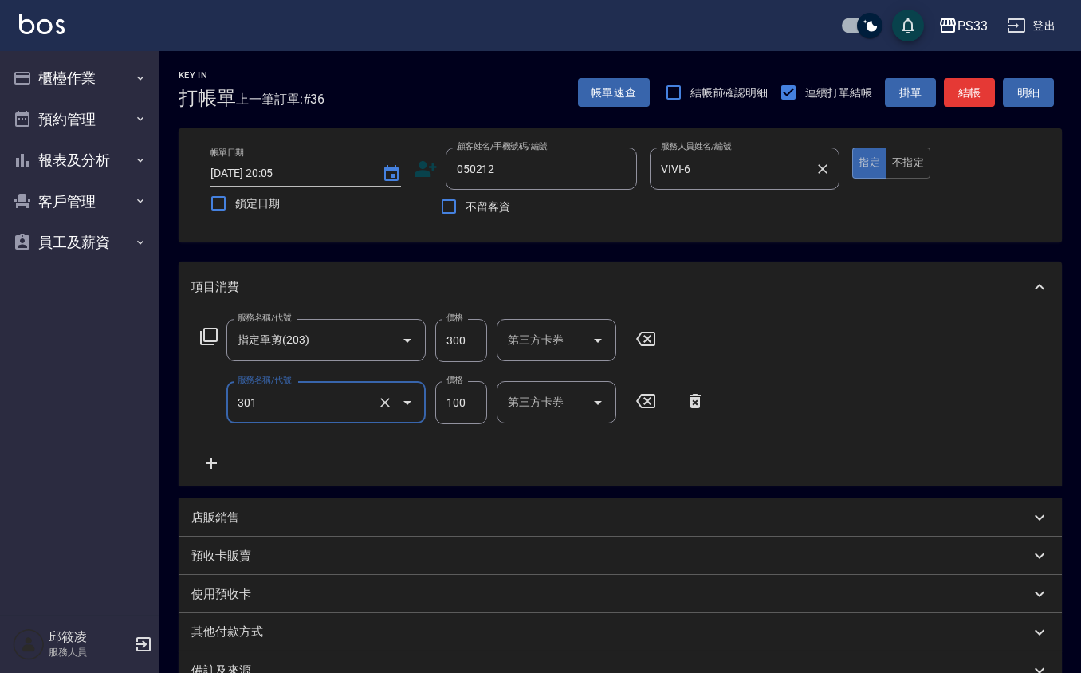
type input "補燙(301)"
type input "800"
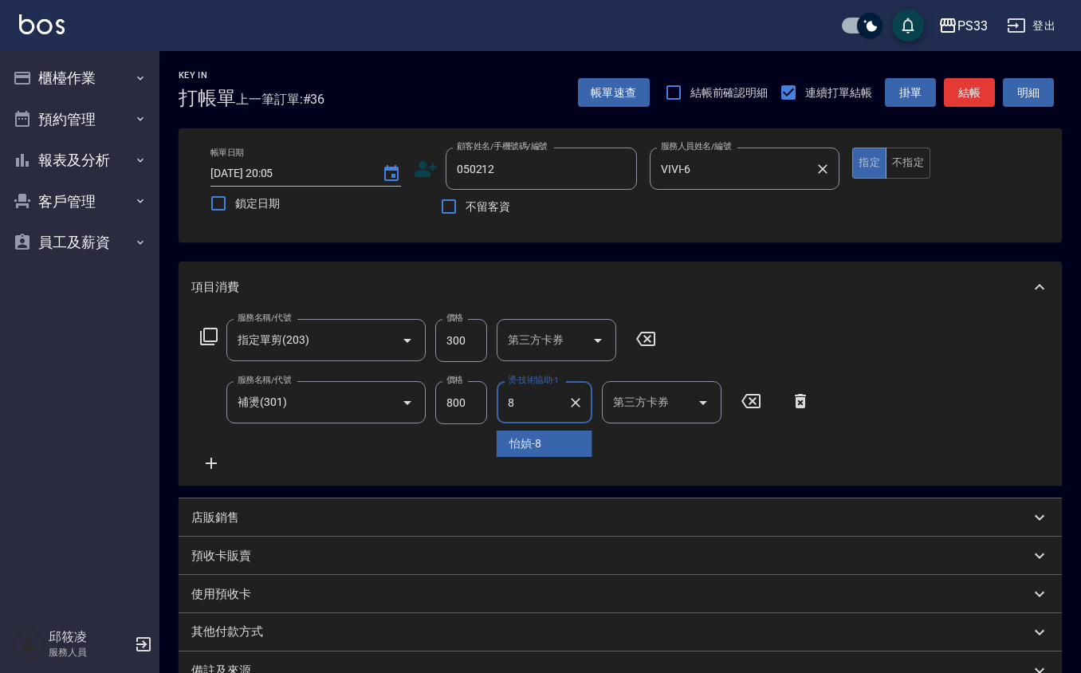
type input "怡媜-8"
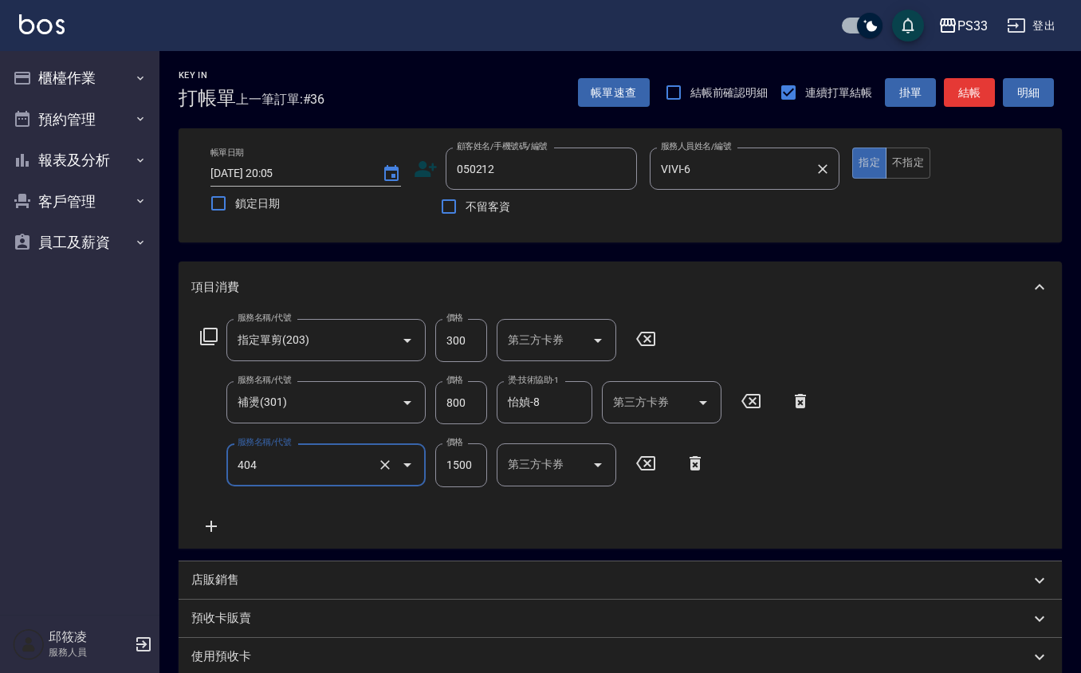
type input "設計染髮(404)"
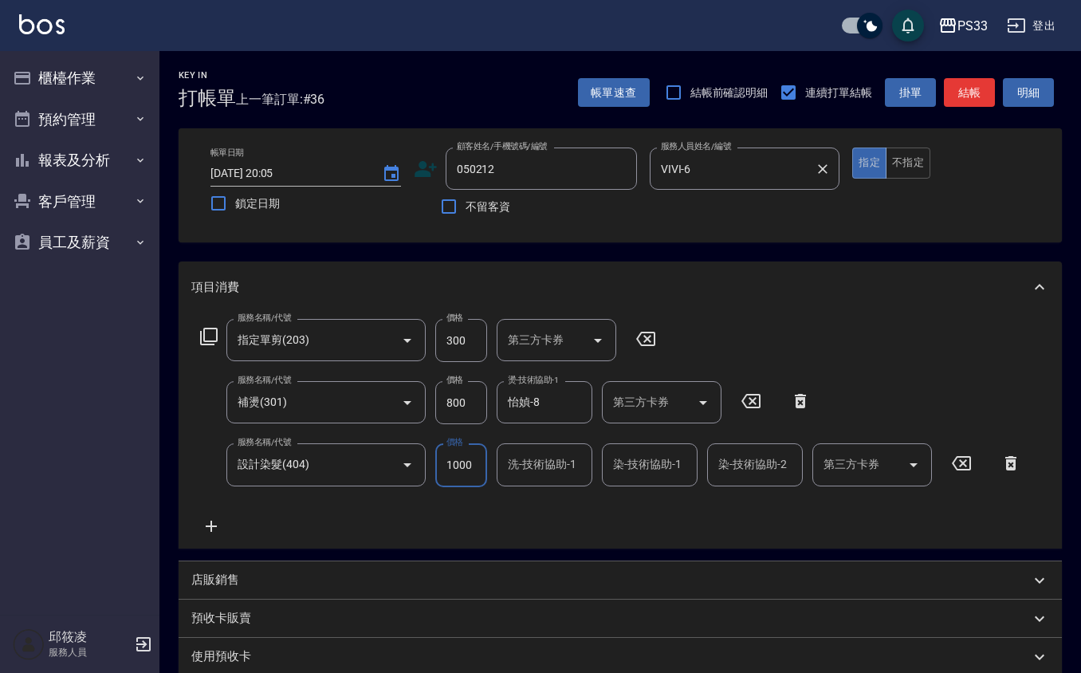
type input "1000"
type input "VIVI-6"
type input "怡媜-8"
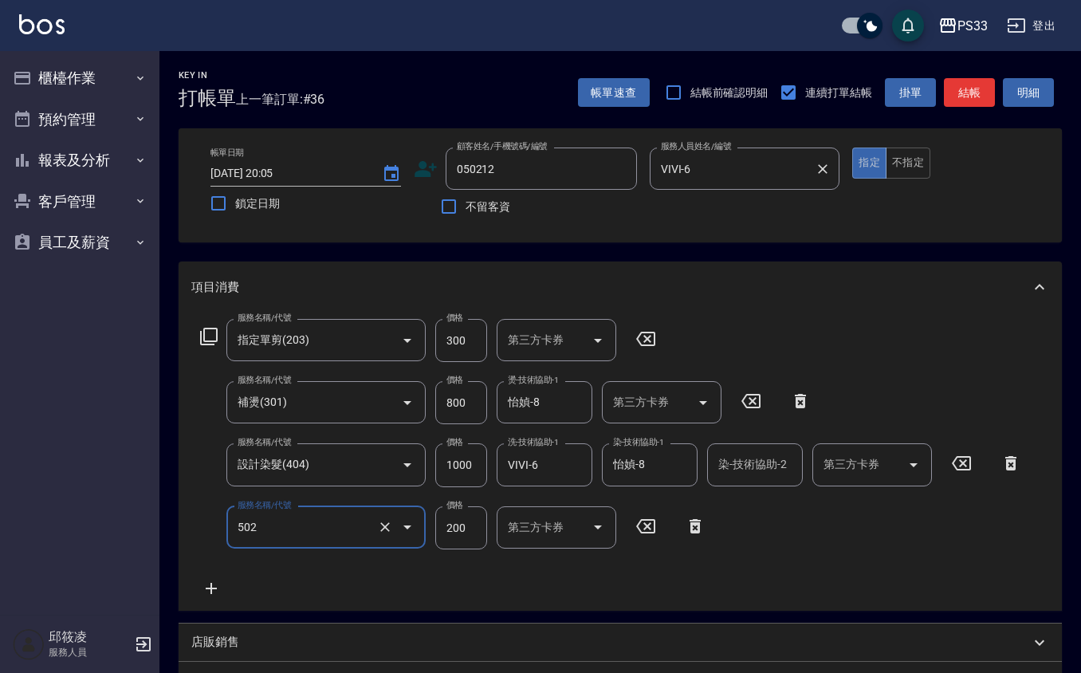
type input "自備護髮(502)"
type input "800"
type input "2"
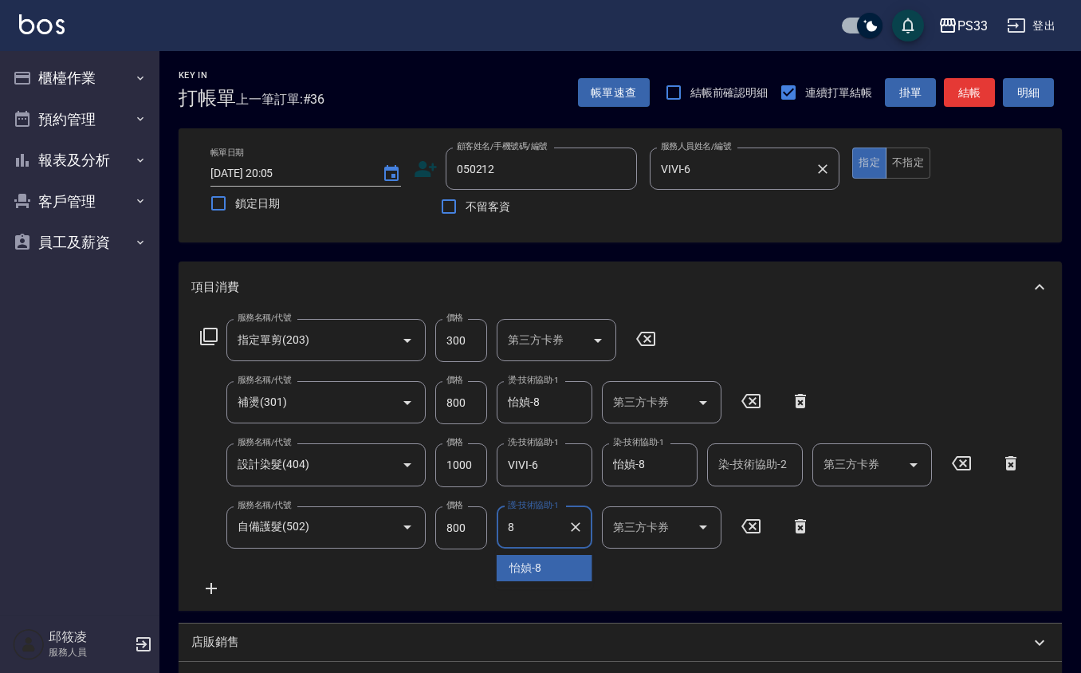
type input "怡媜-8"
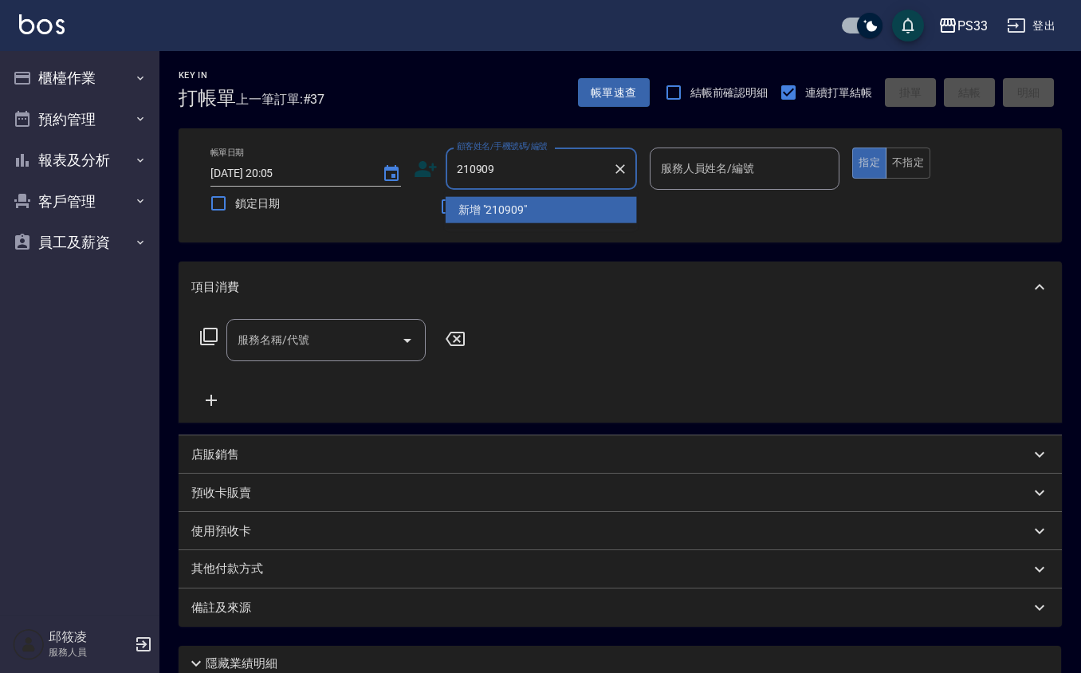
type input "210909"
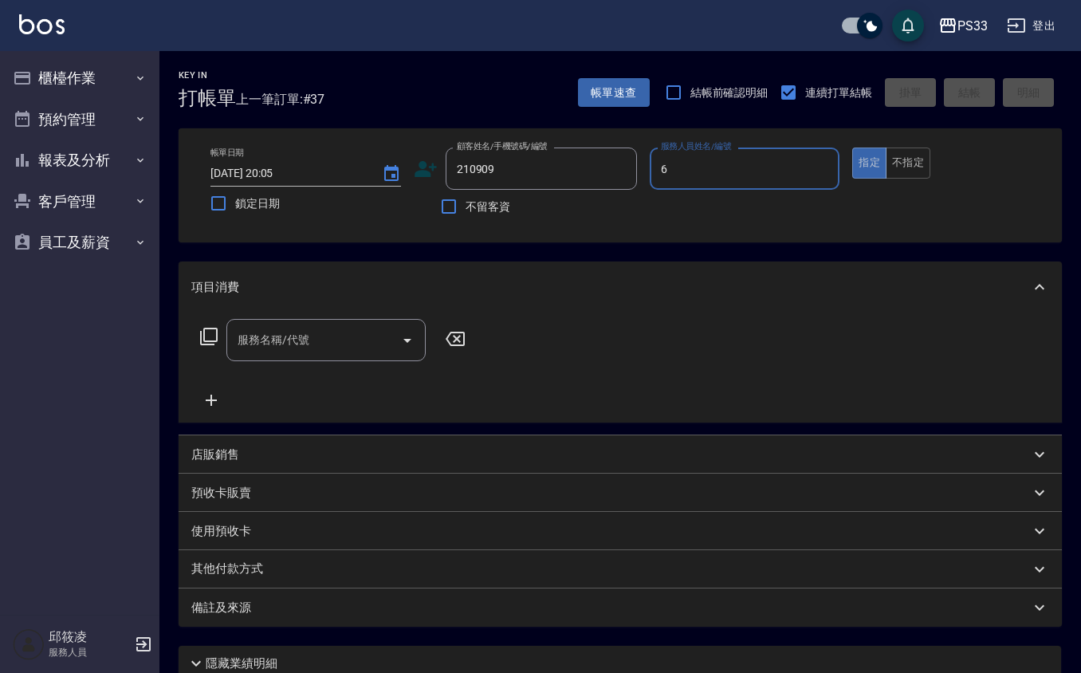
type input "VIVI-6"
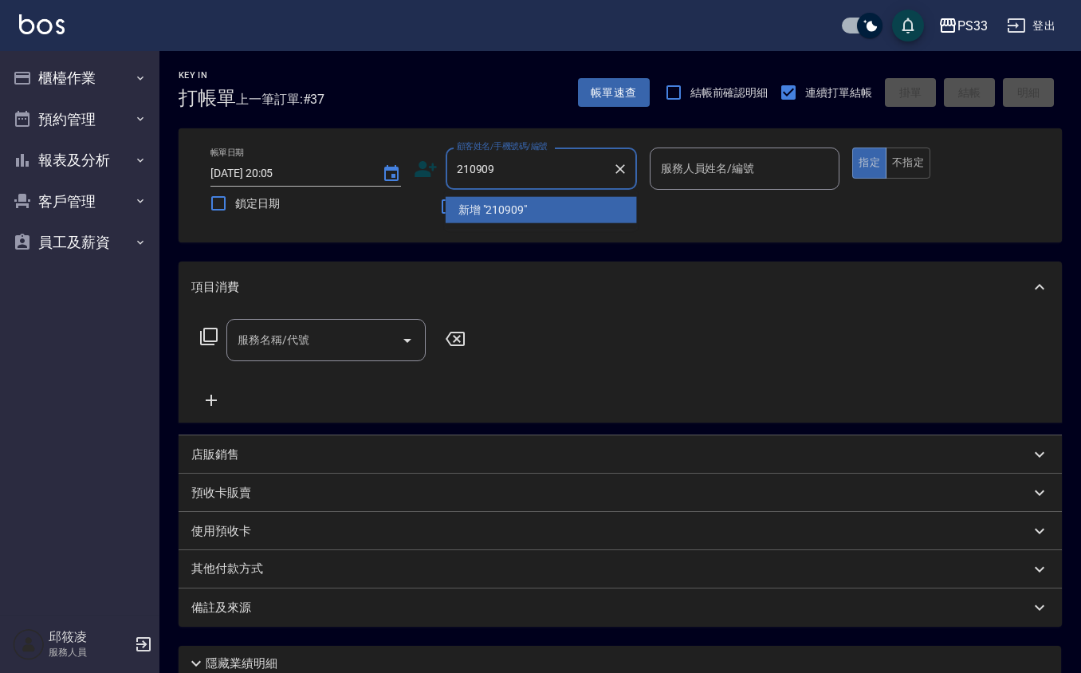
type input "210909"
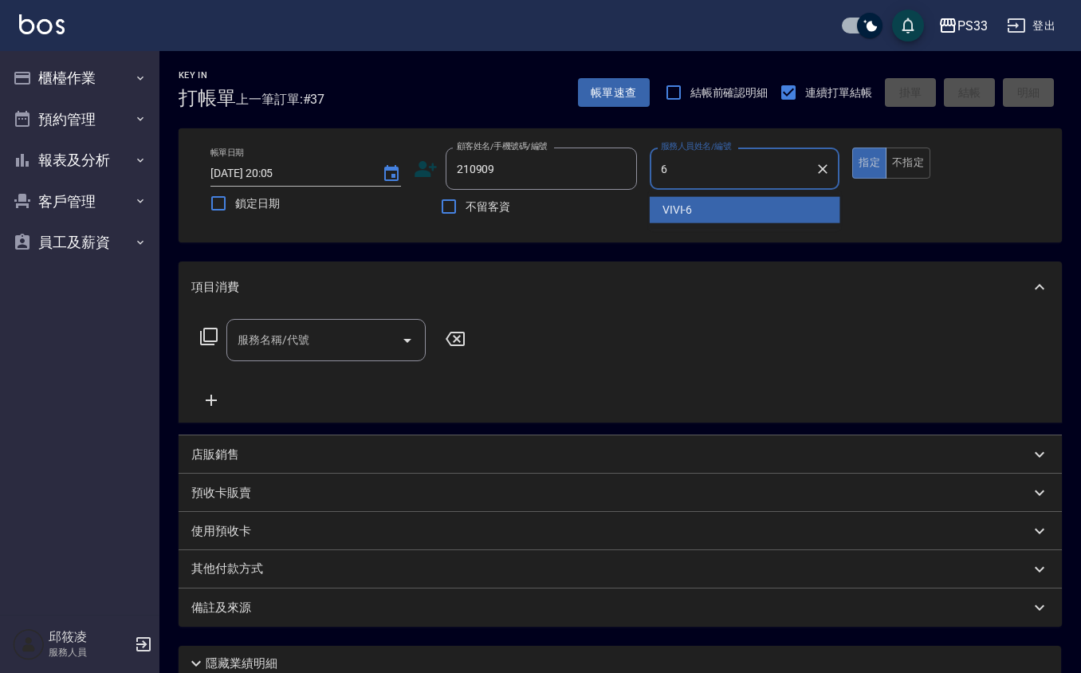
type input "VIVI-6"
type button "true"
type input "林品彤/0970750567/210909"
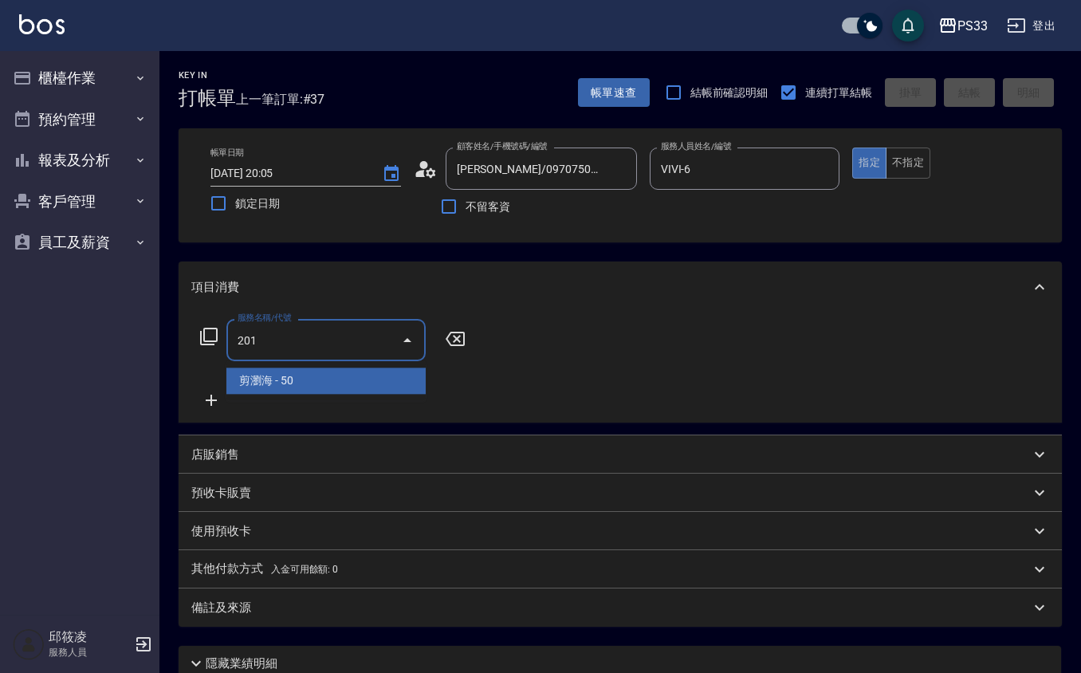
type input "剪瀏海(201)"
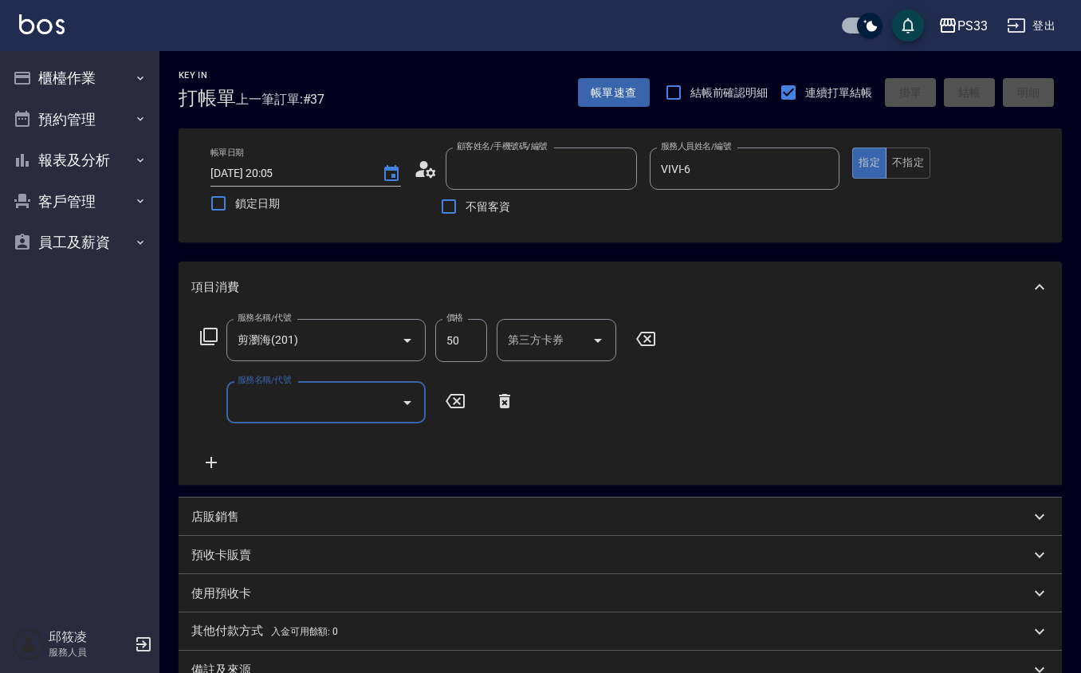
type input "2025/10/12 20:06"
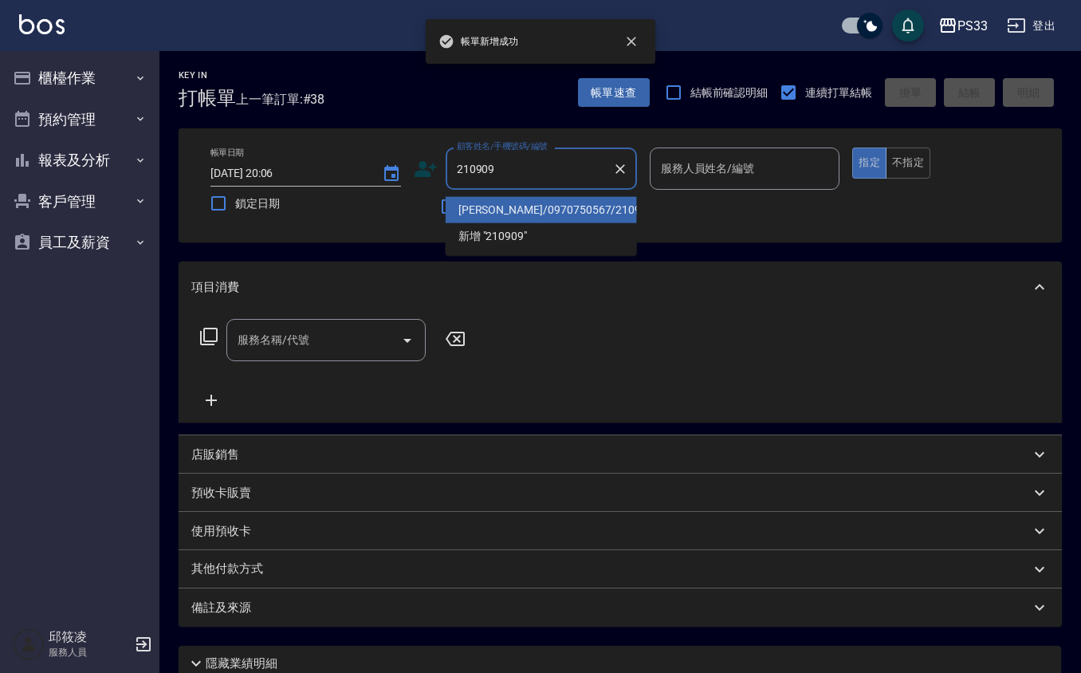
type input "林品彤/0970750567/210909"
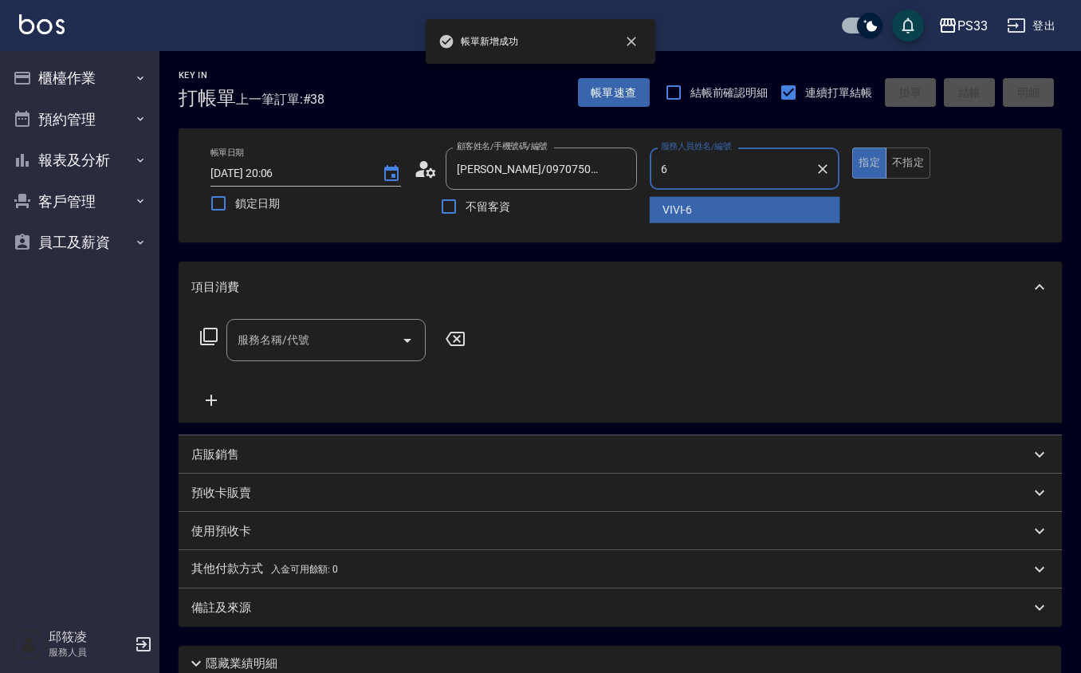
type input "VIVI-6"
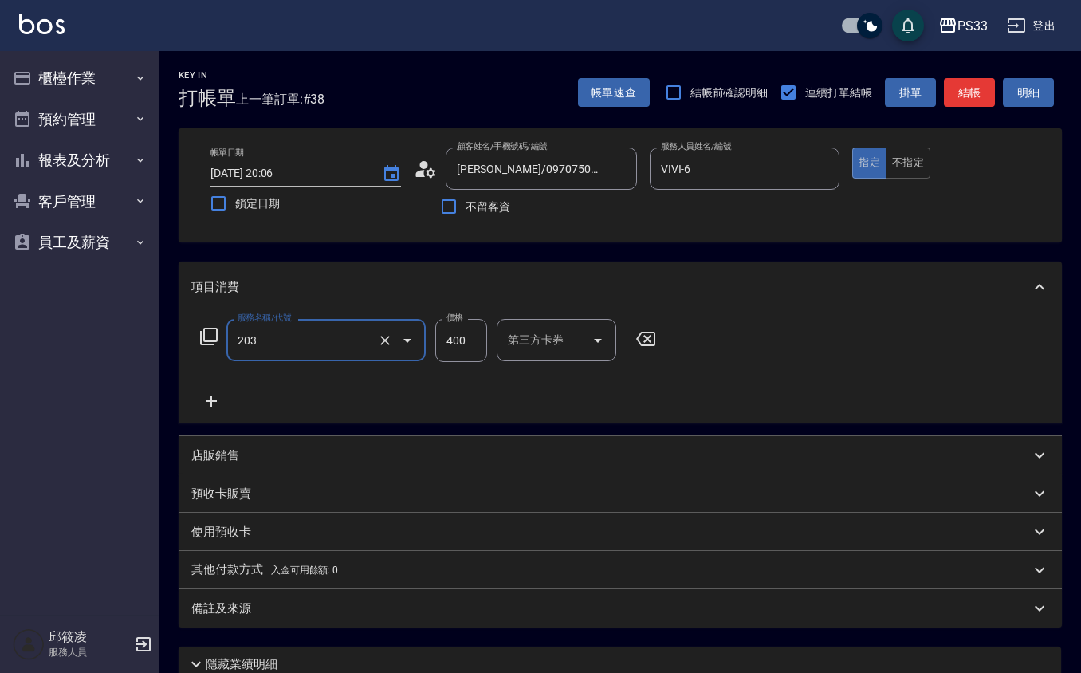
type input "指定單剪(203)"
type input "250"
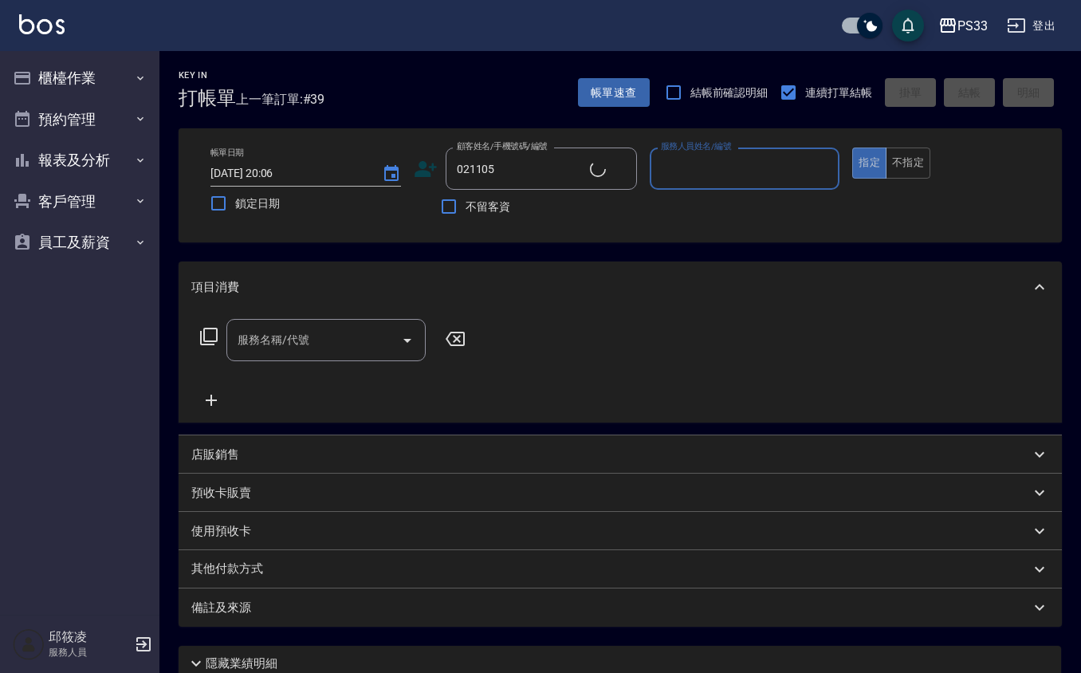
type input "吳庭銨/0966507239/021105"
type input "5"
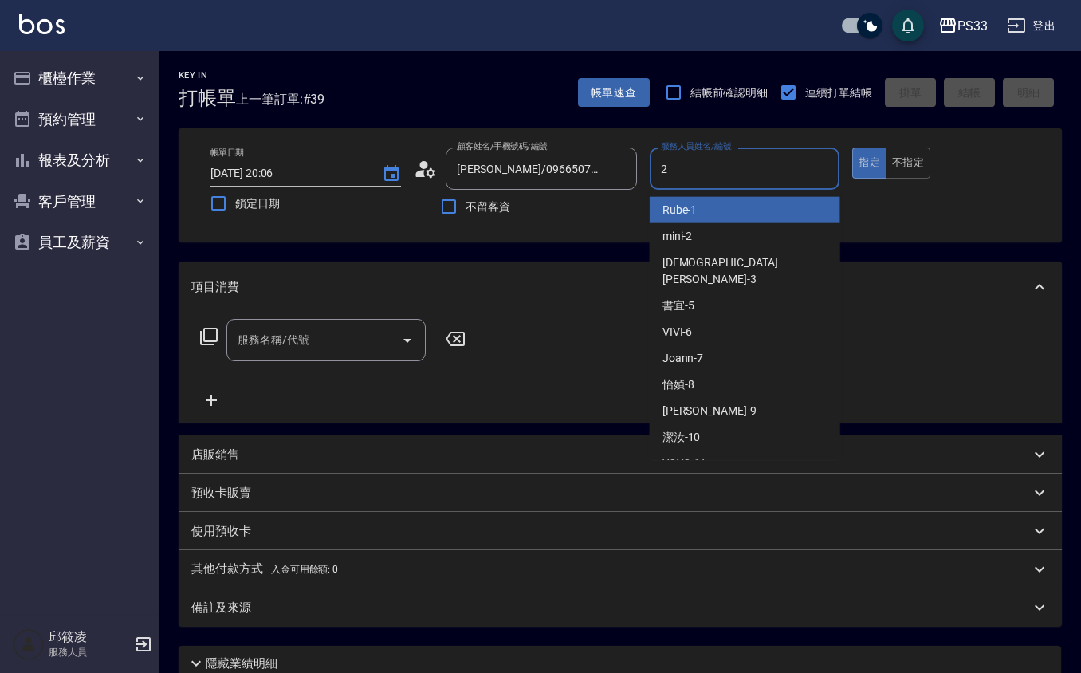
type input "mini-2"
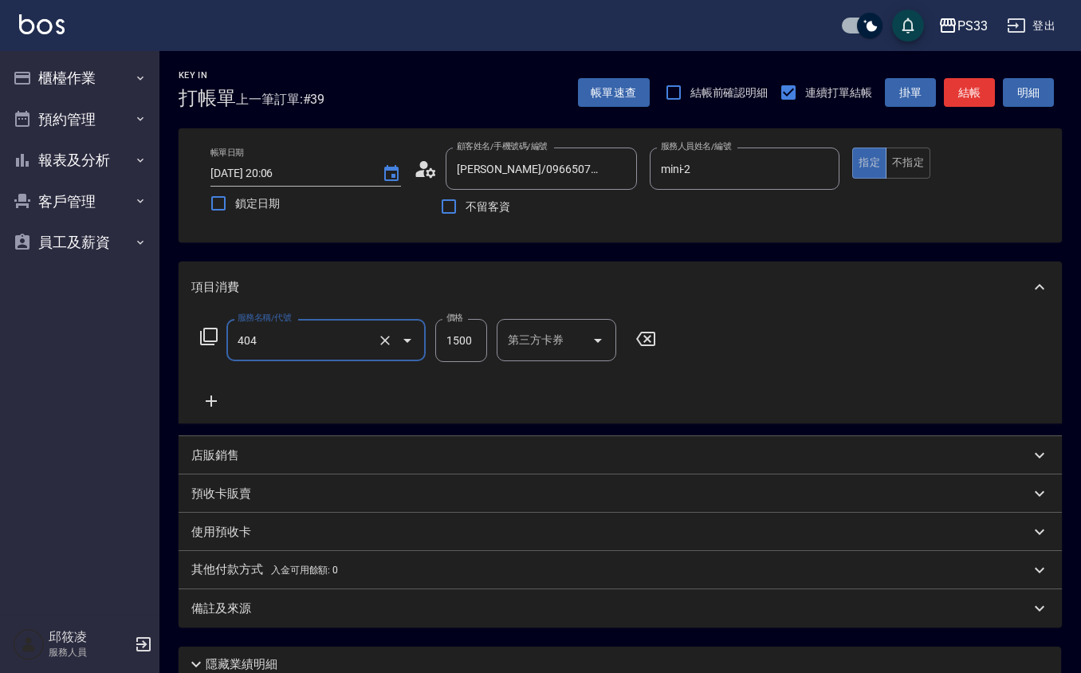
type input "設計染髮(404)"
type input "2000"
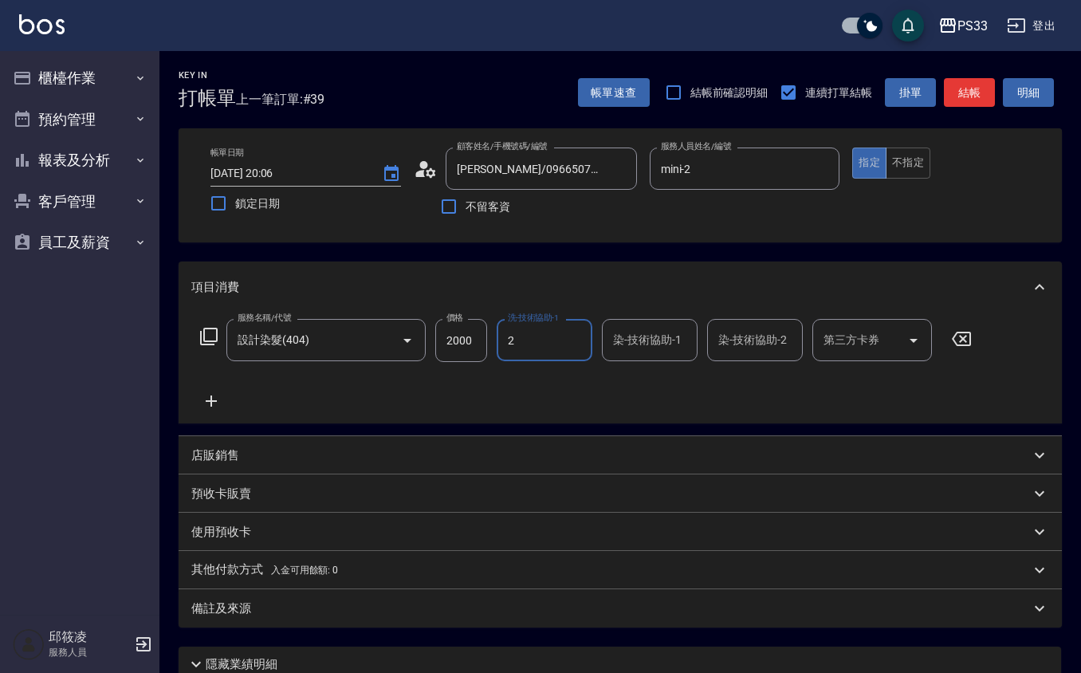
type input "mini-2"
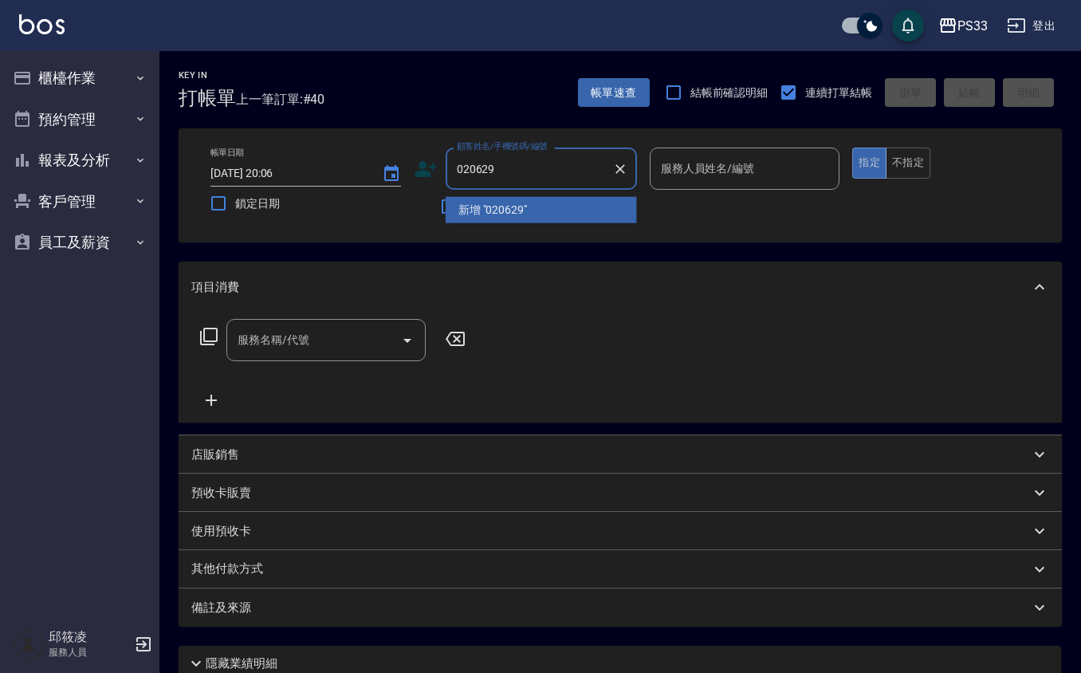
type input "020629"
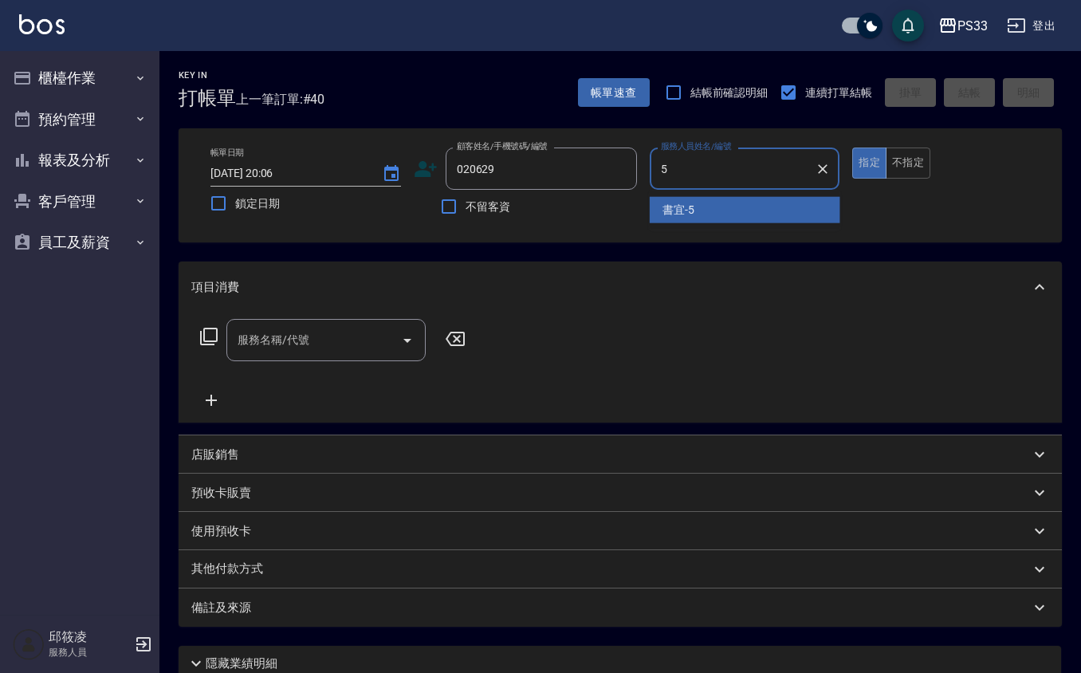
type input "書宜-5"
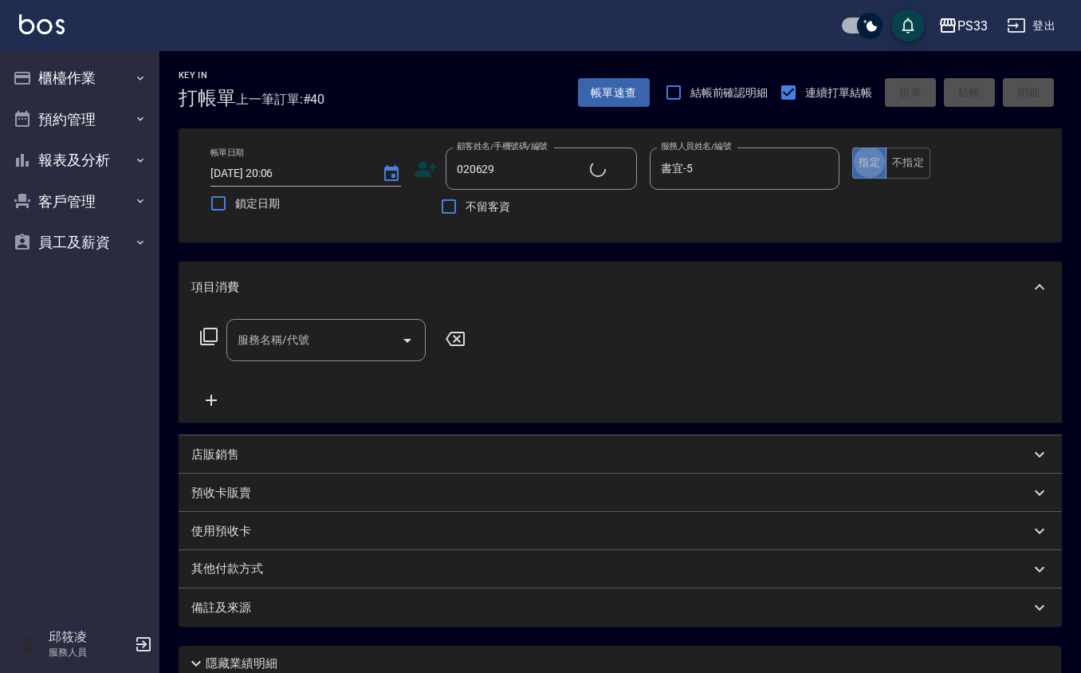
type input "金秀卉/0976201283/020629"
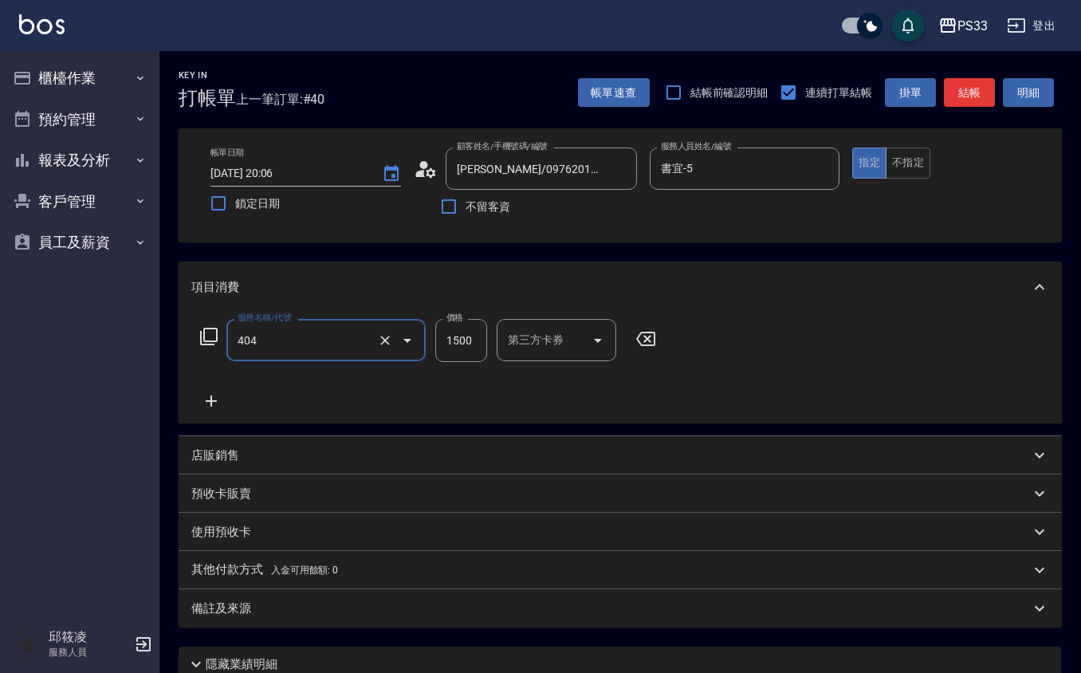
type input "設計染髮(404)"
type input "3500"
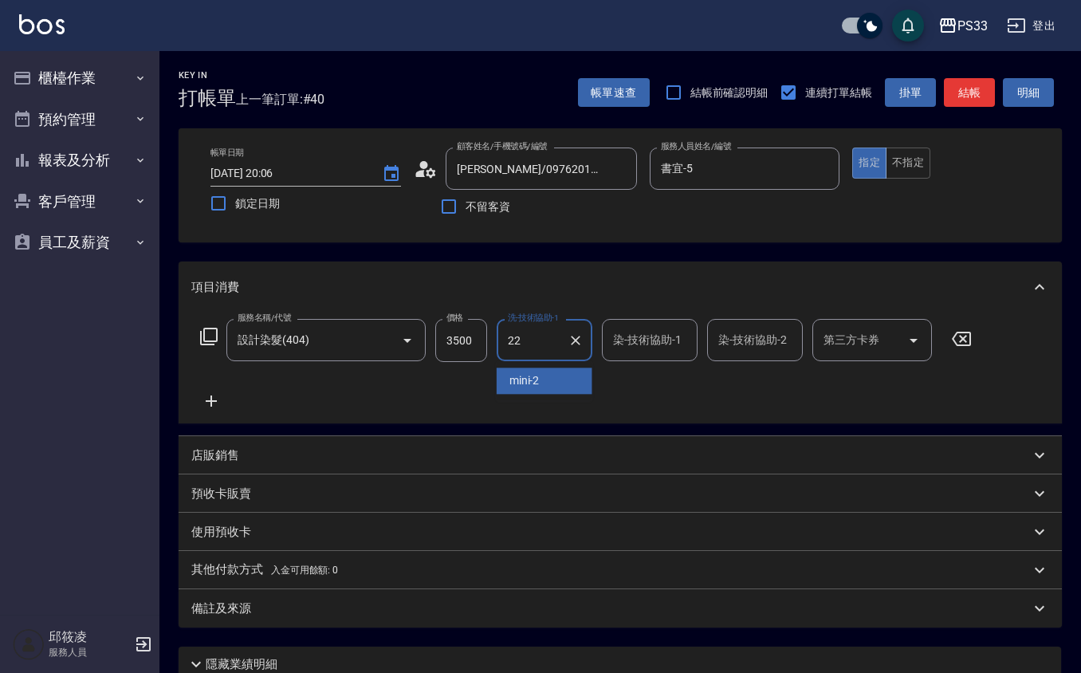
type input "[PERSON_NAME]-22"
type input "怡媜-8"
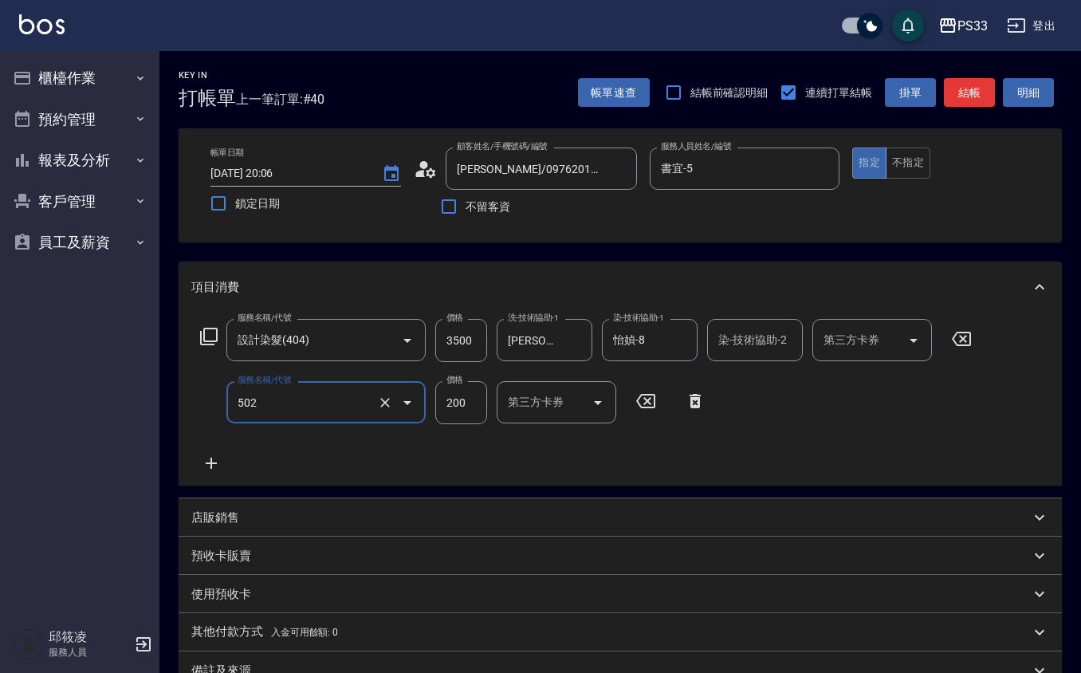
type input "自備護髮(502)"
type input "500"
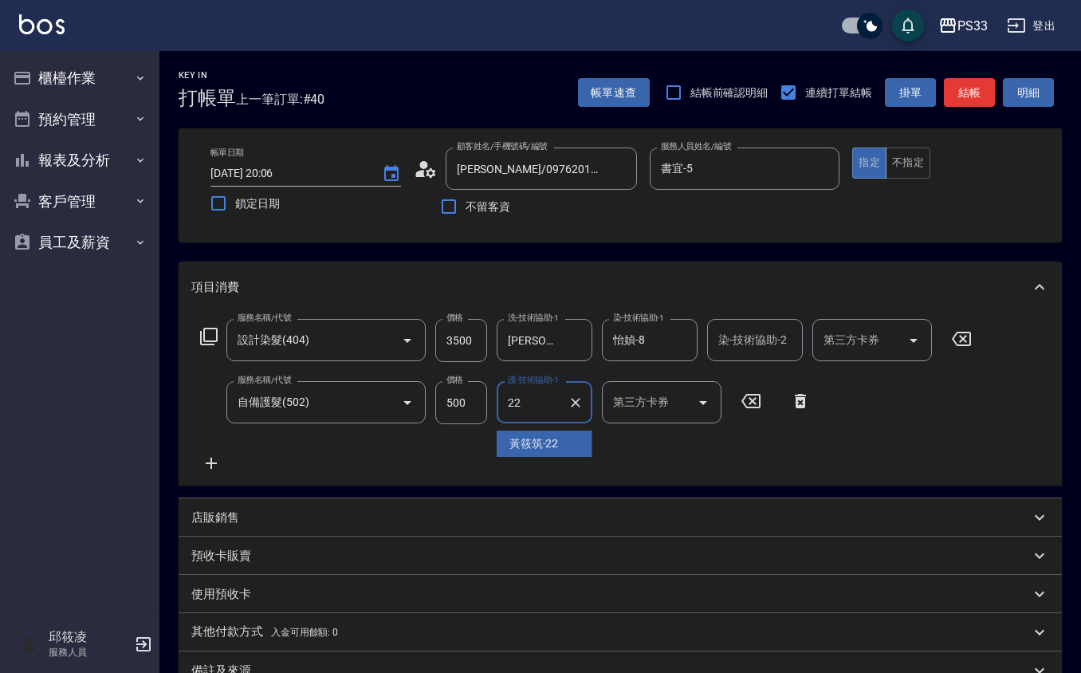
type input "[PERSON_NAME]-22"
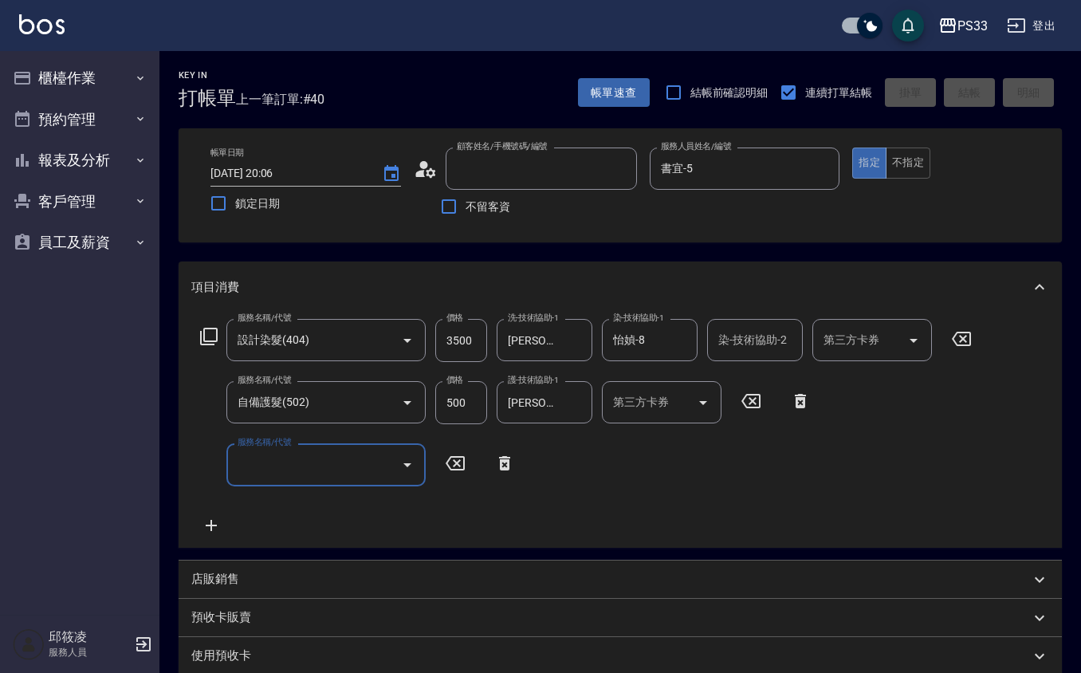
type input "2025/10/12 20:07"
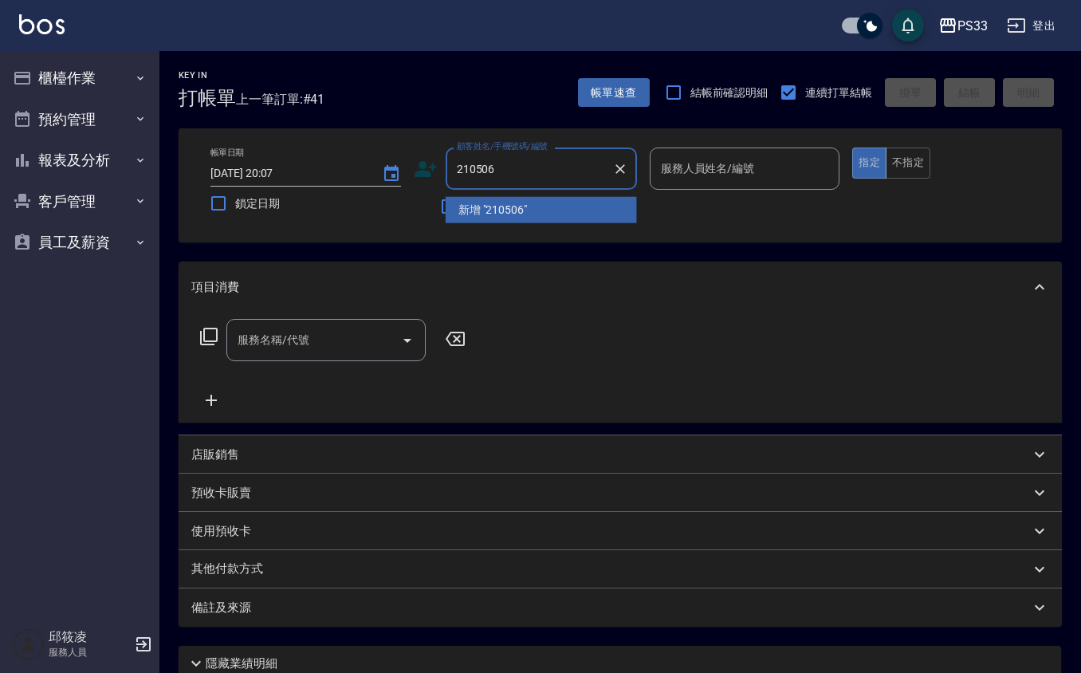
type input "210506"
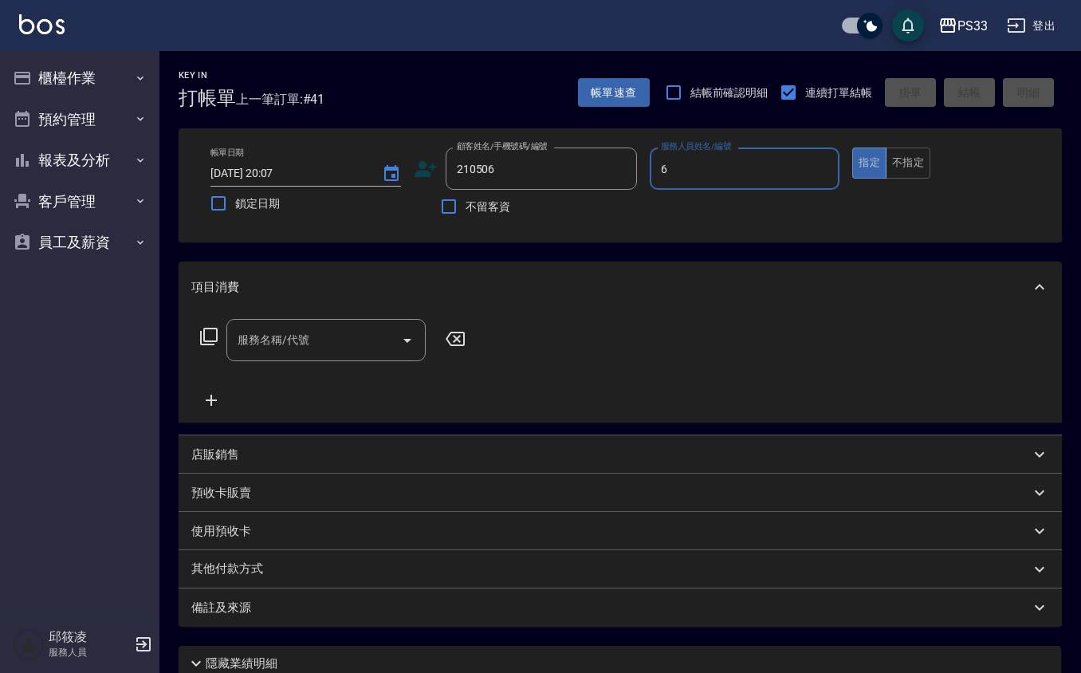
type input "VIVI-6"
type input "黃金銘/0988562672/210506"
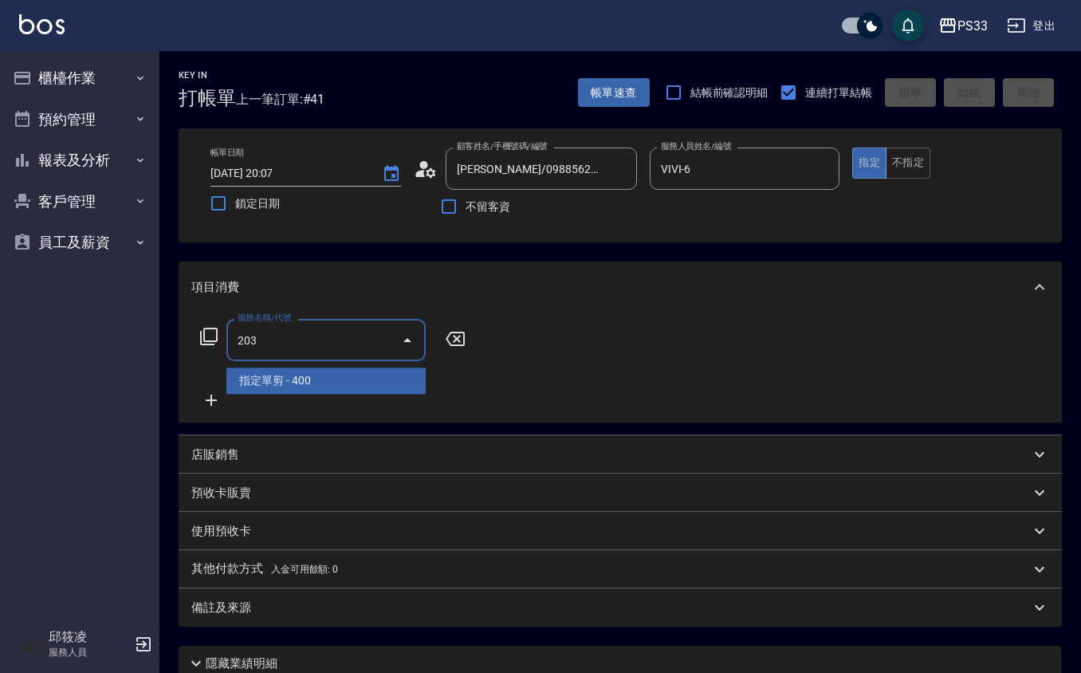
type input "指定單剪(203)"
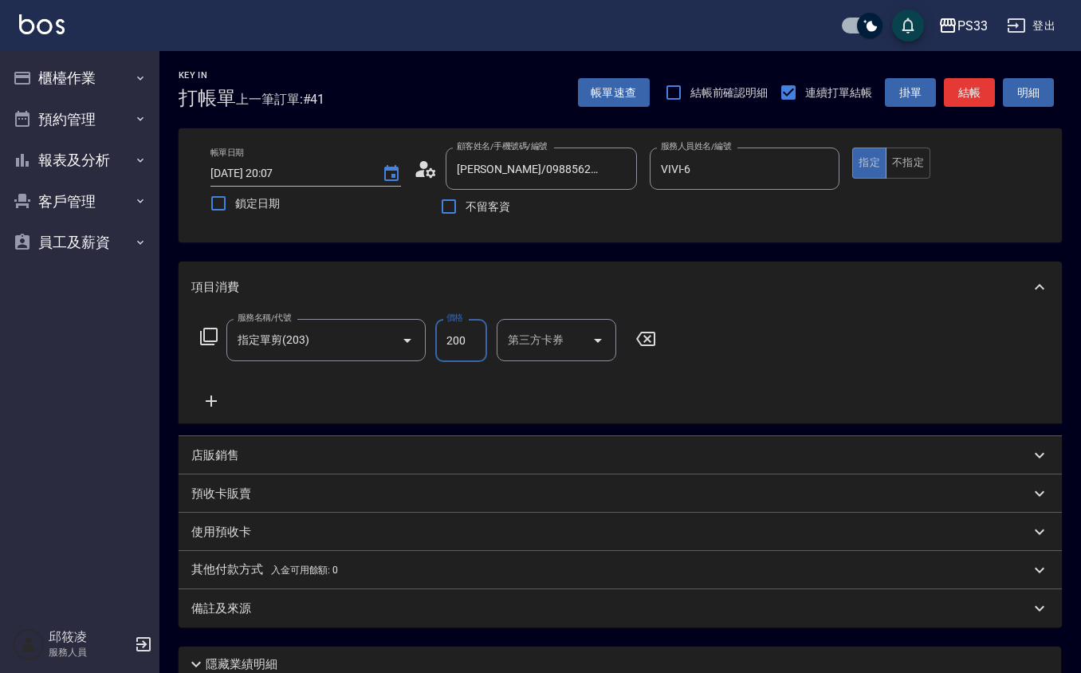
type input "200"
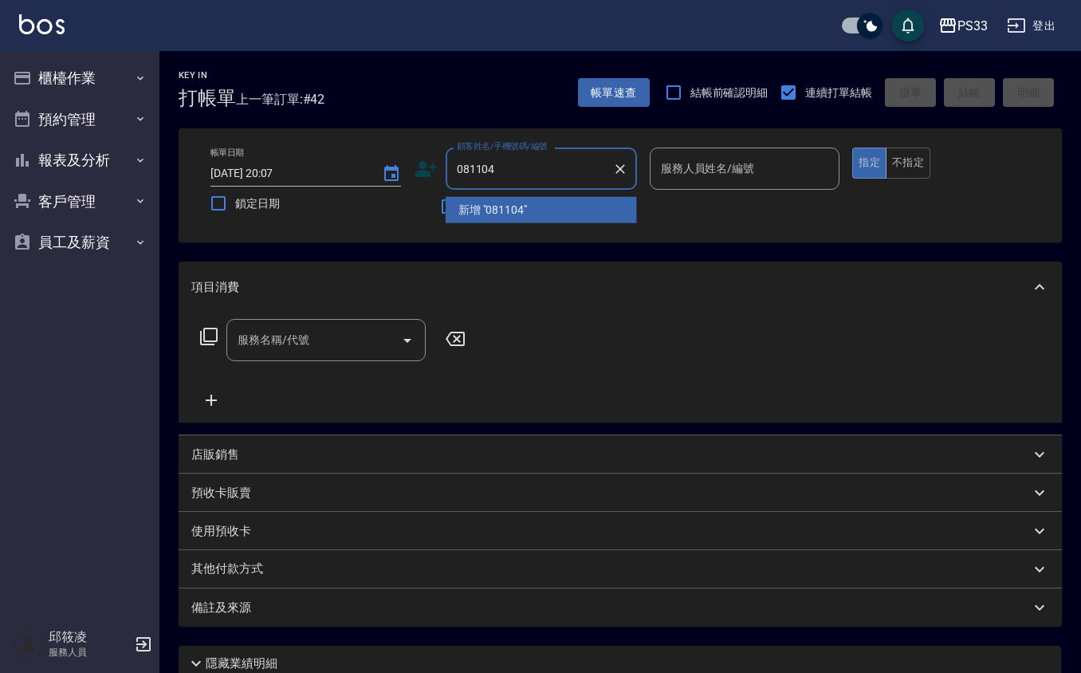
type input "081104"
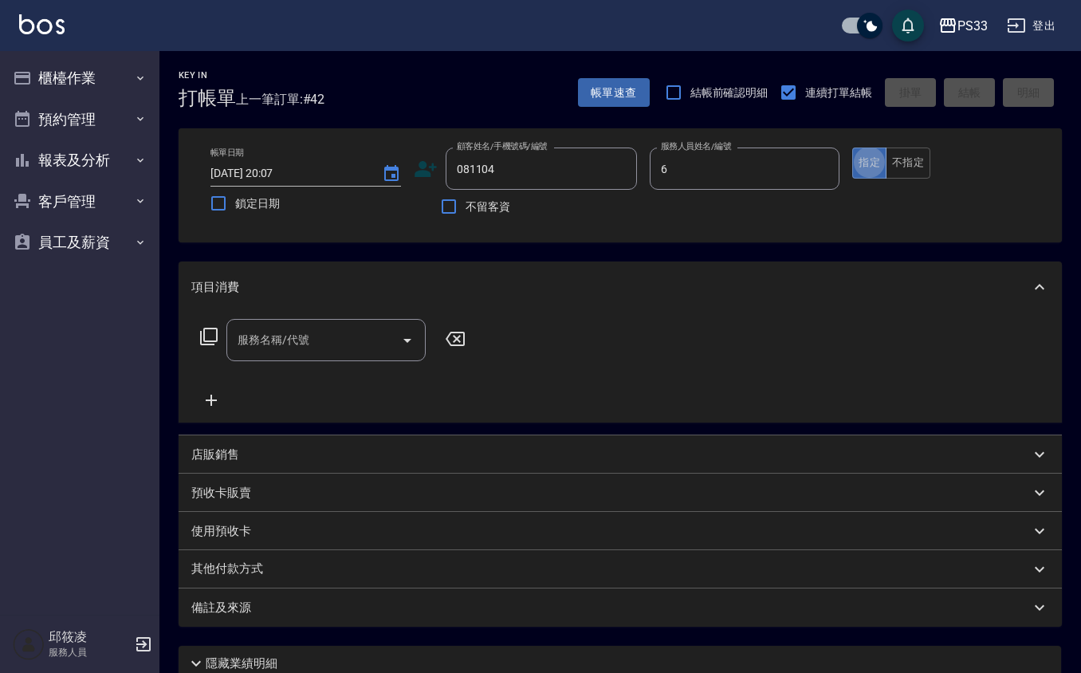
type input "VIVI-6"
type input "張淑娟/0927114860/081104"
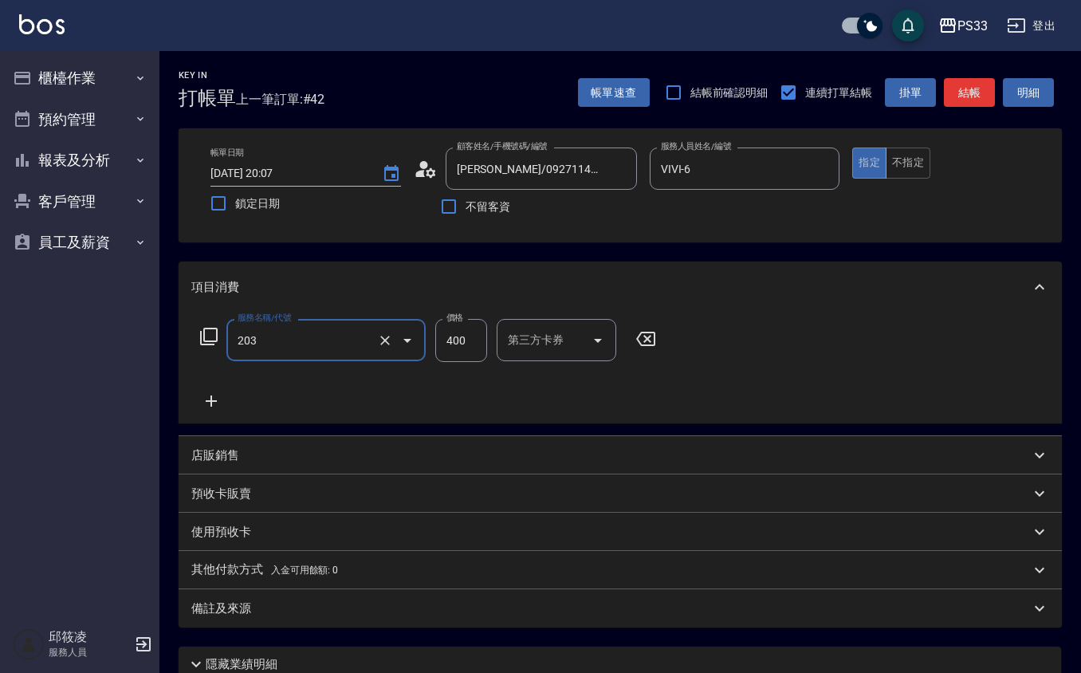
type input "指定單剪(203)"
type input "200"
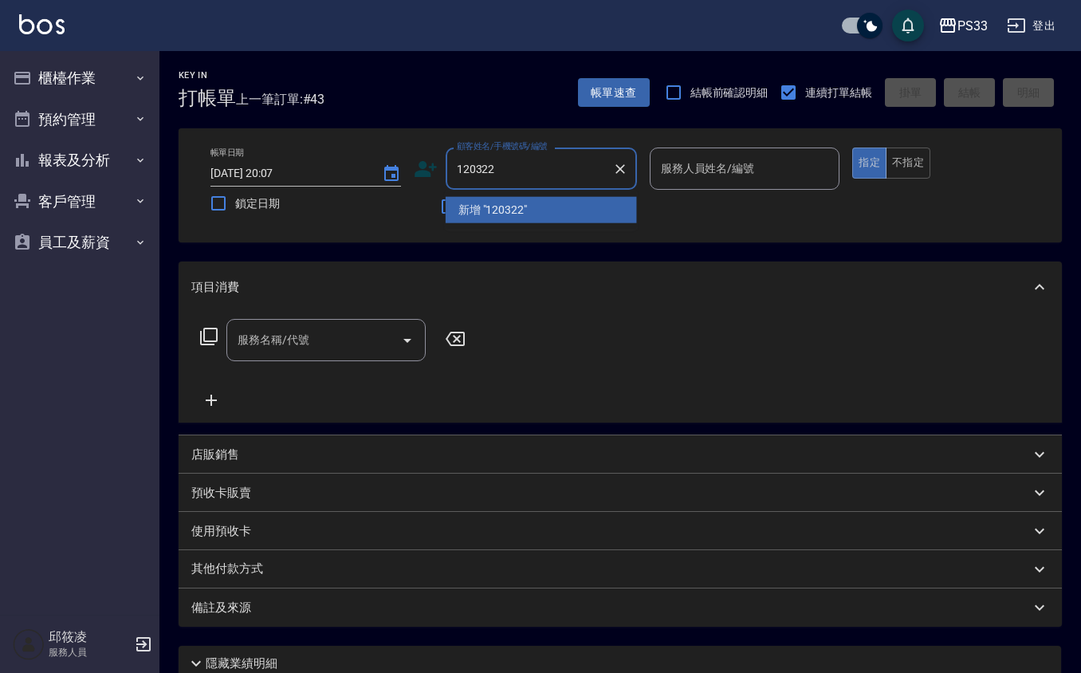
type input "120322"
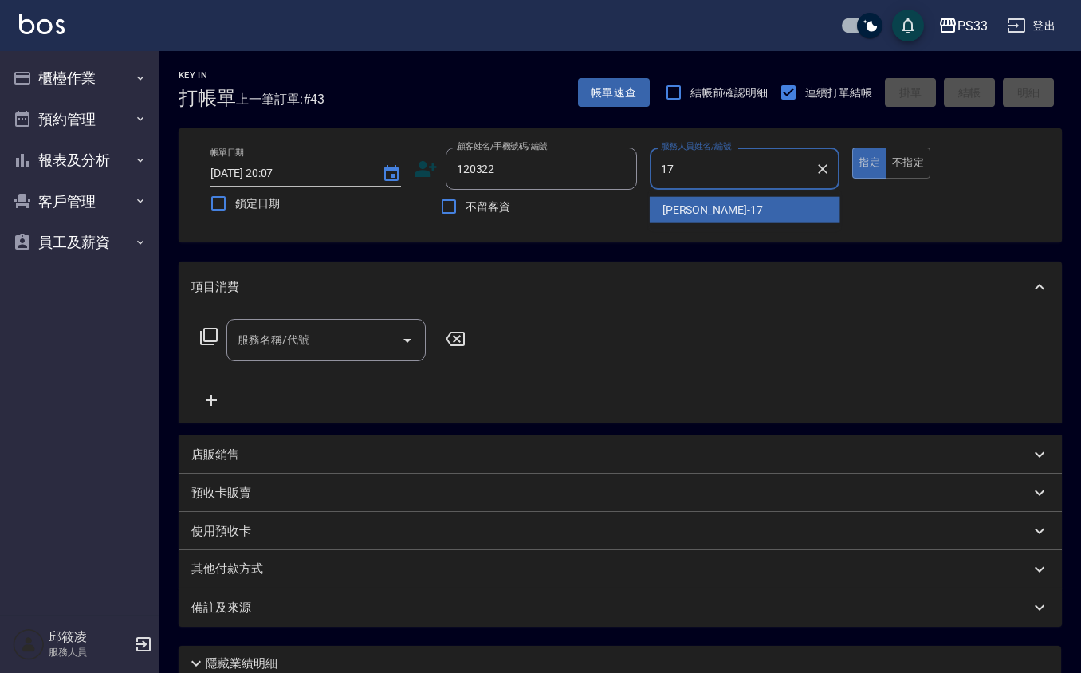
type input "[PERSON_NAME]-17"
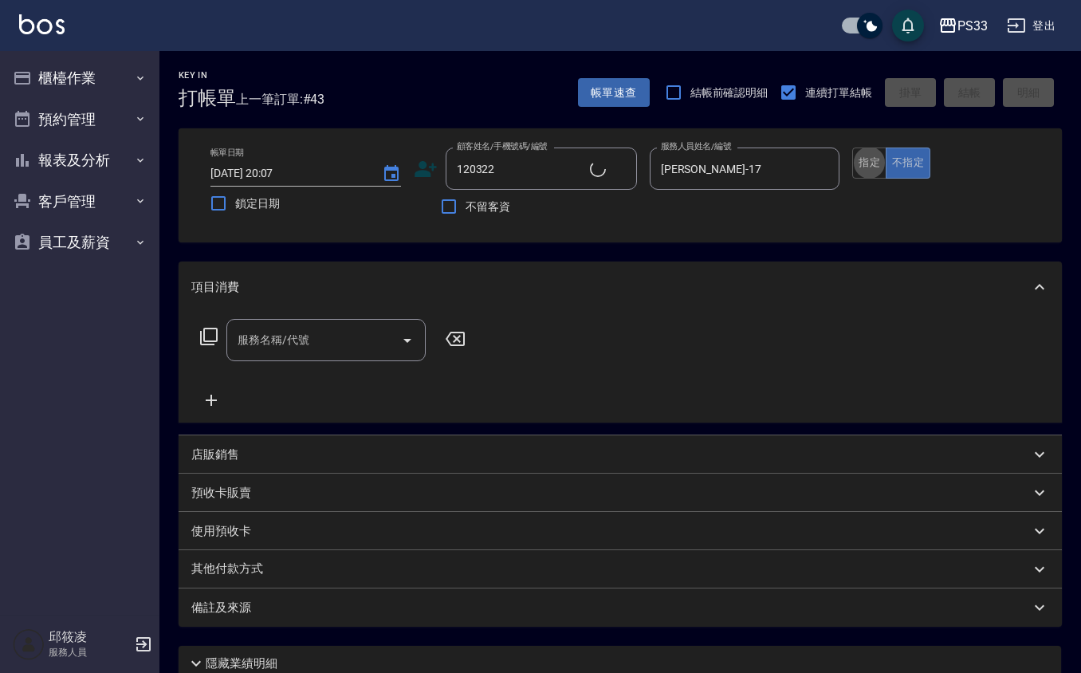
type input "邱耀璋/0938848958/120322"
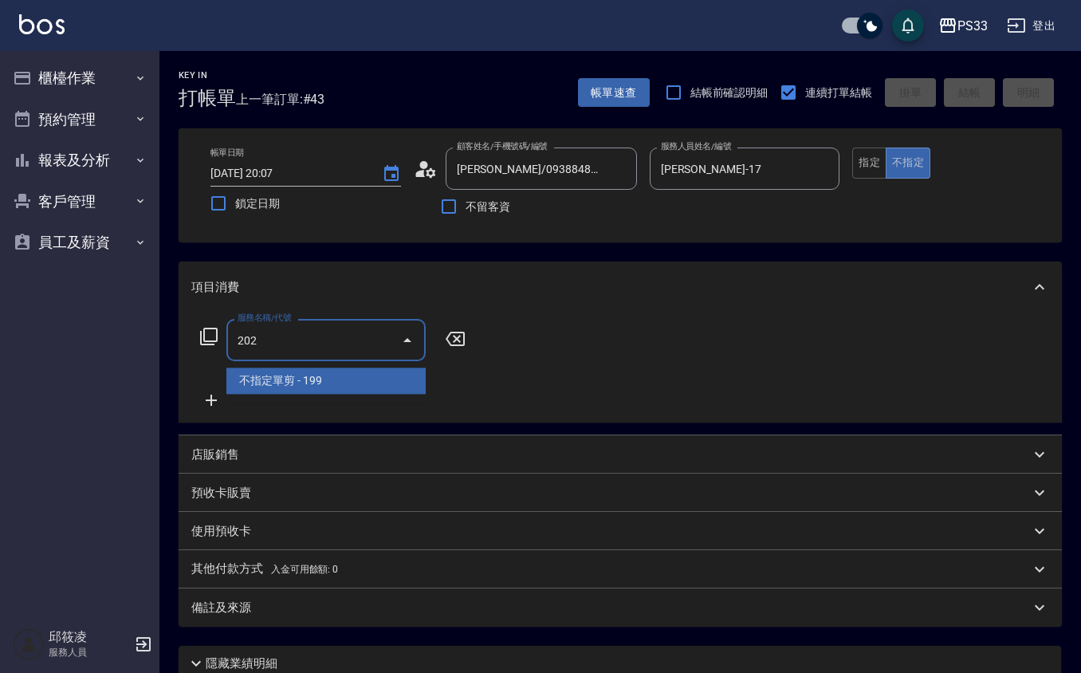
type input "不指定單剪(202)"
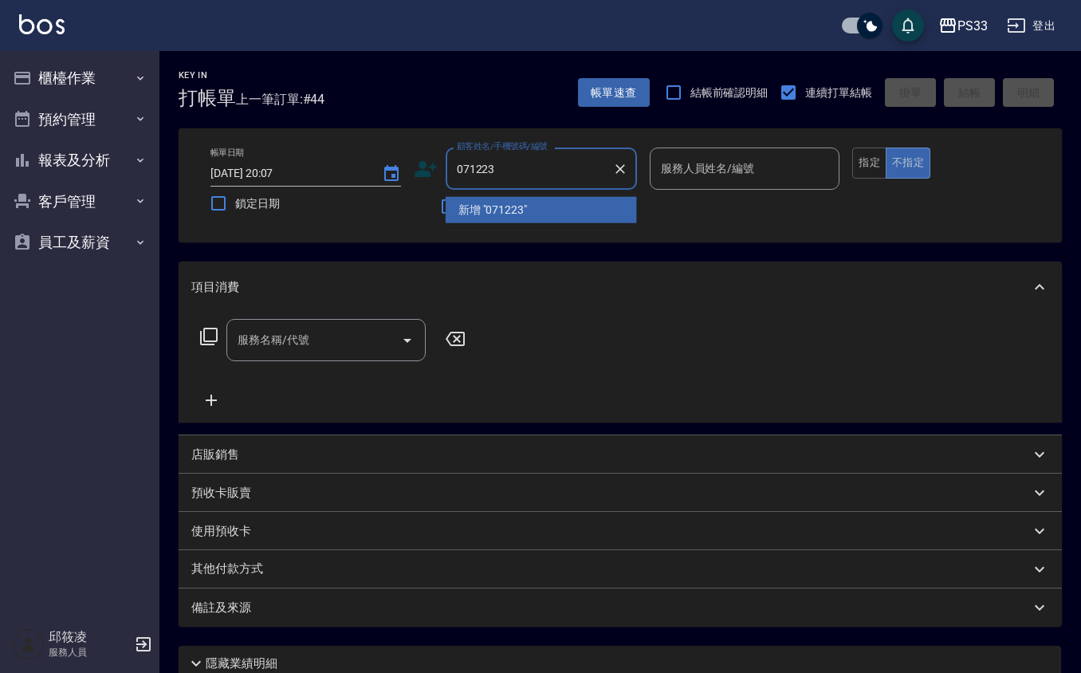
type input "071223"
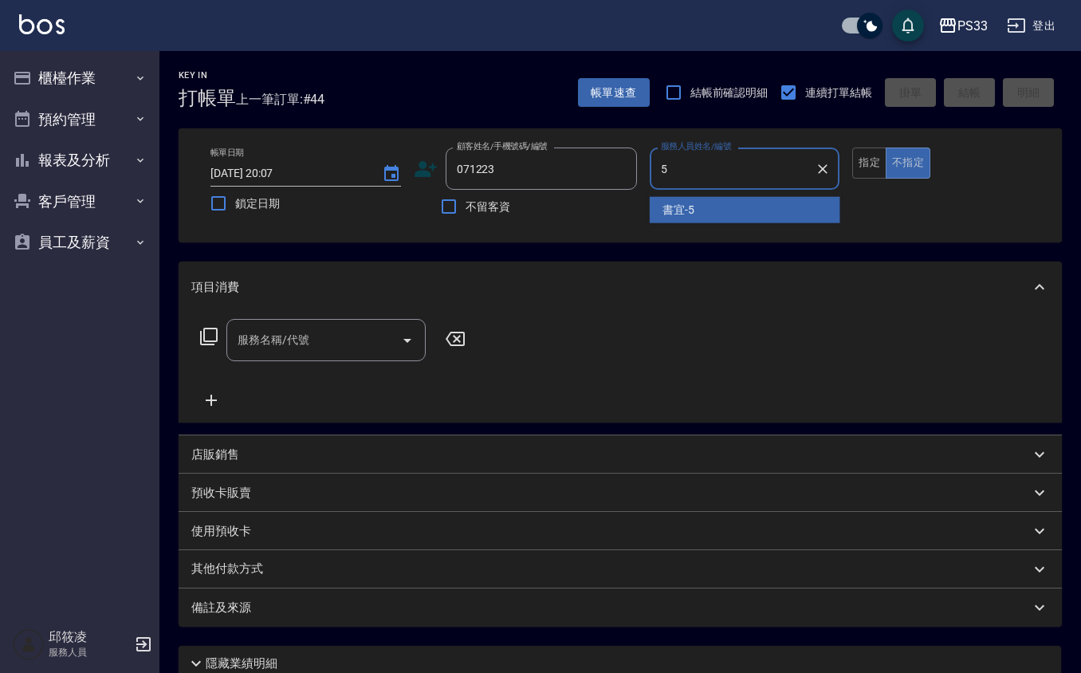
type input "書宜-5"
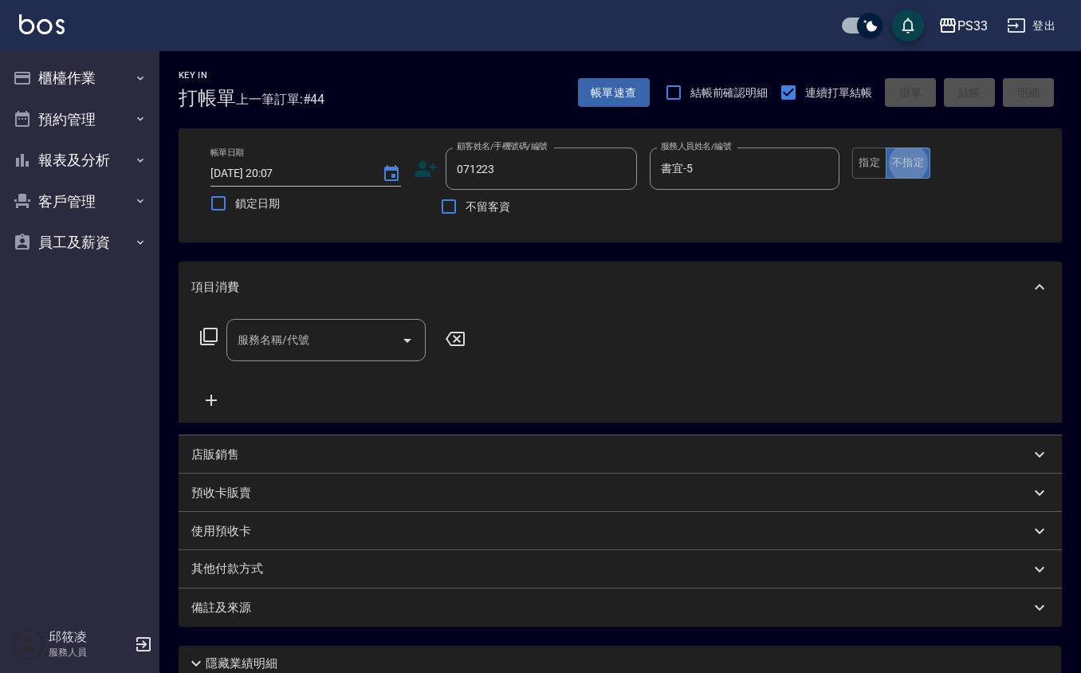
type button "false"
type input "徐于涵/0952771838/071223"
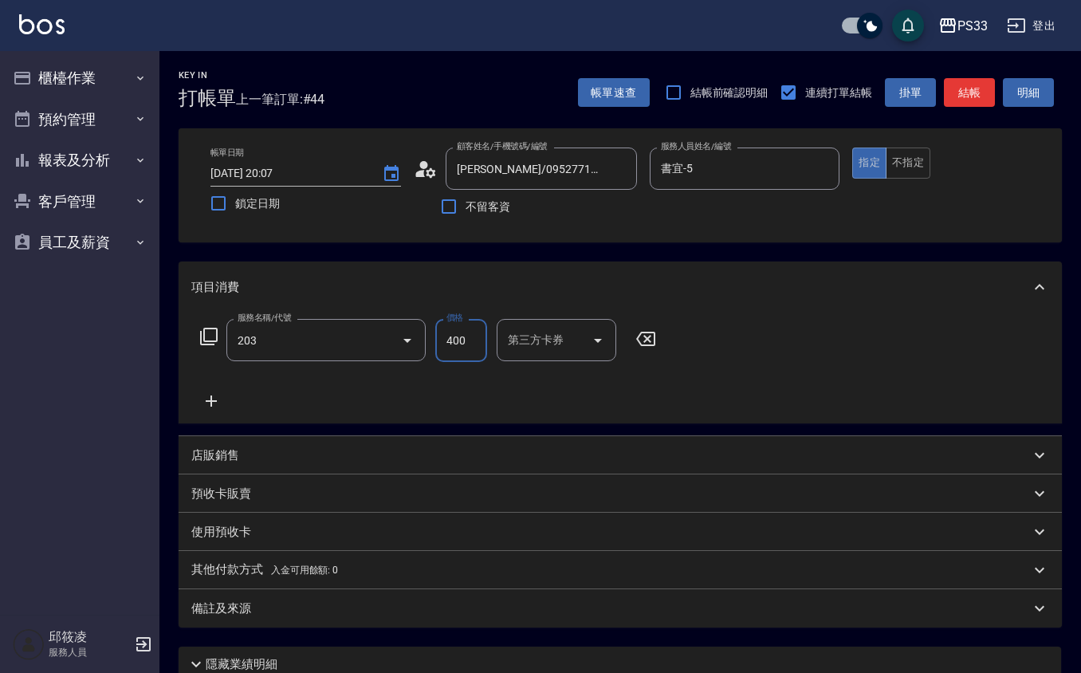
type input "指定單剪(203)"
type input "300"
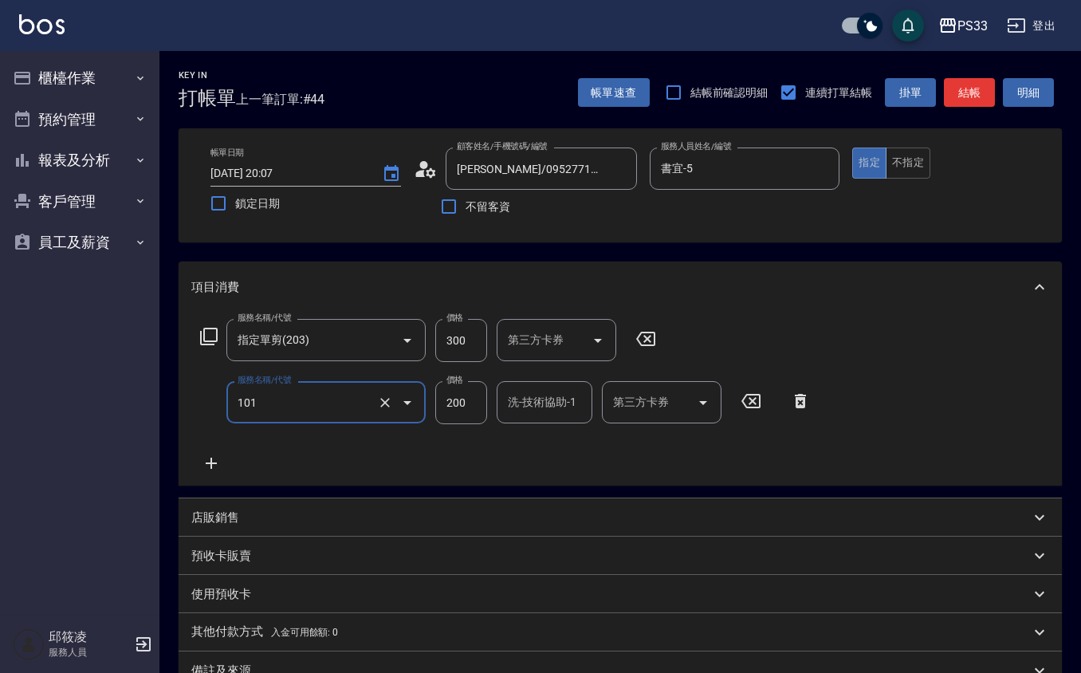
type input "洗髮(101)"
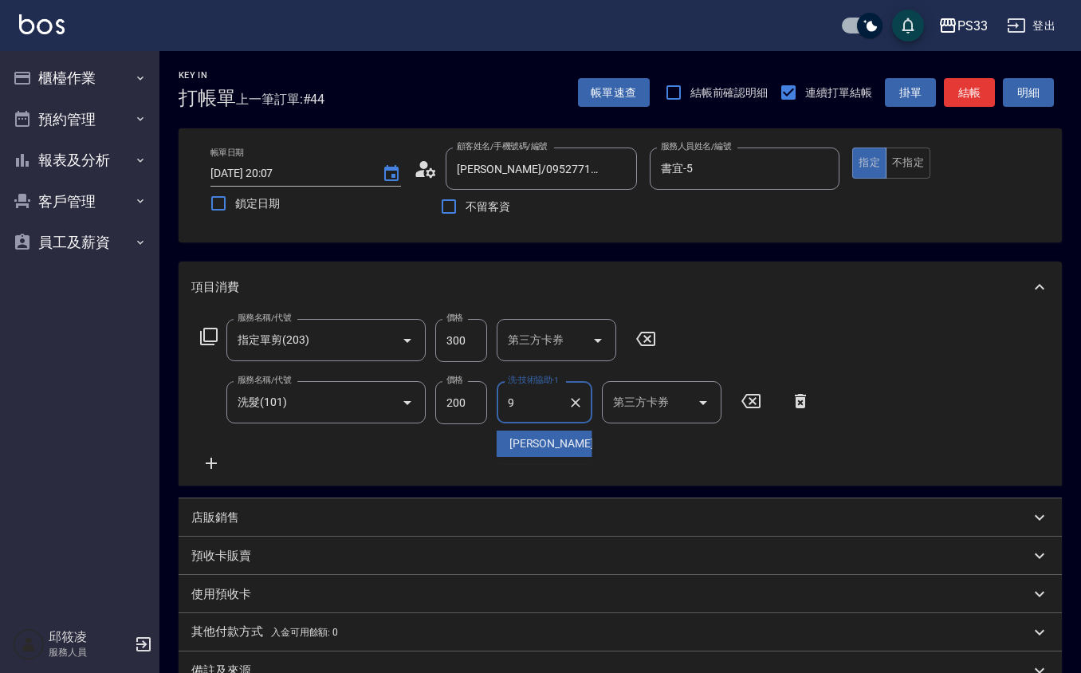
type input "苡軒-9"
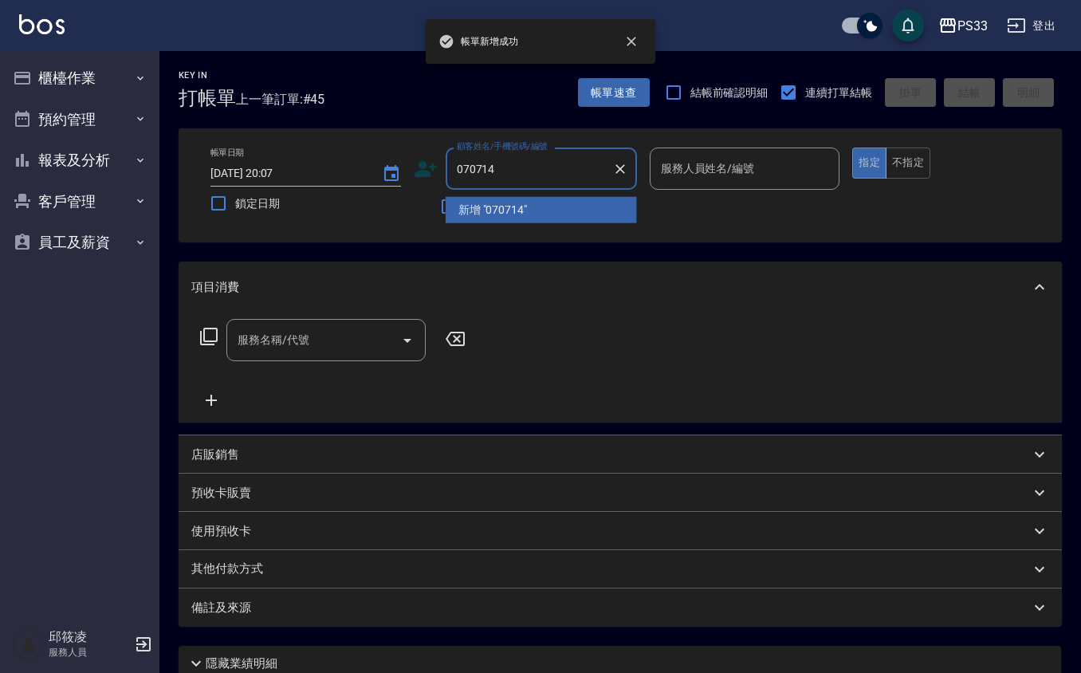
type input "070714"
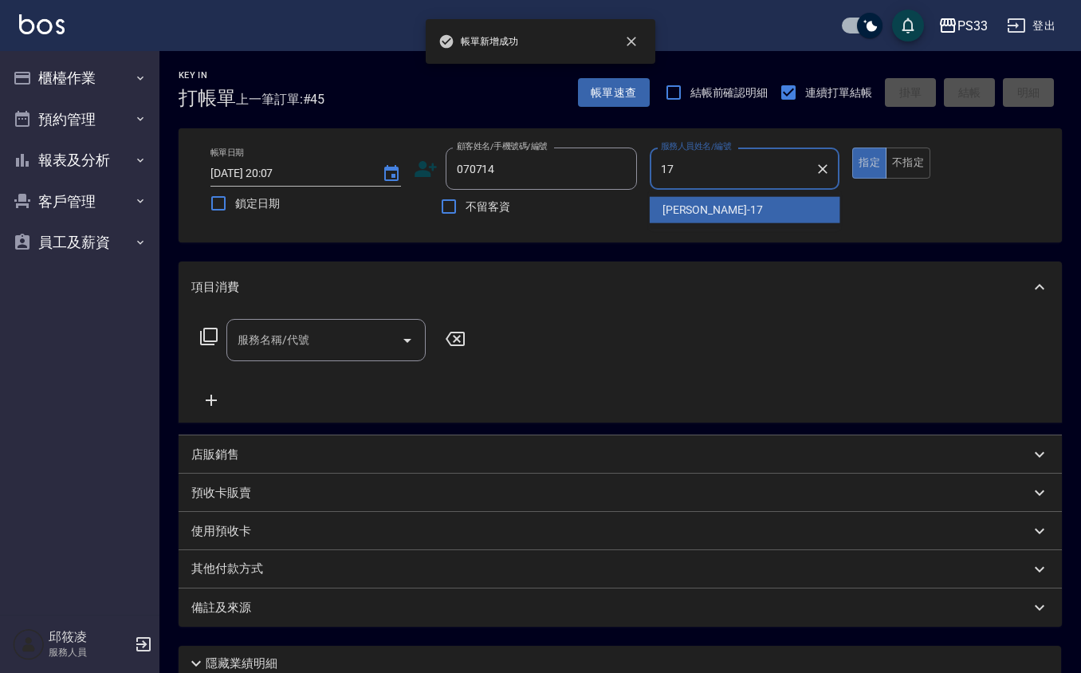
type input "[PERSON_NAME]-17"
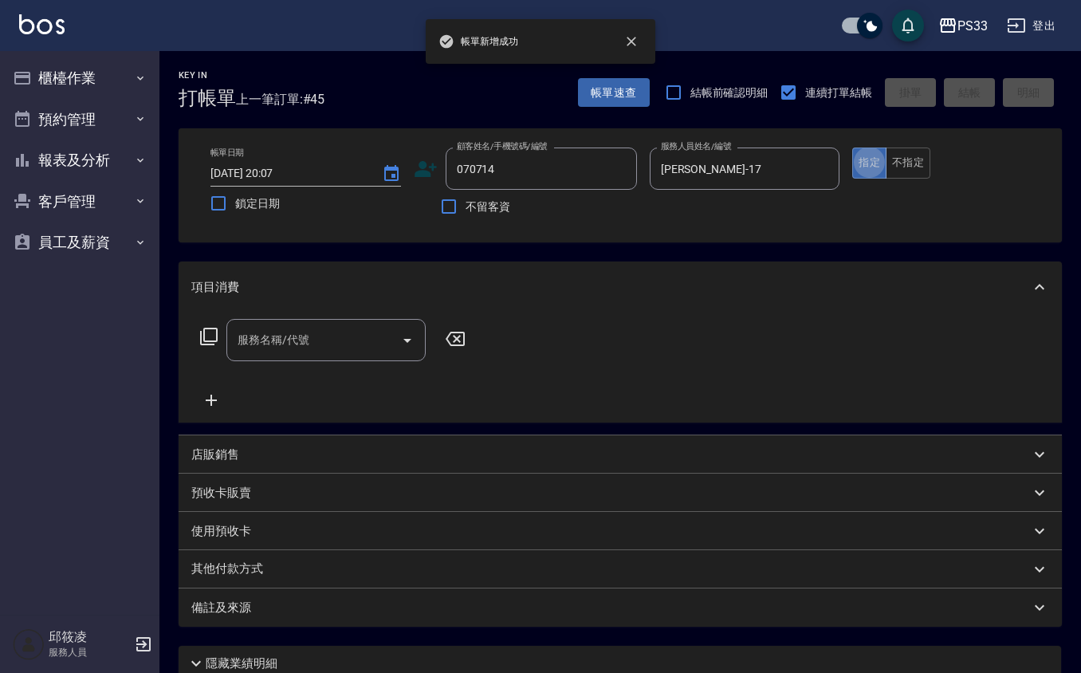
type input "梁鈞凱/0926575028/070714"
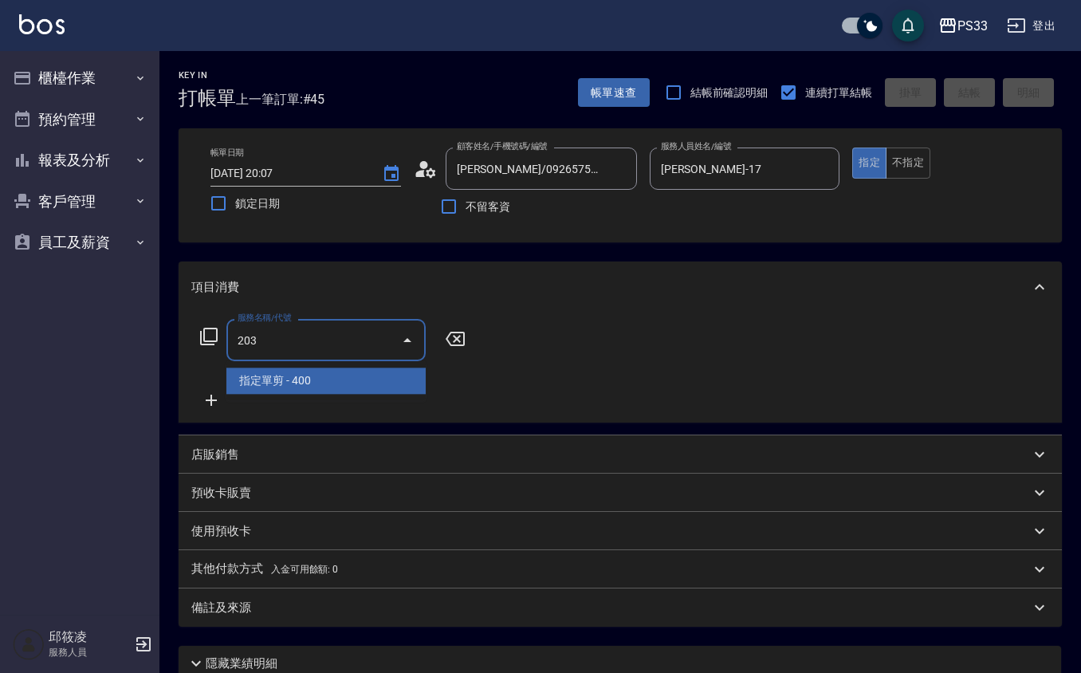
type input "指定單剪(203)"
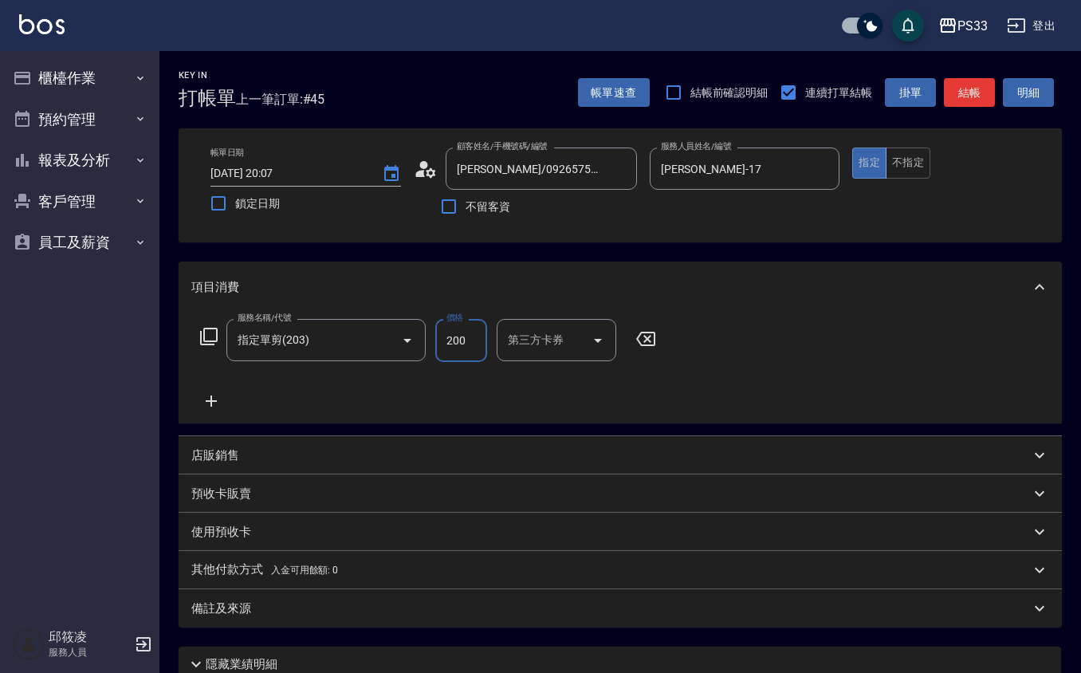
type input "200"
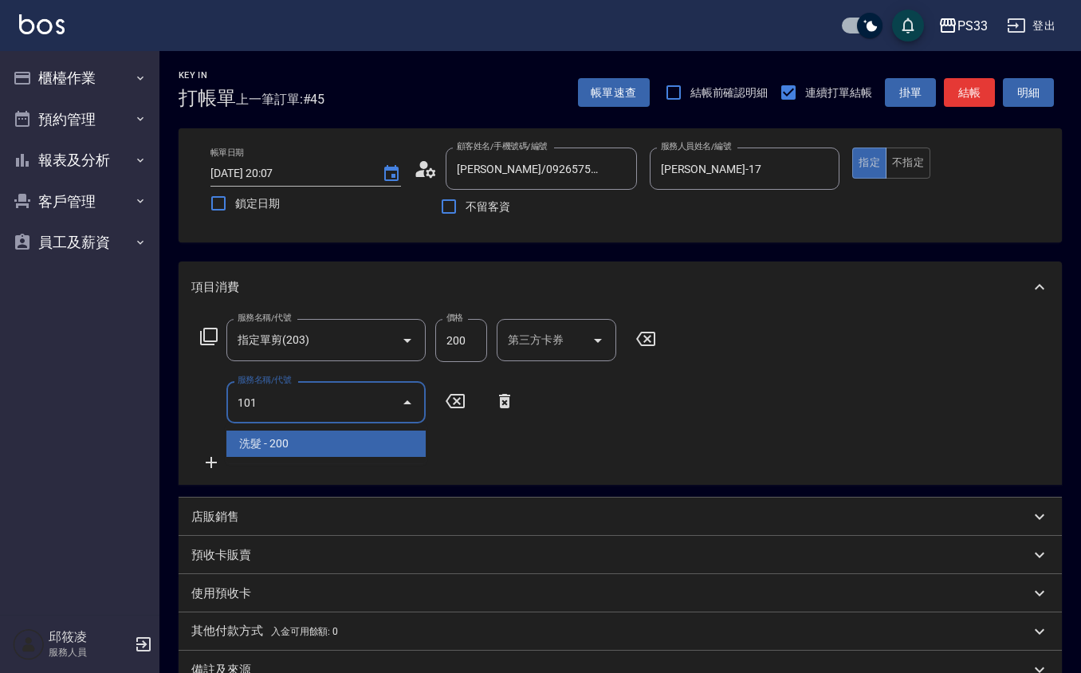
type input "洗髮(101)"
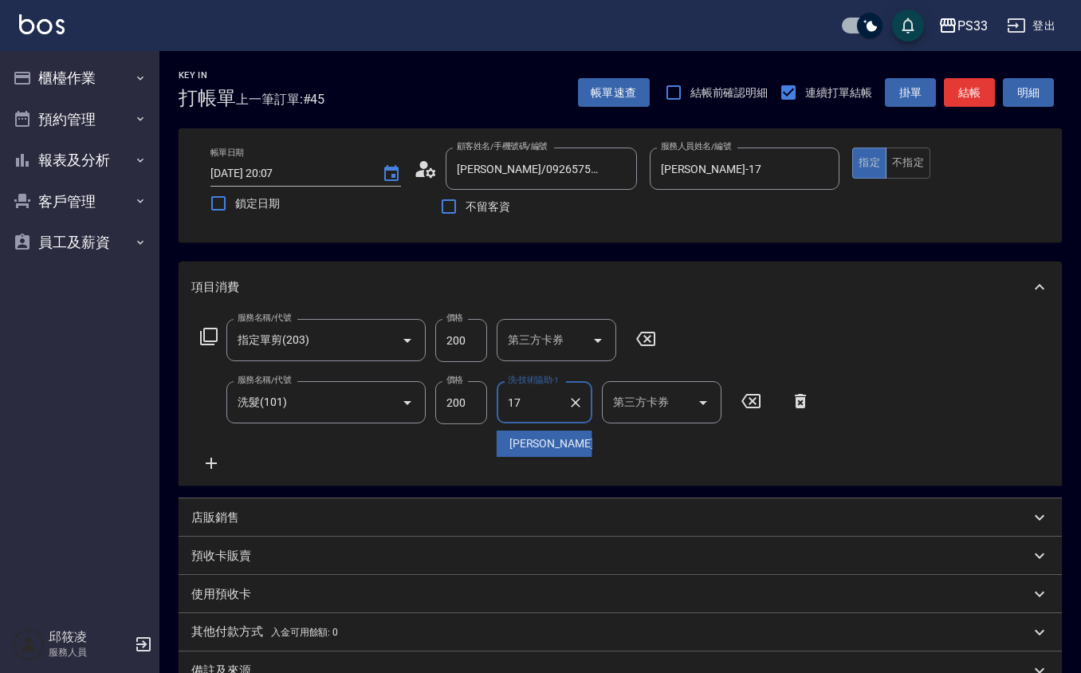
type input "[PERSON_NAME]-17"
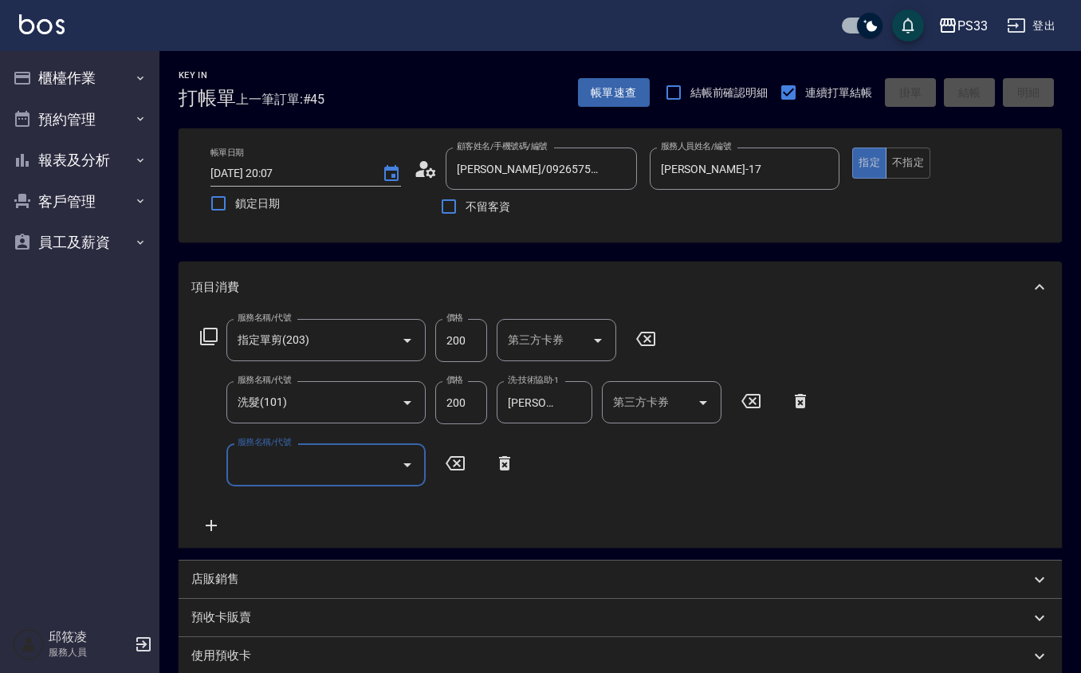
type input "2025/10/12 20:08"
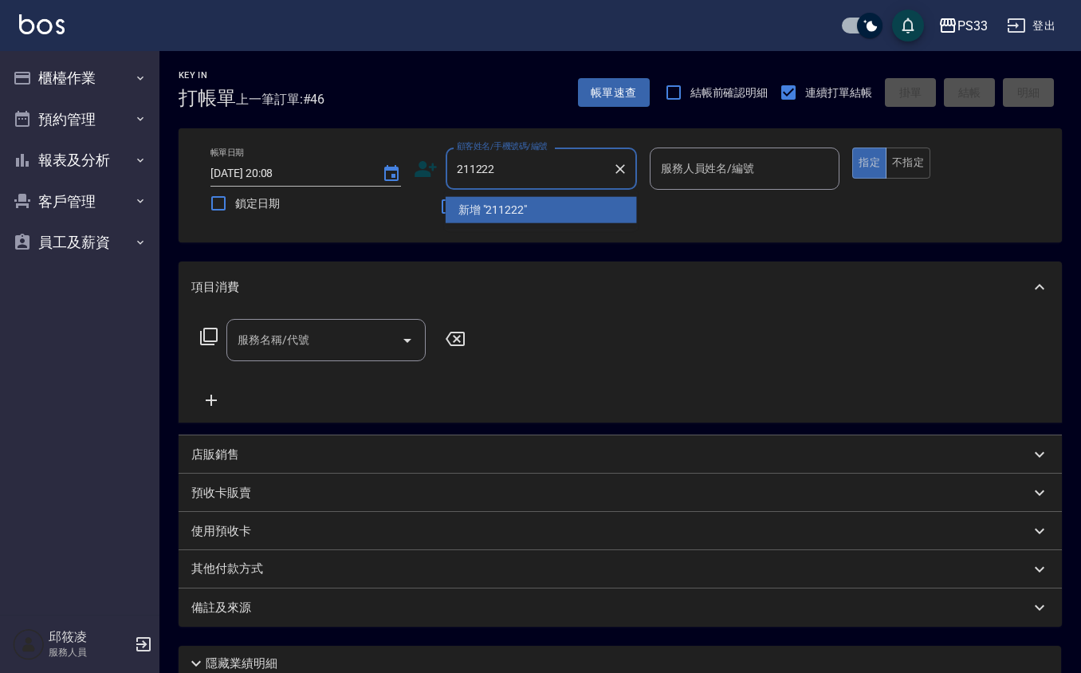
type input "211222"
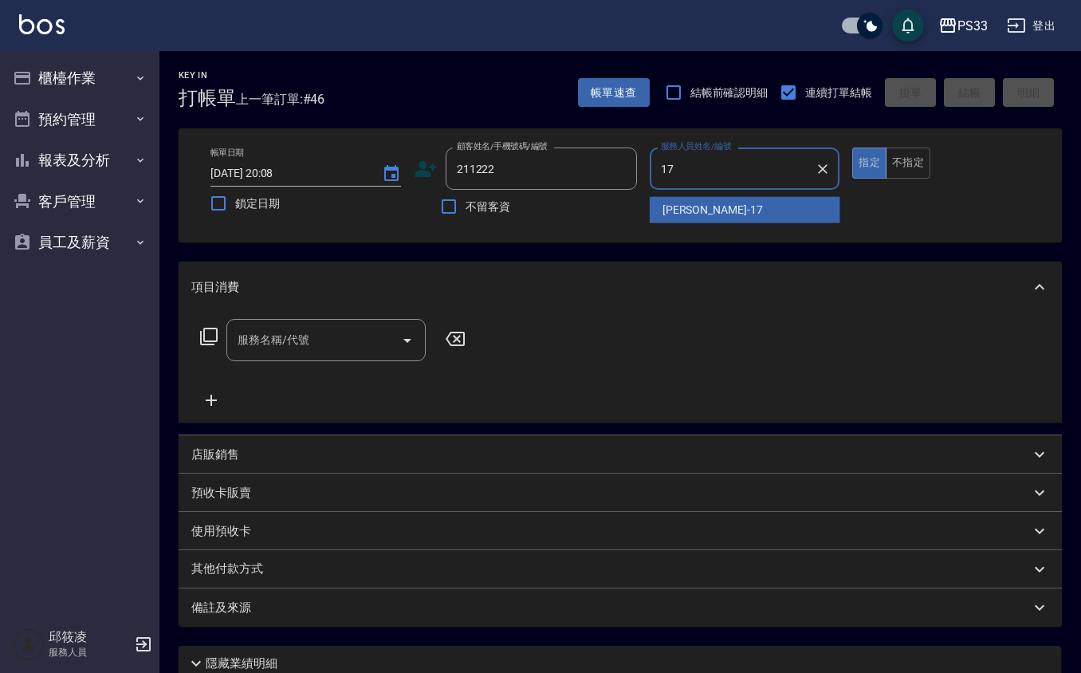
type input "[PERSON_NAME]-17"
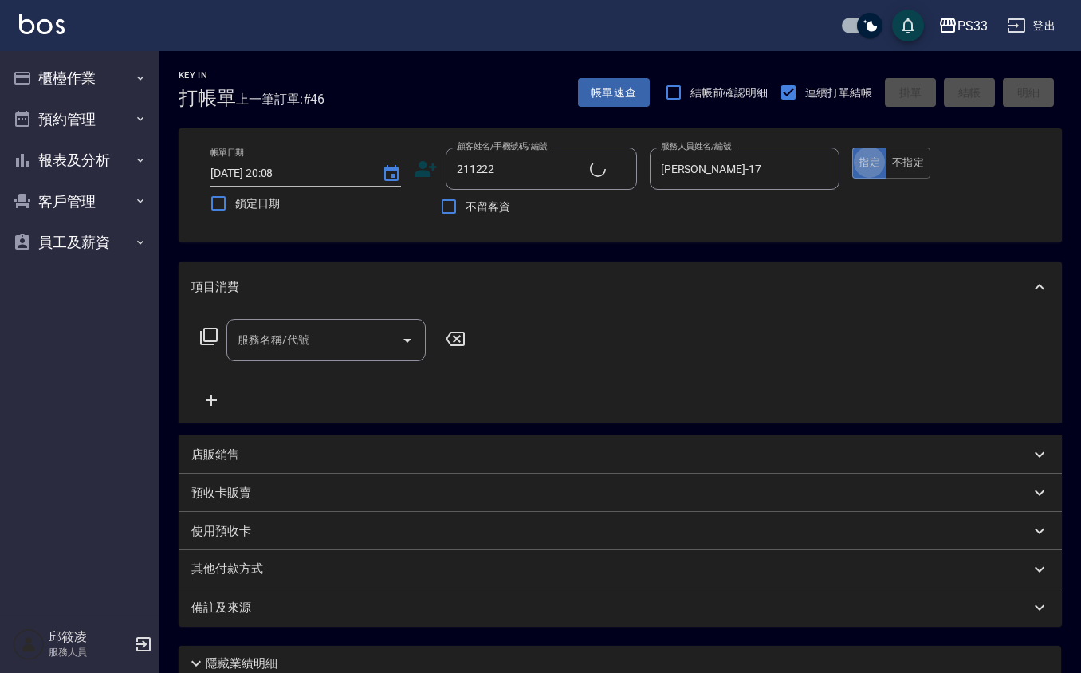
type input "謝仁溥/0982131834/211222"
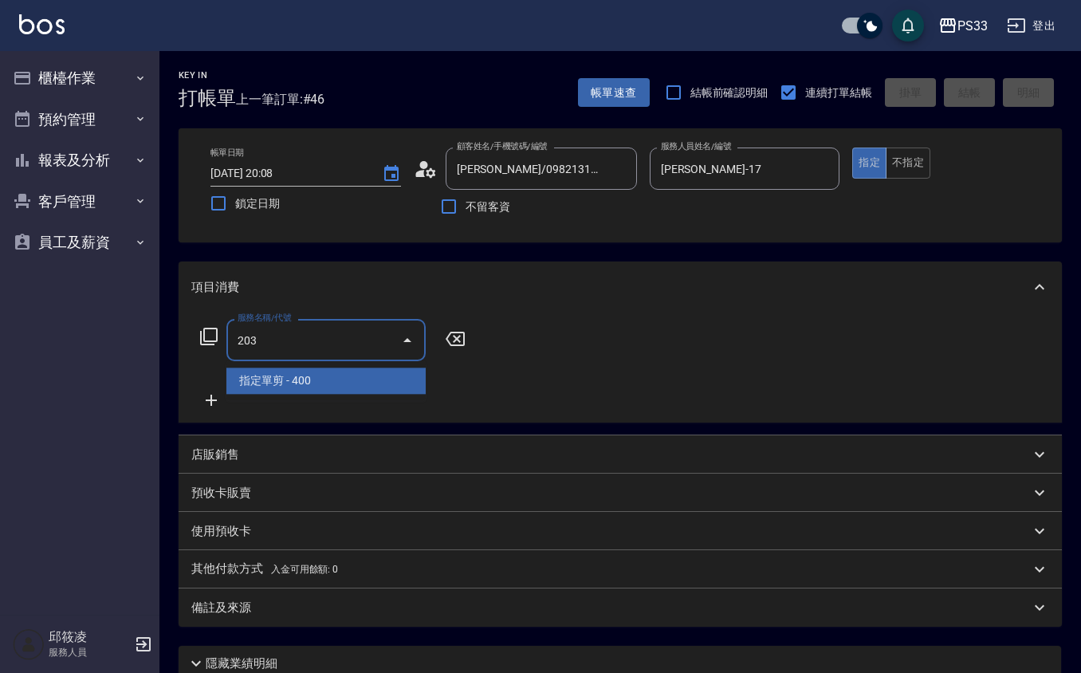
type input "指定單剪(203)"
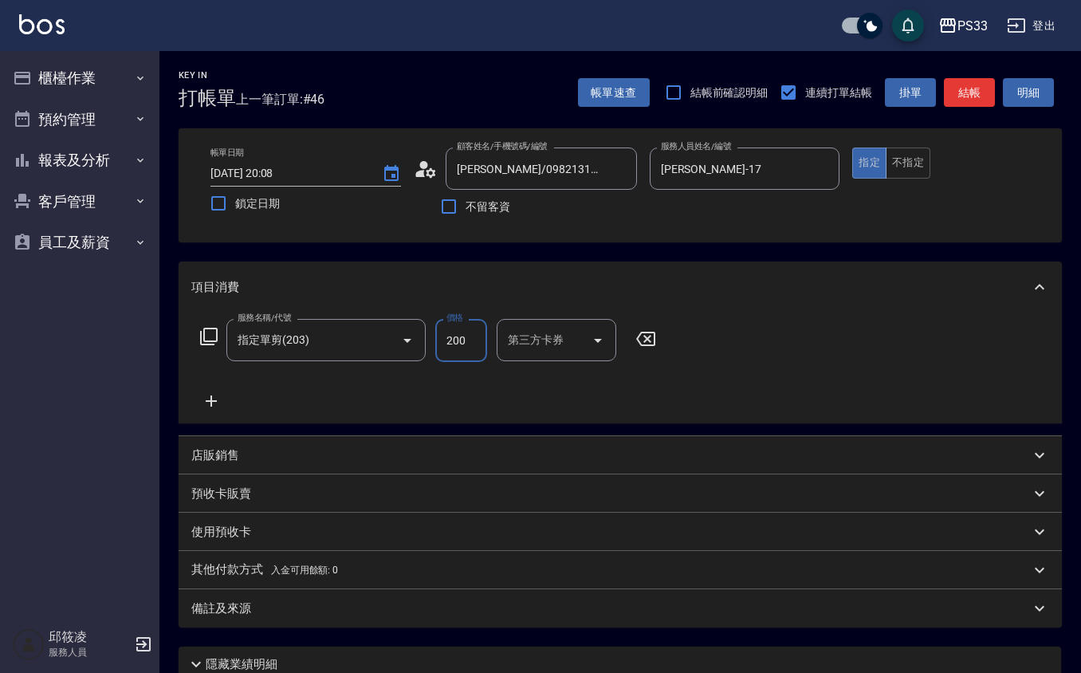
type input "200"
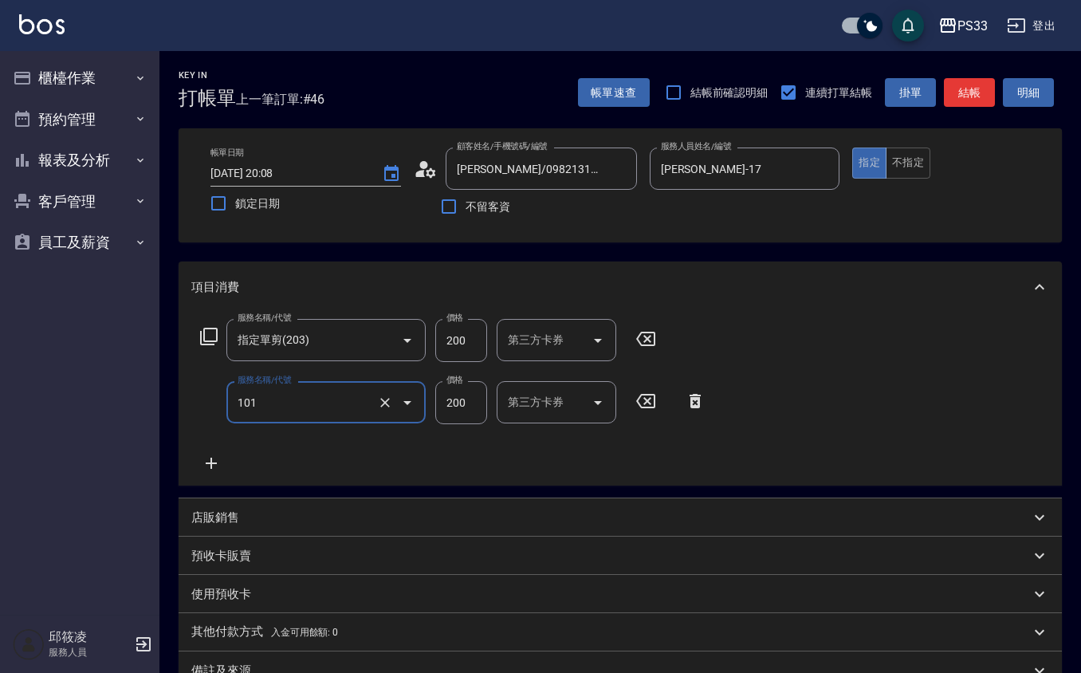
type input "洗髮(101)"
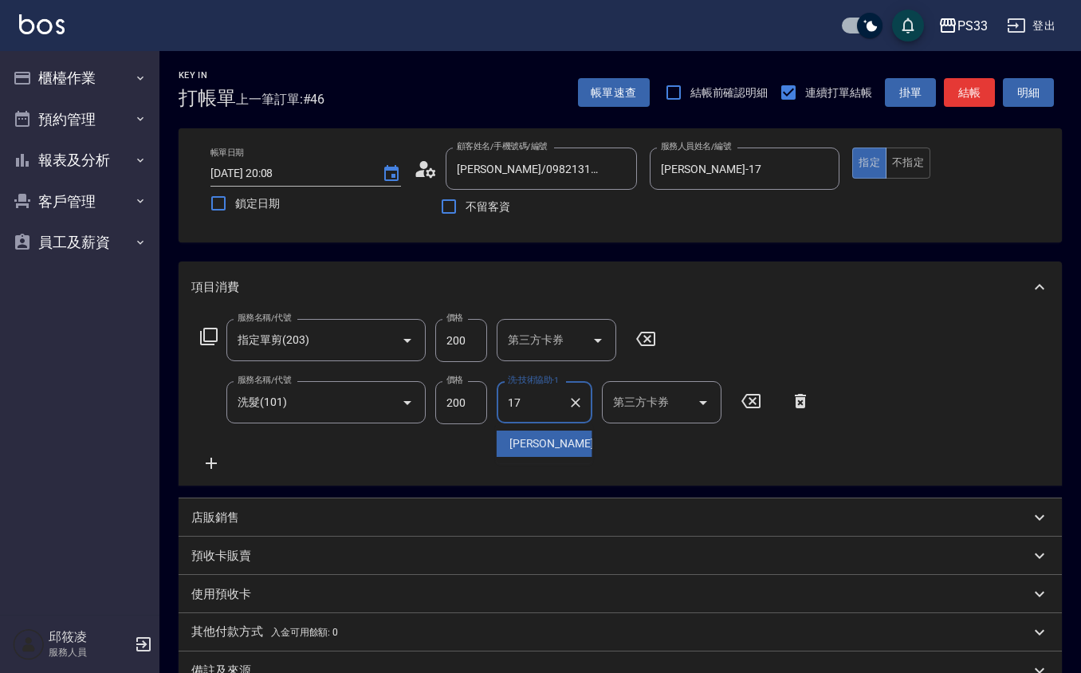
type input "[PERSON_NAME]-17"
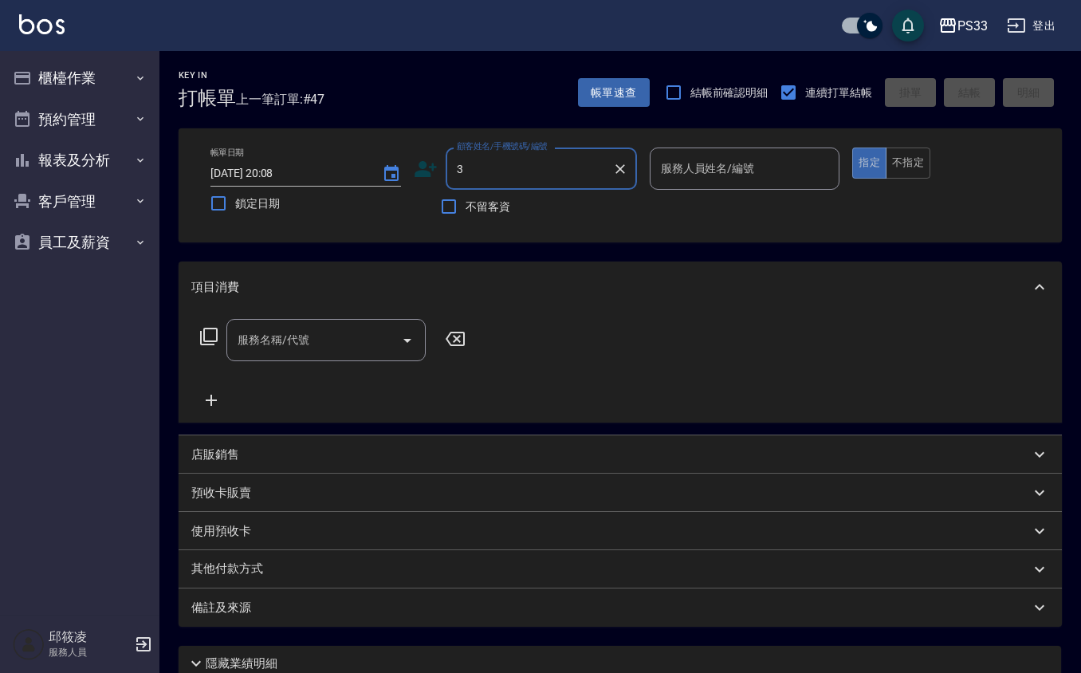
type input "謝仁溥/0982131834/211222"
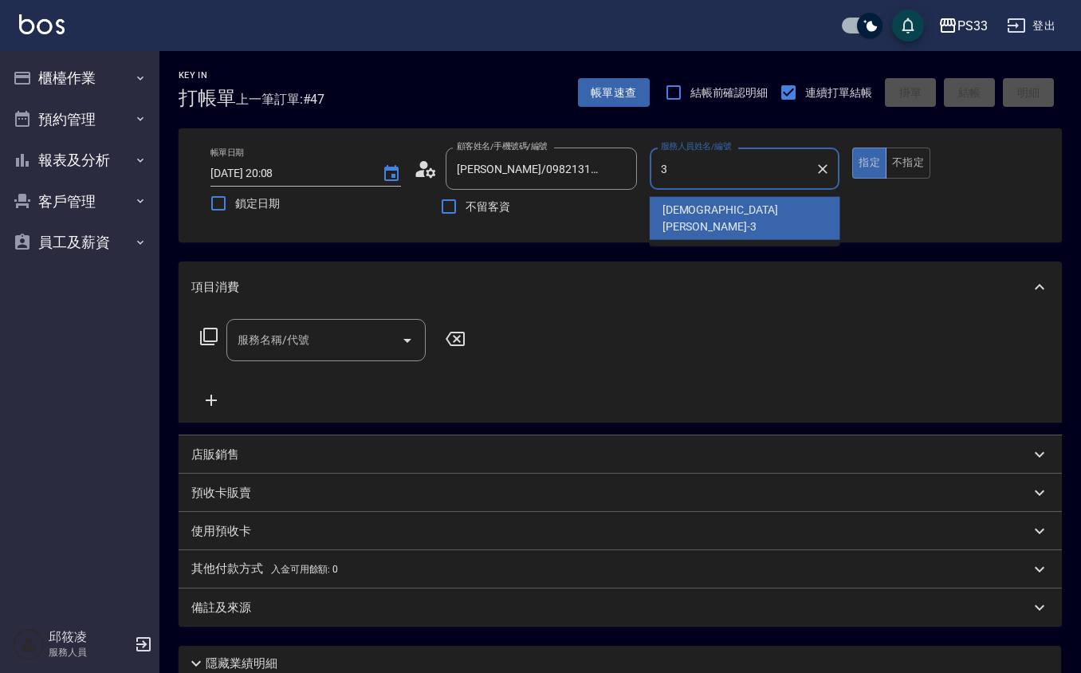
type input "[PERSON_NAME]-3"
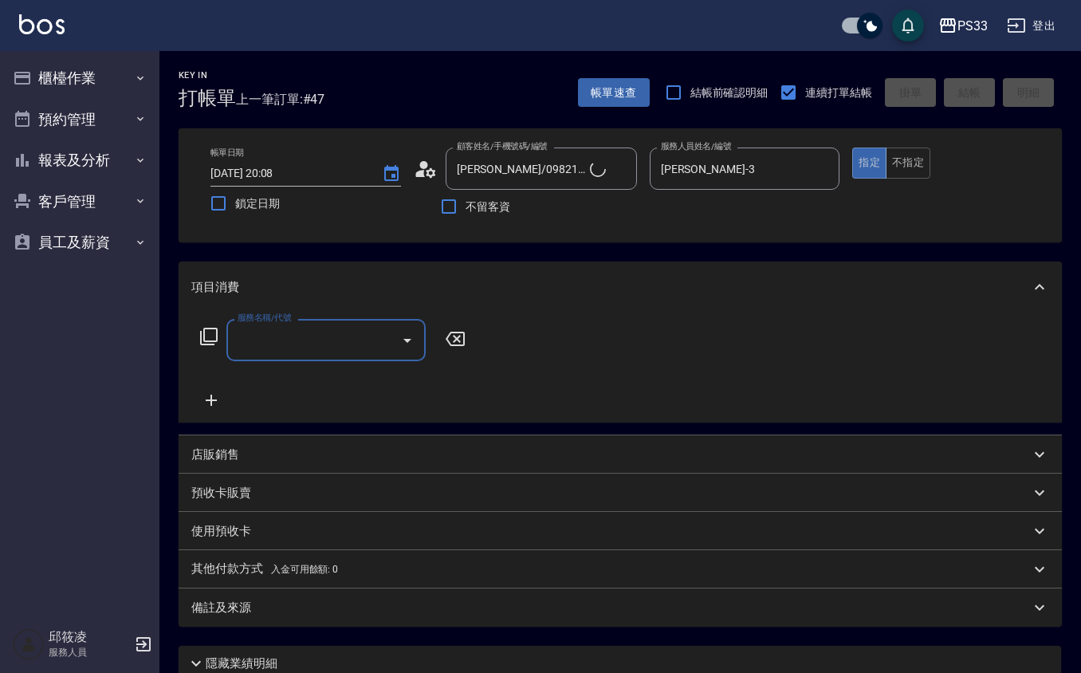
type input "Pinky/0930017010/3"
click at [253, 437] on div "店販銷售" at bounding box center [619, 454] width 883 height 38
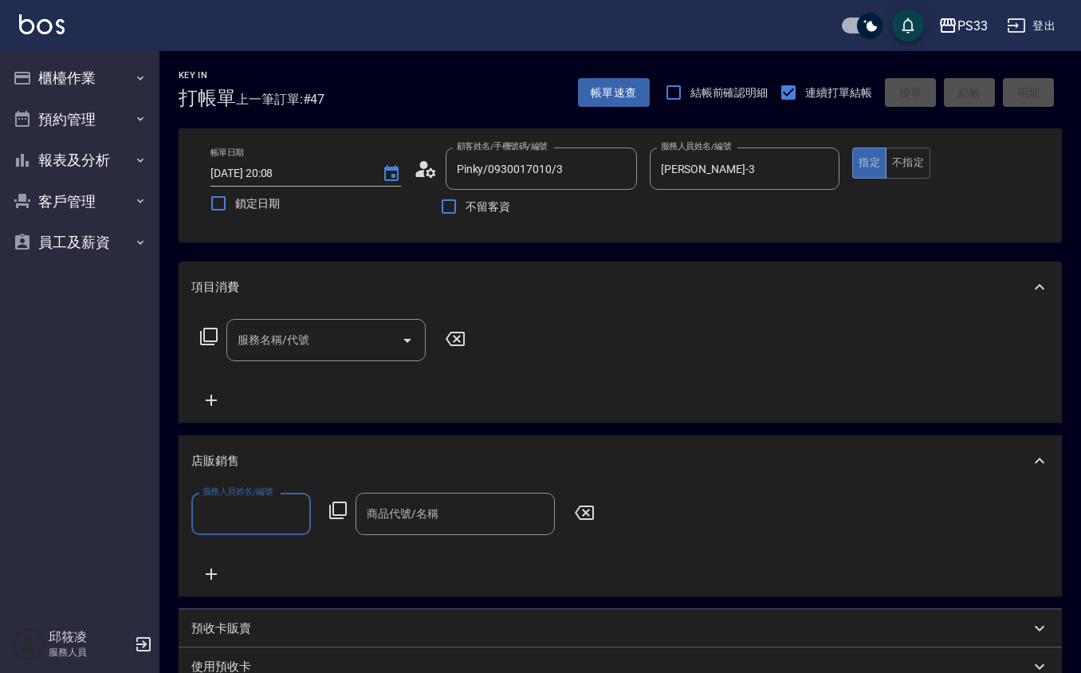
scroll to position [1, 0]
type input "[PERSON_NAME]-3"
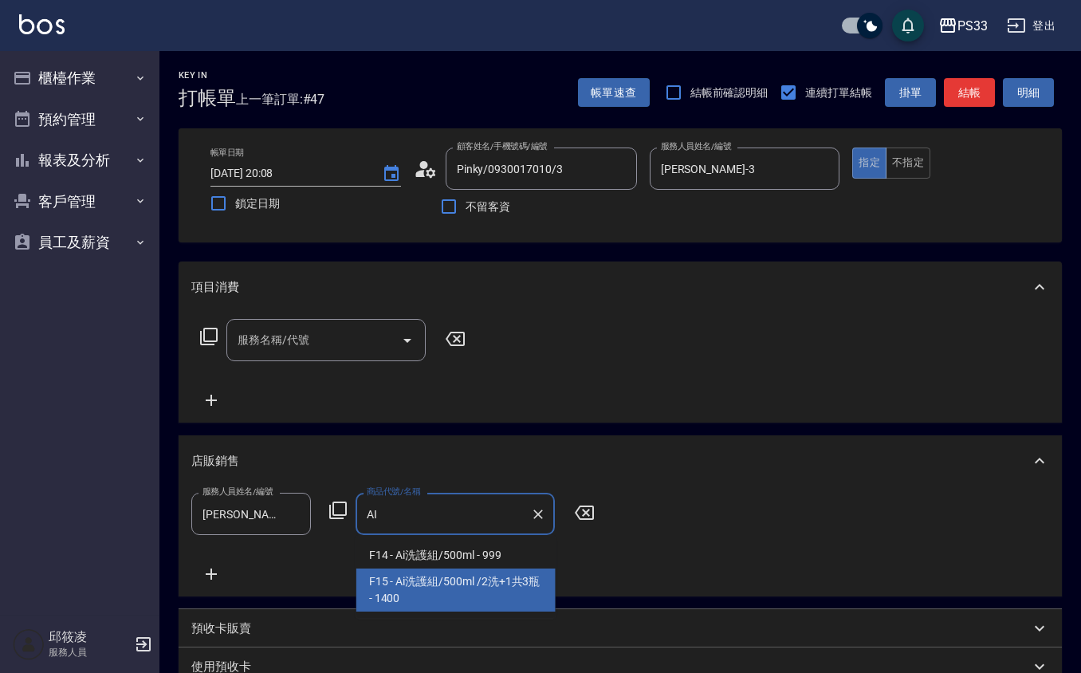
type input "Ai洗護組/500ml /2洗+1共3瓶"
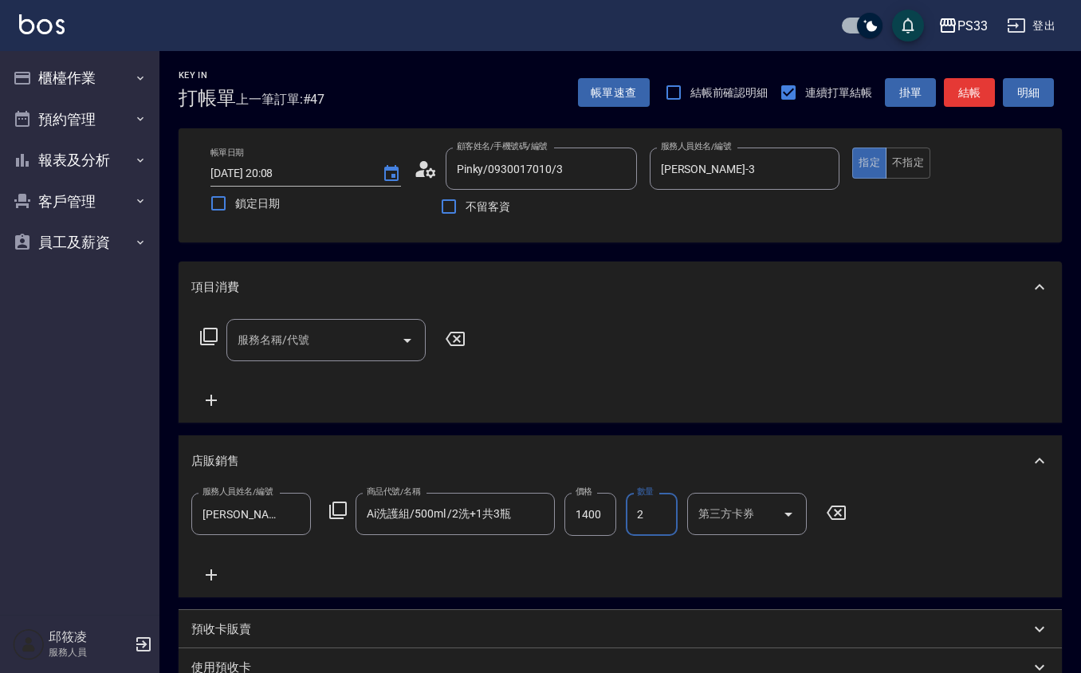
type input "2"
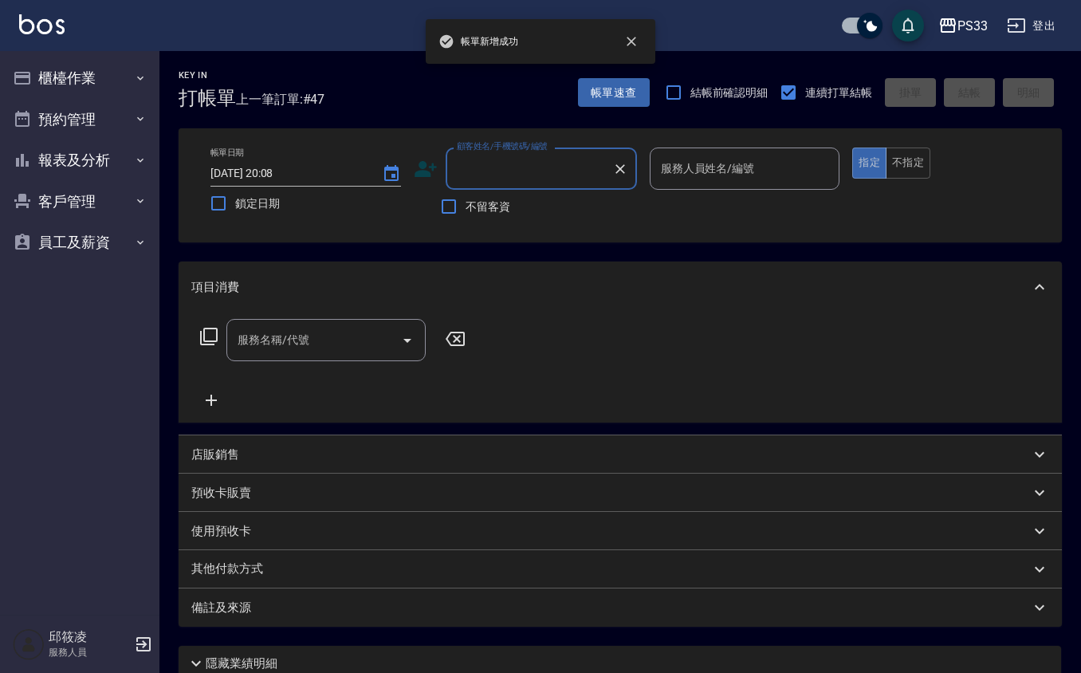
scroll to position [0, 0]
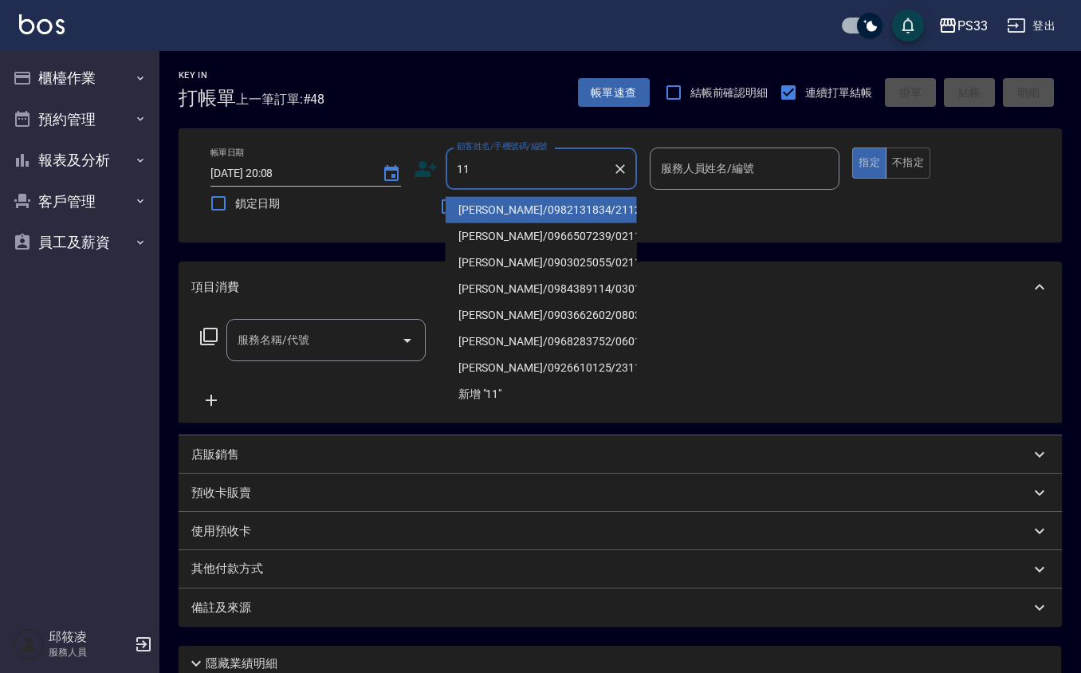
type input "謝仁溥/0982131834/211222"
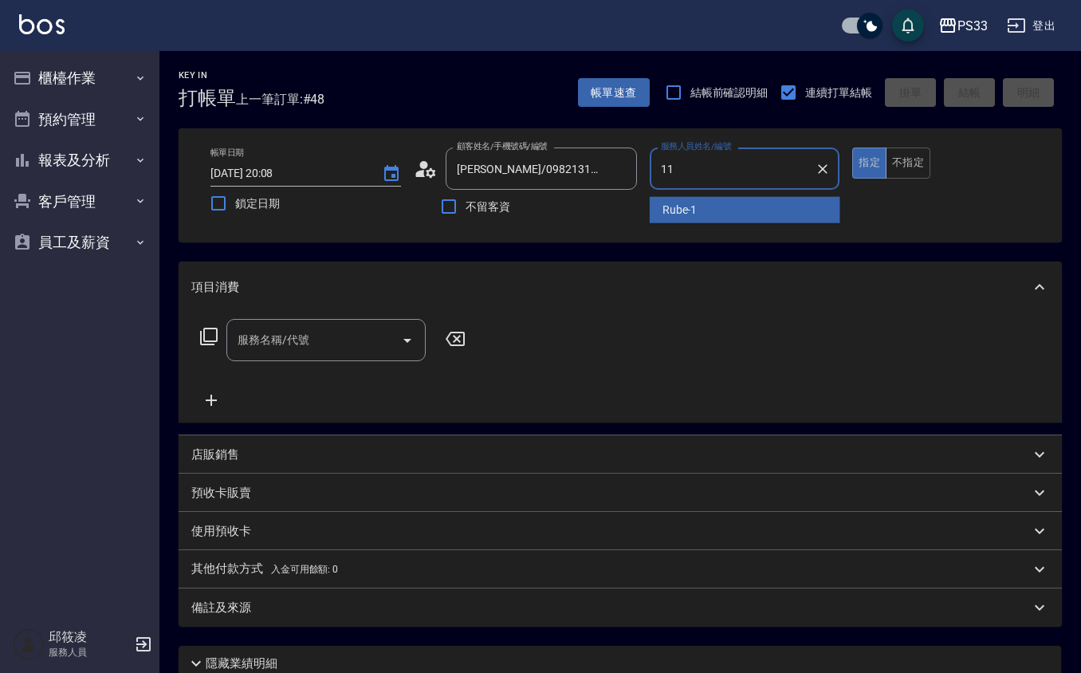
type input "YOYO-11"
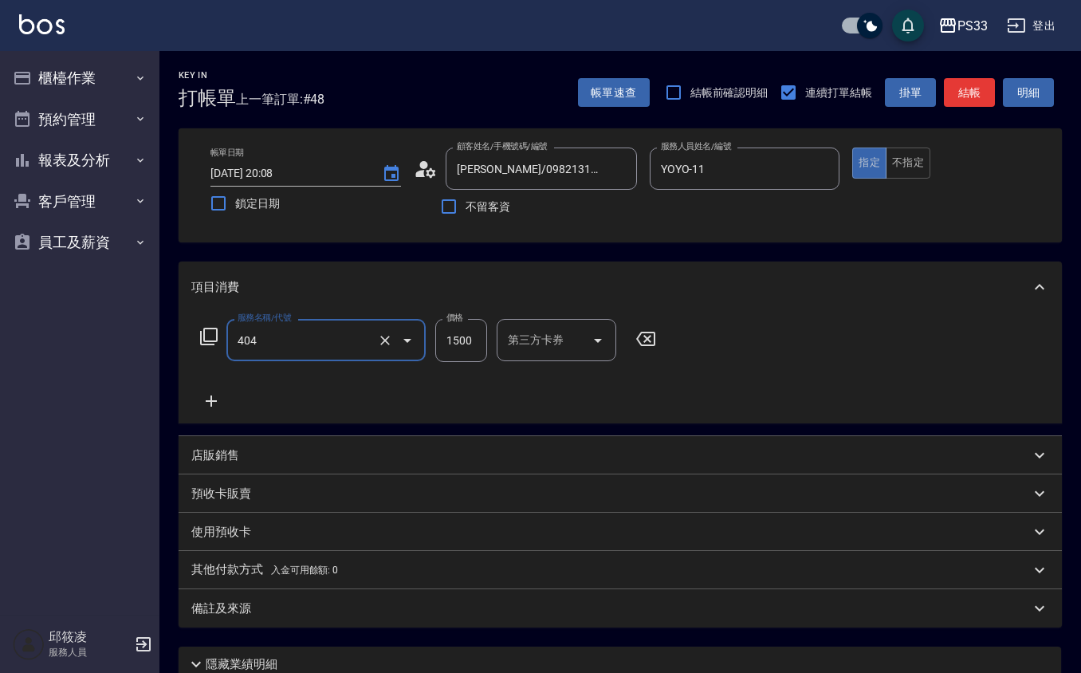
type input "設計染髮(404)"
type input "1000"
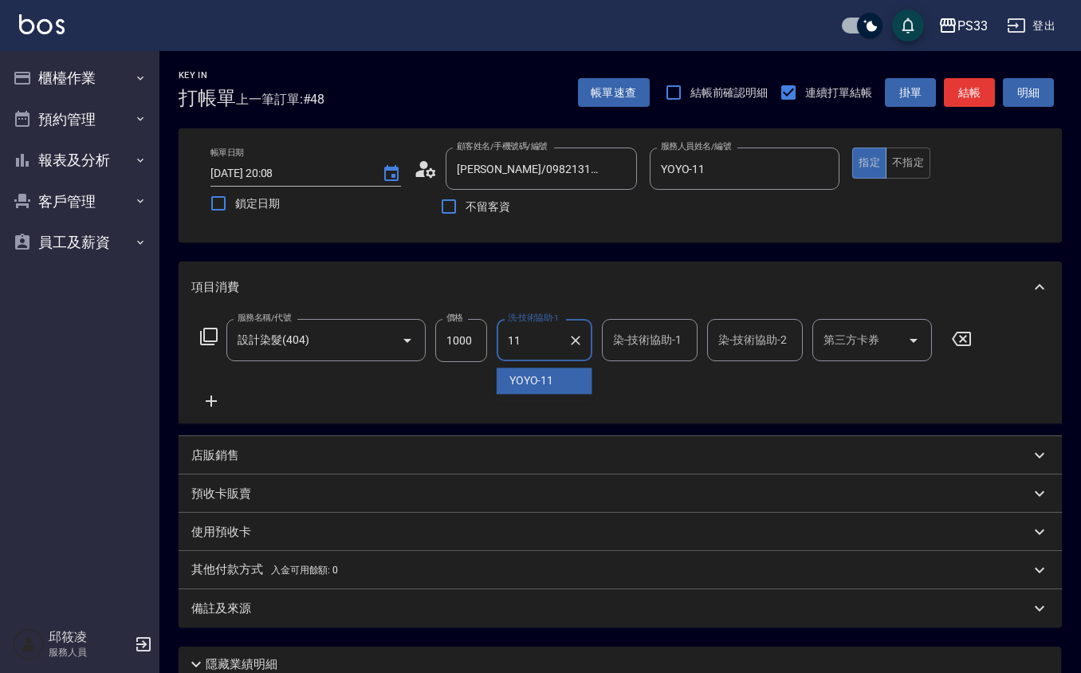
type input "YOYO-11"
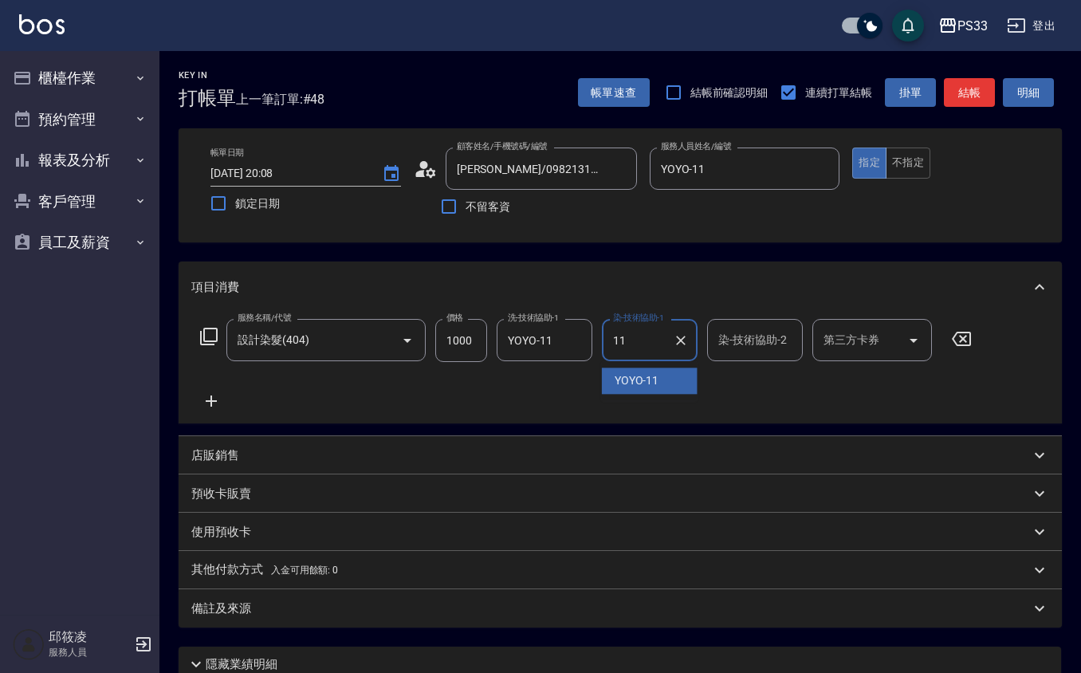
type input "YOYO-11"
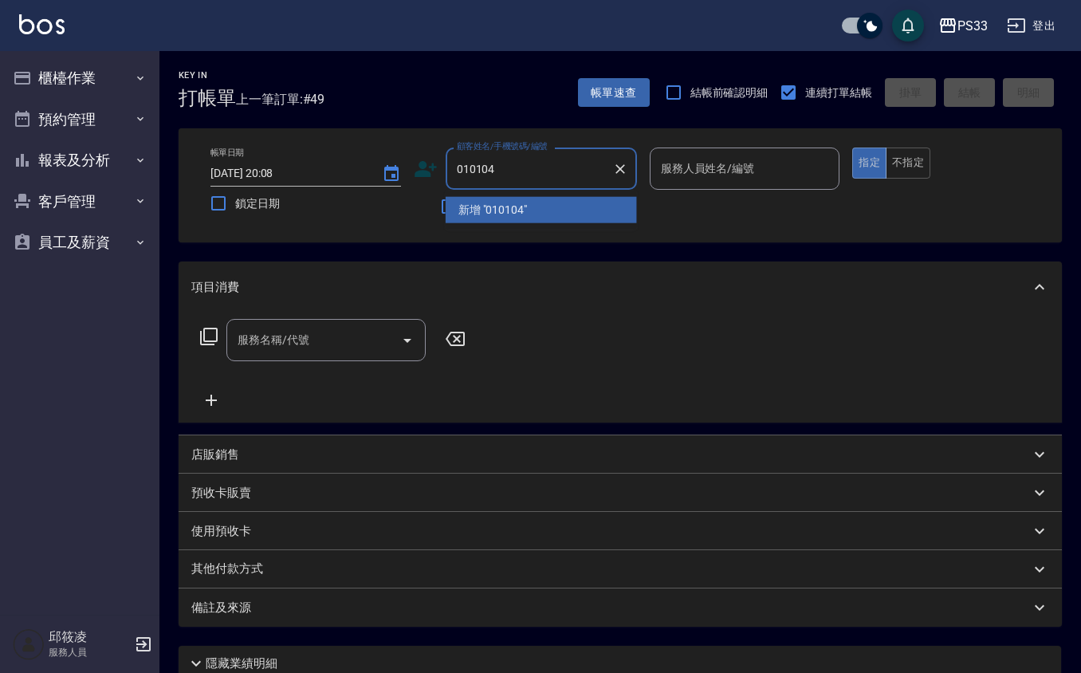
type input "010104"
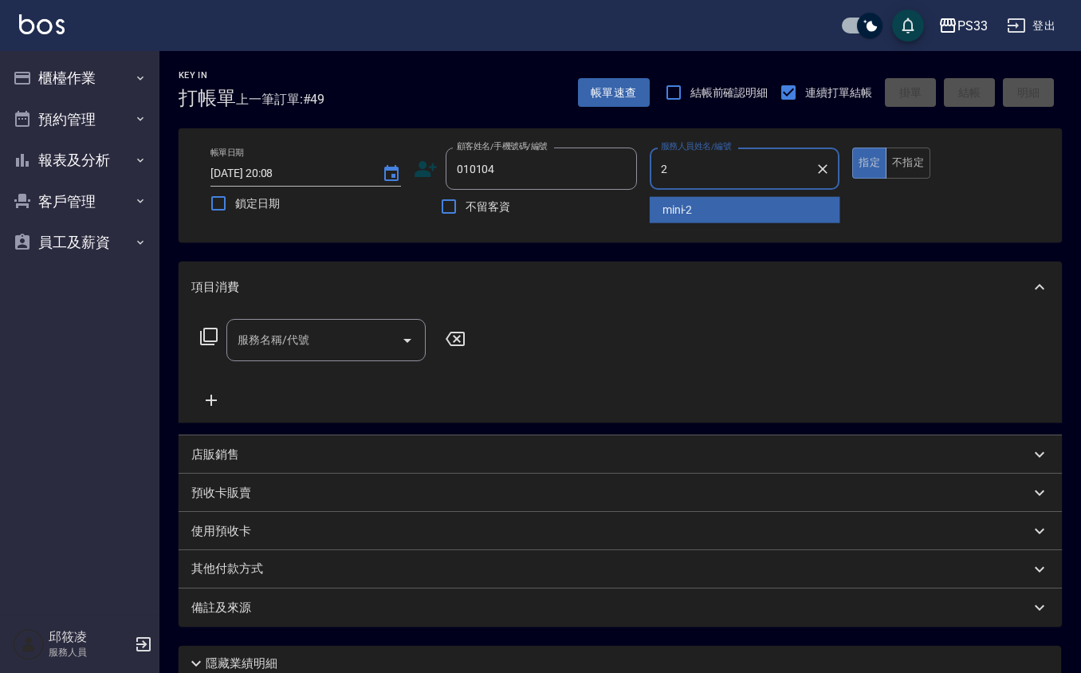
type input "mini-2"
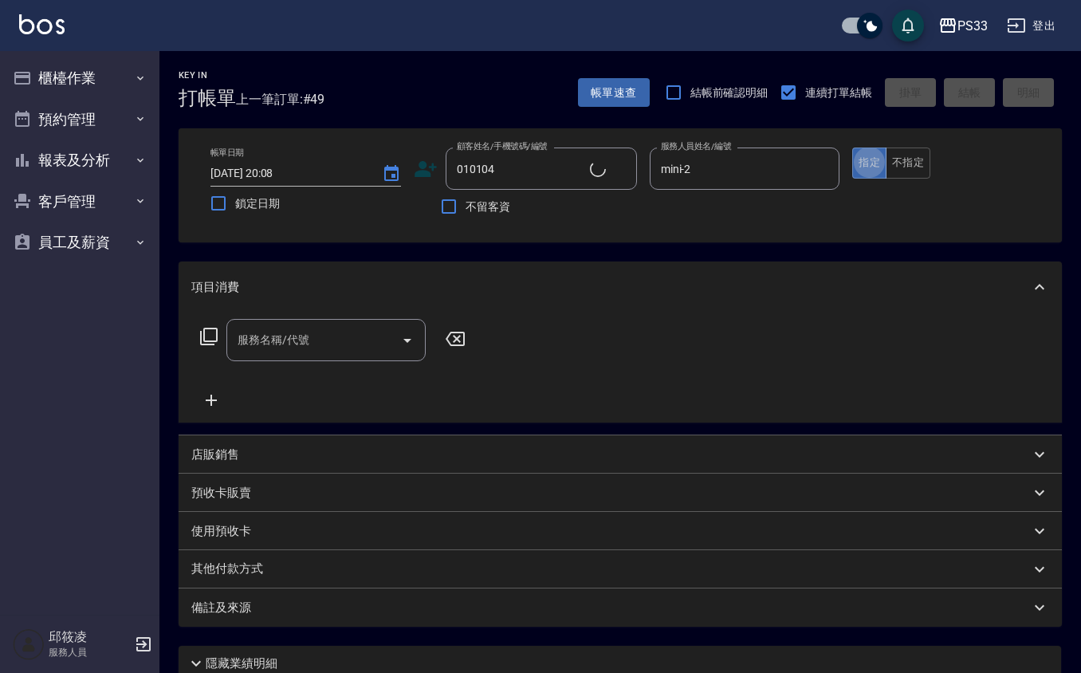
type input "張奕允/0905182900/010104"
type input "3"
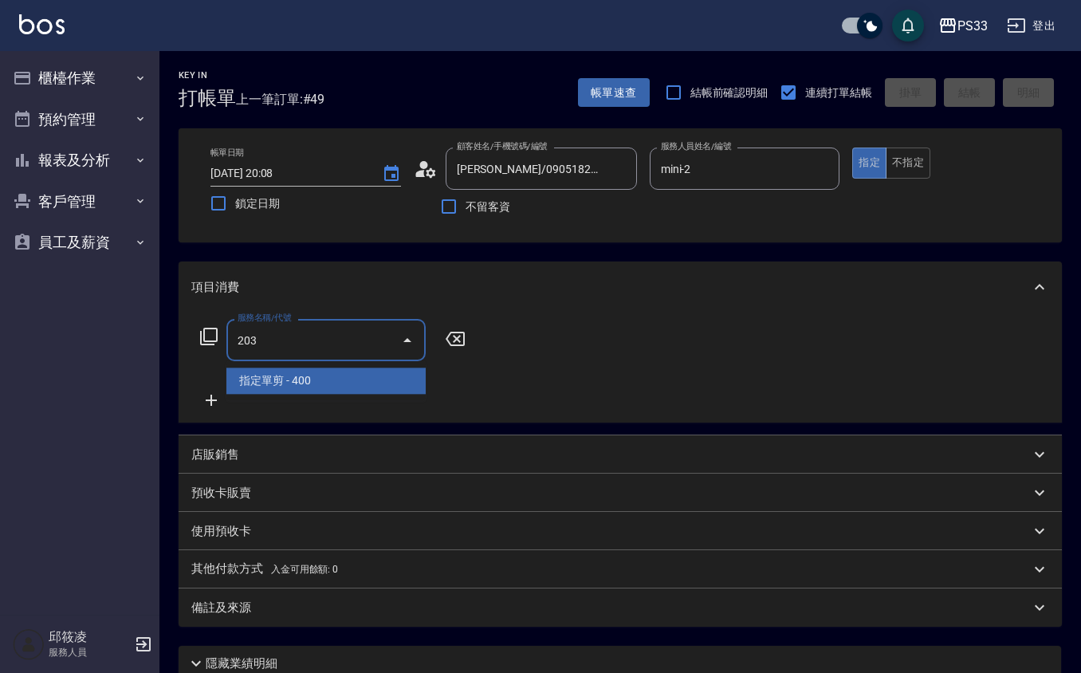
type input "指定單剪(203)"
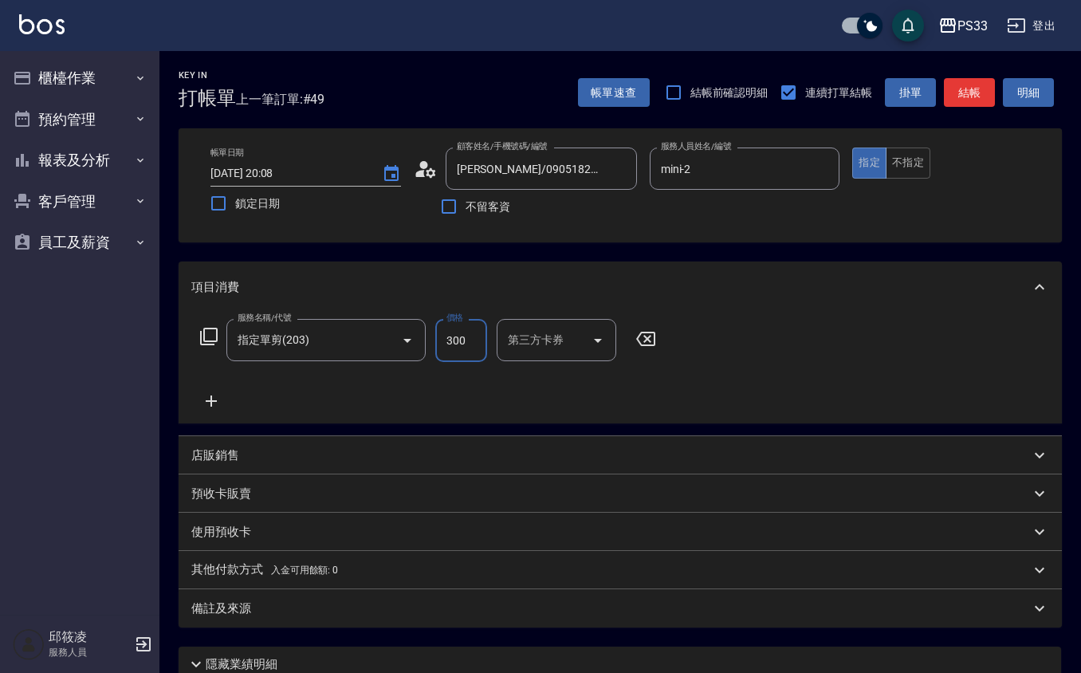
type input "300"
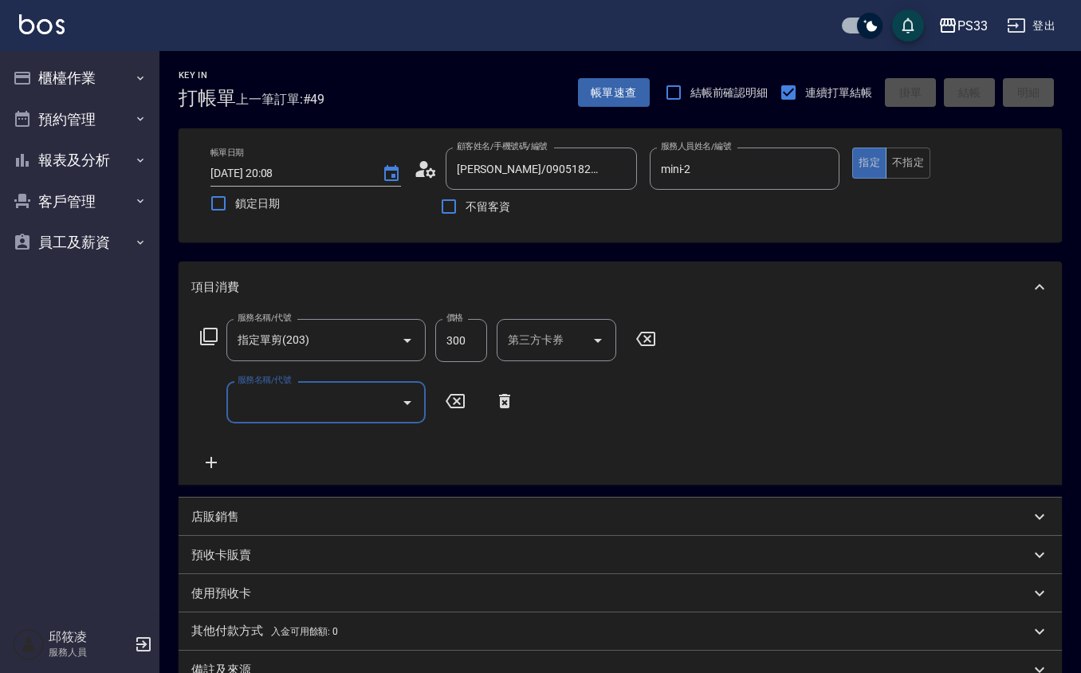
type input "2025/10/12 20:09"
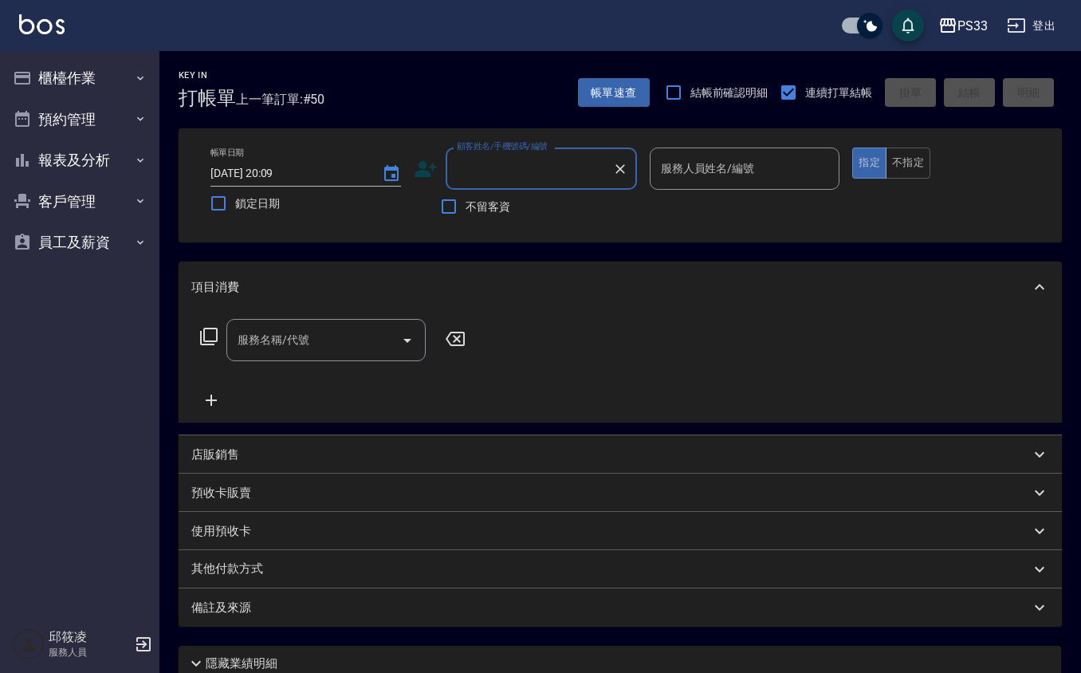
type input "1"
type input "000130"
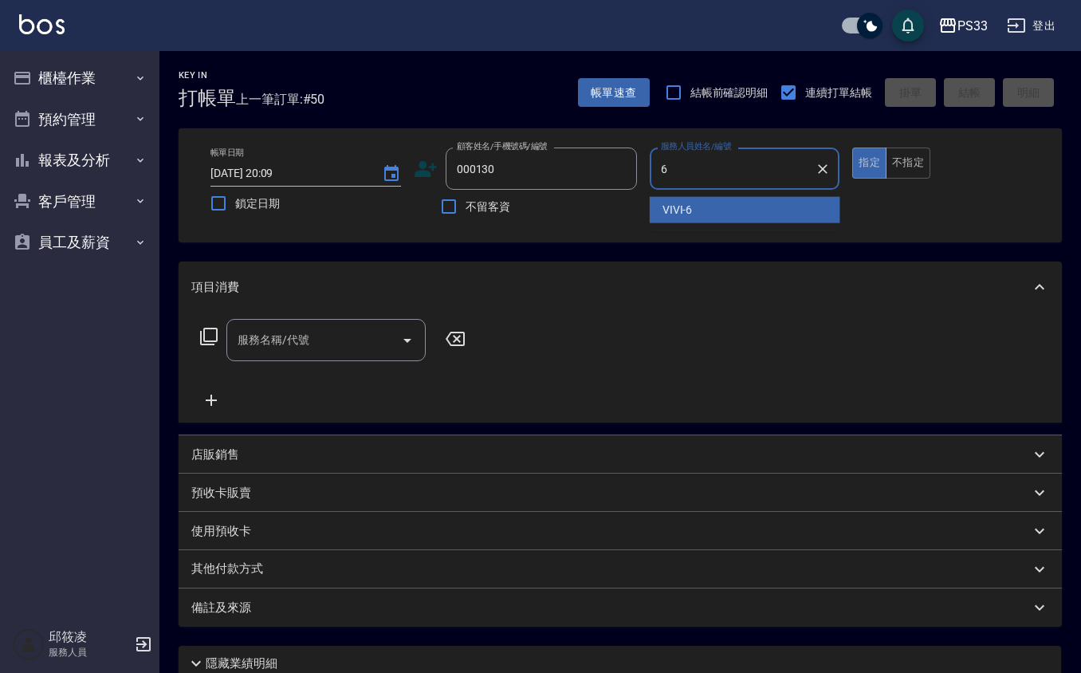
type input "VIVI-6"
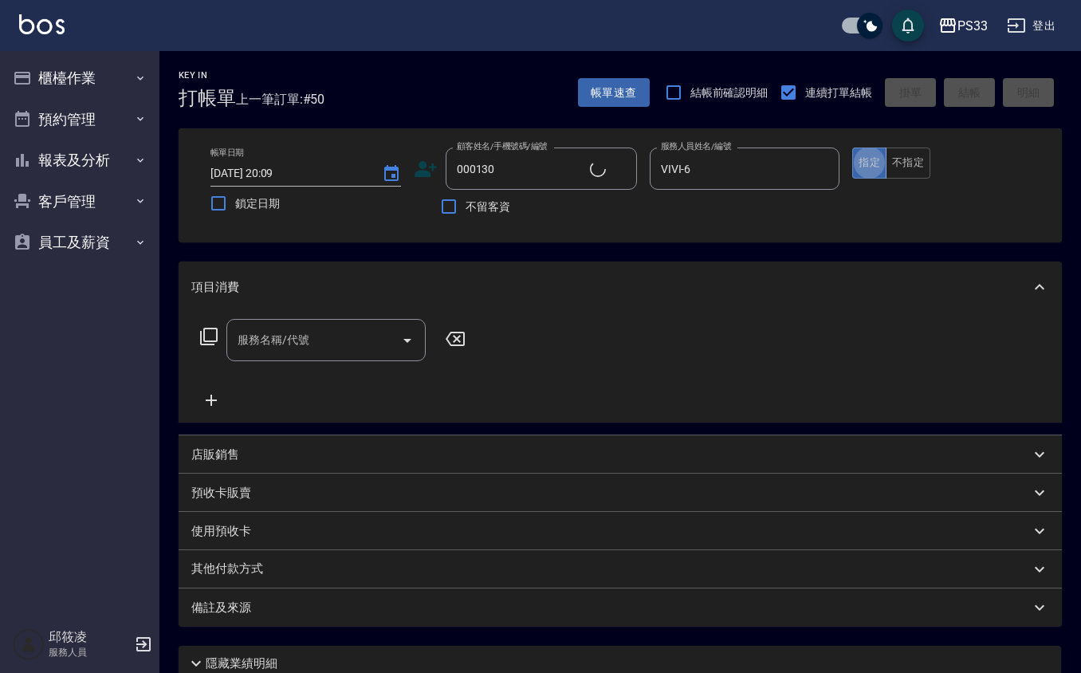
type input "邱耀鋒/0955390130/000130"
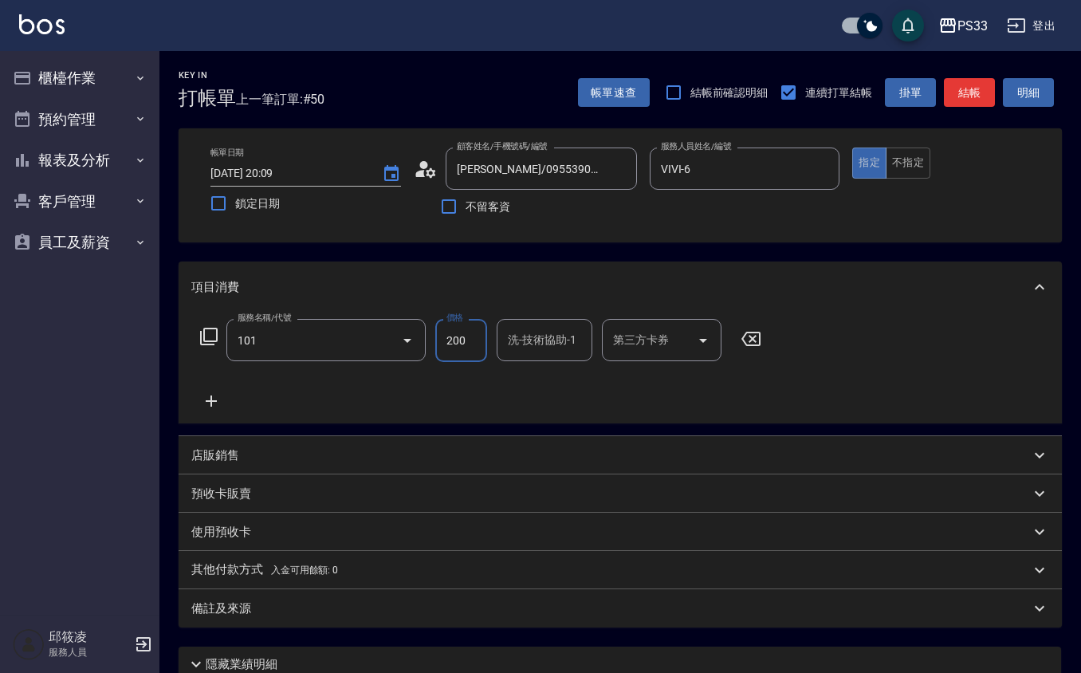
type input "洗髮(101)"
type input "[PERSON_NAME]-22"
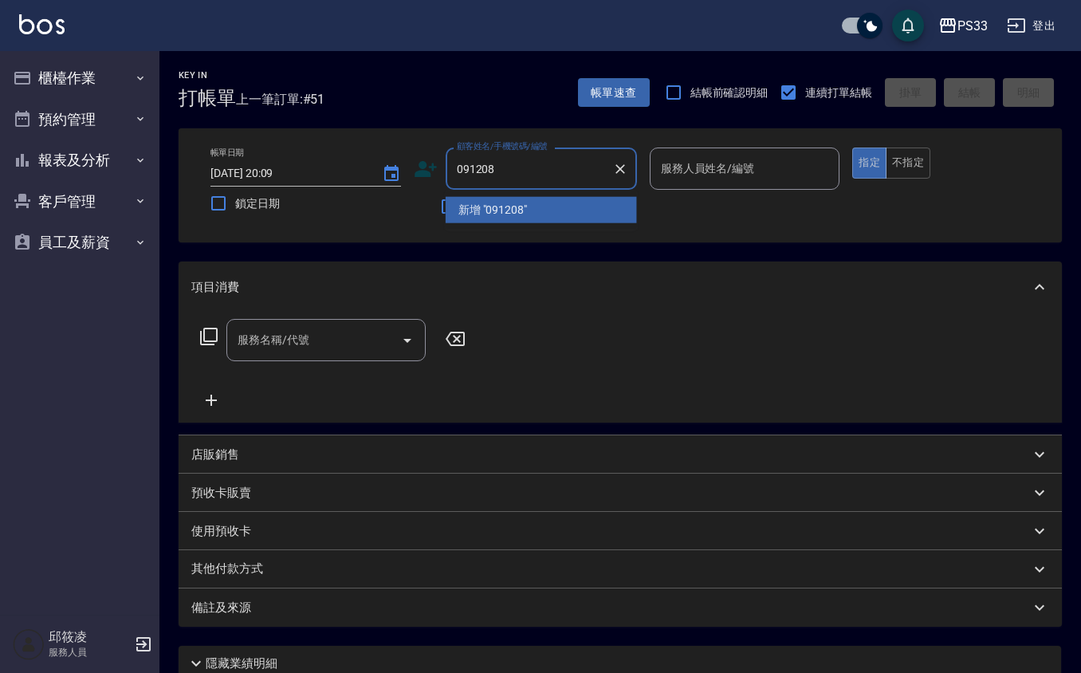
type input "091208"
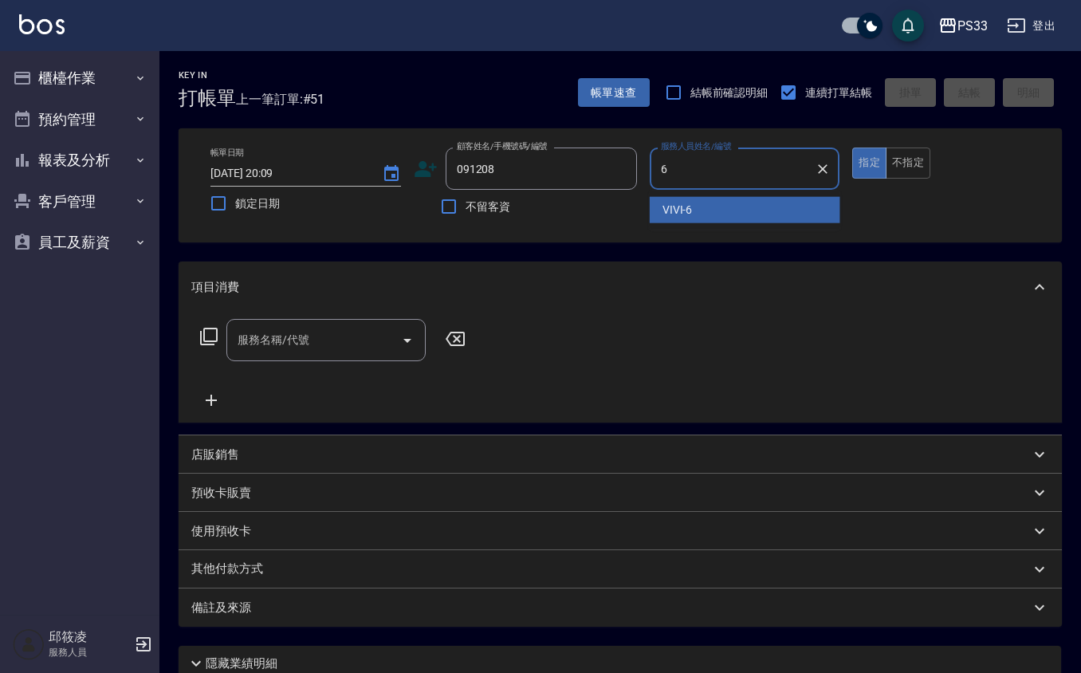
type input "VIVI-6"
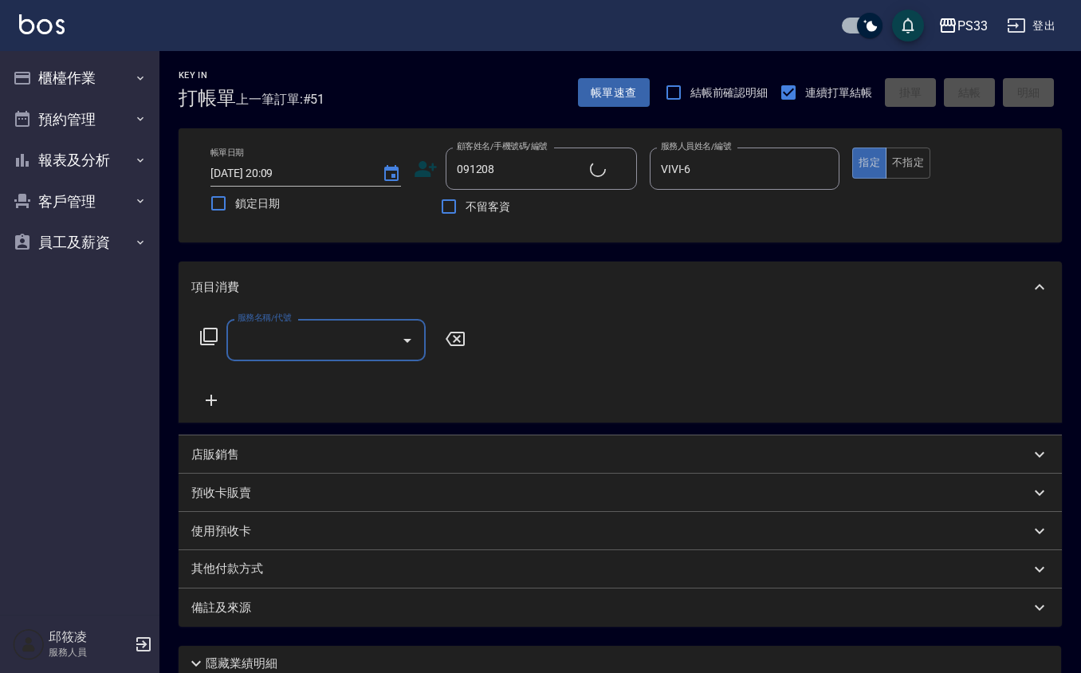
type input "林思嫻/0903967128/091208"
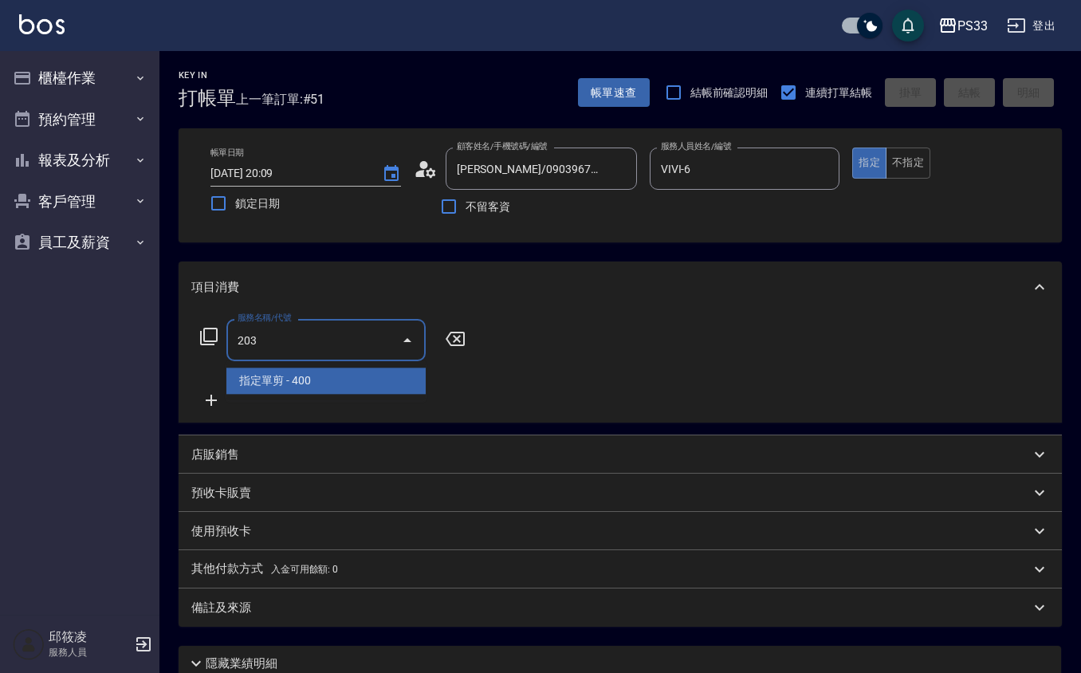
type input "指定單剪(203)"
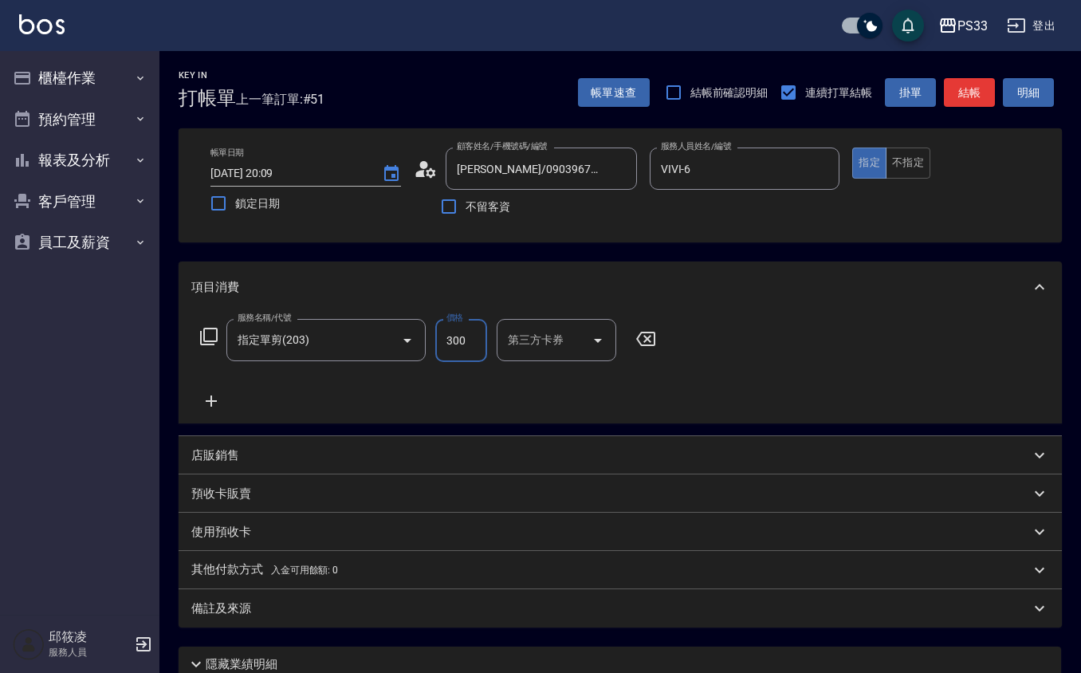
type input "300"
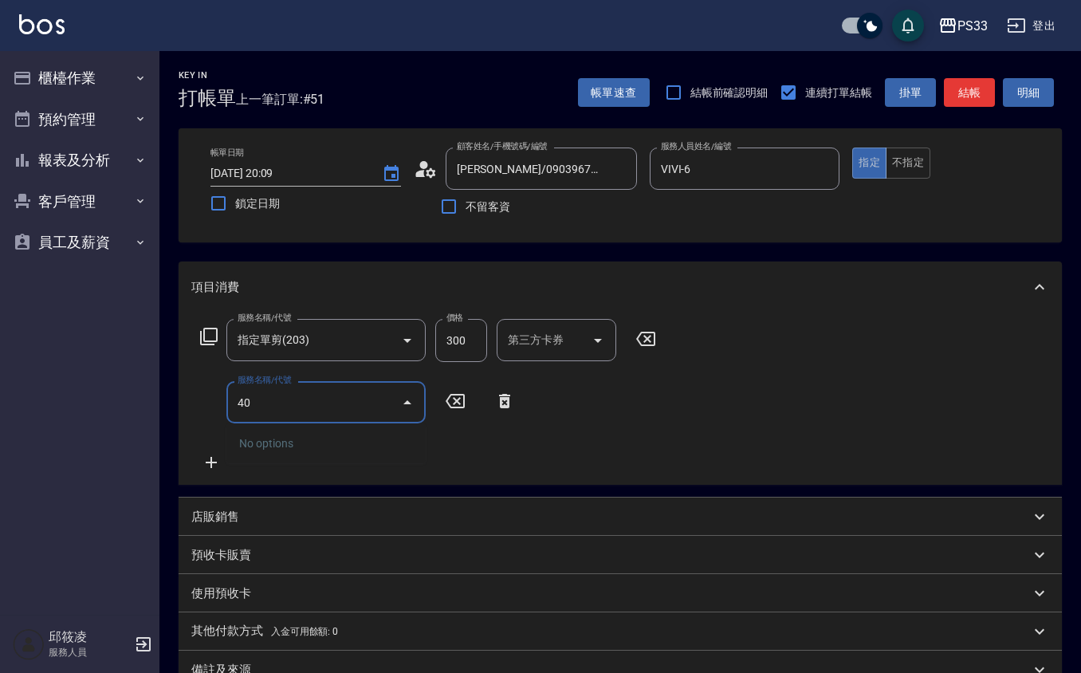
type input "4"
type input "補燙(301)"
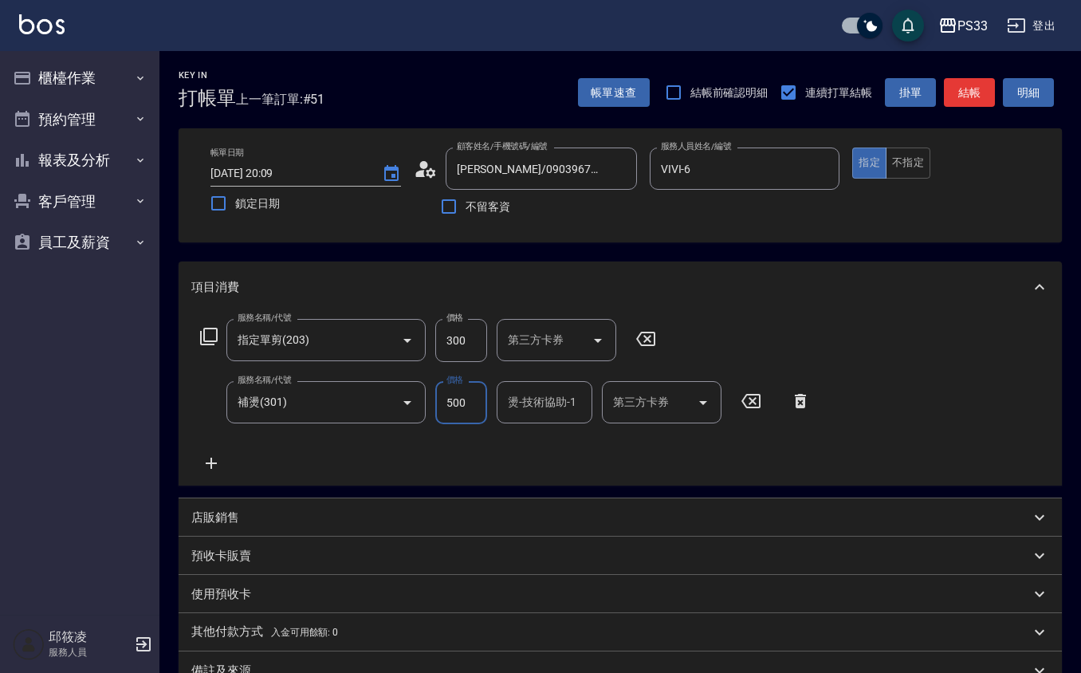
type input "500"
type input "VIVI-6"
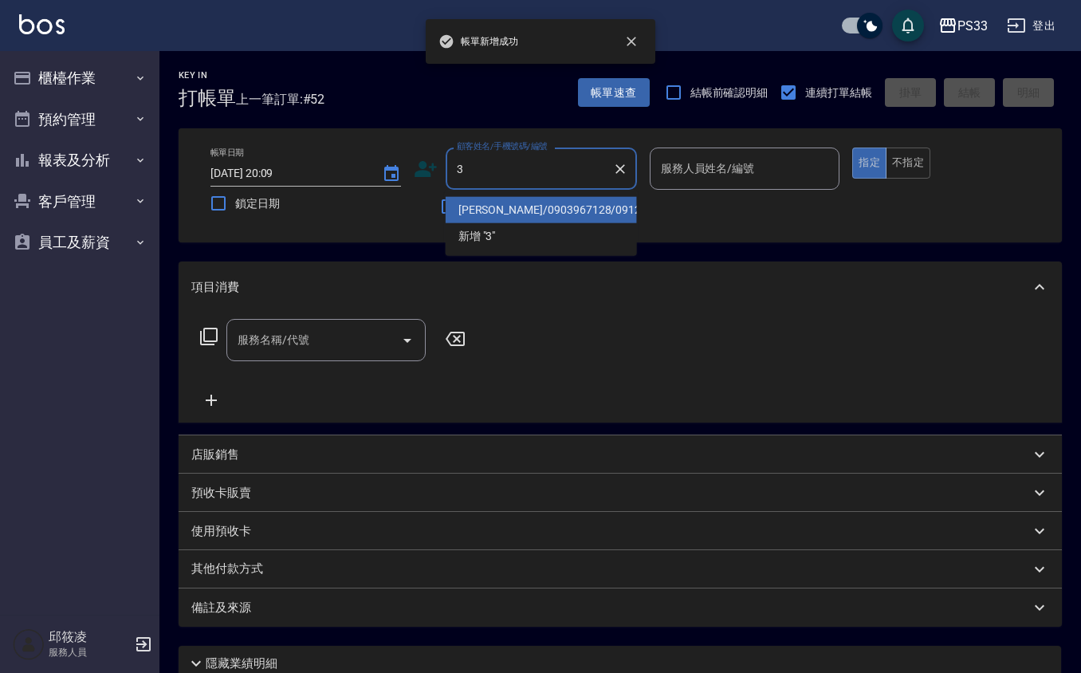
type input "林思嫻/0903967128/091208"
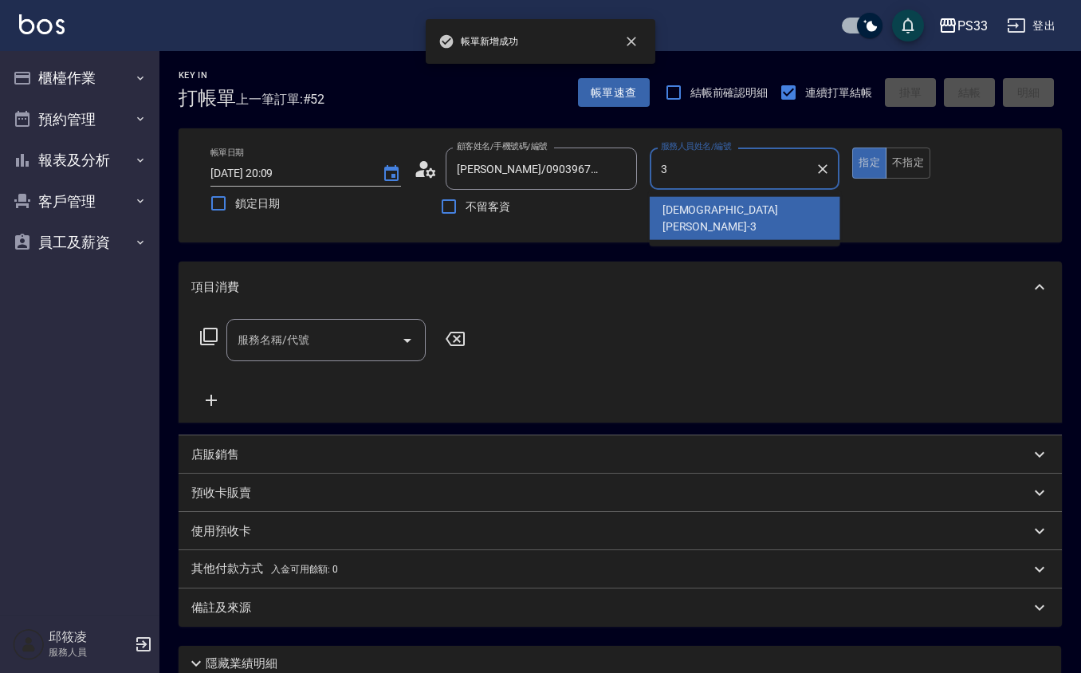
type input "[PERSON_NAME]-3"
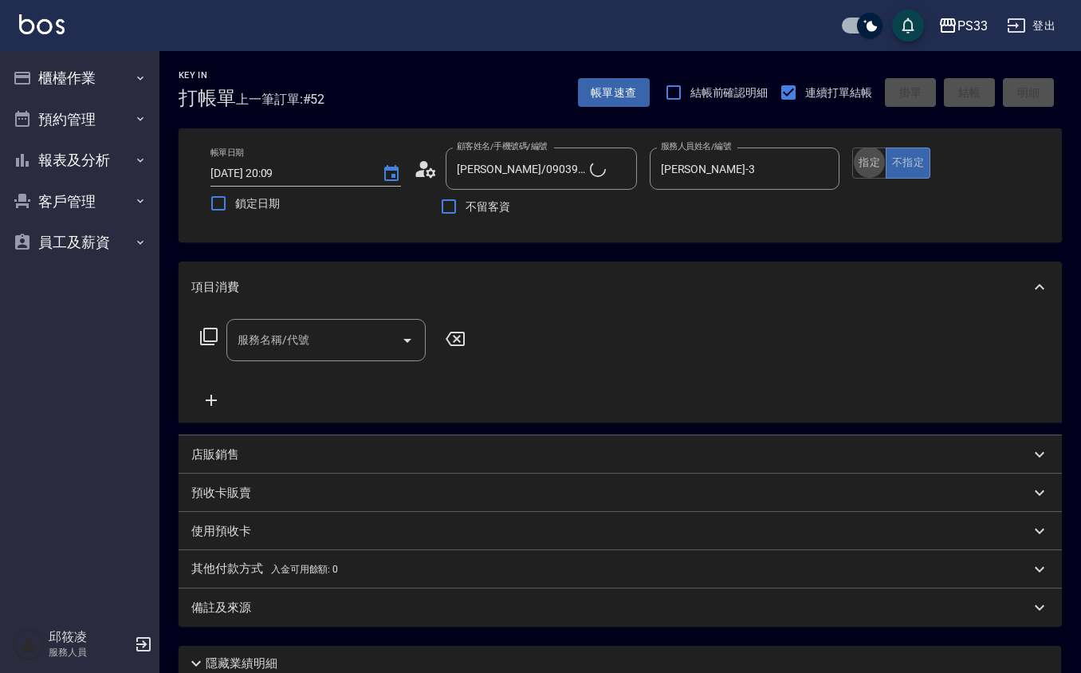
type input "Pinky/0930017010/3"
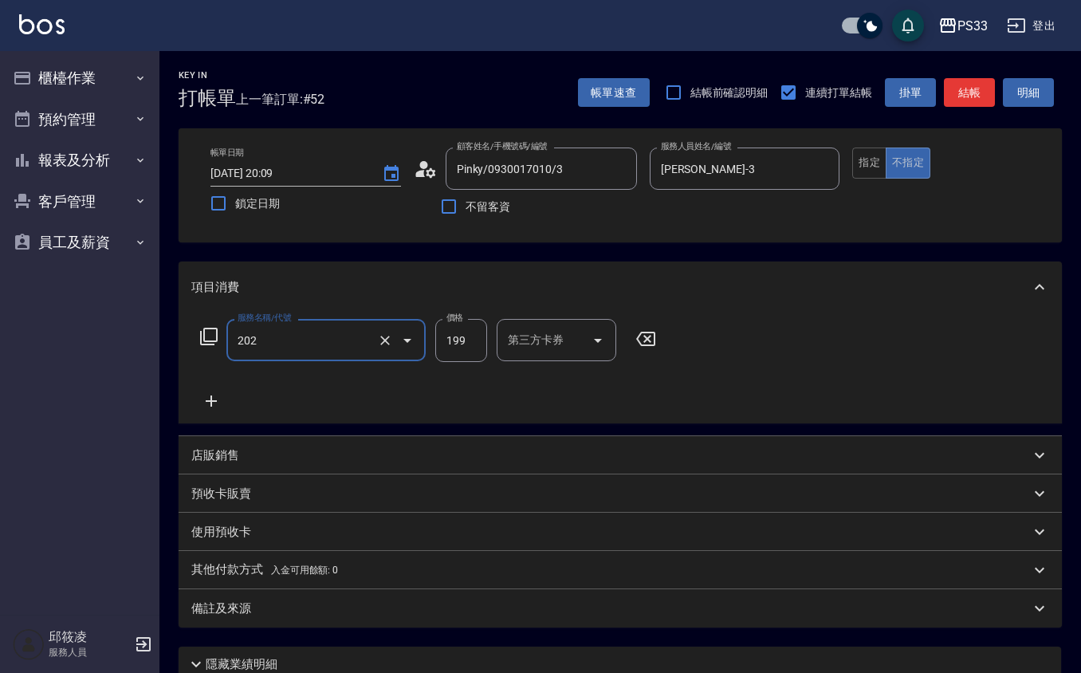
type input "不指定單剪(202)"
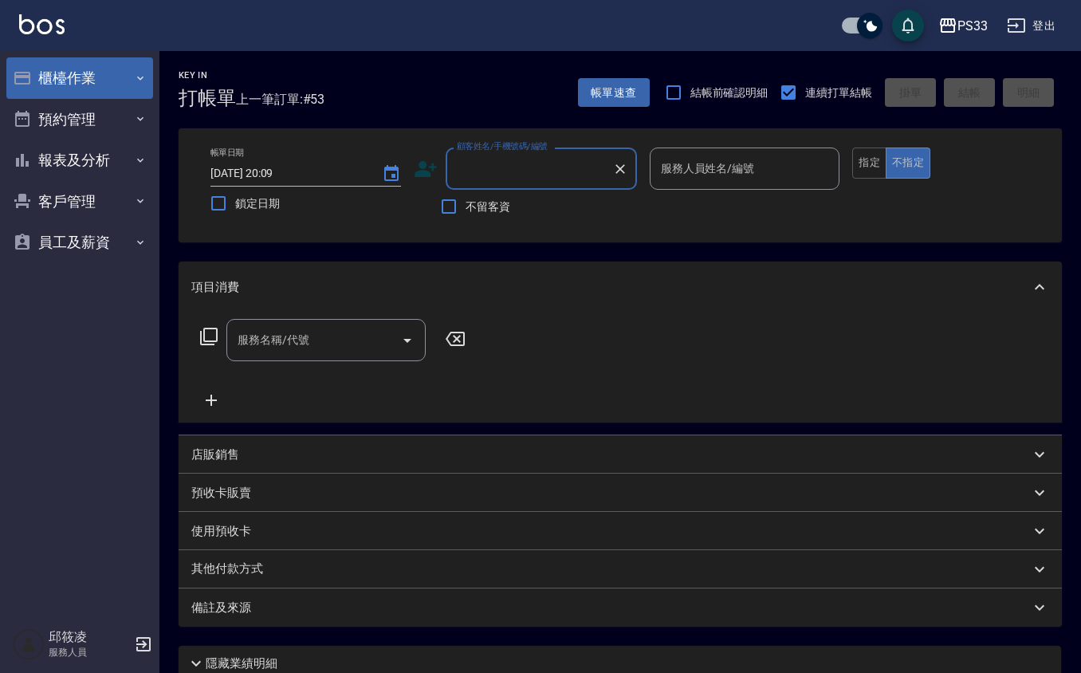
click at [80, 74] on button "櫃檯作業" at bounding box center [79, 77] width 147 height 41
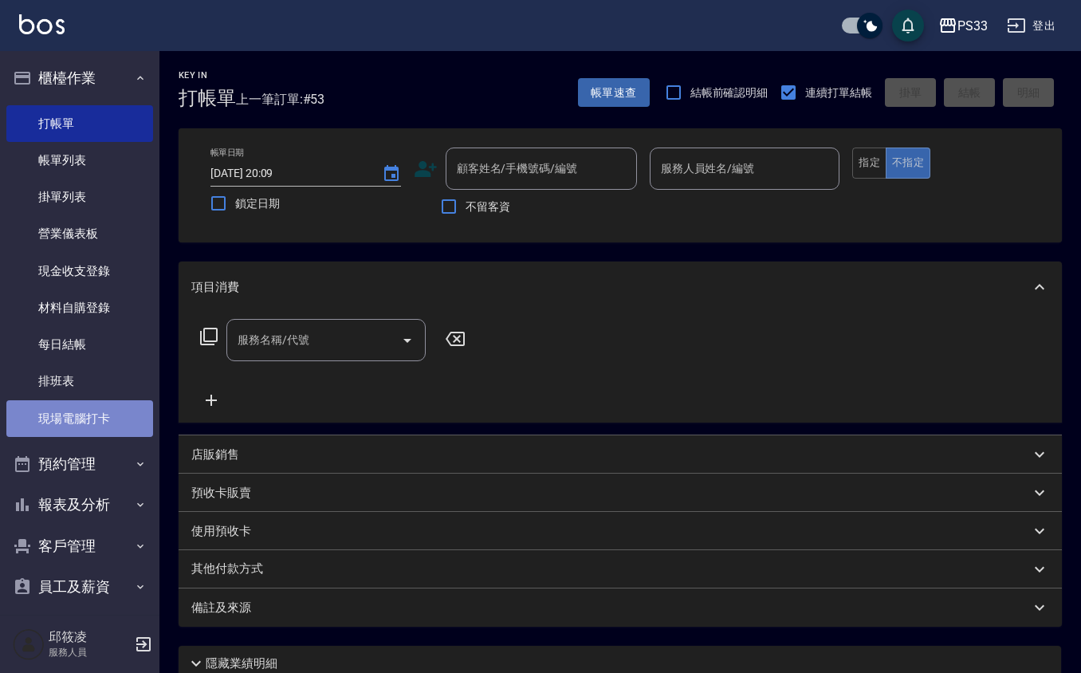
click at [107, 400] on link "現場電腦打卡" at bounding box center [79, 418] width 147 height 37
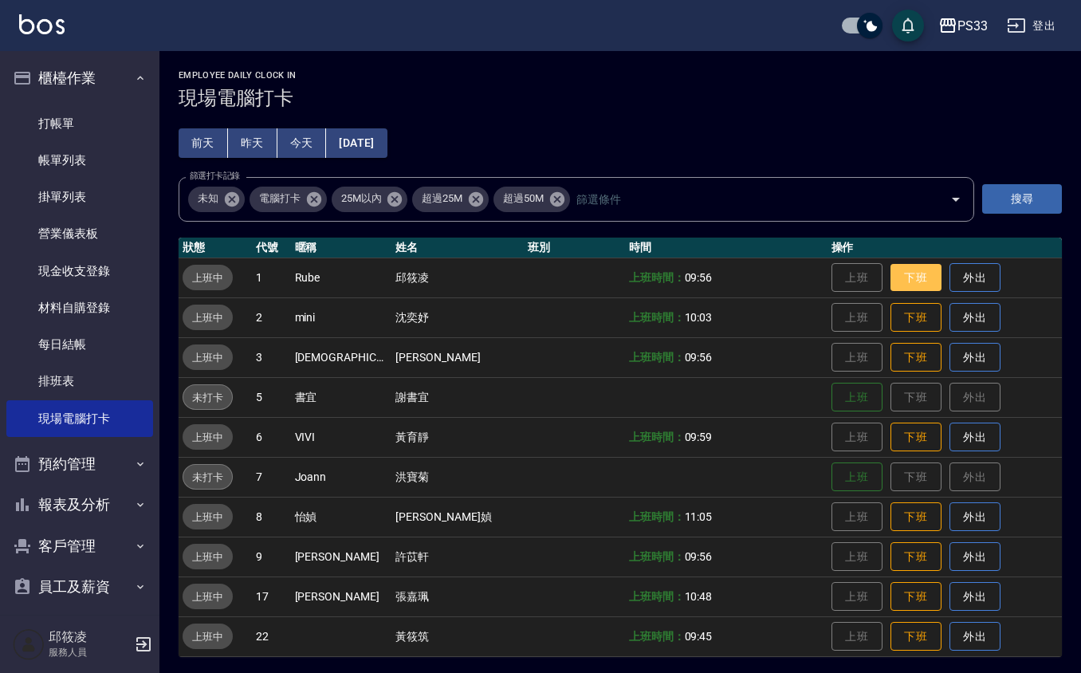
click at [890, 271] on button "下班" at bounding box center [915, 278] width 51 height 28
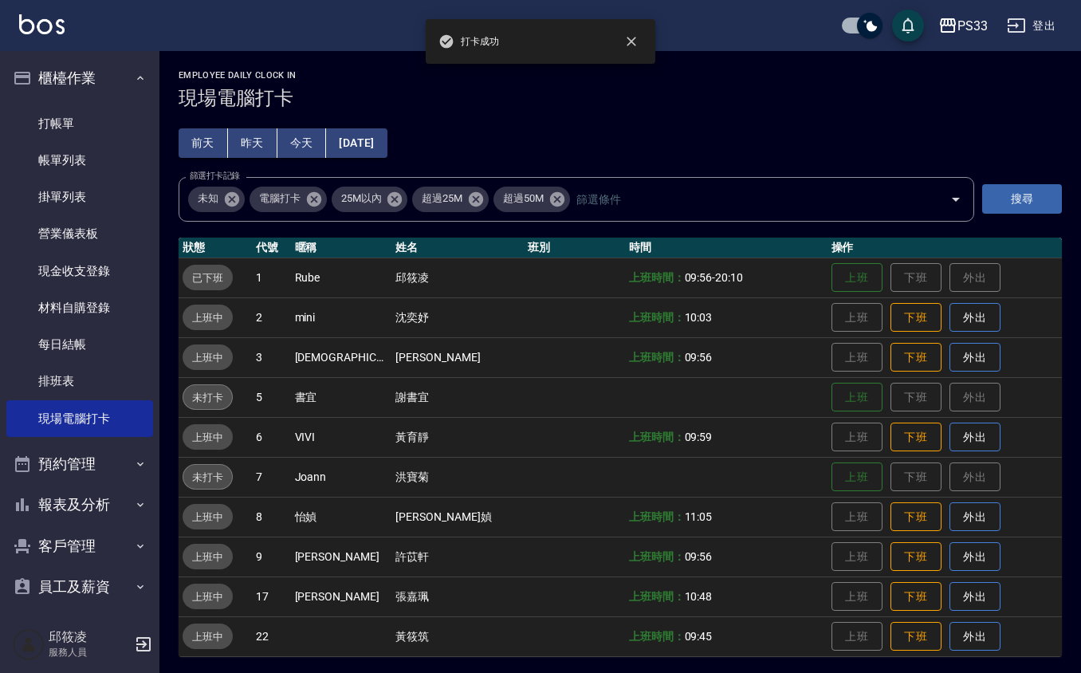
click at [900, 300] on td "上班 下班 外出" at bounding box center [944, 317] width 234 height 40
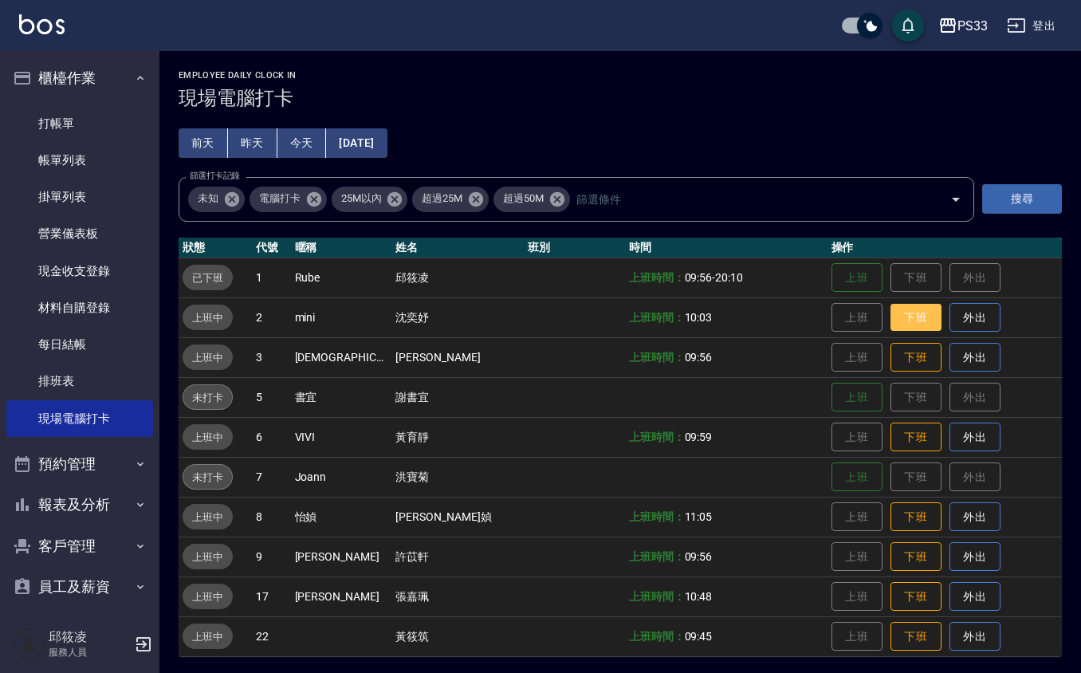
click at [890, 314] on button "下班" at bounding box center [915, 318] width 51 height 28
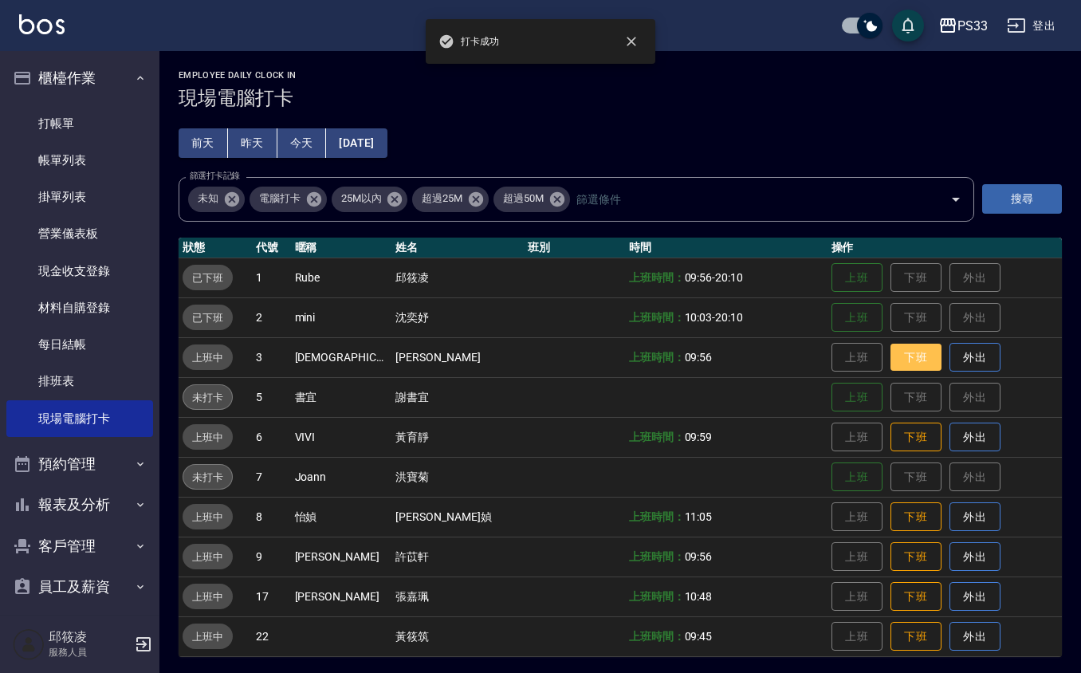
click at [890, 363] on button "下班" at bounding box center [915, 357] width 51 height 28
click at [890, 370] on button "下班" at bounding box center [915, 357] width 51 height 28
click at [890, 429] on button "下班" at bounding box center [915, 437] width 51 height 28
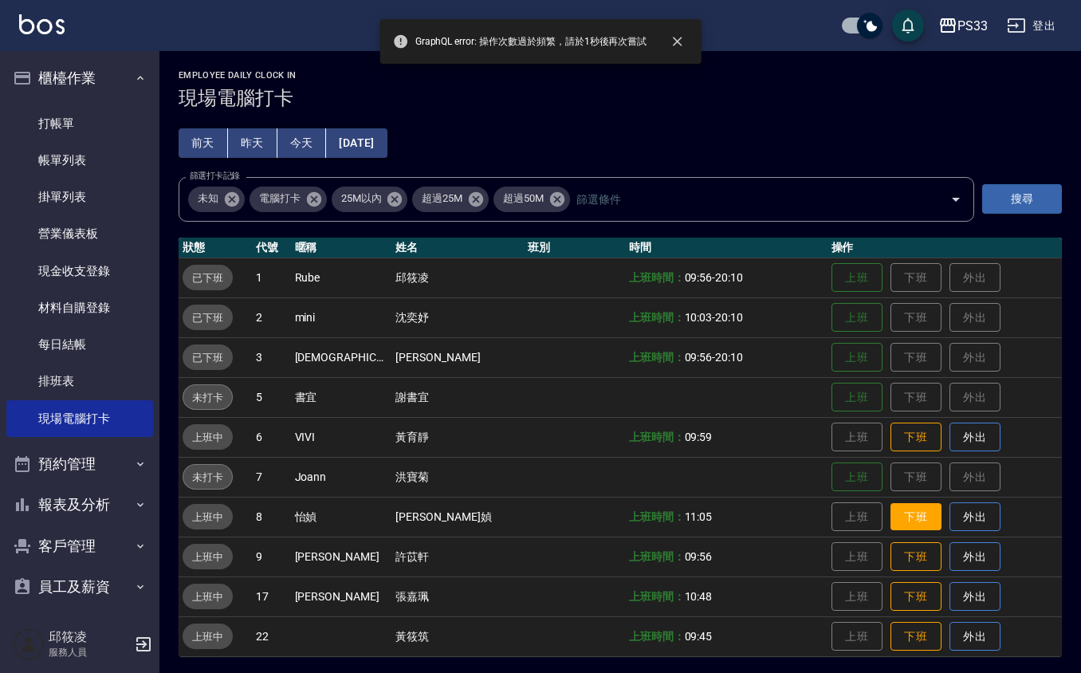
drag, startPoint x: 894, startPoint y: 524, endPoint x: 887, endPoint y: 511, distance: 15.3
click at [890, 517] on button "下班" at bounding box center [915, 517] width 51 height 28
click at [890, 437] on button "下班" at bounding box center [915, 437] width 51 height 28
click at [889, 539] on td "上班 下班 外出" at bounding box center [944, 556] width 234 height 40
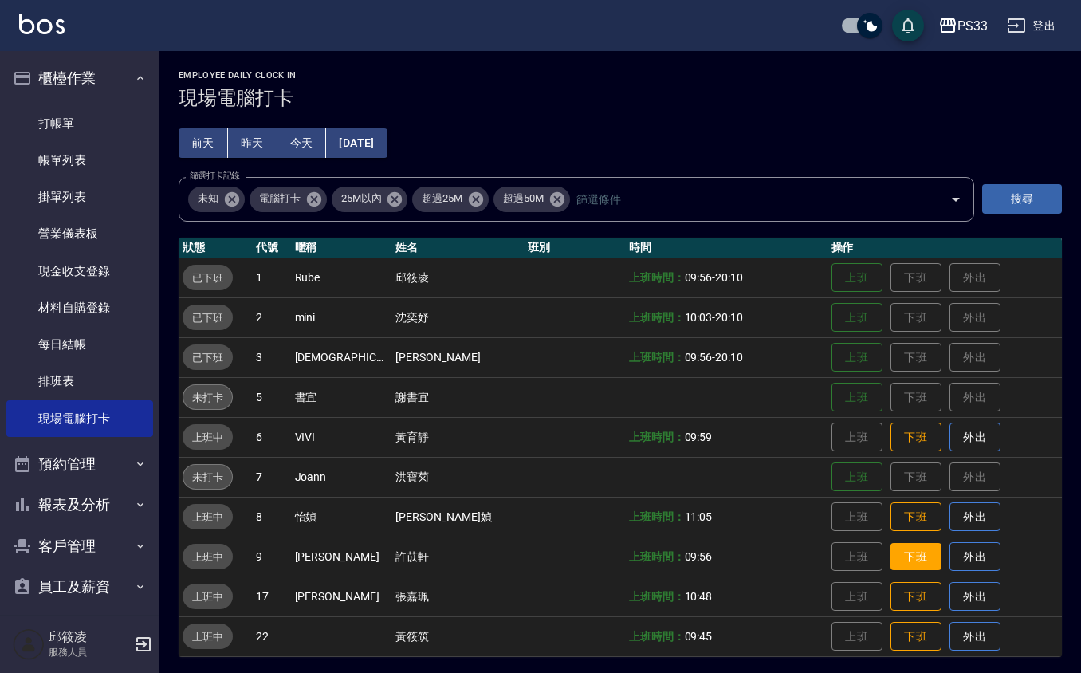
click at [890, 563] on button "下班" at bounding box center [915, 557] width 51 height 28
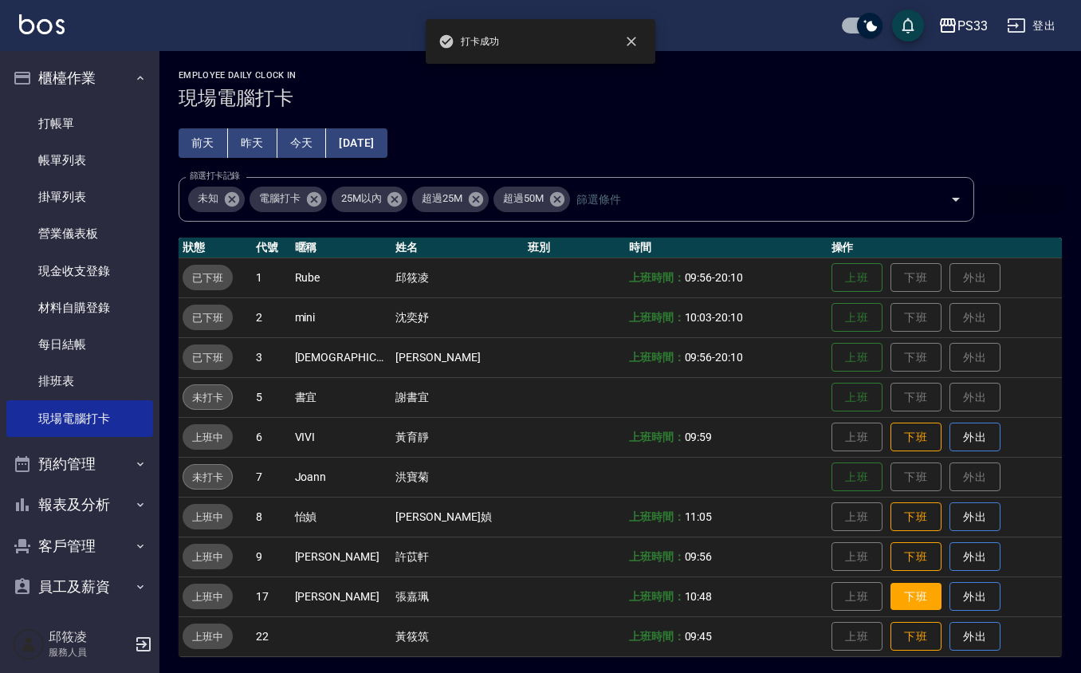
click at [900, 594] on button "下班" at bounding box center [915, 596] width 51 height 28
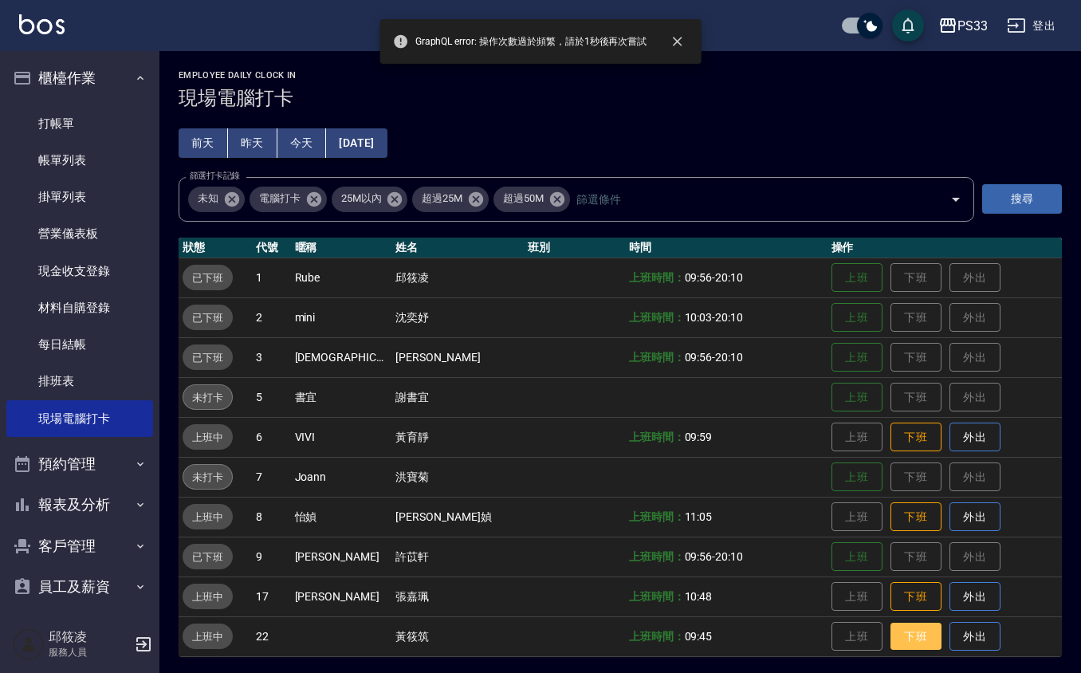
drag, startPoint x: 897, startPoint y: 645, endPoint x: 891, endPoint y: 630, distance: 16.4
click at [893, 644] on button "下班" at bounding box center [915, 636] width 51 height 28
click at [875, 540] on td "上班 下班 外出" at bounding box center [944, 556] width 234 height 40
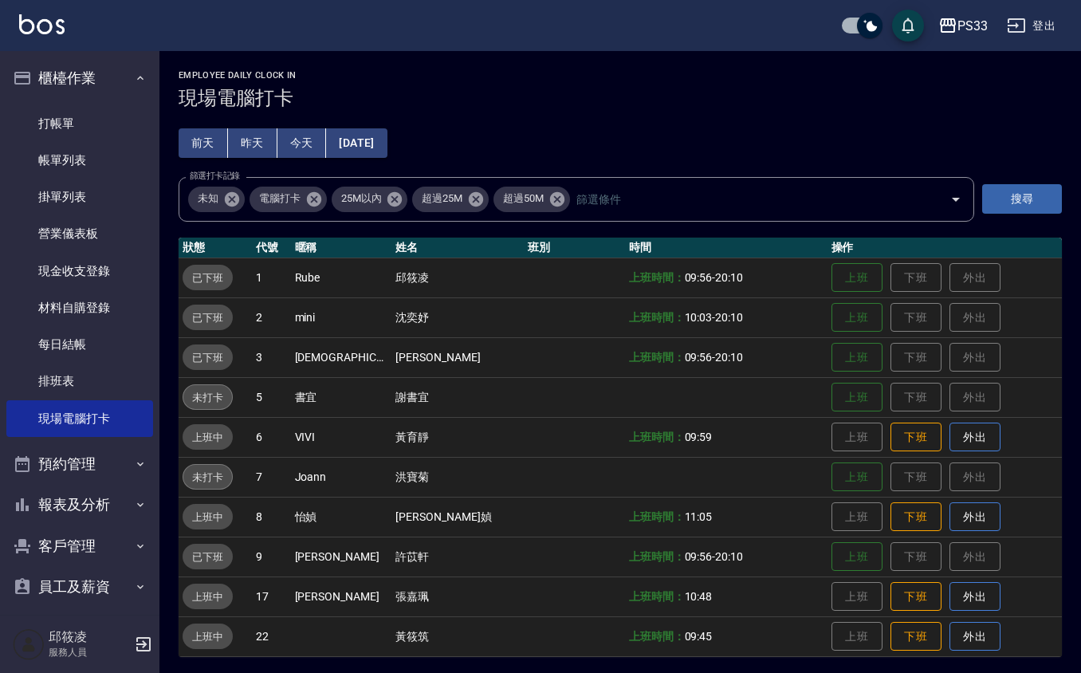
drag, startPoint x: 886, startPoint y: 564, endPoint x: 883, endPoint y: 553, distance: 11.6
click at [883, 562] on td "上班 下班 外出" at bounding box center [944, 556] width 234 height 40
click at [890, 517] on button "下班" at bounding box center [915, 517] width 51 height 28
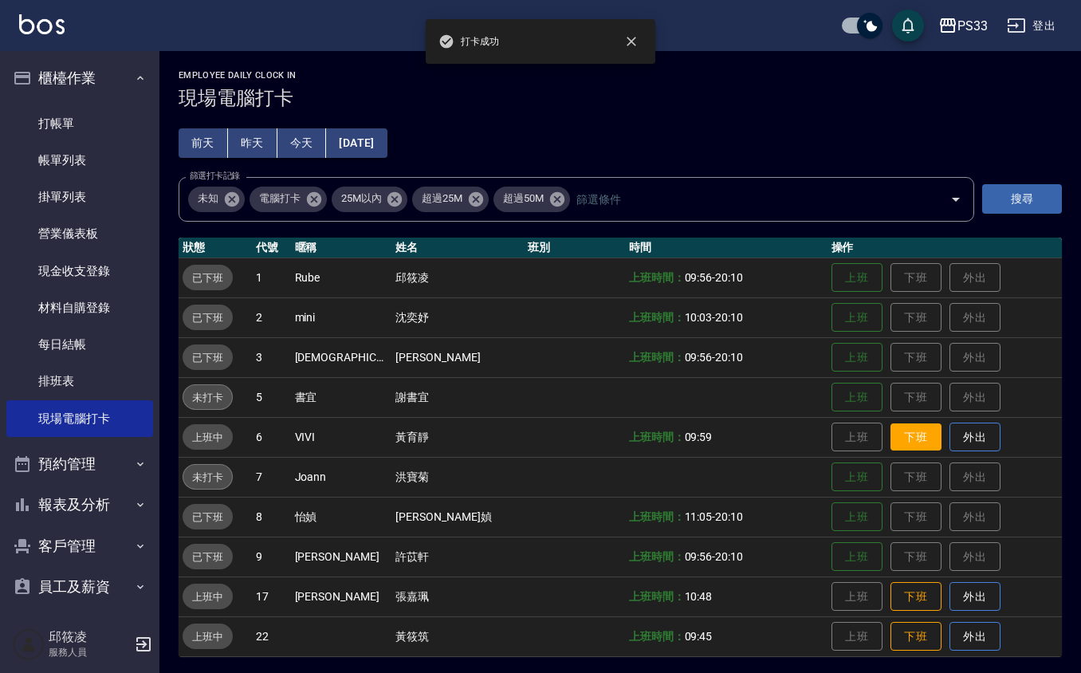
click at [890, 441] on button "下班" at bounding box center [915, 437] width 51 height 28
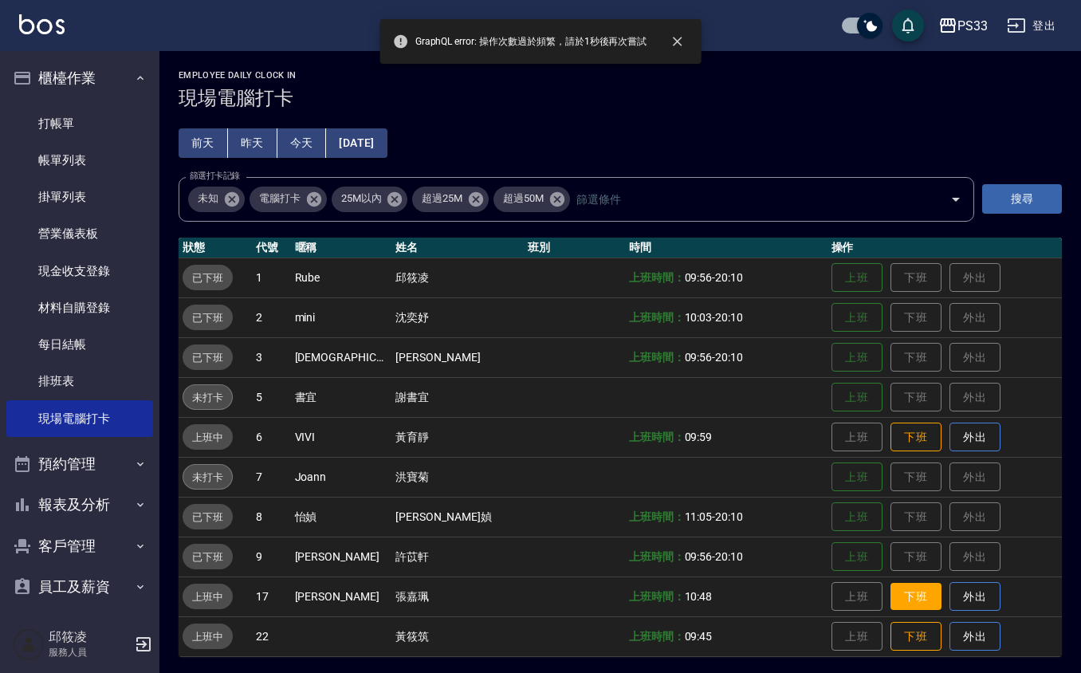
click at [890, 587] on button "下班" at bounding box center [915, 596] width 51 height 28
drag, startPoint x: 892, startPoint y: 634, endPoint x: 886, endPoint y: 604, distance: 30.9
click at [891, 632] on button "下班" at bounding box center [915, 636] width 51 height 28
click at [896, 432] on button "下班" at bounding box center [915, 437] width 51 height 28
click at [896, 431] on button "下班" at bounding box center [915, 437] width 51 height 28
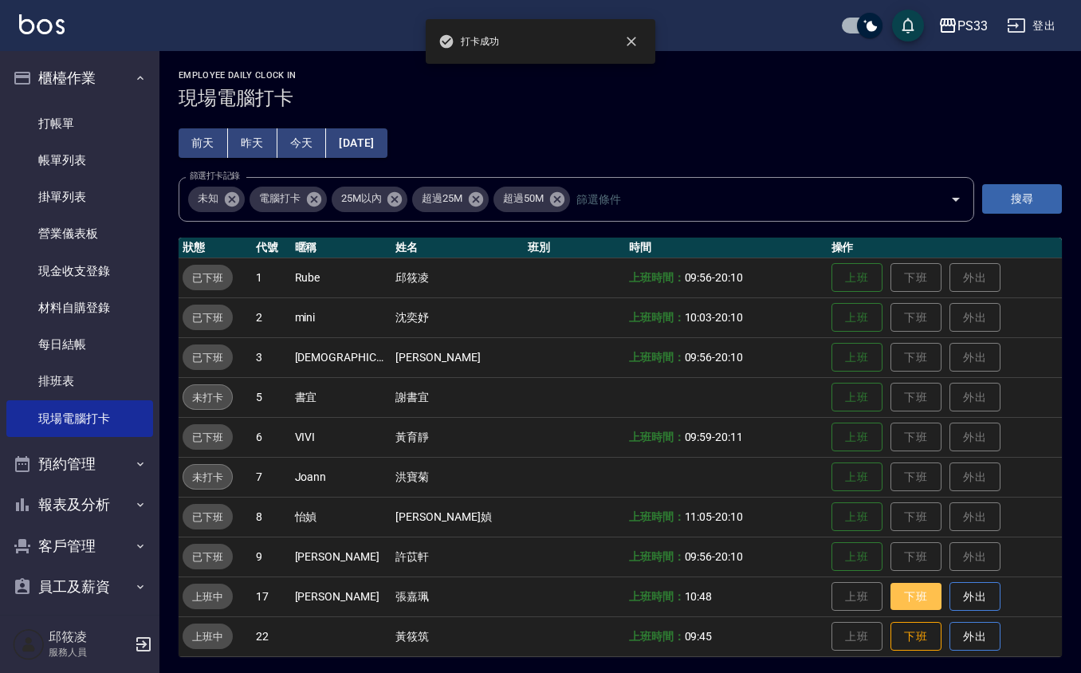
click at [890, 599] on button "下班" at bounding box center [915, 596] width 51 height 28
click at [890, 634] on button "下班" at bounding box center [915, 636] width 51 height 28
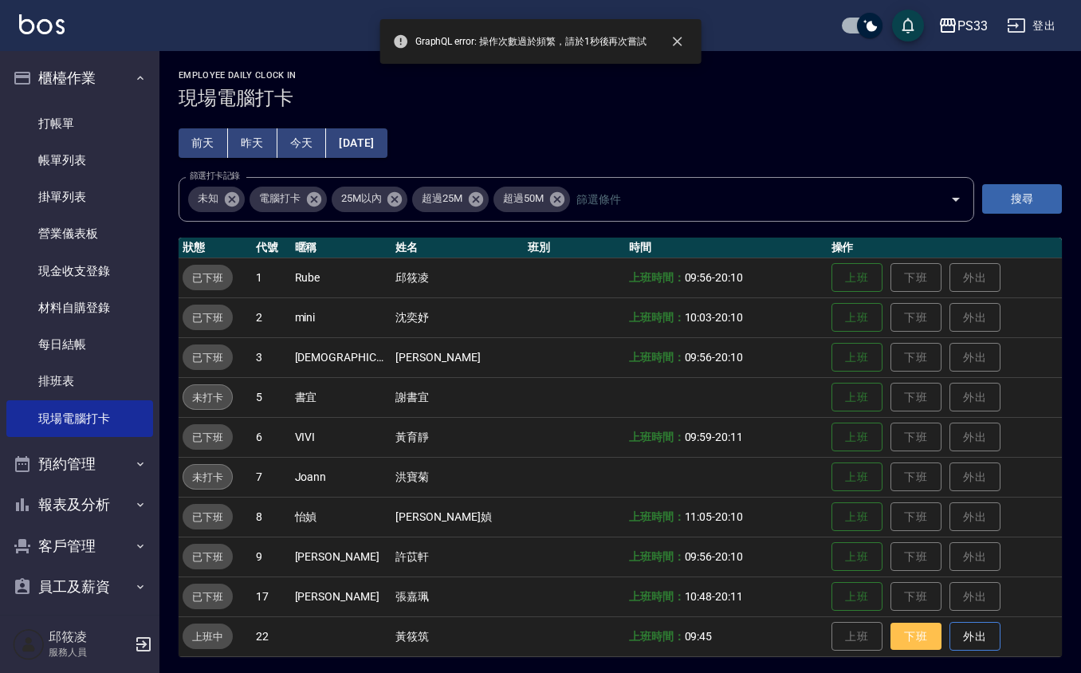
click at [890, 633] on button "下班" at bounding box center [915, 636] width 51 height 28
click at [891, 616] on td "上班 下班 外出" at bounding box center [944, 636] width 234 height 40
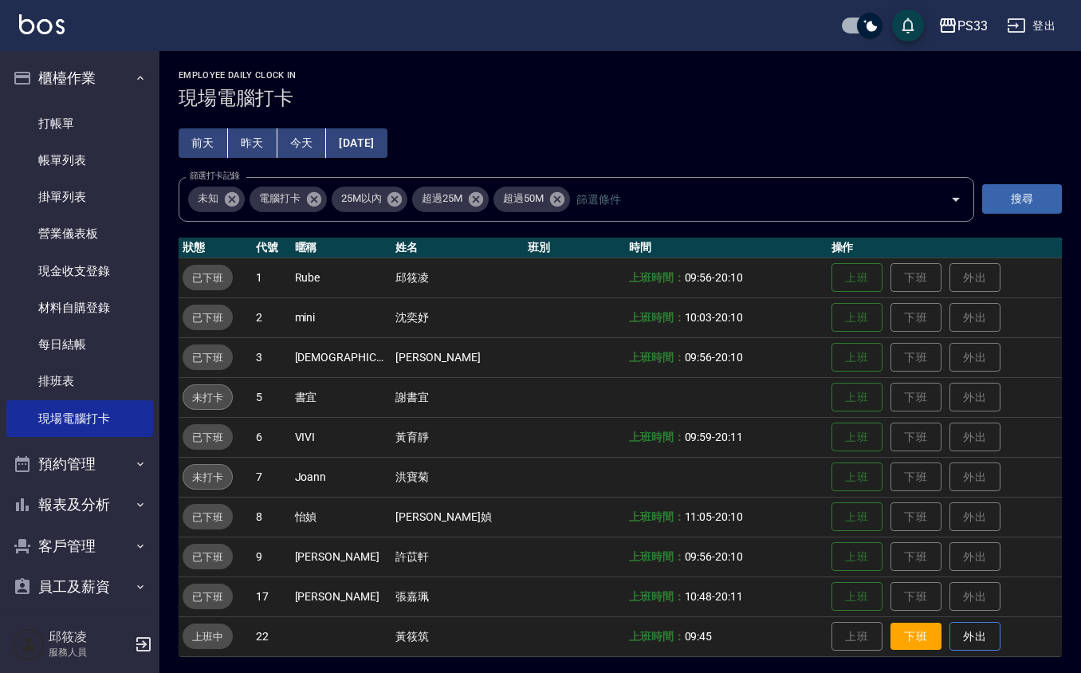
click at [902, 631] on button "下班" at bounding box center [915, 636] width 51 height 28
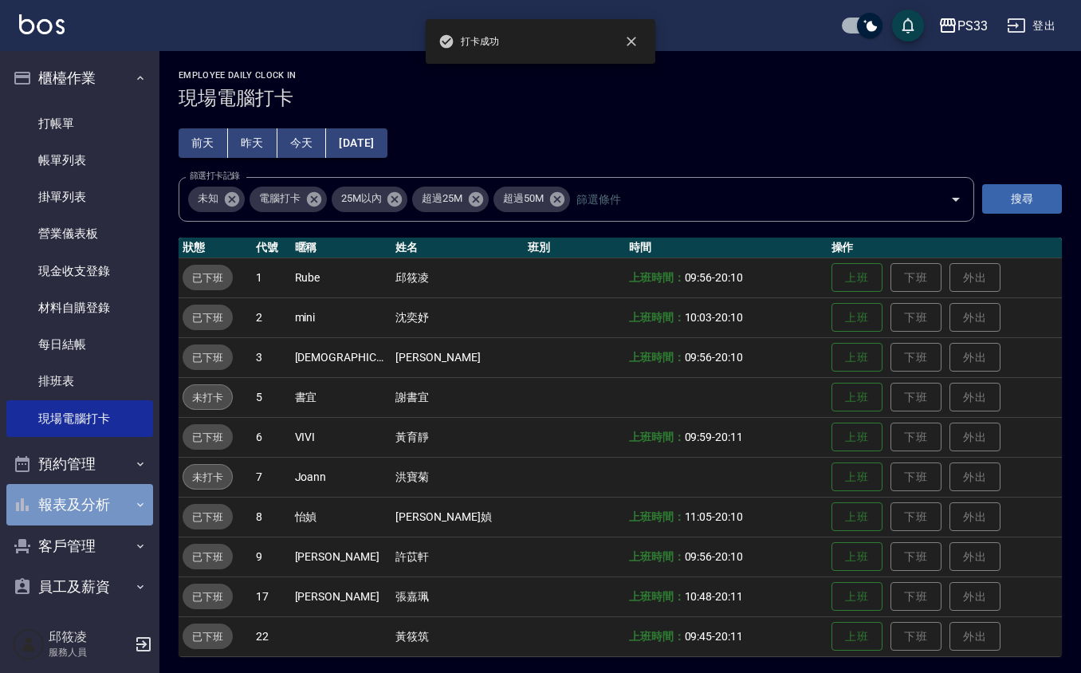
click at [122, 512] on button "報表及分析" at bounding box center [79, 504] width 147 height 41
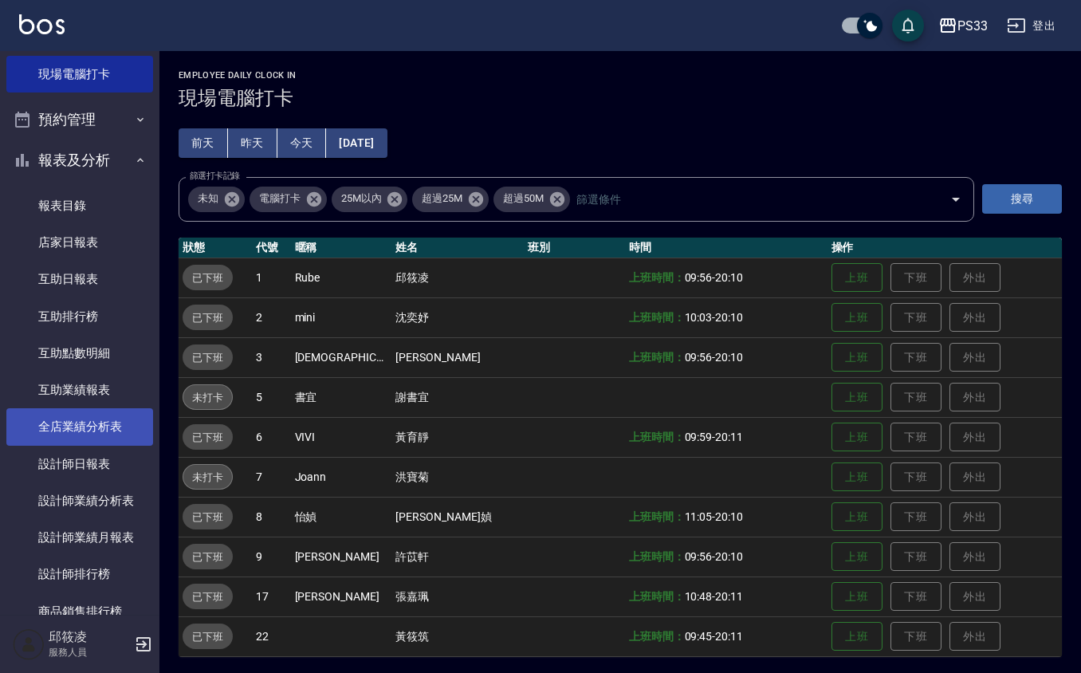
scroll to position [319, 0]
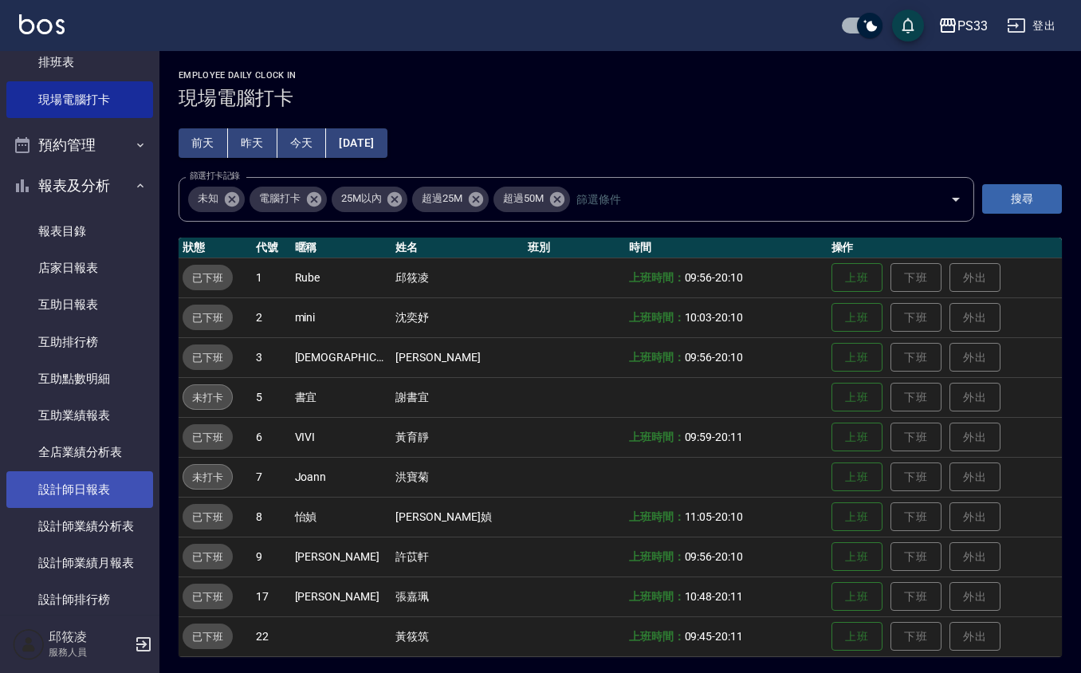
click at [89, 472] on link "設計師日報表" at bounding box center [79, 489] width 147 height 37
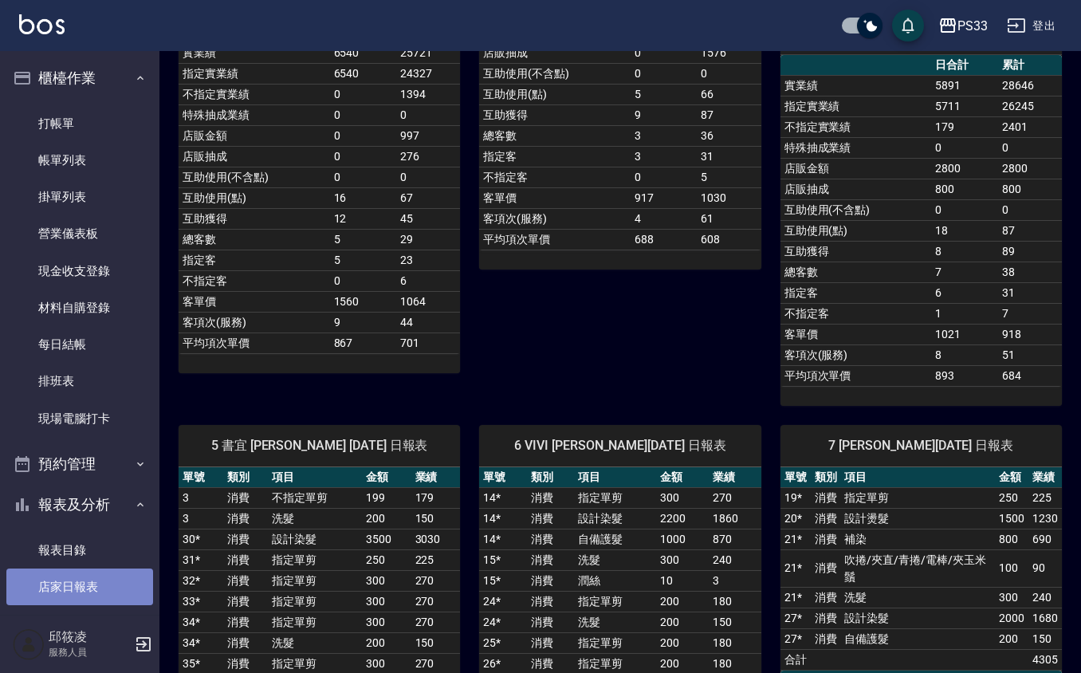
click at [92, 579] on link "店家日報表" at bounding box center [79, 586] width 147 height 37
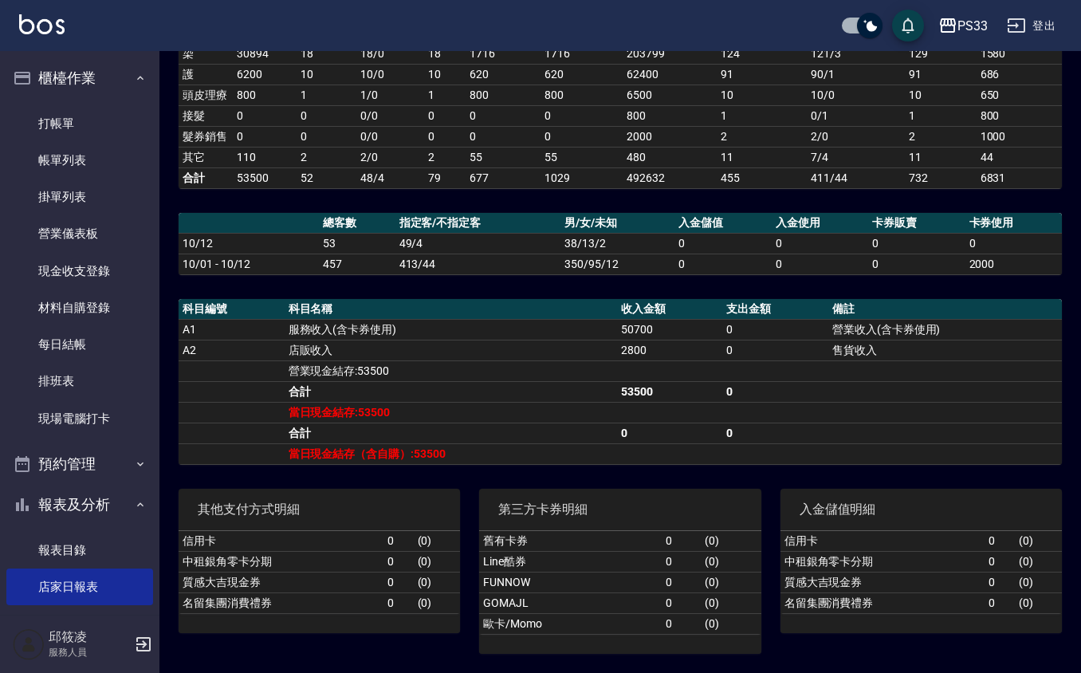
scroll to position [342, 0]
click at [93, 265] on link "現金收支登錄" at bounding box center [79, 271] width 147 height 37
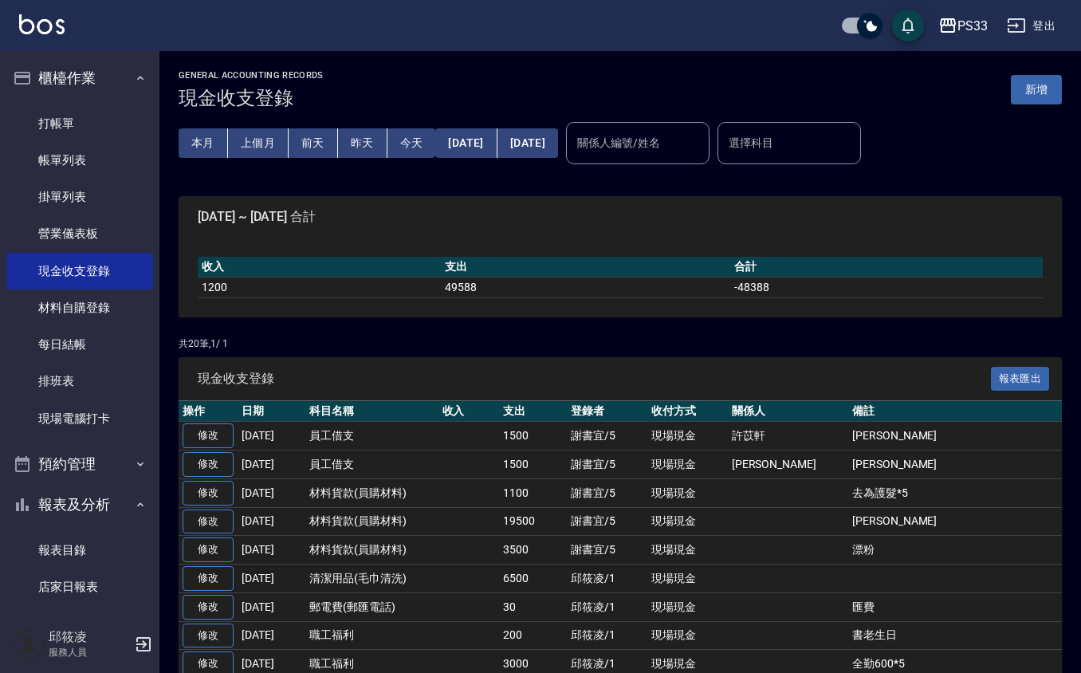
click at [1026, 91] on button "新增" at bounding box center [1035, 89] width 51 height 29
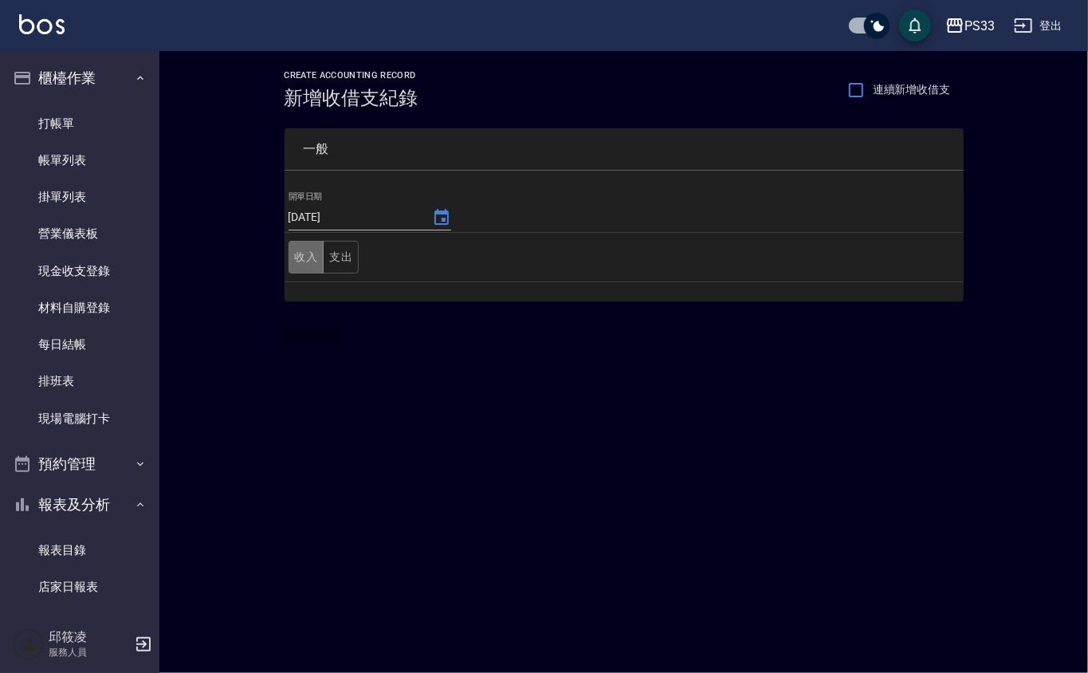
click at [304, 250] on button "收入" at bounding box center [306, 257] width 36 height 33
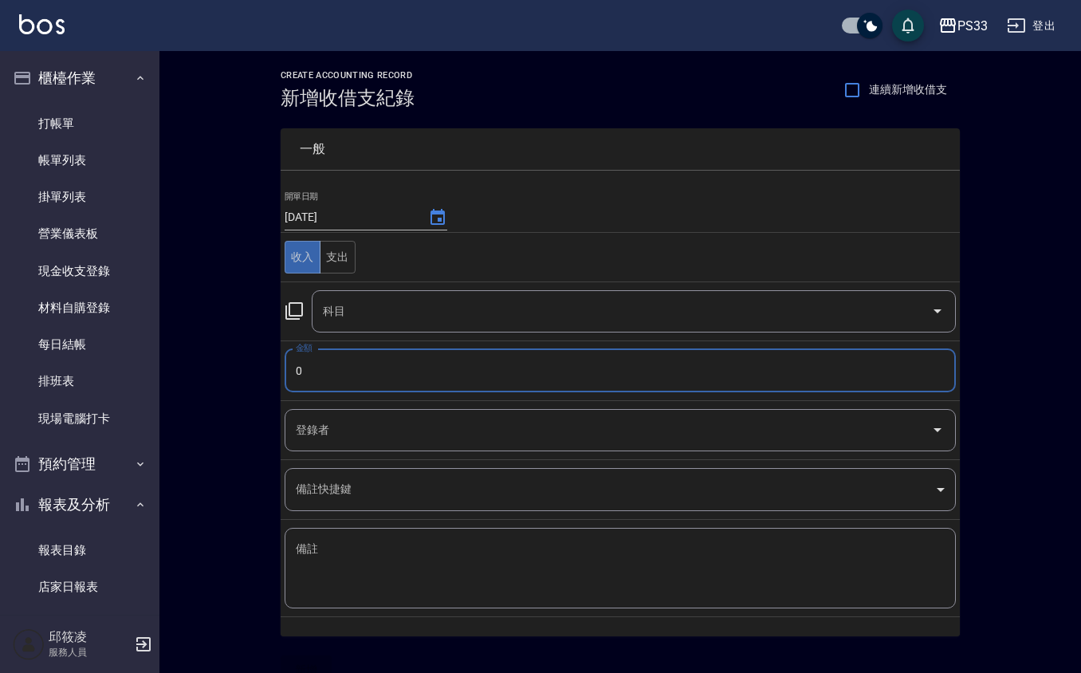
click at [382, 378] on input "0" at bounding box center [619, 370] width 671 height 43
type input "1500"
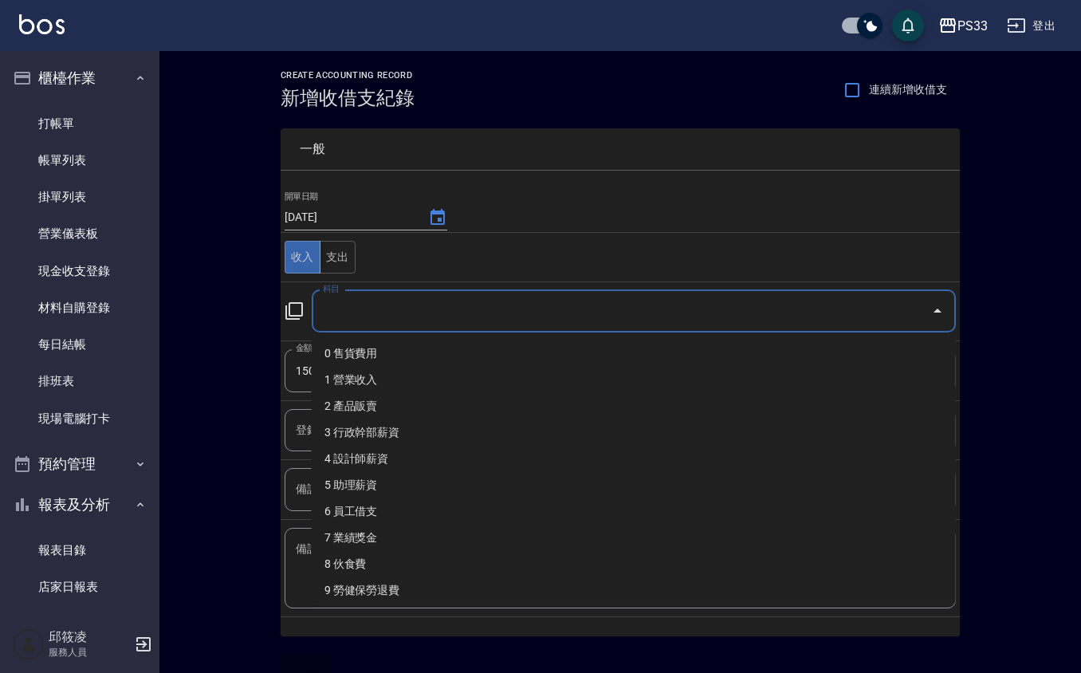
click at [326, 304] on input "科目" at bounding box center [622, 311] width 606 height 28
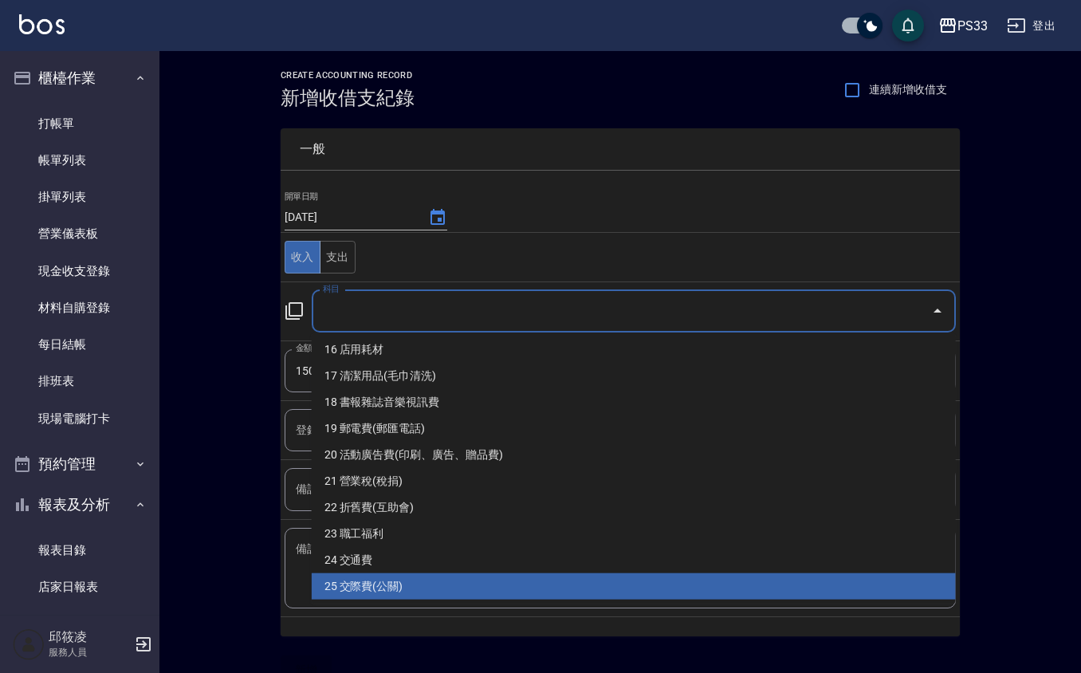
scroll to position [531, 0]
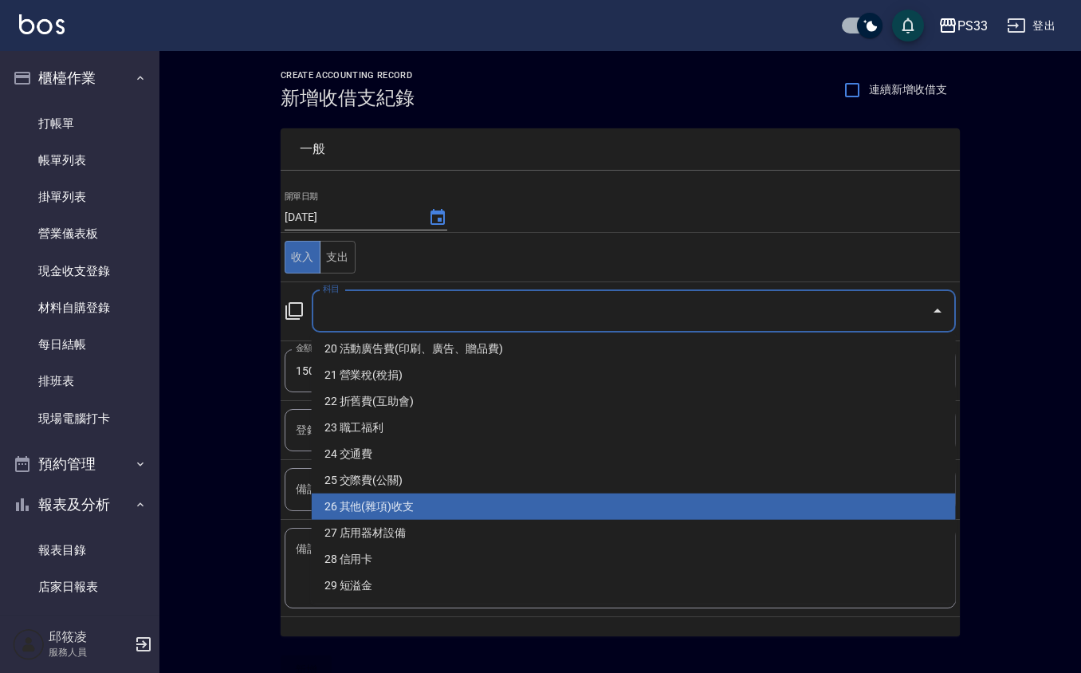
click at [479, 499] on li "26 其他(雜項)收支" at bounding box center [634, 506] width 644 height 26
type input "26 其他(雜項)收支"
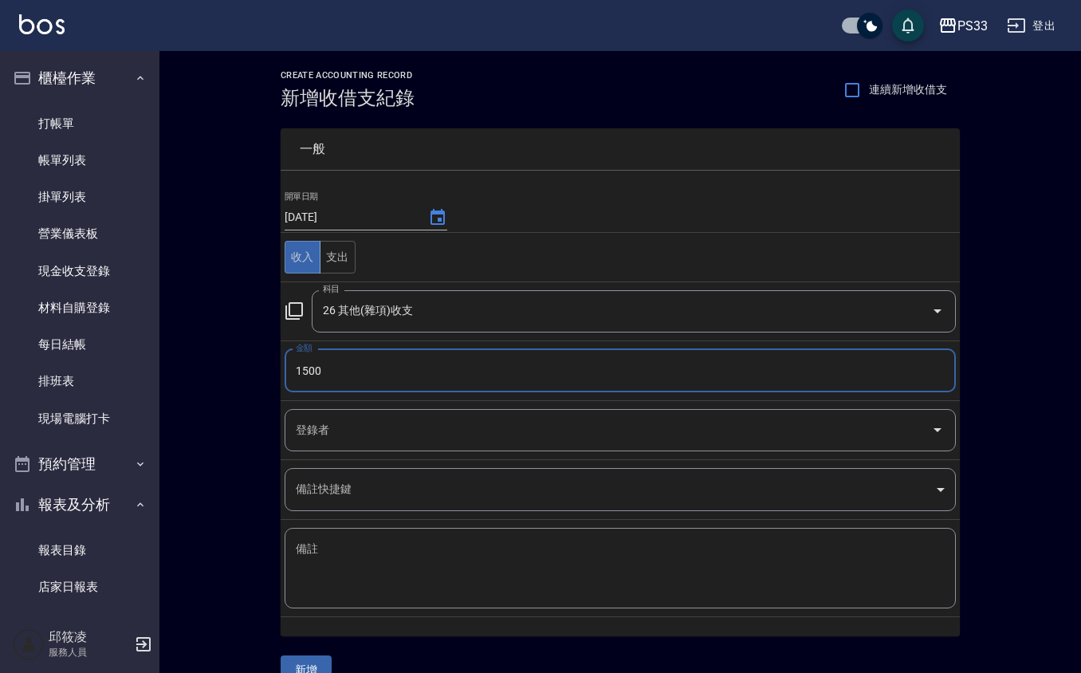
click at [473, 421] on input "登錄者" at bounding box center [608, 430] width 633 height 28
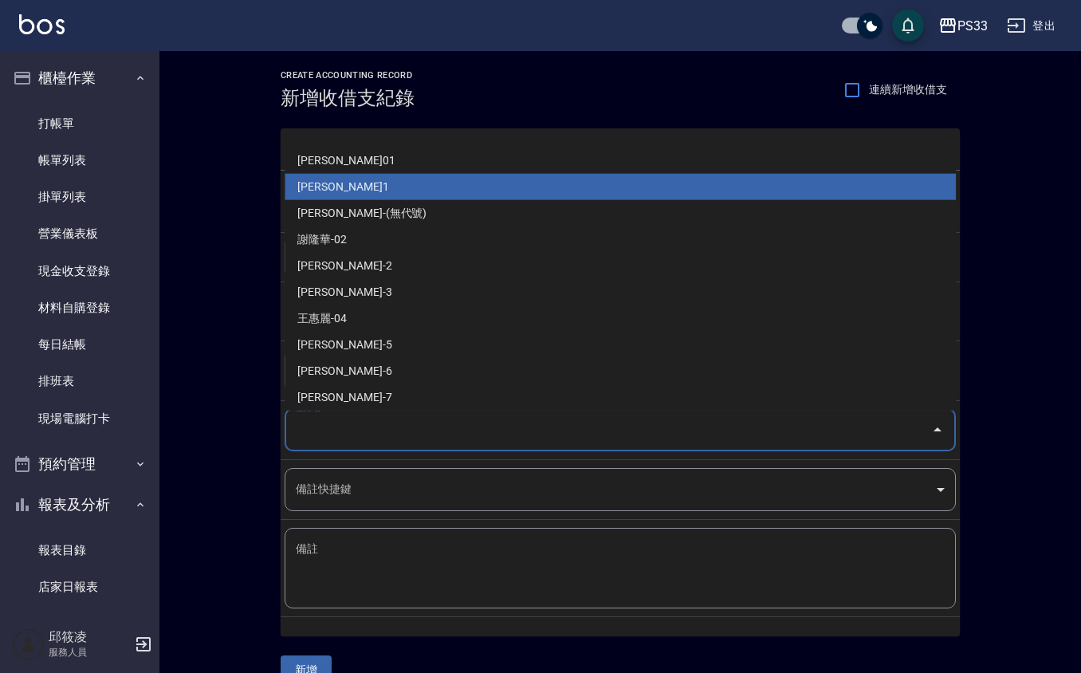
click at [367, 180] on li "[PERSON_NAME]1" at bounding box center [619, 187] width 671 height 26
type input "[PERSON_NAME]1"
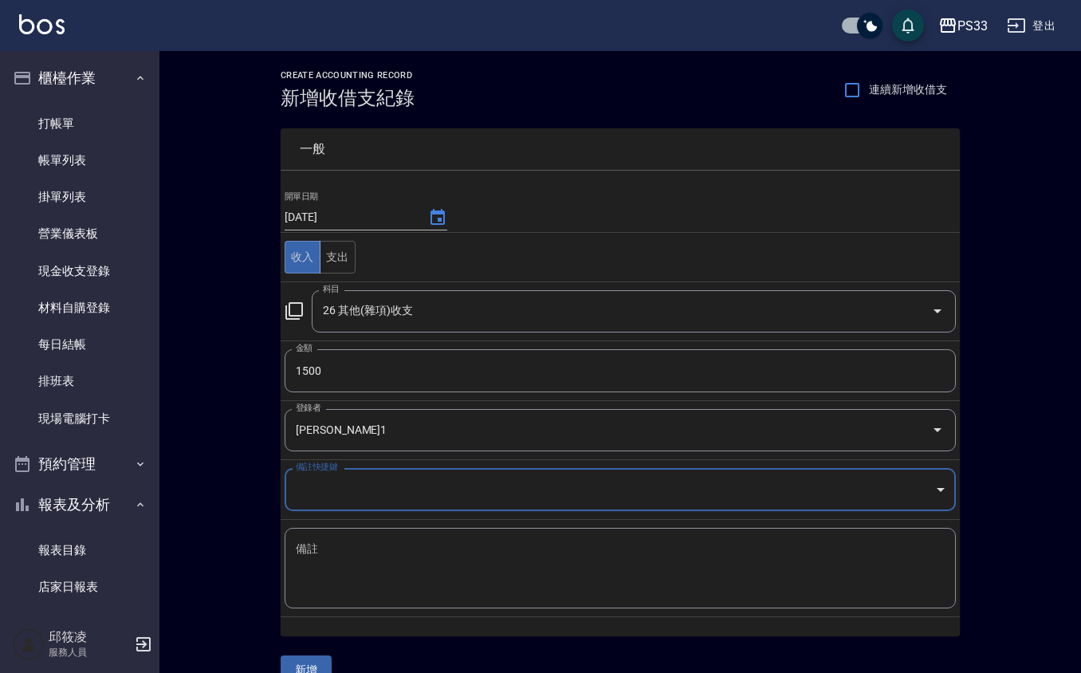
click at [402, 561] on textarea "備註" at bounding box center [620, 568] width 649 height 54
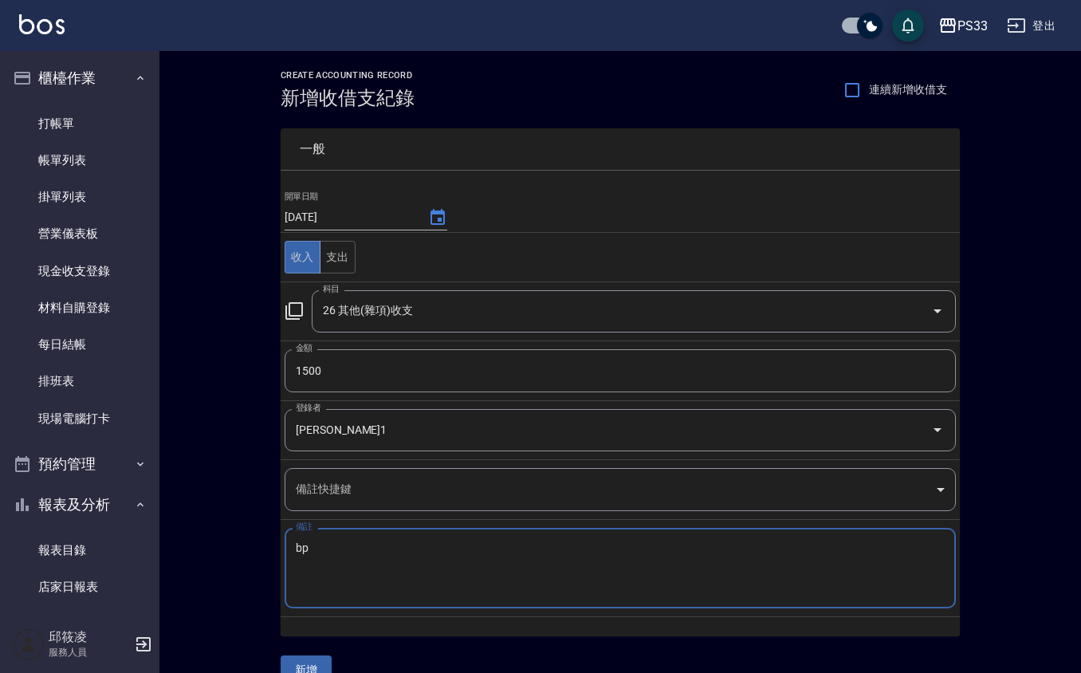
type textarea "b"
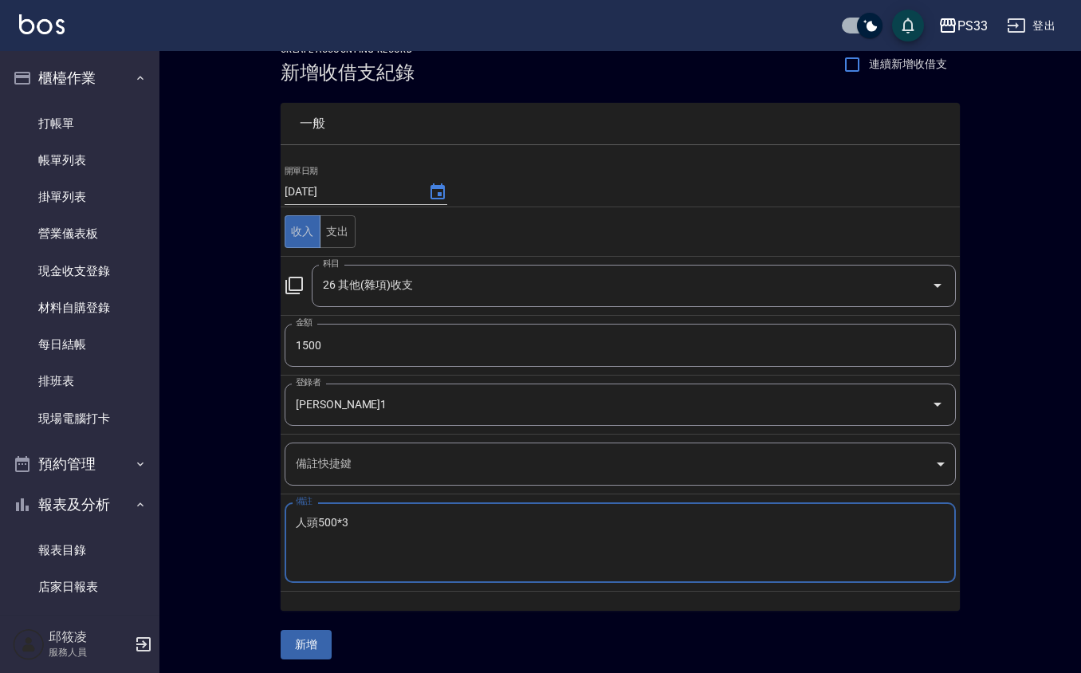
scroll to position [33, 0]
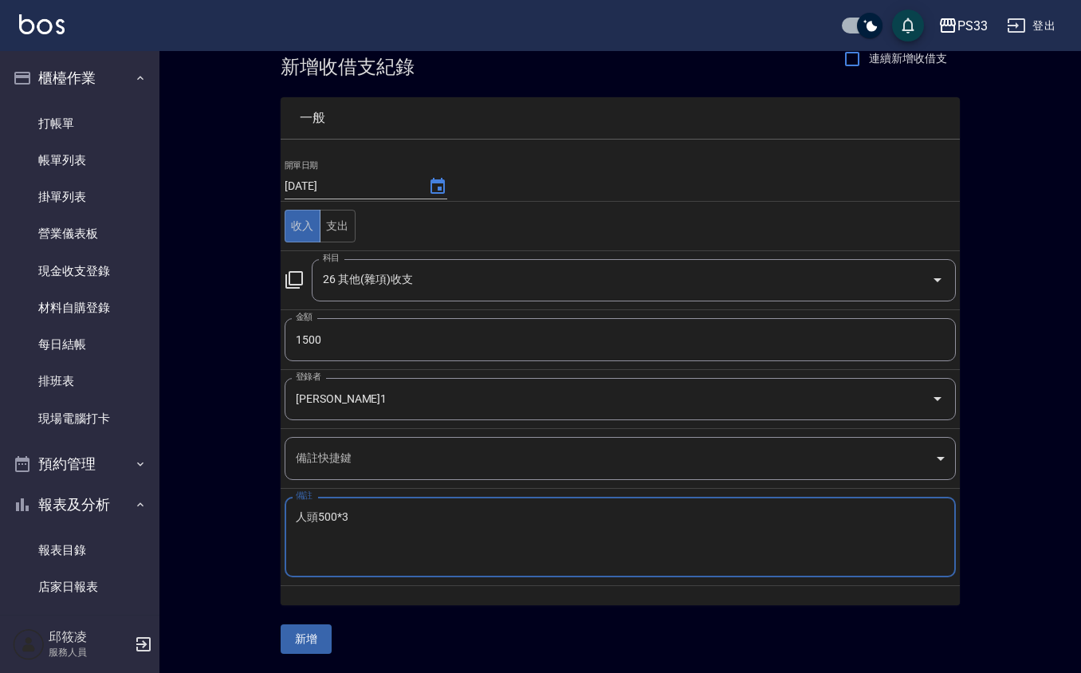
type textarea "人頭500*3"
click at [319, 639] on button "新增" at bounding box center [305, 638] width 51 height 29
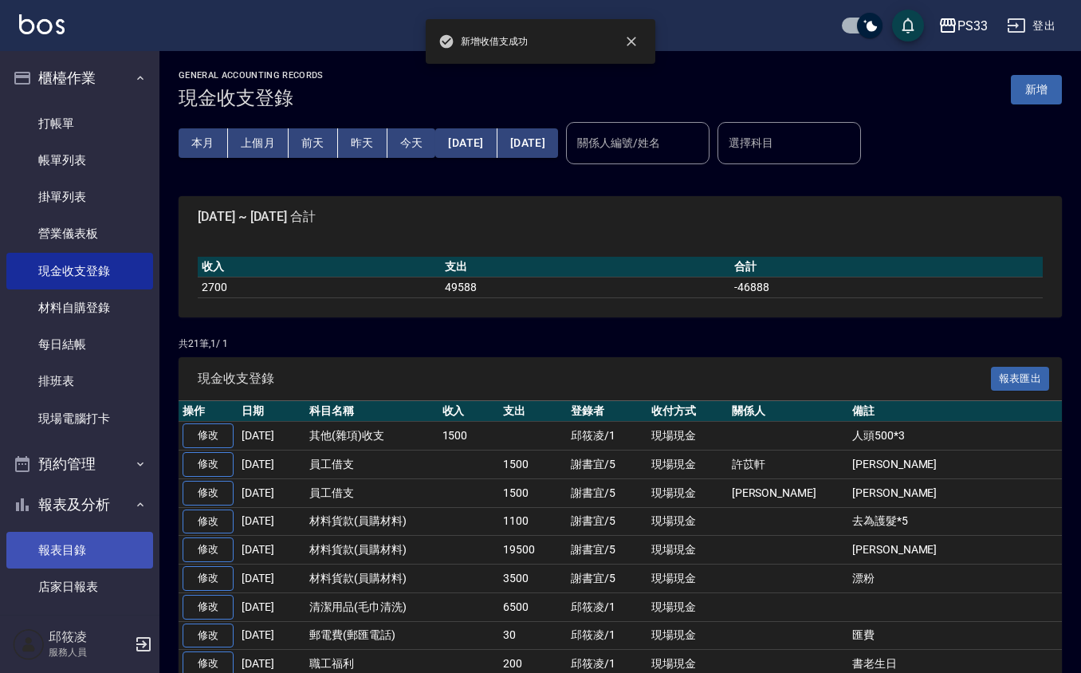
click at [75, 559] on link "報表目錄" at bounding box center [79, 549] width 147 height 37
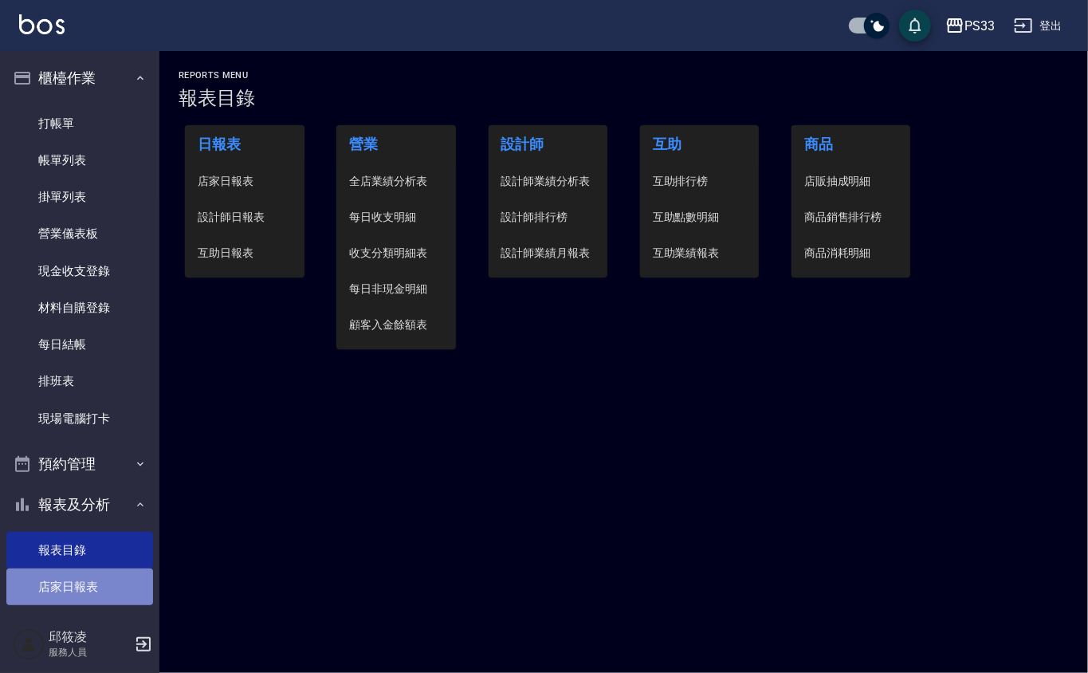
click at [80, 594] on link "店家日報表" at bounding box center [79, 586] width 147 height 37
